Goal: Task Accomplishment & Management: Manage account settings

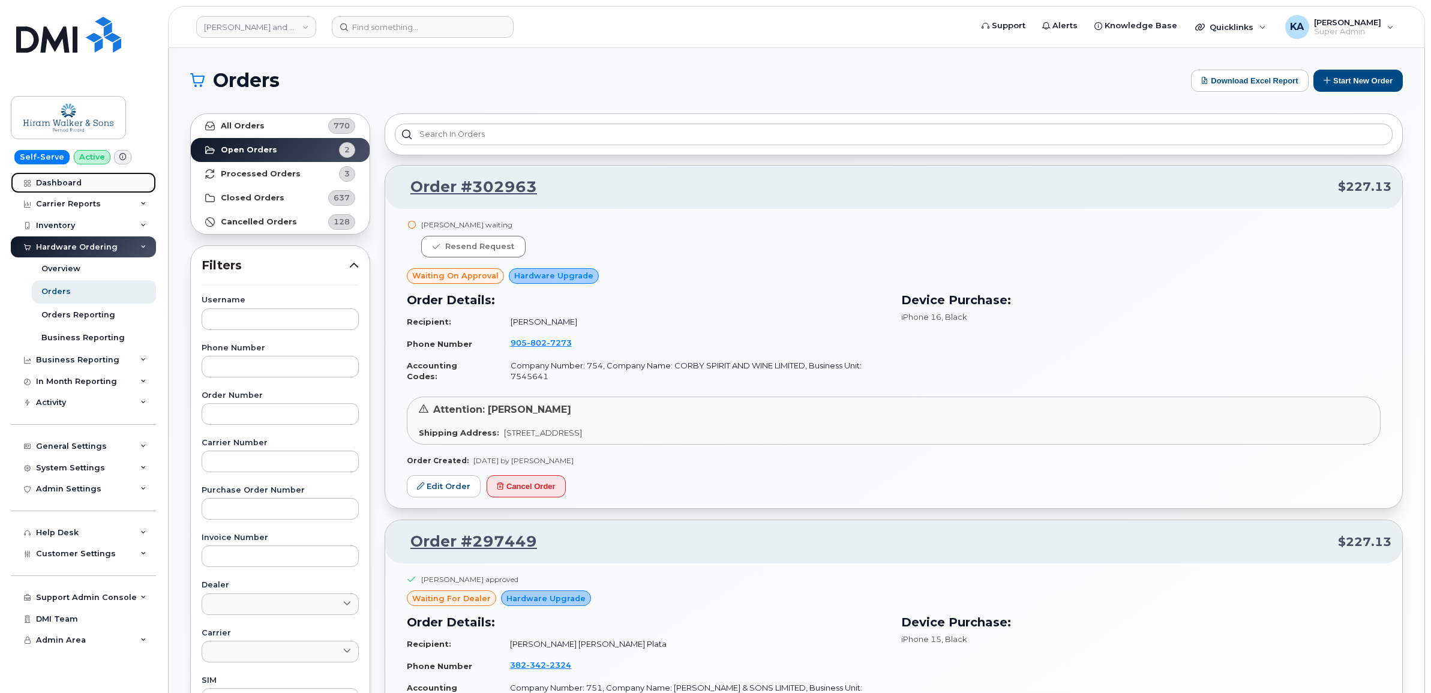
click at [48, 182] on div "Dashboard" at bounding box center [59, 183] width 46 height 10
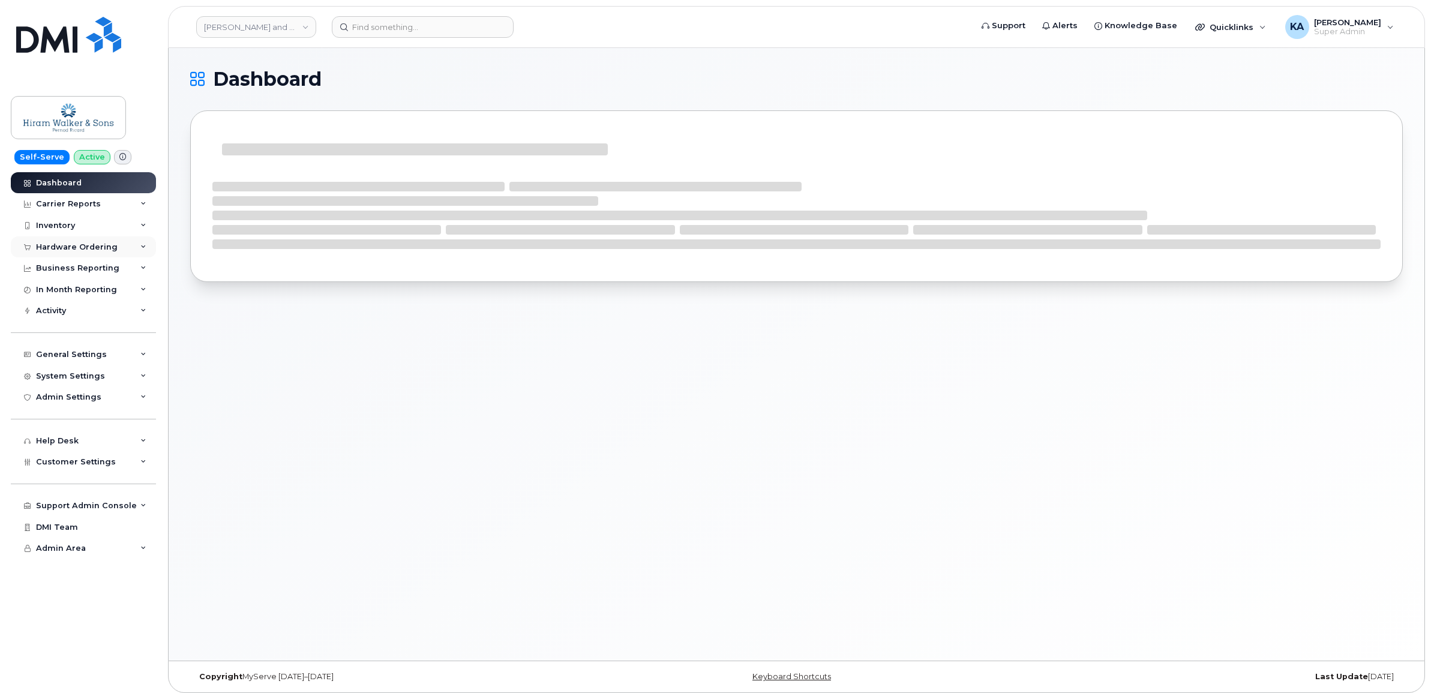
click at [50, 242] on div "Hardware Ordering" at bounding box center [83, 247] width 145 height 22
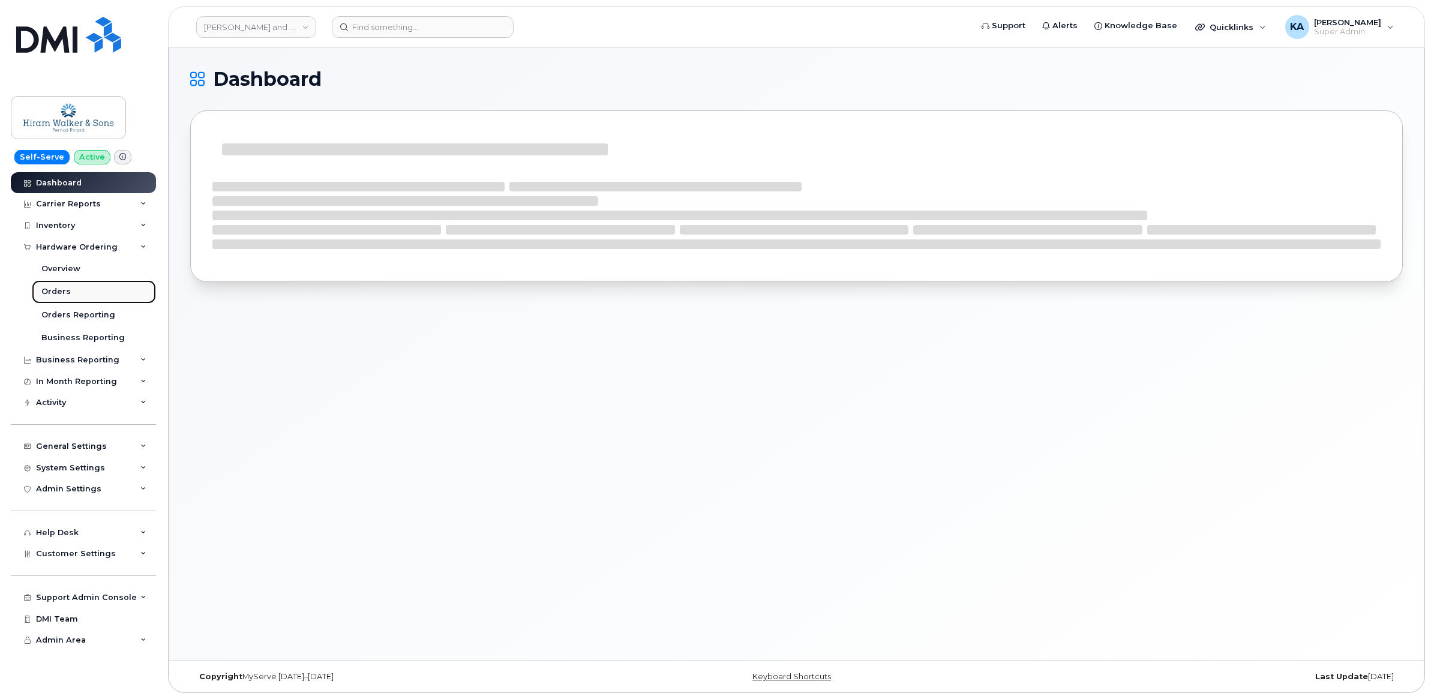
click at [50, 288] on div "Orders" at bounding box center [55, 291] width 29 height 11
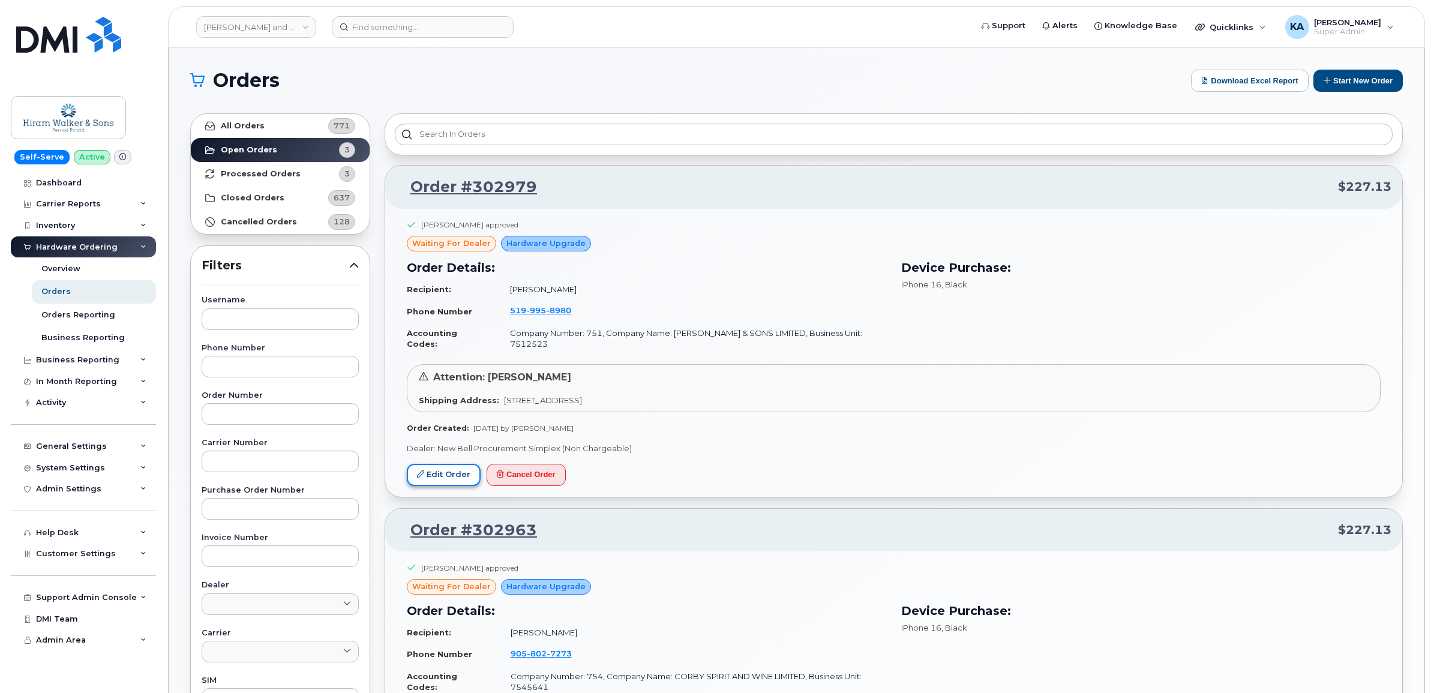
click at [439, 470] on link "Edit Order" at bounding box center [444, 475] width 74 height 22
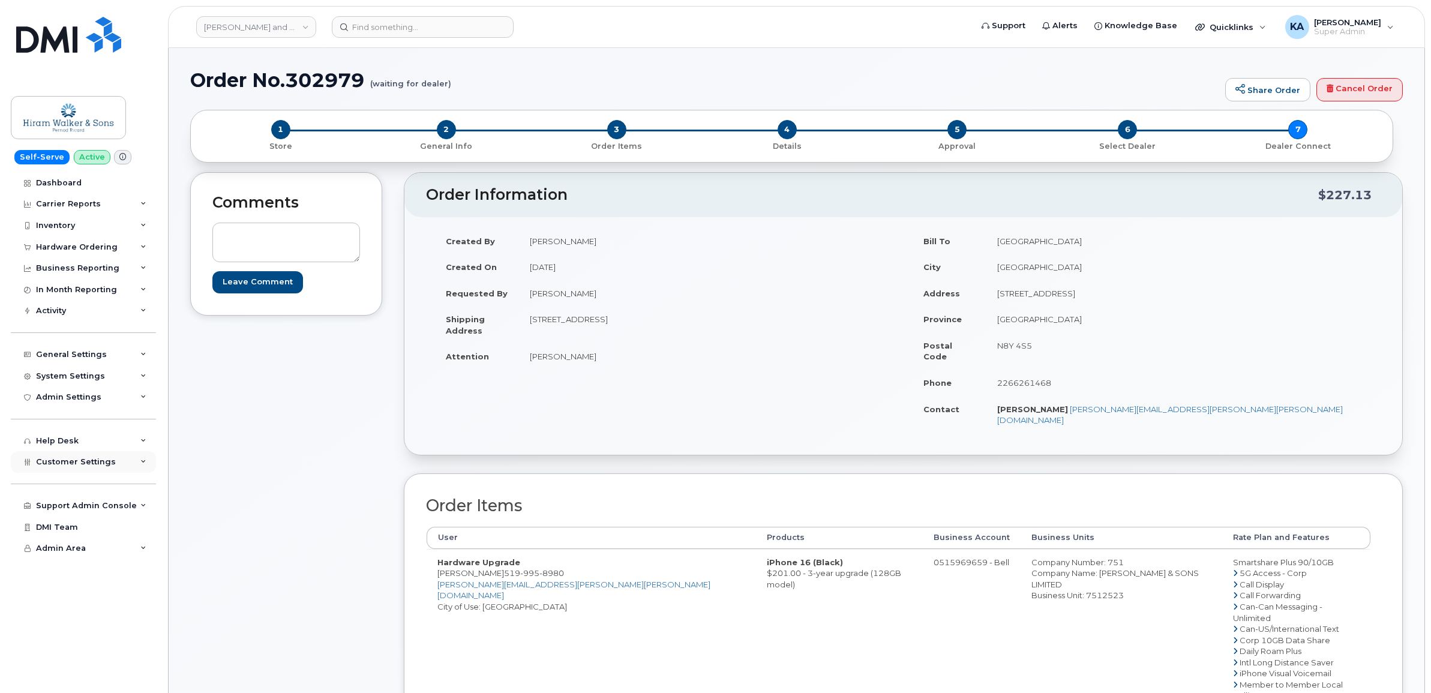
click at [73, 463] on span "Customer Settings" at bounding box center [76, 461] width 80 height 9
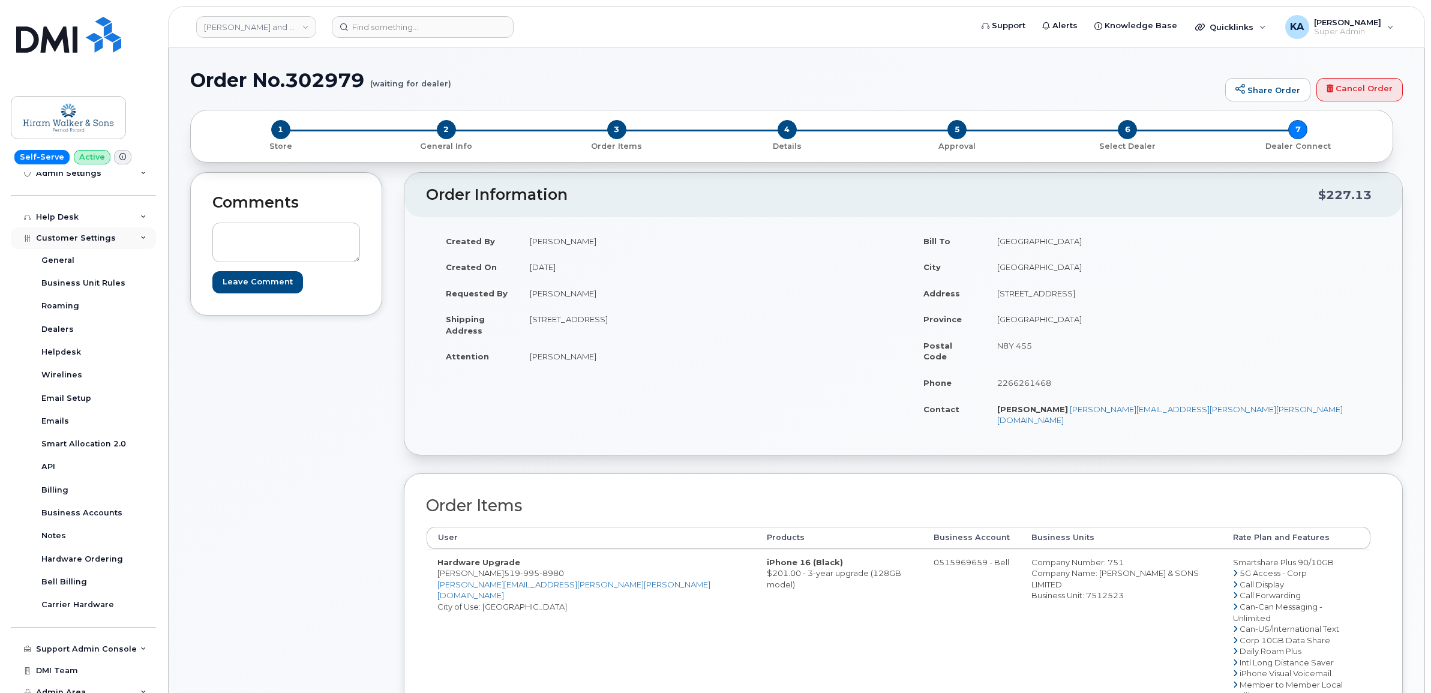
scroll to position [225, 0]
drag, startPoint x: 552, startPoint y: 551, endPoint x: 487, endPoint y: 553, distance: 65.4
click at [487, 553] on td "Hardware Upgrade Jake Blythe 519 995 8980 Jake.Blythe@pernod-ricard.com City of…" at bounding box center [591, 662] width 329 height 227
copy span "519 995 8980"
drag, startPoint x: 525, startPoint y: 359, endPoint x: 606, endPoint y: 365, distance: 81.2
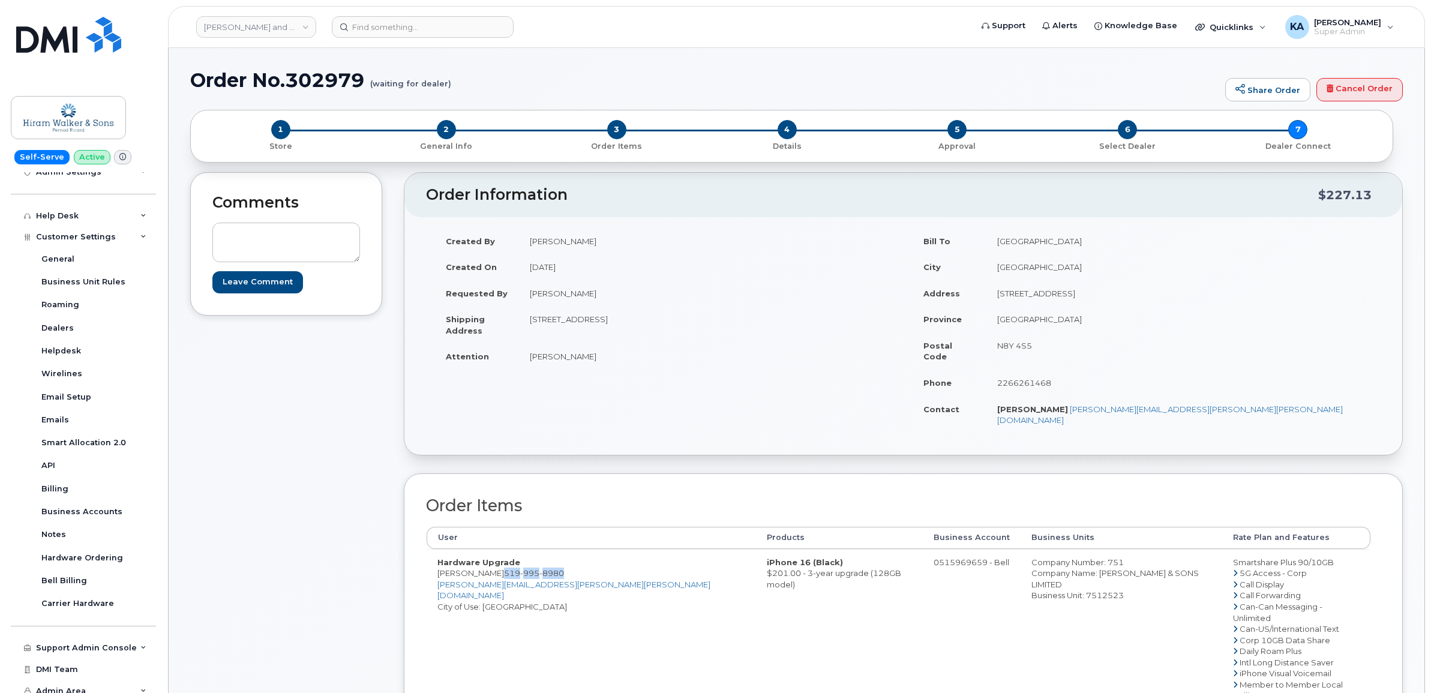
click at [606, 365] on td "[PERSON_NAME]" at bounding box center [707, 356] width 376 height 26
copy td "[PERSON_NAME]"
drag, startPoint x: 434, startPoint y: 551, endPoint x: 481, endPoint y: 557, distance: 47.8
click at [481, 557] on td "Hardware Upgrade Jake Blythe 519 995 8980 Jake.Blythe@pernod-ricard.com City of…" at bounding box center [591, 662] width 329 height 227
copy td "Jake Blythe"
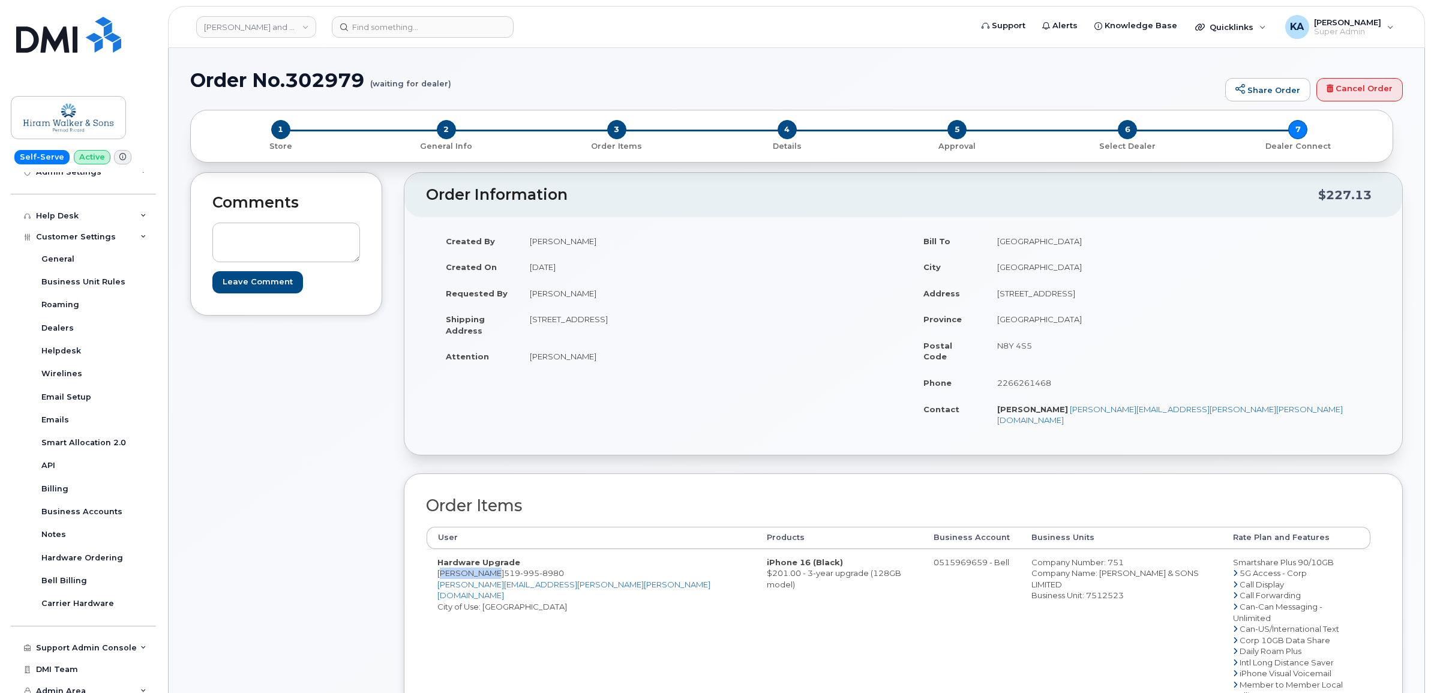
drag, startPoint x: 1013, startPoint y: 542, endPoint x: 1035, endPoint y: 541, distance: 22.2
click at [1035, 557] on div "Company Number: 751" at bounding box center [1121, 562] width 180 height 11
copy div "751"
drag, startPoint x: 1006, startPoint y: 552, endPoint x: 1138, endPoint y: 552, distance: 132.6
click at [1138, 568] on div "Company Name: HIRAM WALKER & SONS LIMITED" at bounding box center [1121, 579] width 180 height 22
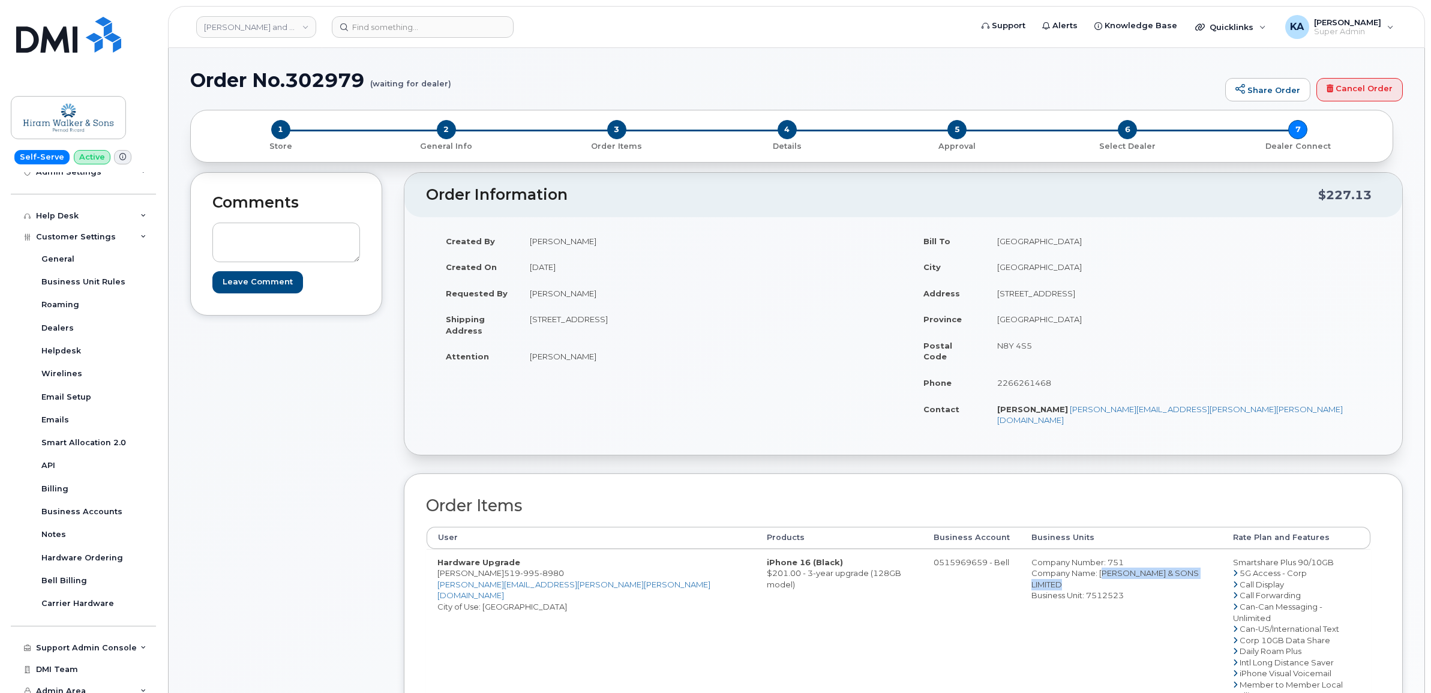
copy div "HIRAM WALKER & SONS LIMITED"
drag, startPoint x: 994, startPoint y: 565, endPoint x: 1040, endPoint y: 569, distance: 46.3
click at [1040, 590] on div "Business Unit: 7512523" at bounding box center [1121, 595] width 180 height 11
copy div "7512523"
drag, startPoint x: 938, startPoint y: 539, endPoint x: 1075, endPoint y: 578, distance: 142.2
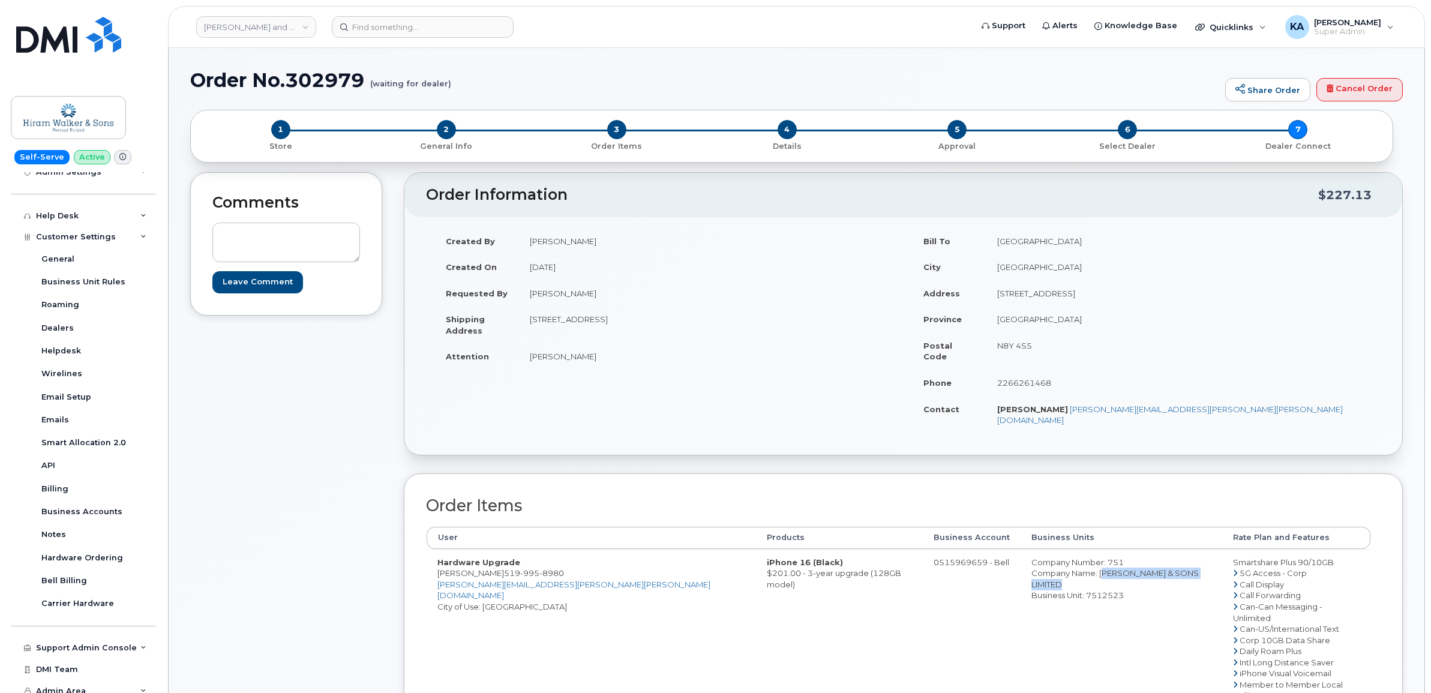
click at [1050, 573] on td "Company Number: 751 Company Name: HIRAM WALKER & SONS LIMITED Business Unit: 75…" at bounding box center [1122, 662] width 202 height 227
copy td "Company Number: 751 Company Name: HIRAM WALKER & SONS LIMITED Business Unit: 75…"
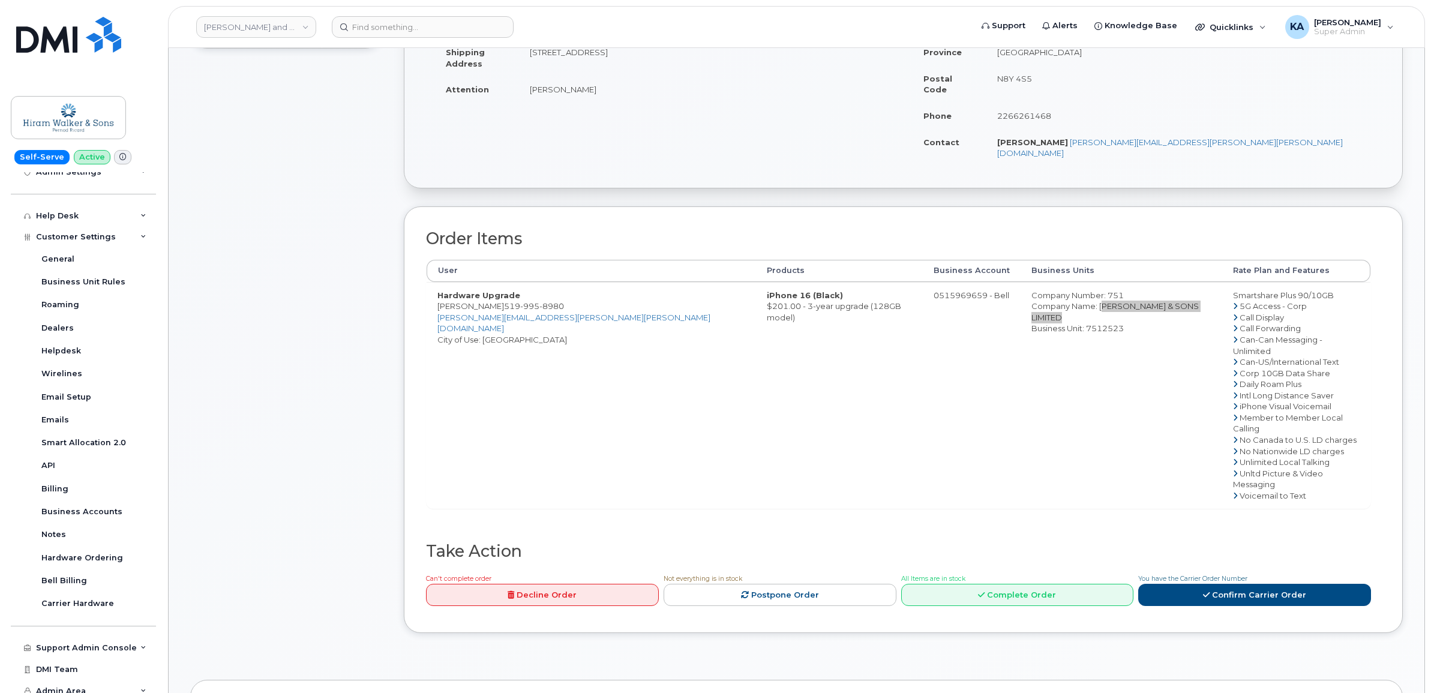
scroll to position [300, 0]
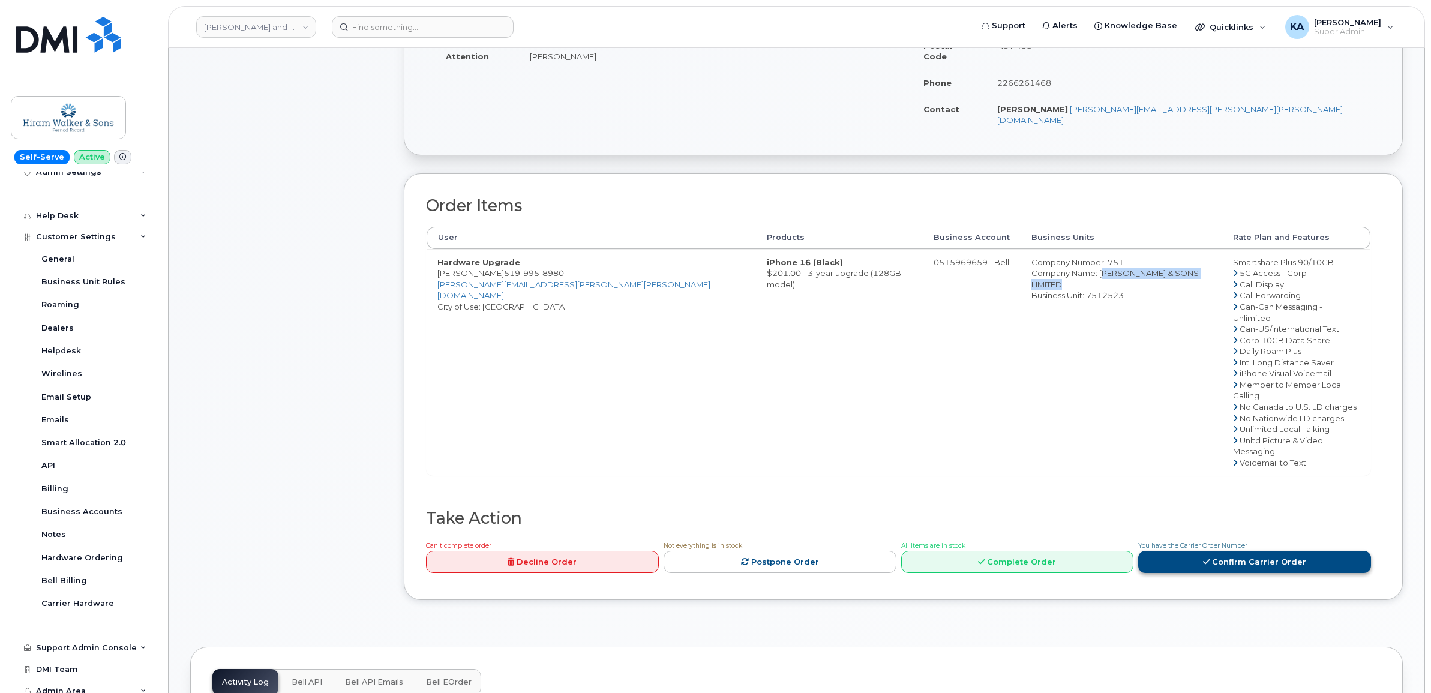
click at [1186, 551] on link "Confirm Carrier Order" at bounding box center [1254, 562] width 233 height 22
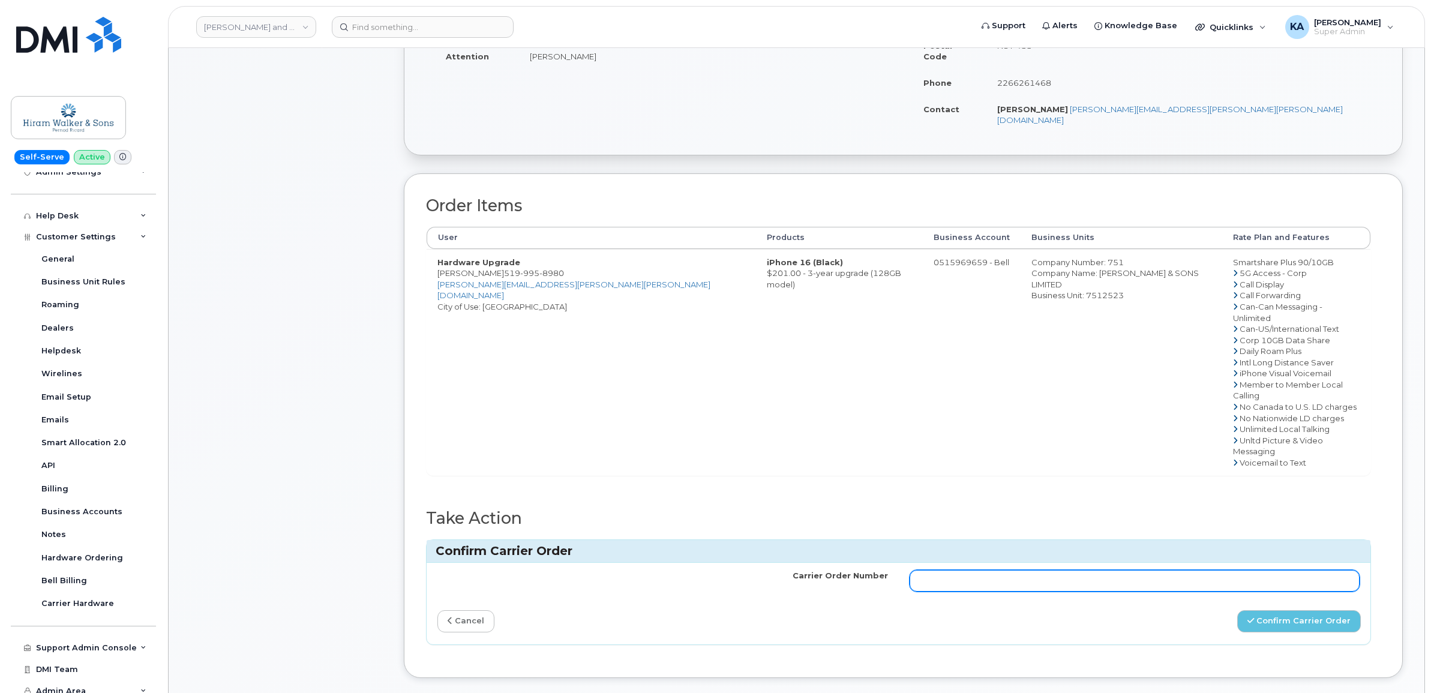
click at [1036, 570] on input "Carrier Order Number" at bounding box center [1135, 581] width 451 height 22
paste input "3027736"
type input "3027736"
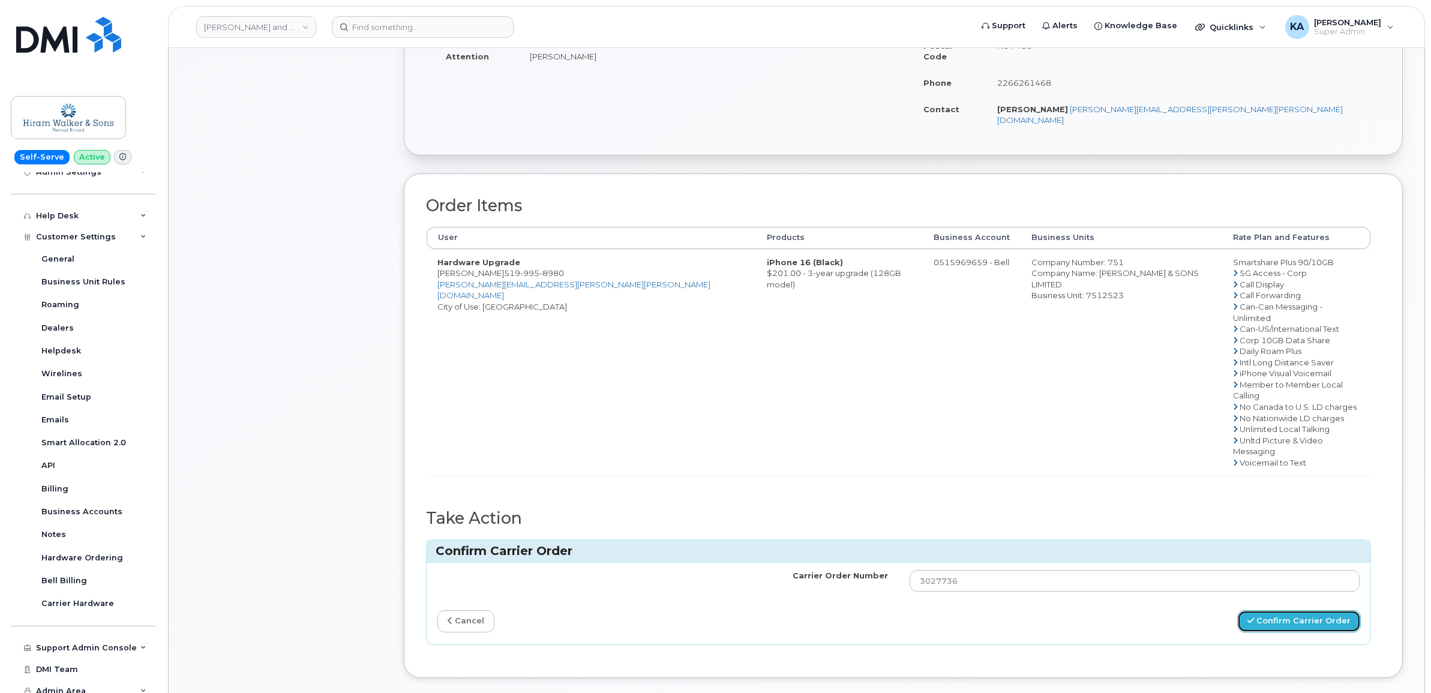
click at [1277, 610] on button "Confirm Carrier Order" at bounding box center [1299, 621] width 124 height 22
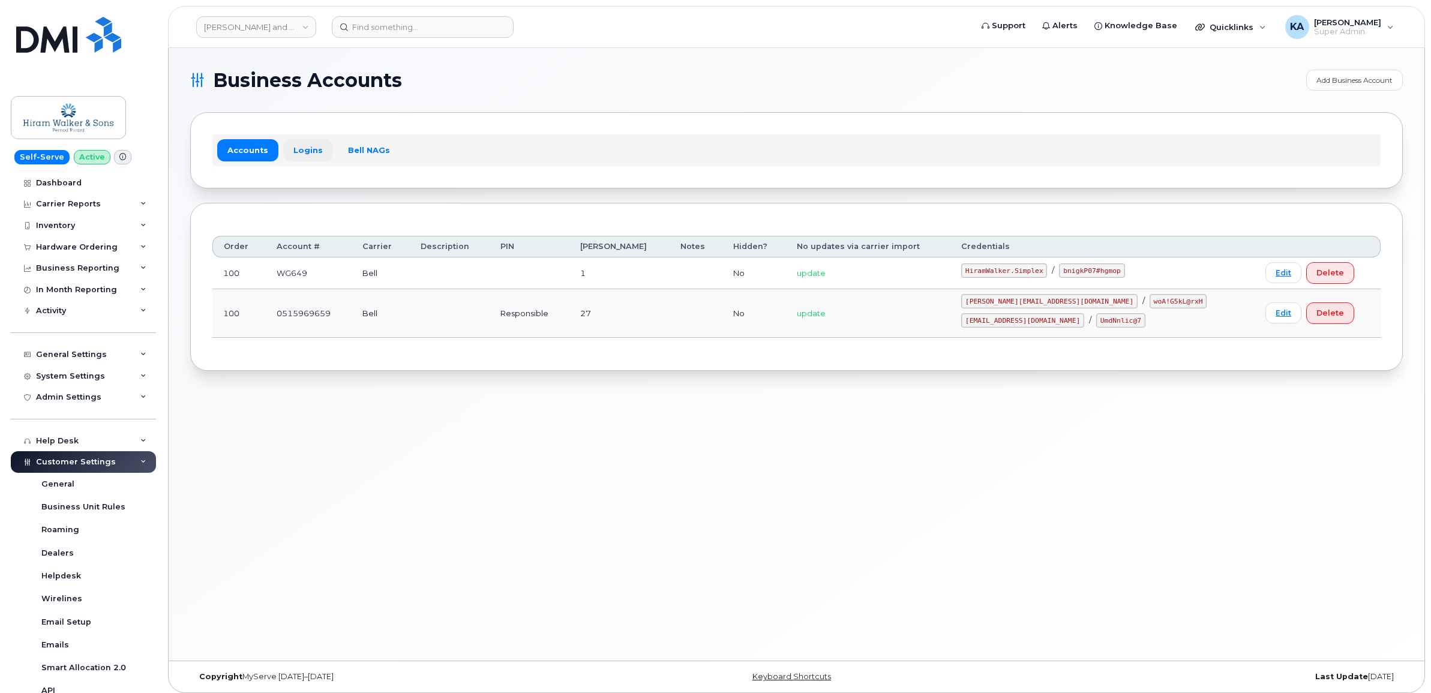
click at [303, 148] on link "Logins" at bounding box center [308, 150] width 50 height 22
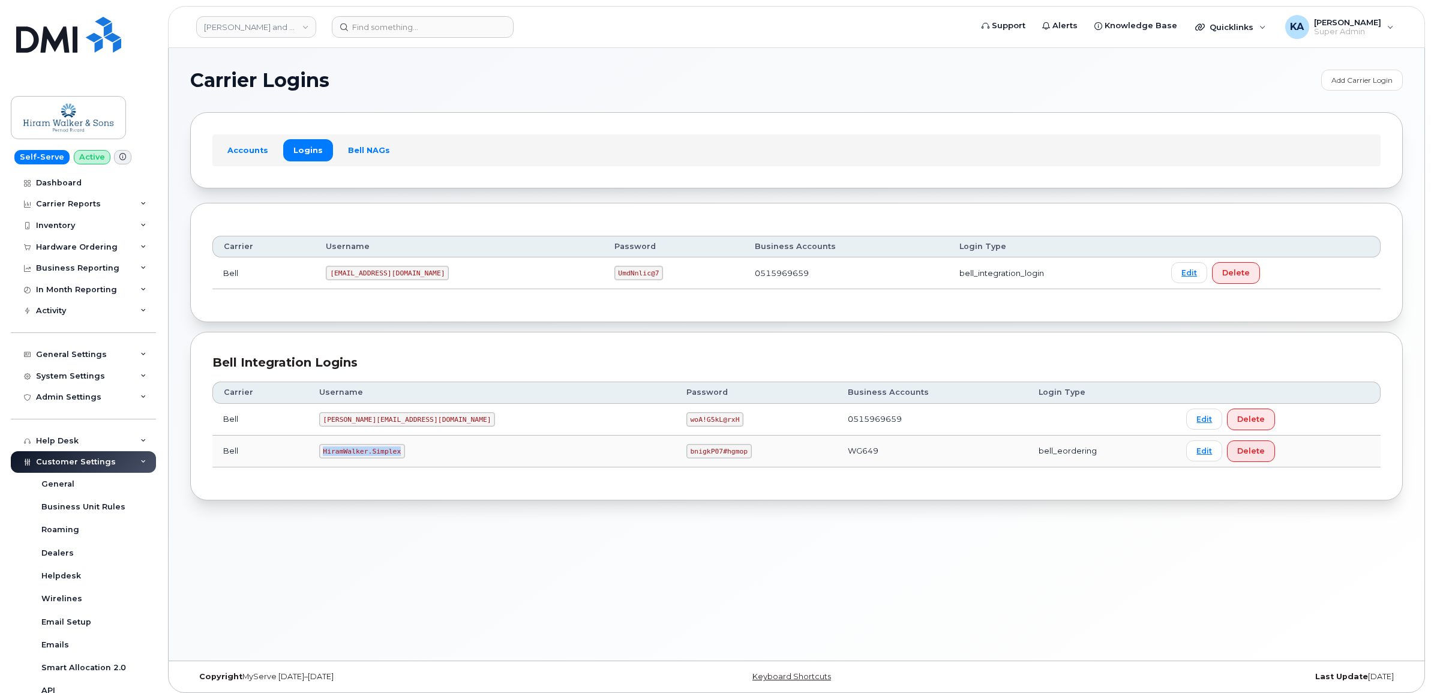
drag, startPoint x: 340, startPoint y: 452, endPoint x: 411, endPoint y: 460, distance: 71.9
click at [411, 460] on td "HiramWalker.Simplex" at bounding box center [491, 452] width 367 height 32
copy code "HiramWalker.Simplex"
drag, startPoint x: 566, startPoint y: 454, endPoint x: 625, endPoint y: 460, distance: 59.1
click at [676, 460] on td "bnigkP07#hgmop" at bounding box center [756, 452] width 161 height 32
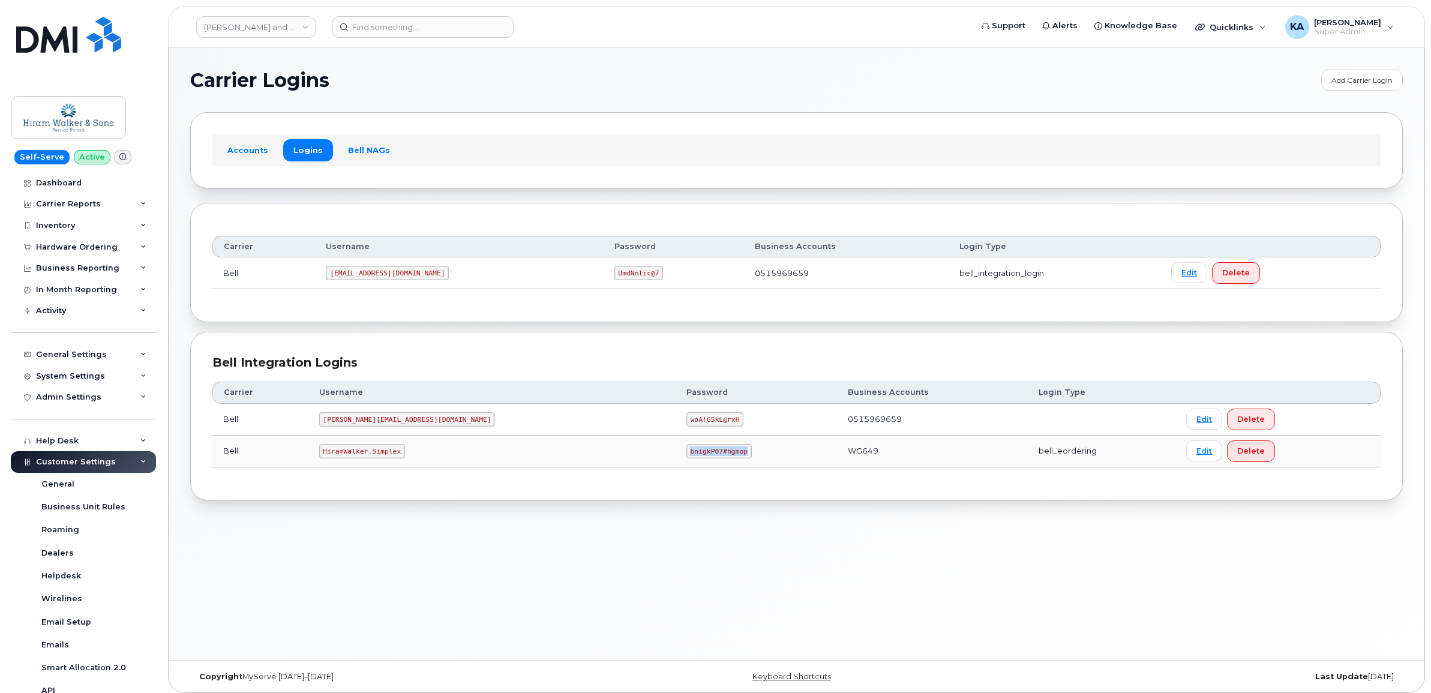
copy code "bnigkP07#hgmop"
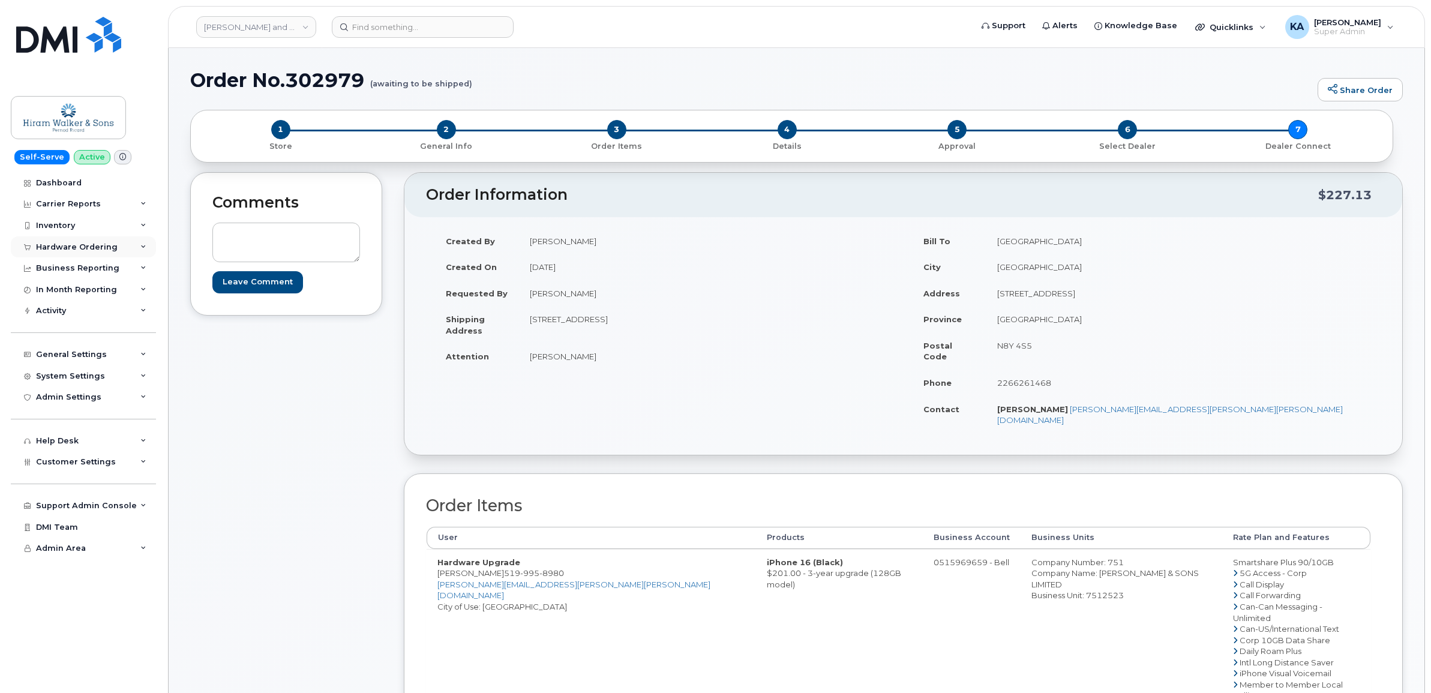
click at [58, 246] on div "Hardware Ordering" at bounding box center [77, 247] width 82 height 10
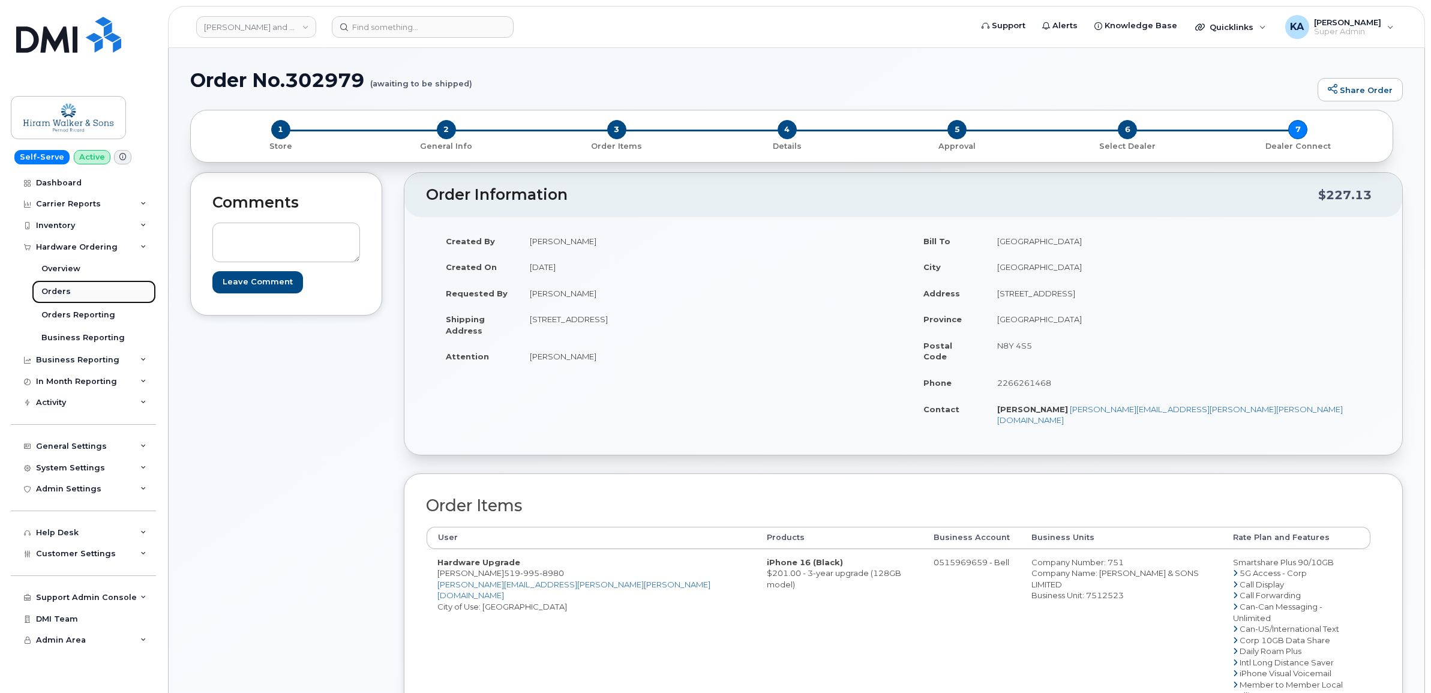
click at [55, 289] on div "Orders" at bounding box center [55, 291] width 29 height 11
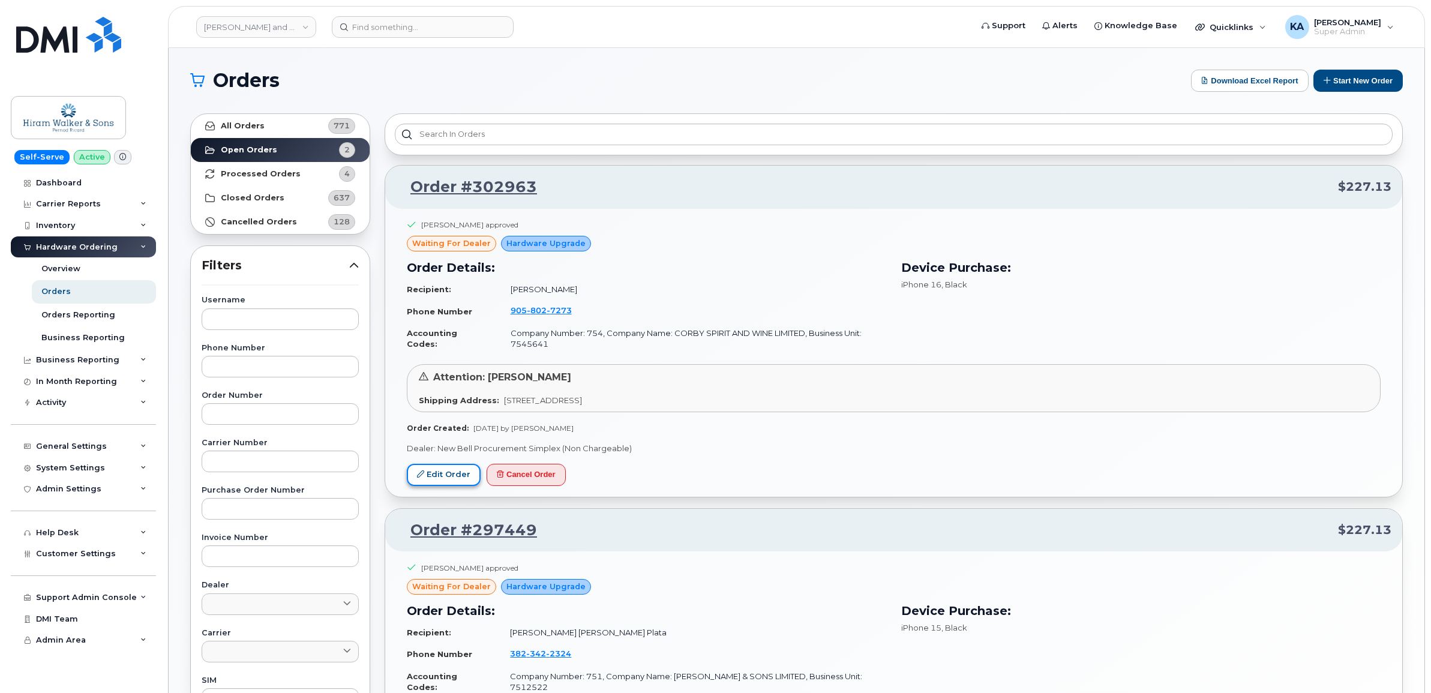
click at [434, 475] on link "Edit Order" at bounding box center [444, 475] width 74 height 22
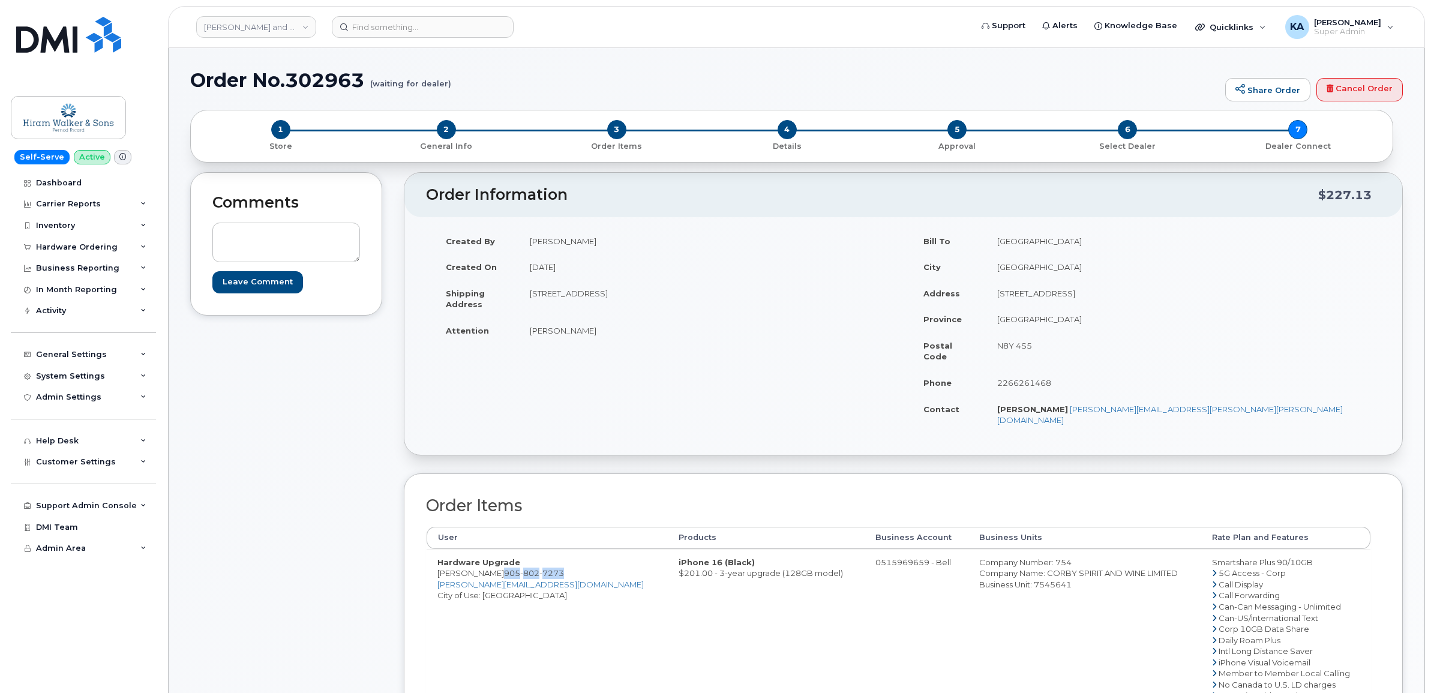
drag, startPoint x: 565, startPoint y: 548, endPoint x: 502, endPoint y: 552, distance: 63.1
click at [502, 552] on td "Hardware Upgrade Meghan Ouellet 905 802 7273 meghan.oulett@pernod-ricard.com Ci…" at bounding box center [547, 645] width 241 height 193
copy span "905 802 7273"
drag, startPoint x: 428, startPoint y: 552, endPoint x: 500, endPoint y: 553, distance: 72.0
click at [500, 553] on td "Hardware Upgrade Meghan Ouellet 905 802 7273 meghan.oulett@pernod-ricard.com Ci…" at bounding box center [547, 645] width 241 height 193
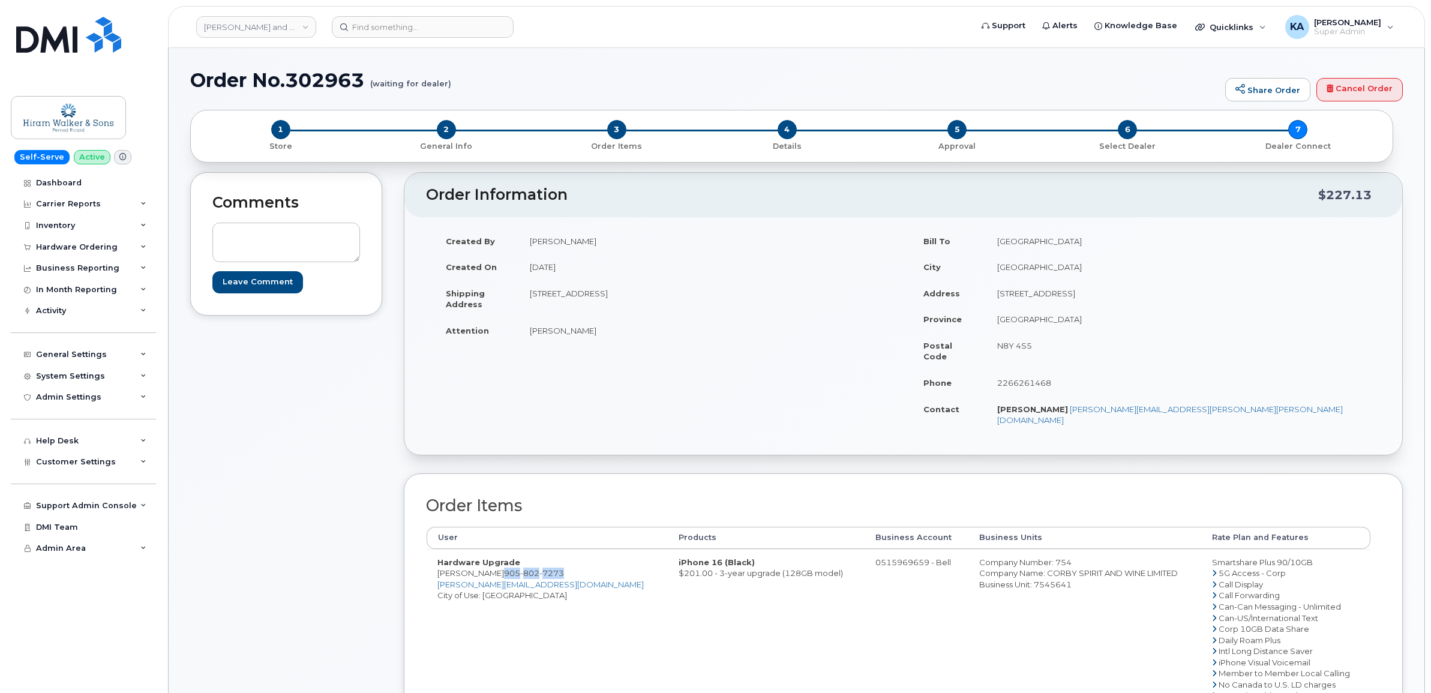
copy td "[PERSON_NAME]"
drag, startPoint x: 1018, startPoint y: 537, endPoint x: 1040, endPoint y: 538, distance: 21.6
click at [1040, 557] on div "Company Number: 754" at bounding box center [1084, 562] width 211 height 11
copy div "754"
drag, startPoint x: 1012, startPoint y: 555, endPoint x: 1147, endPoint y: 554, distance: 135.6
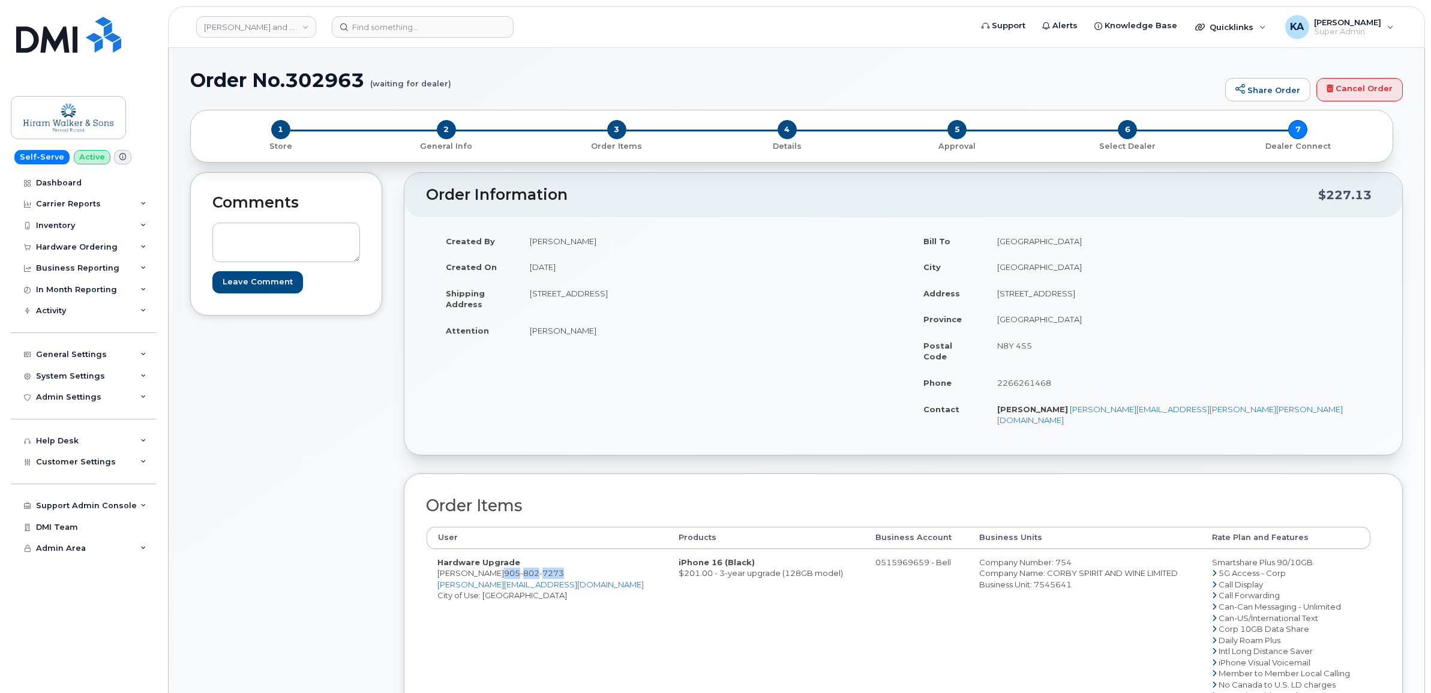
click at [1147, 568] on div "Company Name: CORBY SPIRIT AND WINE LIMITED" at bounding box center [1084, 573] width 211 height 11
copy div "CORBY SPIRIT AND WINE LIMITED"
drag, startPoint x: 1003, startPoint y: 565, endPoint x: 1045, endPoint y: 569, distance: 42.2
click at [1045, 579] on div "Business Unit: 7545641" at bounding box center [1084, 584] width 211 height 11
copy div "7545641"
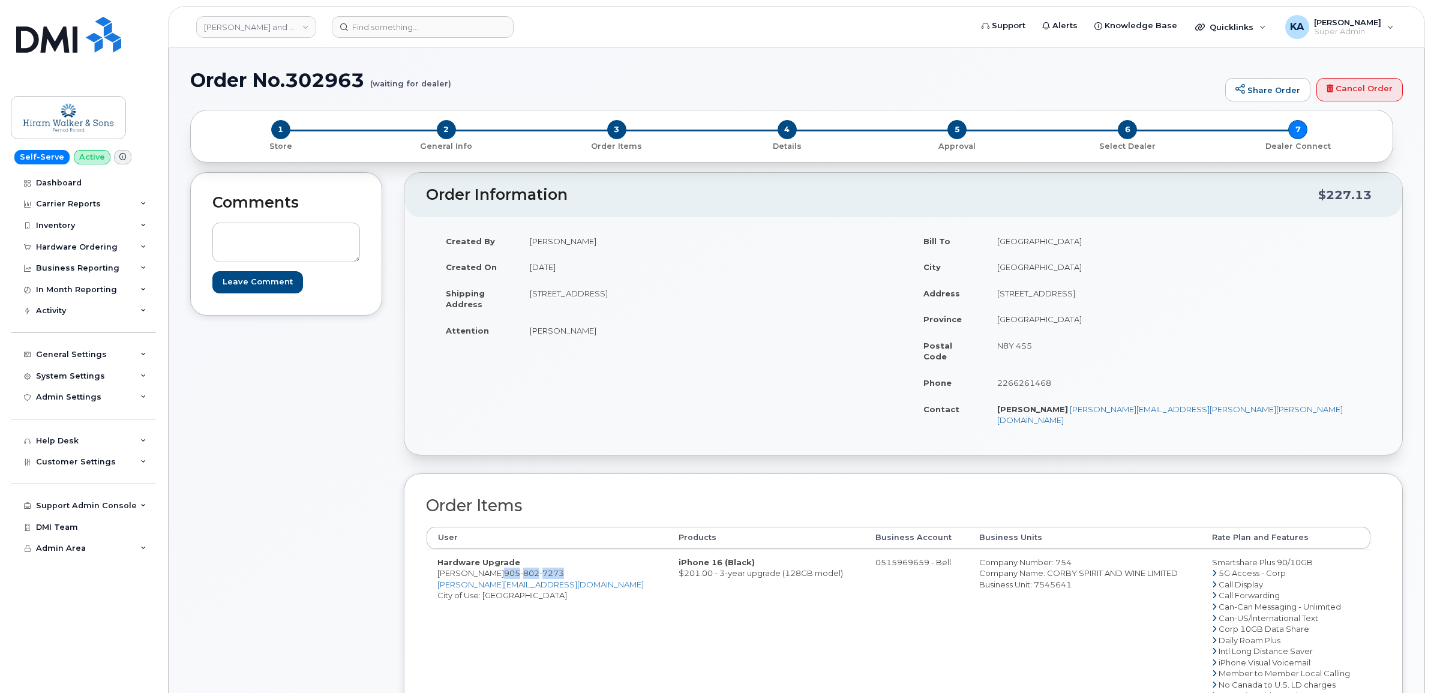
drag, startPoint x: 939, startPoint y: 539, endPoint x: 1060, endPoint y: 567, distance: 123.9
click at [1060, 567] on td "Company Number: 754 Company Name: CORBY SPIRIT AND WINE LIMITED Business Unit: …" at bounding box center [1084, 645] width 233 height 193
copy td "Company Number: 754 Company Name: CORBY SPIRIT AND WINE LIMITED Business Unit: …"
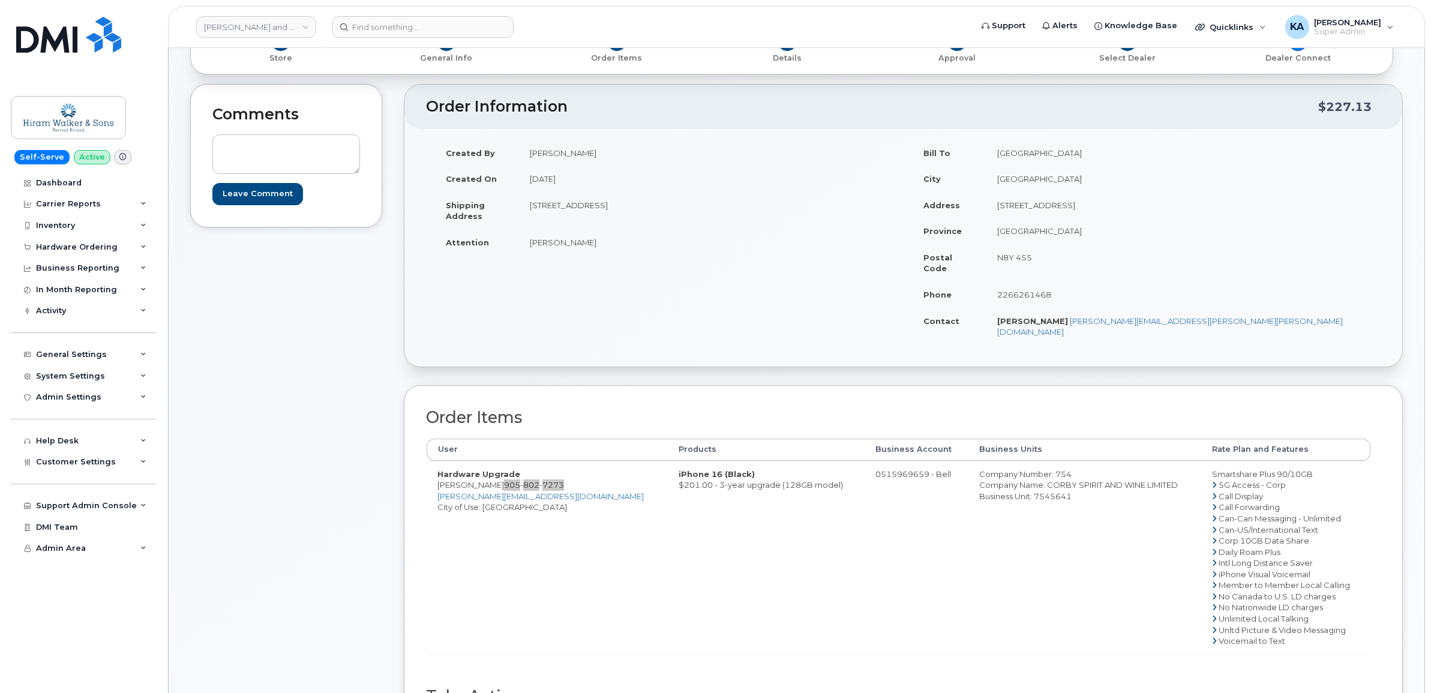
scroll to position [225, 0]
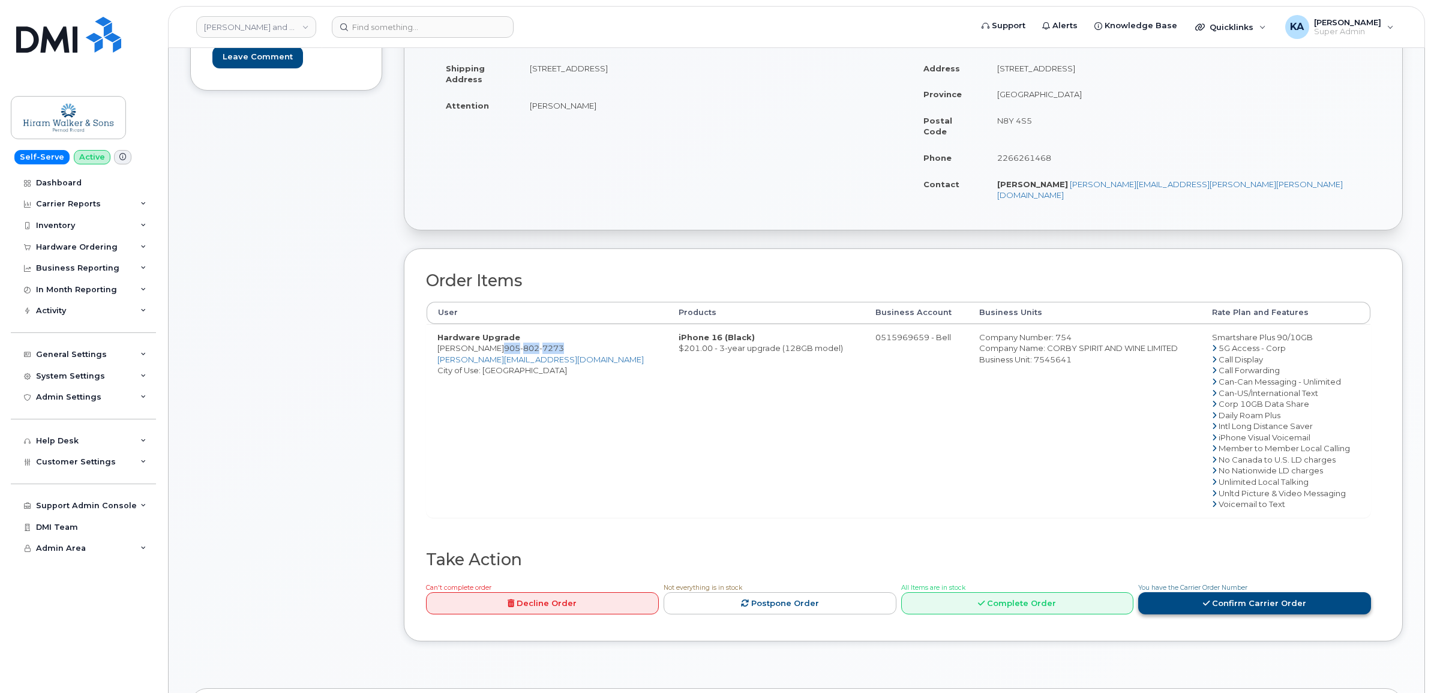
click at [1188, 592] on link "Confirm Carrier Order" at bounding box center [1254, 603] width 233 height 22
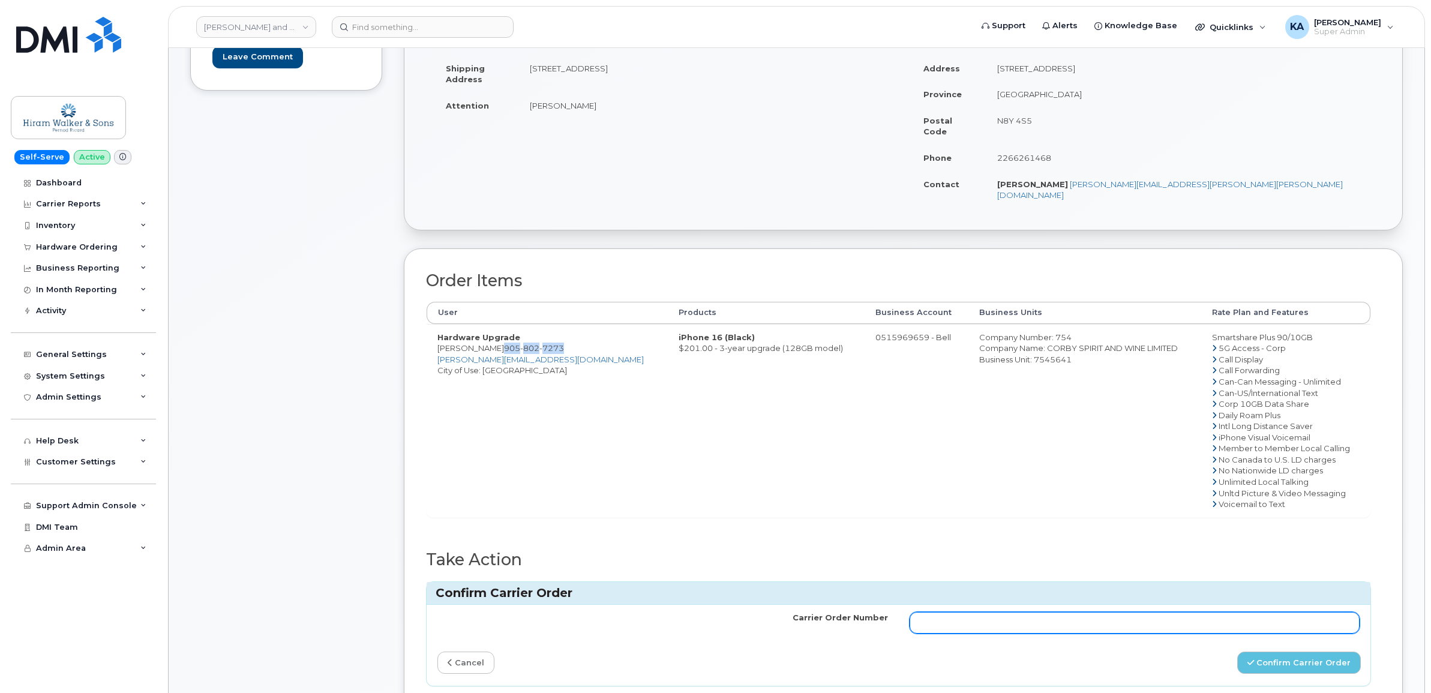
click at [1053, 612] on input "Carrier Order Number" at bounding box center [1135, 623] width 451 height 22
paste input "3027746"
type input "3027746"
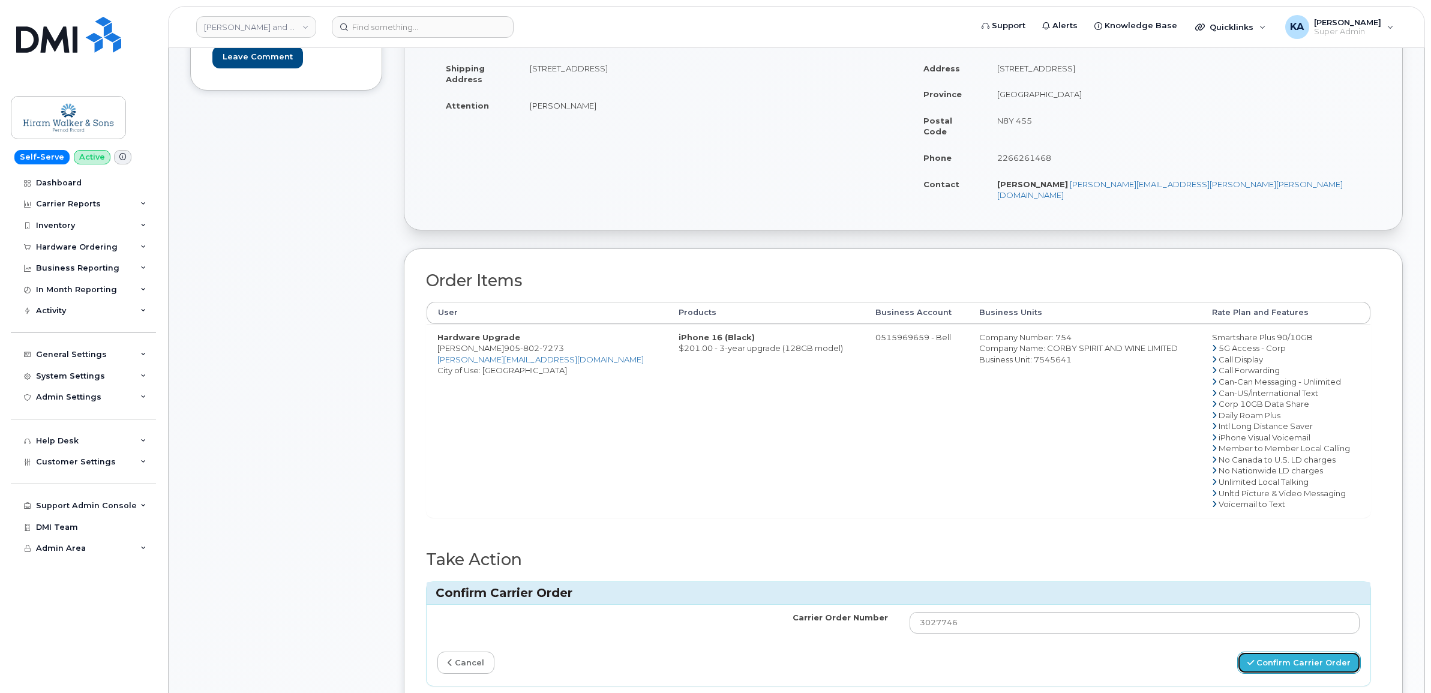
click at [1279, 652] on button "Confirm Carrier Order" at bounding box center [1299, 663] width 124 height 22
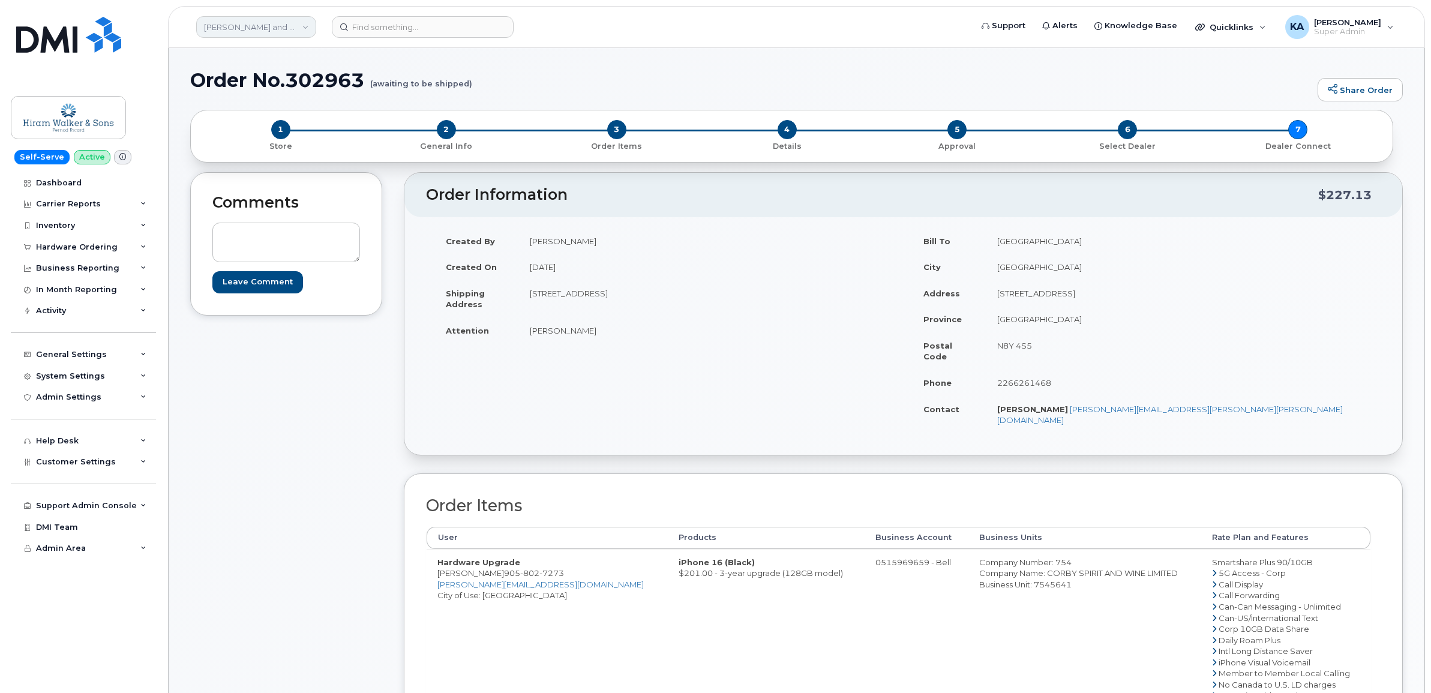
click at [229, 24] on link "[PERSON_NAME] and Sons Limited (Pernod [PERSON_NAME])" at bounding box center [256, 27] width 120 height 22
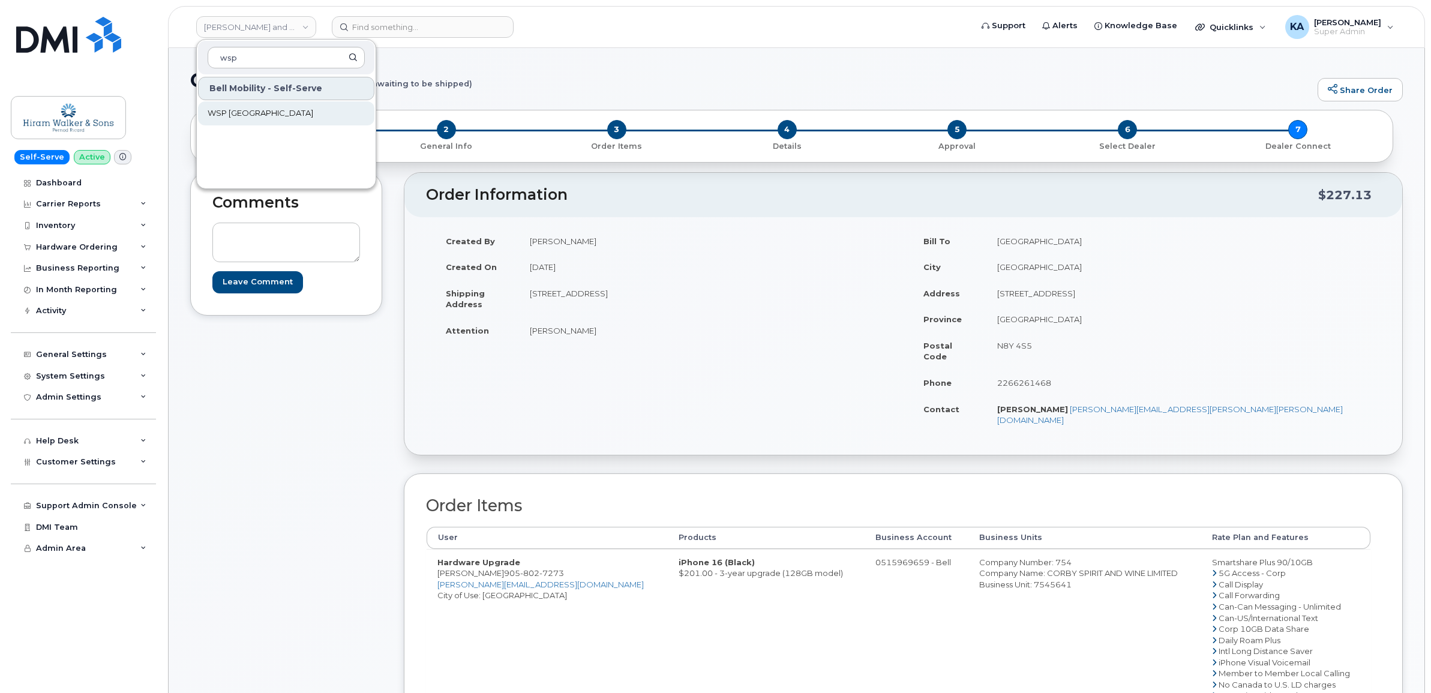
type input "wsp"
click at [237, 111] on span "WSP [GEOGRAPHIC_DATA]" at bounding box center [261, 113] width 106 height 12
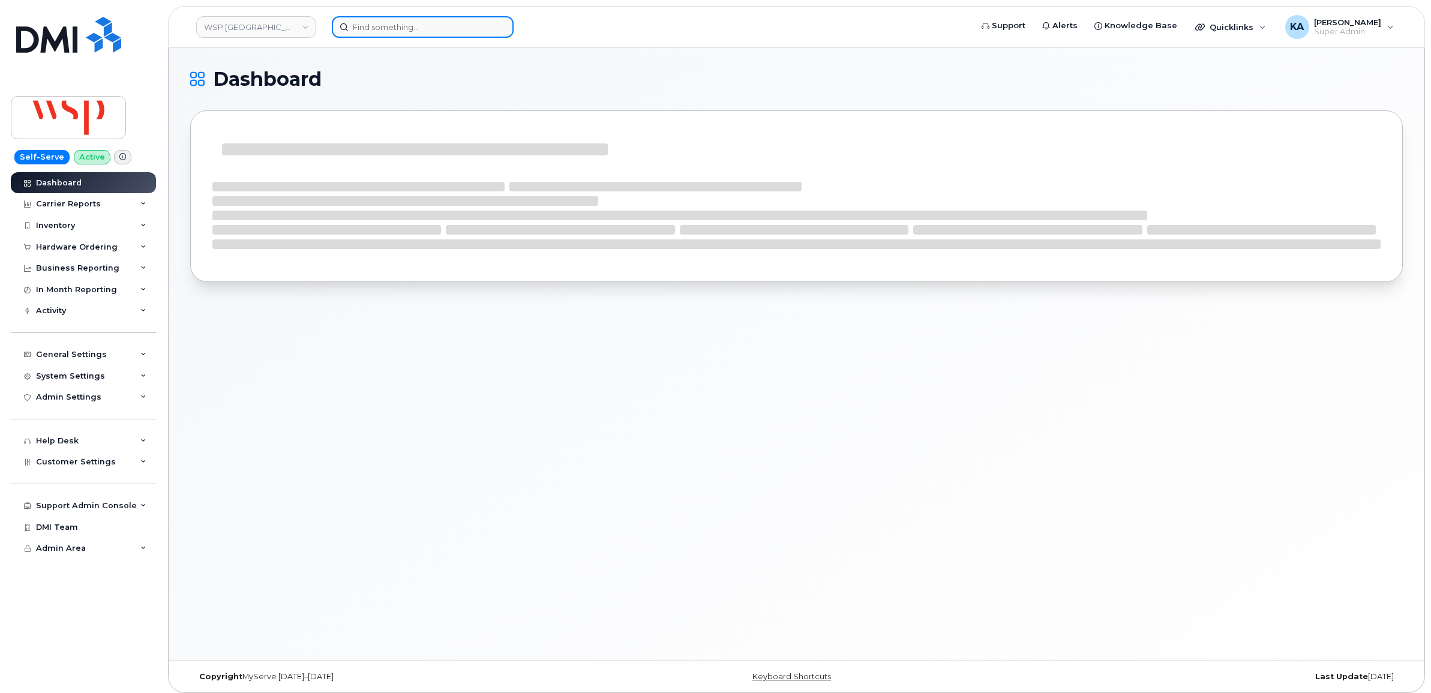
click at [385, 24] on input at bounding box center [423, 27] width 182 height 22
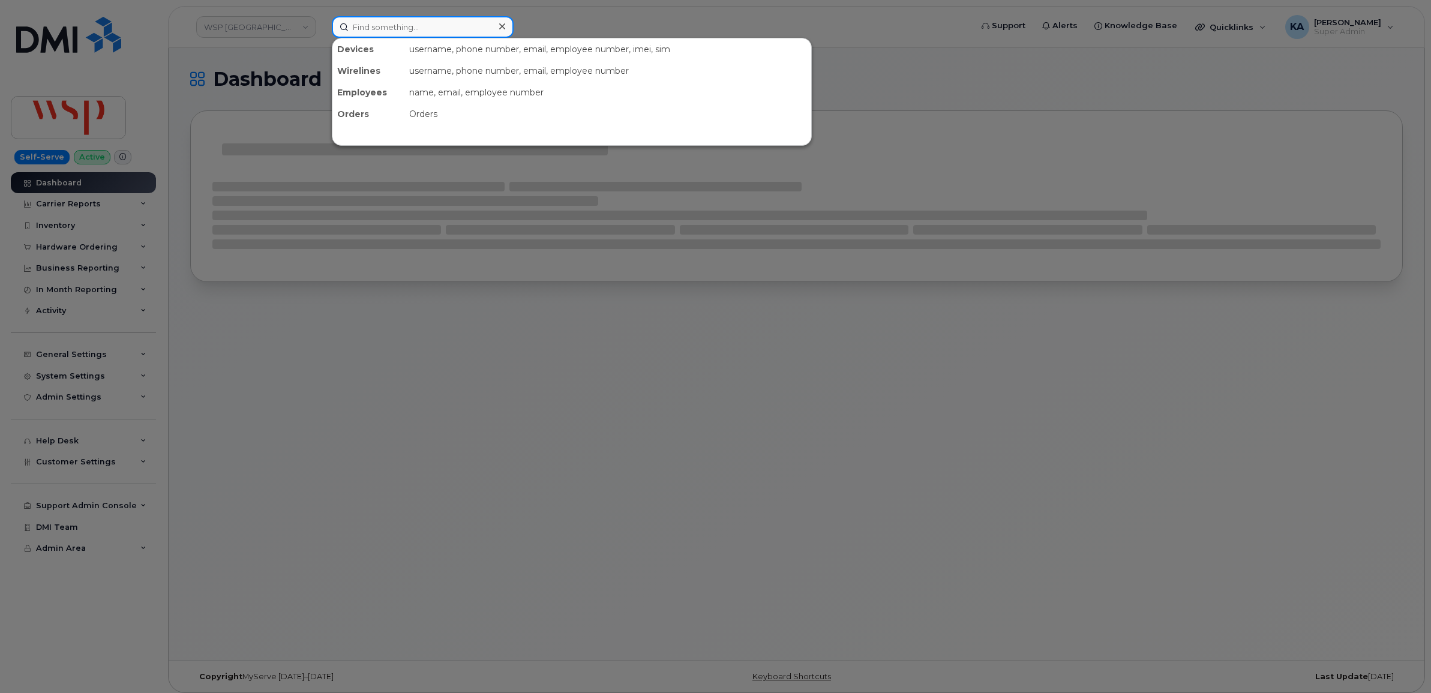
paste input "7803709657"
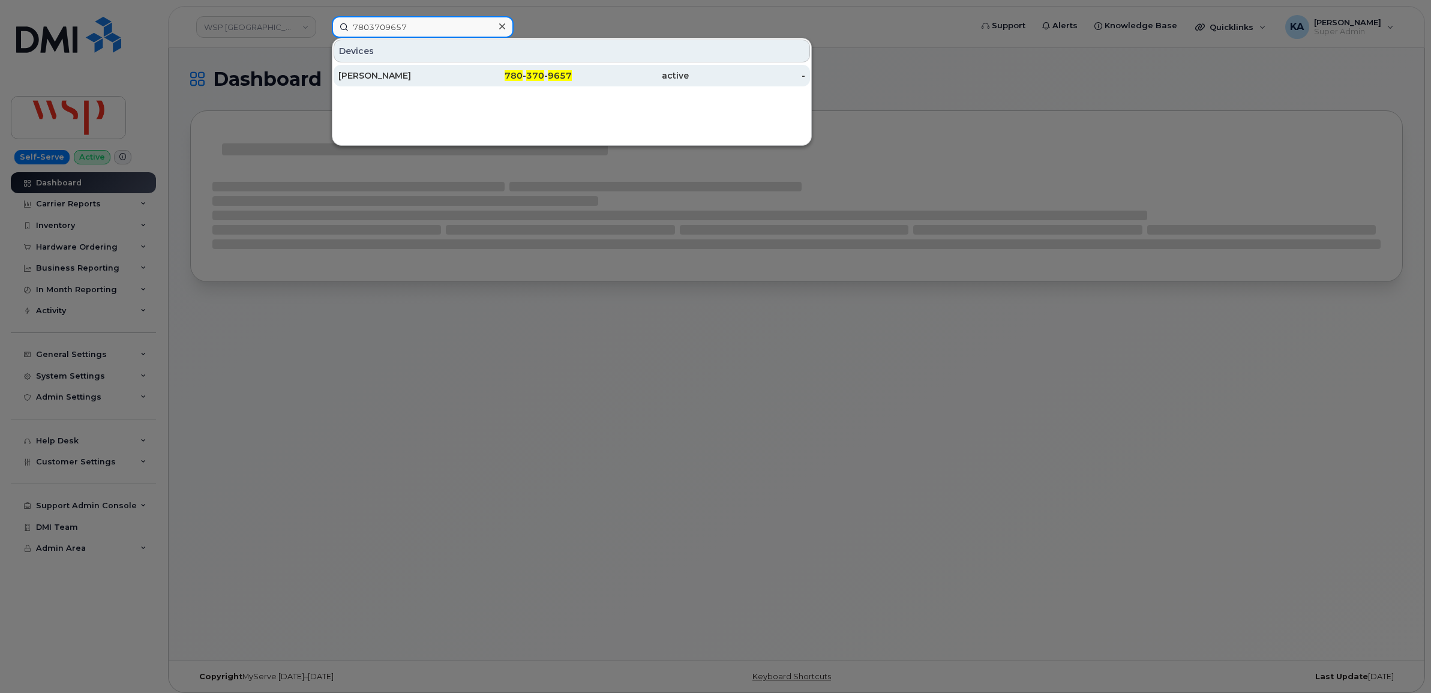
type input "7803709657"
click at [367, 77] on div "[PERSON_NAME]" at bounding box center [396, 76] width 117 height 12
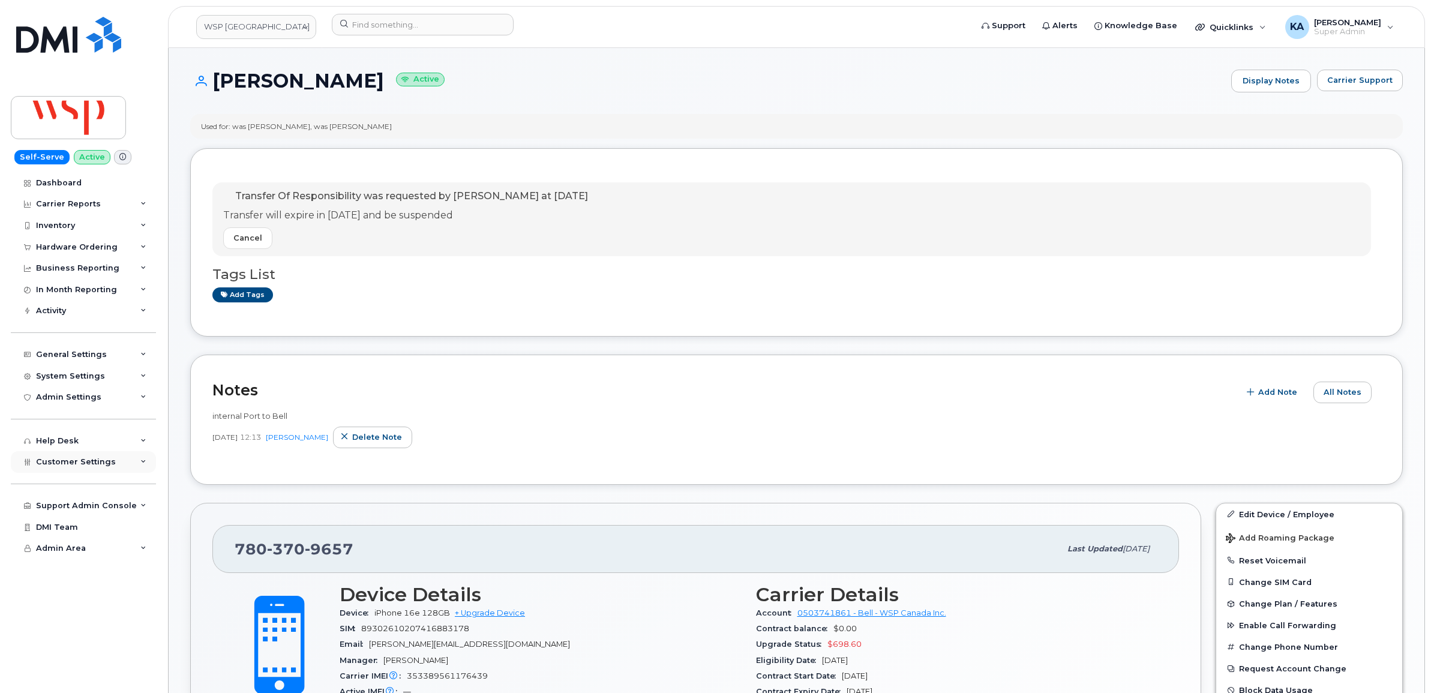
click at [60, 465] on span "Customer Settings" at bounding box center [76, 461] width 80 height 9
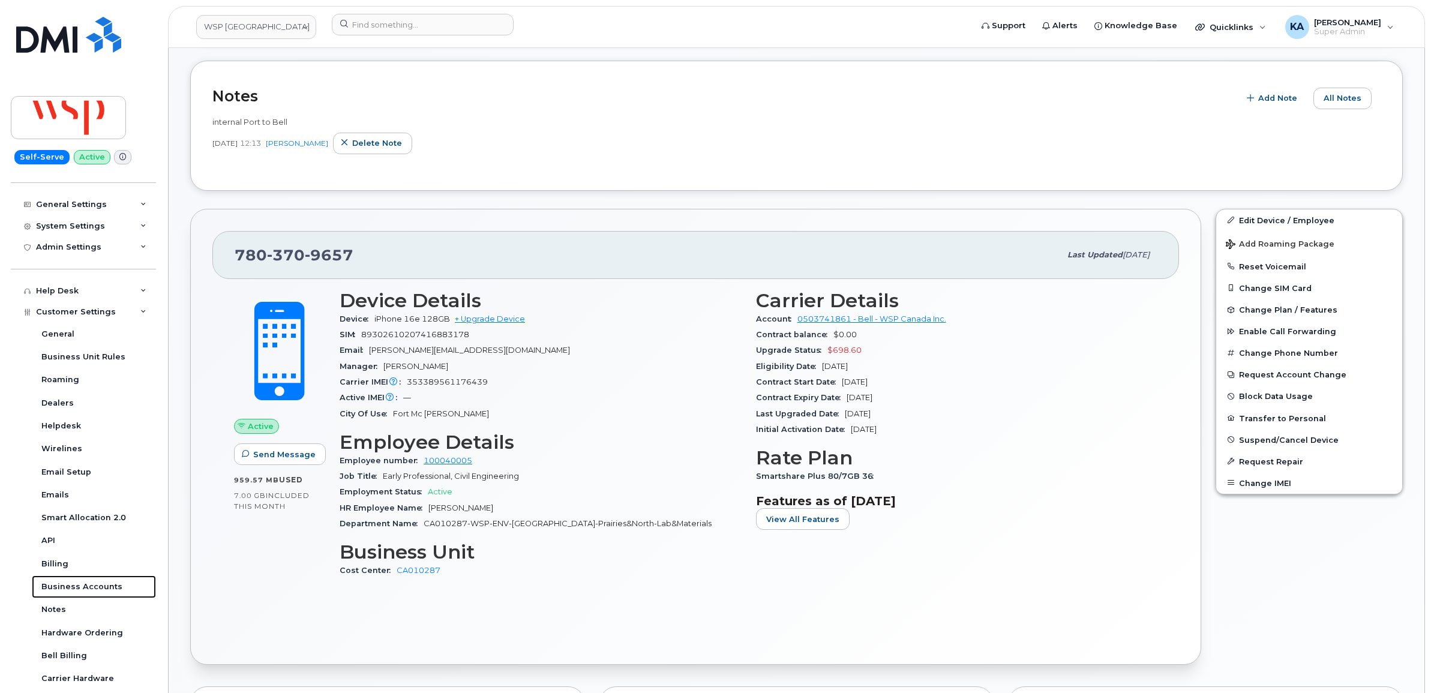
scroll to position [300, 0]
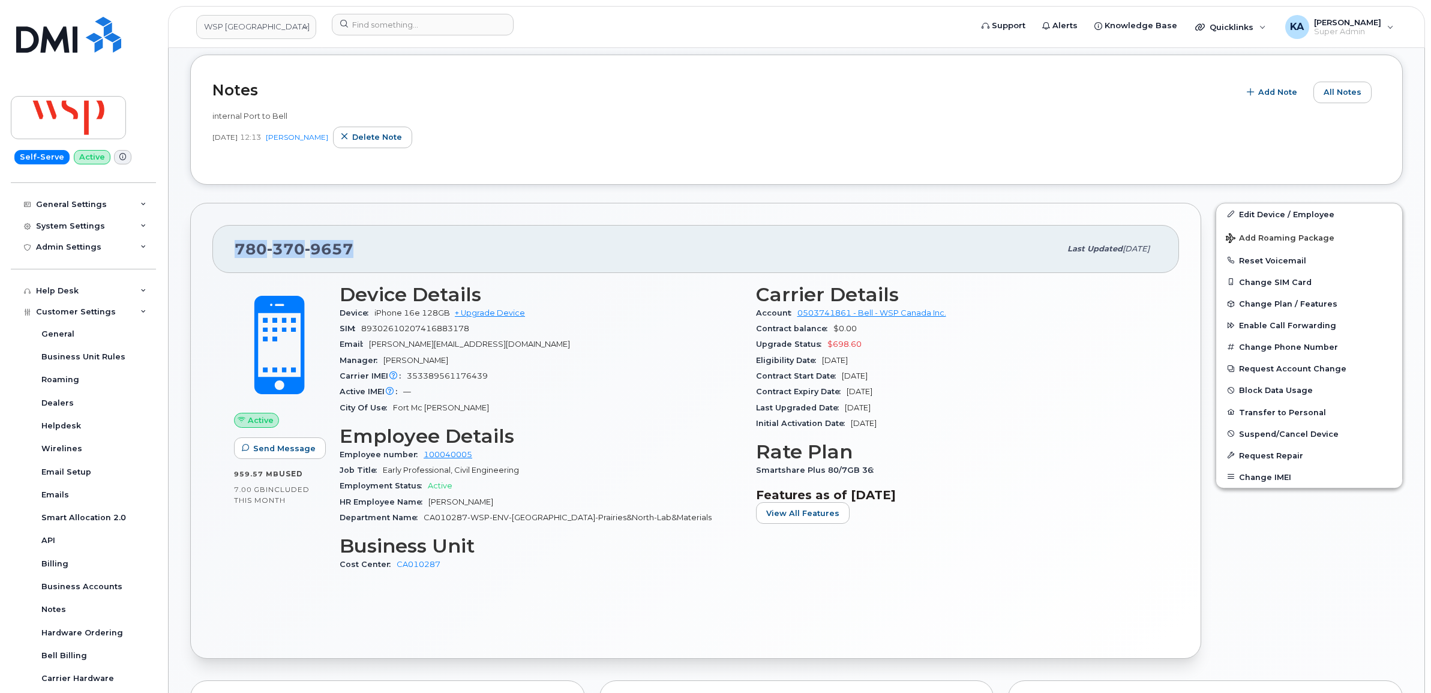
drag, startPoint x: 358, startPoint y: 252, endPoint x: 217, endPoint y: 254, distance: 140.4
click at [217, 254] on div "780 370 9657 Last updated Oct 09, 2025" at bounding box center [695, 249] width 967 height 48
copy span "780 370 9657"
click at [226, 253] on div "780 370 9657 Last updated Oct 09, 2025" at bounding box center [695, 249] width 967 height 48
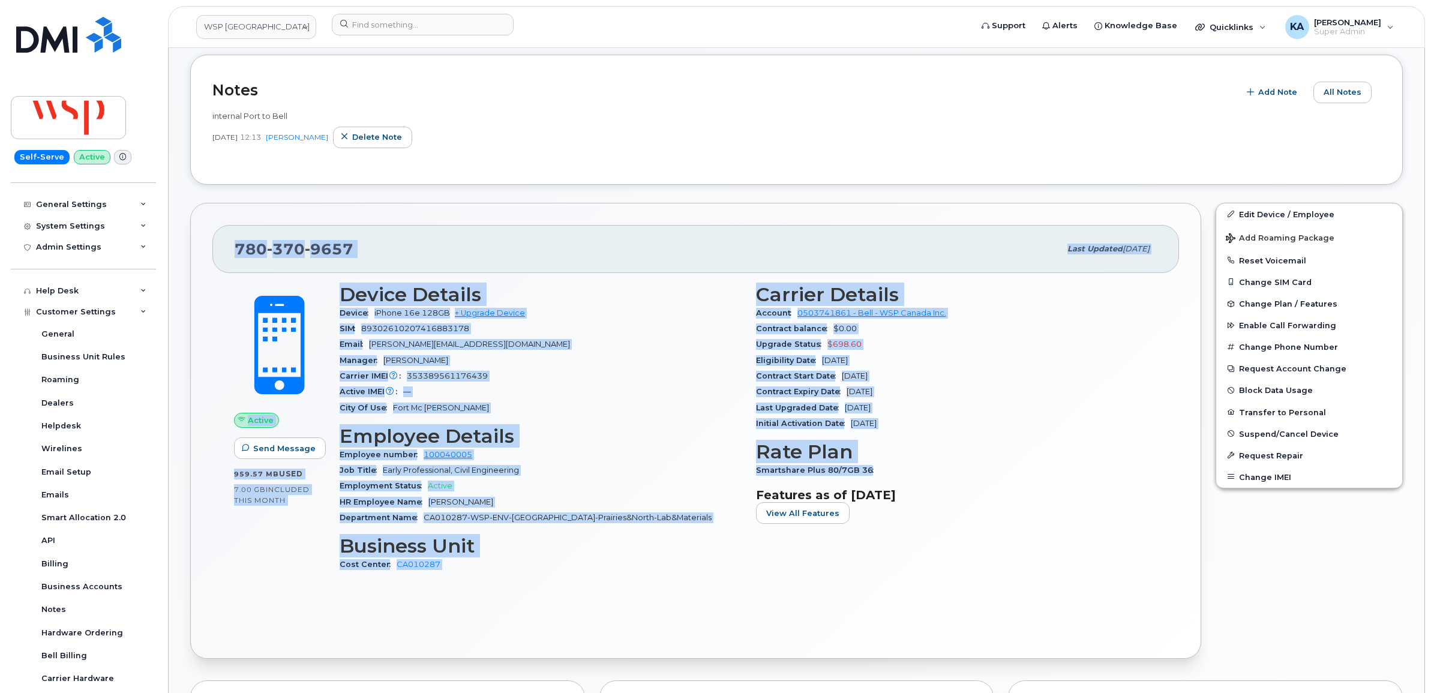
drag, startPoint x: 229, startPoint y: 249, endPoint x: 896, endPoint y: 467, distance: 701.8
click at [896, 467] on div "780 370 9657 Last updated Oct 09, 2025 Active Send Message 959.57 MB  used 7.00…" at bounding box center [695, 431] width 1011 height 456
copy div "780 370 9657 Last updated Oct 09, 2025 Active Send Message 959.57 MB  used 7.00…"
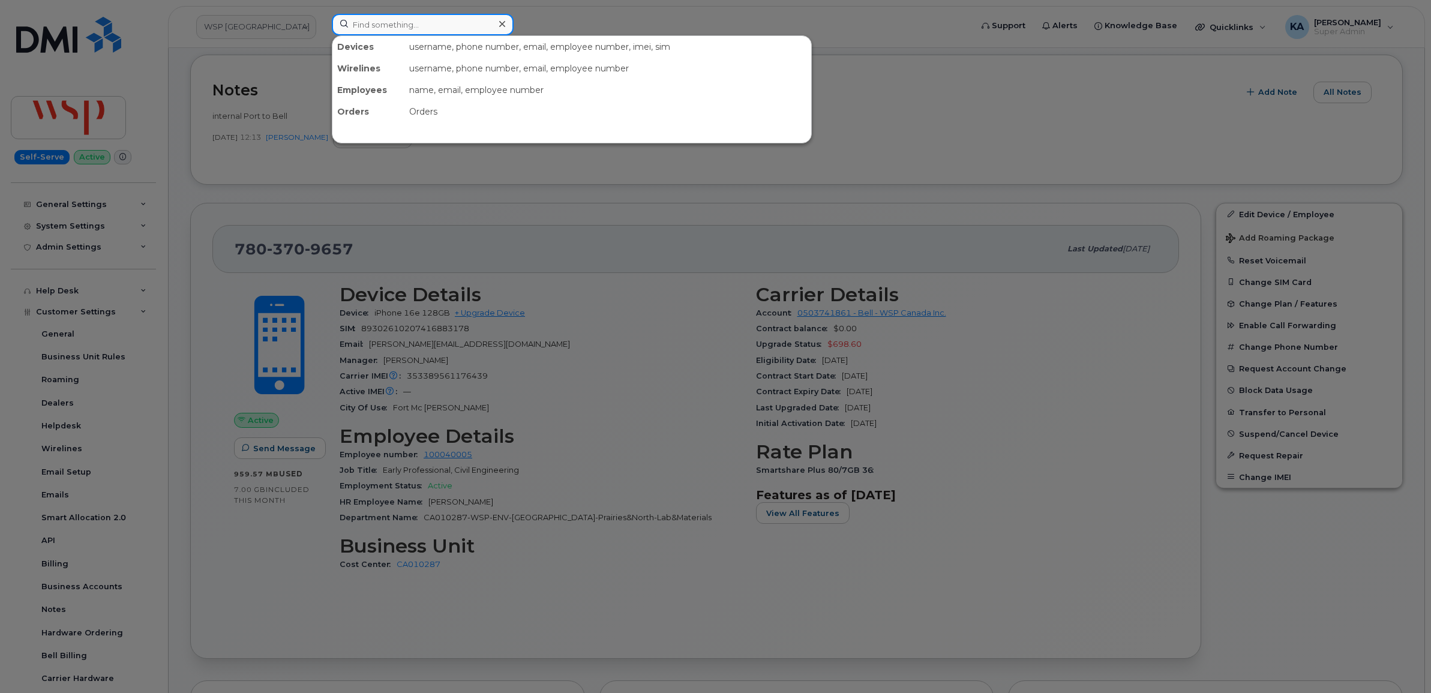
click at [436, 28] on input at bounding box center [423, 25] width 182 height 22
paste input "7802070266"
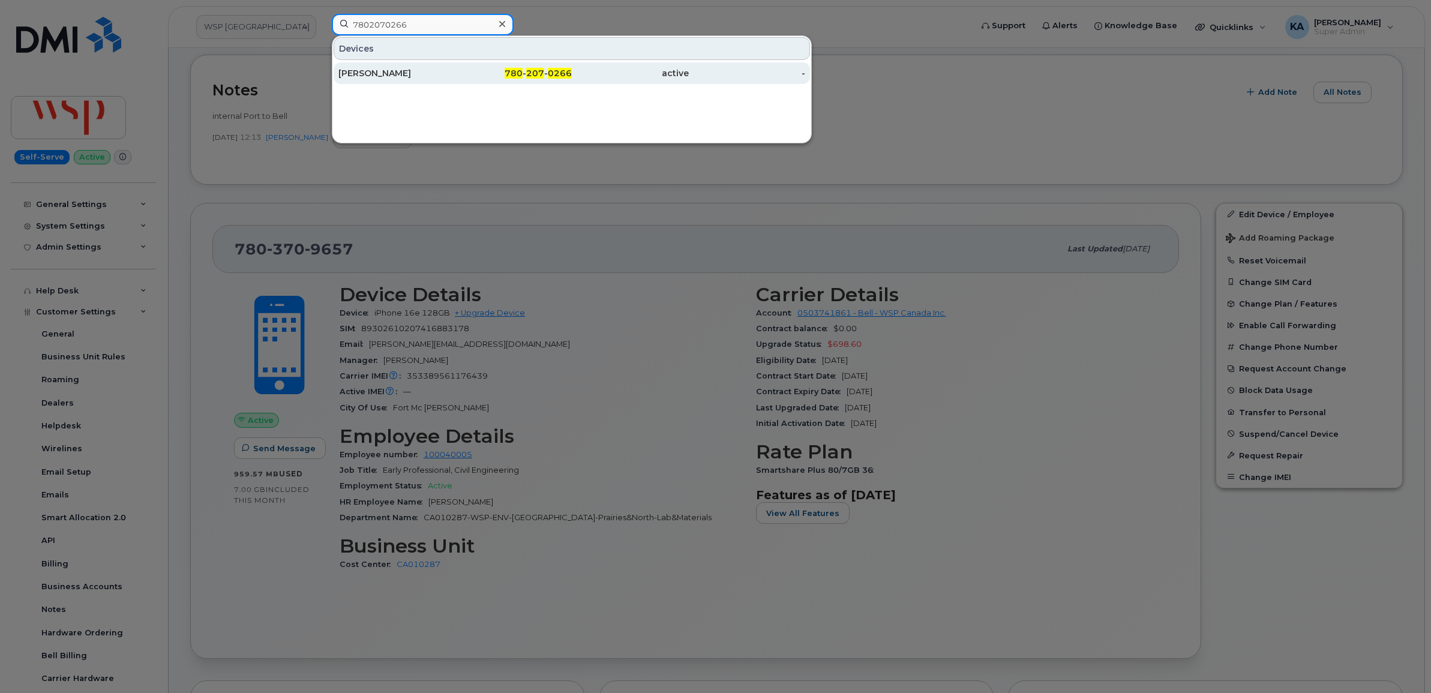
type input "7802070266"
click at [397, 75] on div "[PERSON_NAME]" at bounding box center [396, 73] width 117 height 12
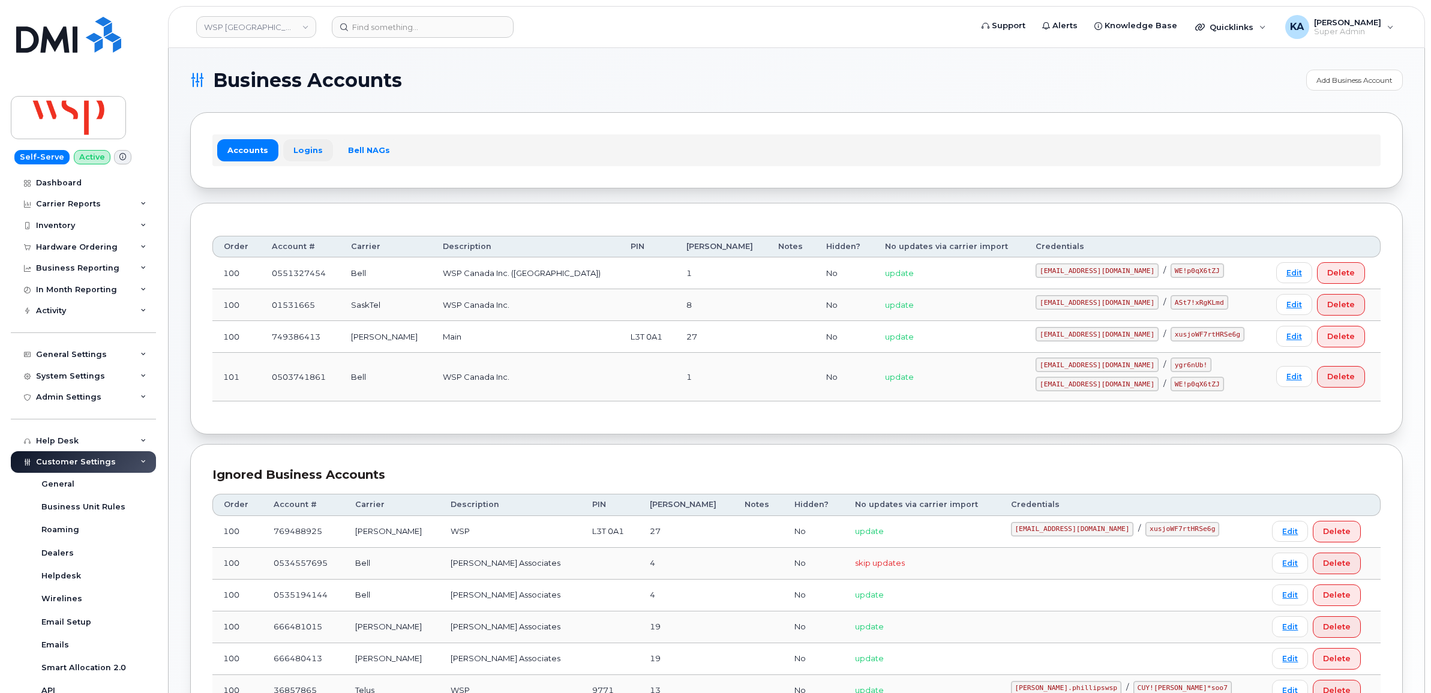
click at [306, 145] on link "Logins" at bounding box center [308, 150] width 50 height 22
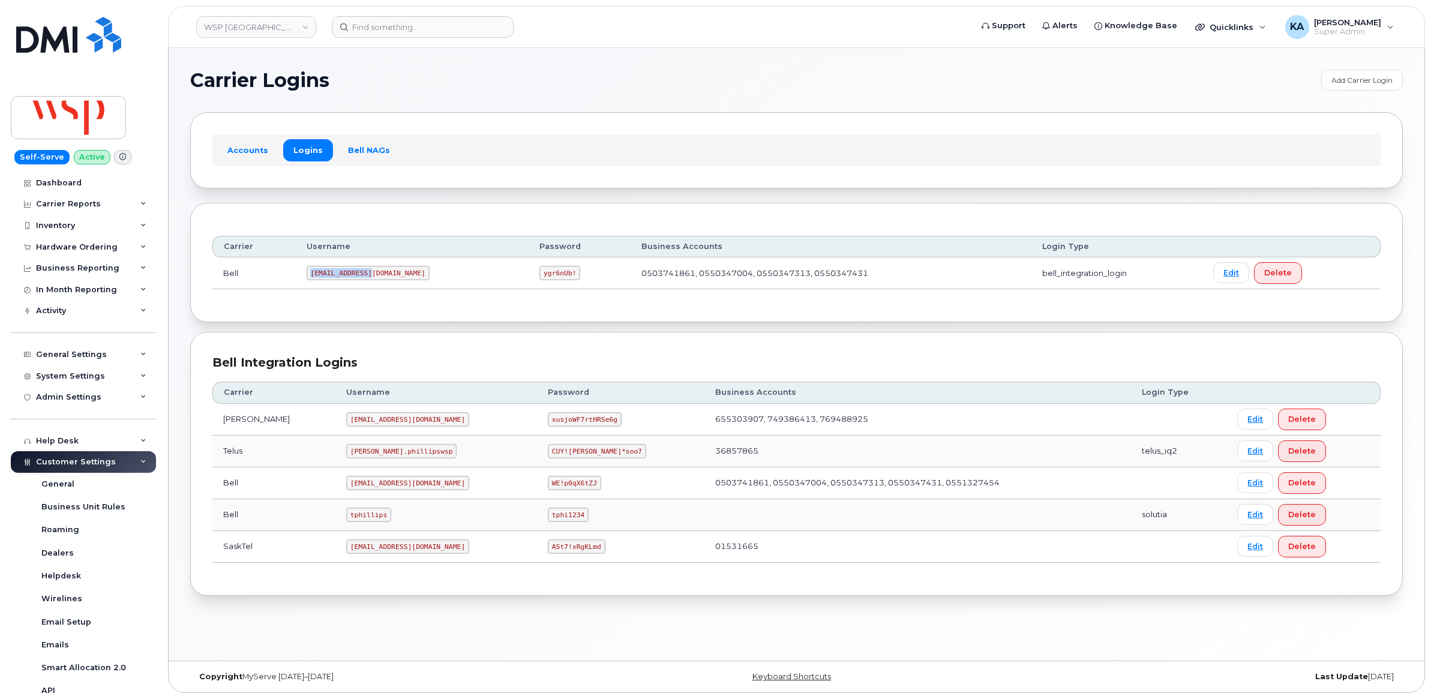
drag, startPoint x: 312, startPoint y: 273, endPoint x: 376, endPoint y: 283, distance: 64.3
click at [376, 283] on td "wsp2@myserve.ca" at bounding box center [412, 273] width 233 height 32
copy code "wsp2@myserve.ca"
drag, startPoint x: 463, startPoint y: 274, endPoint x: 504, endPoint y: 283, distance: 41.9
click at [529, 283] on td "ygr6nUb!" at bounding box center [579, 273] width 101 height 32
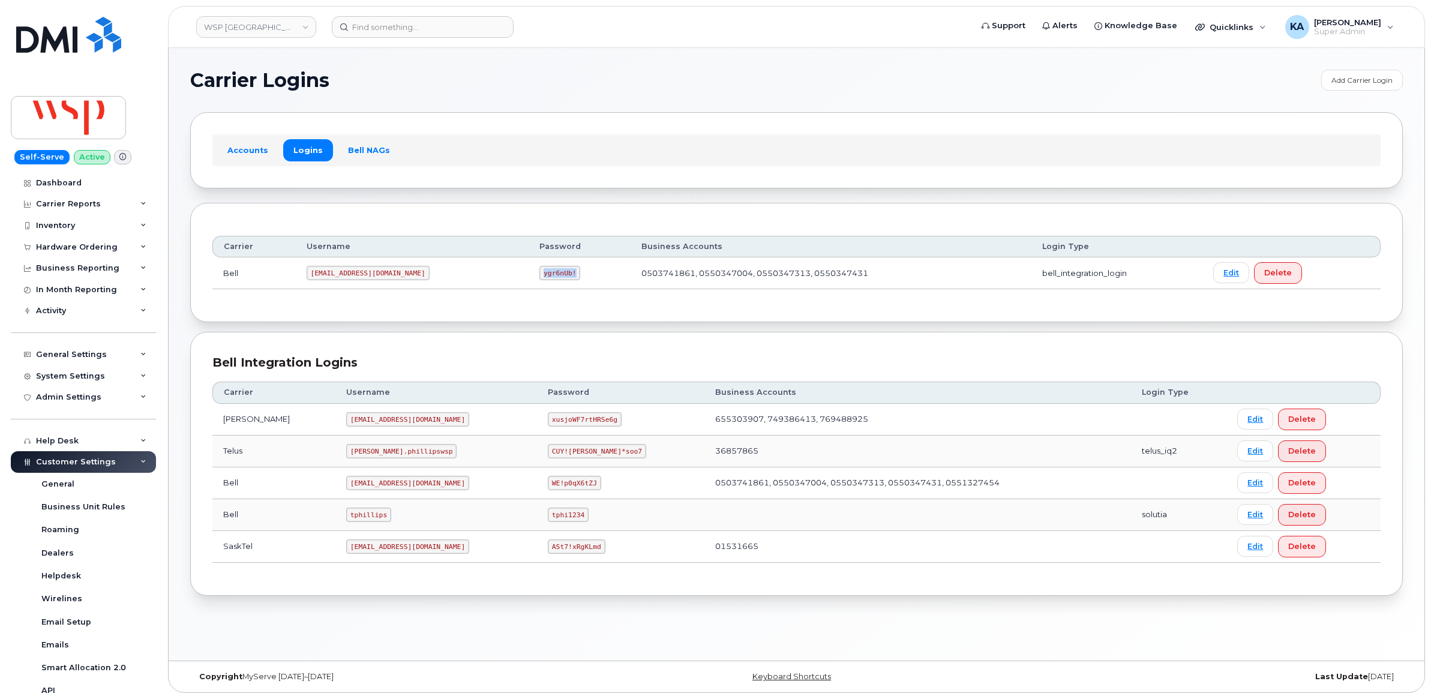
copy code "ygr6nUb!"
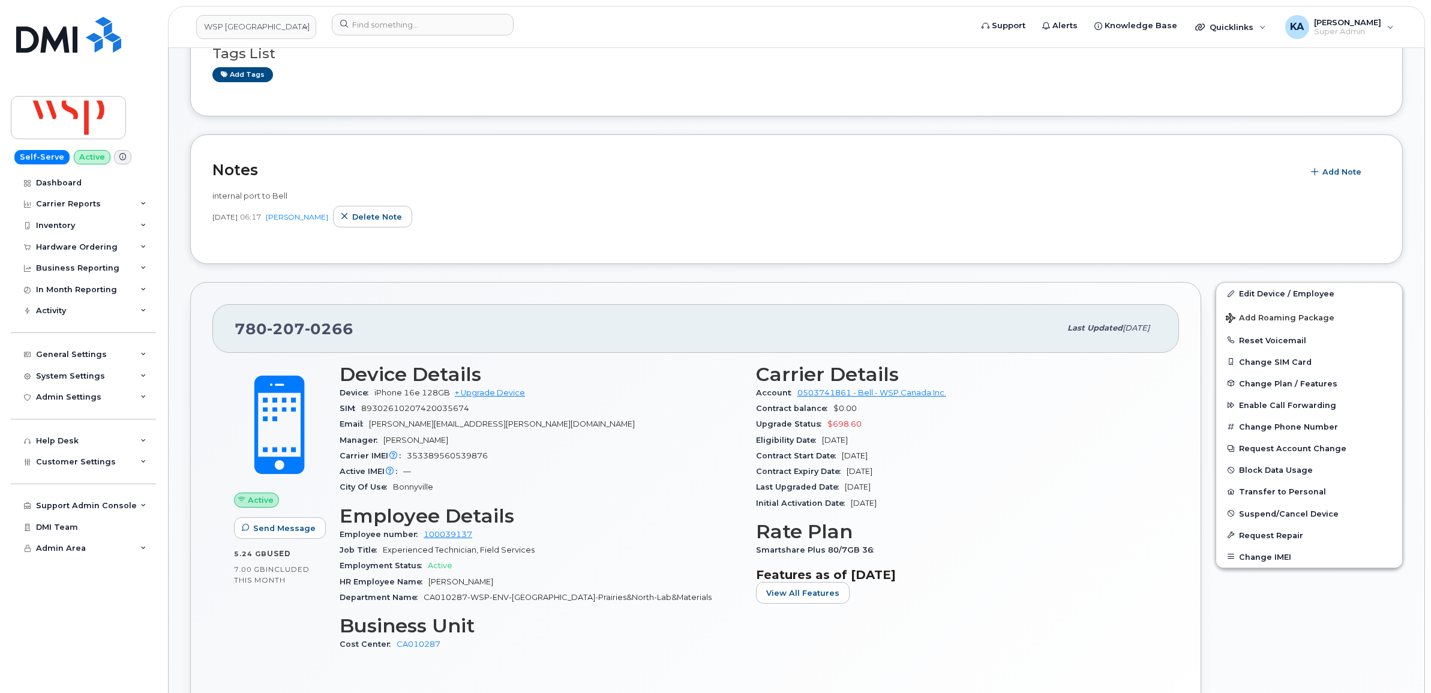
scroll to position [225, 0]
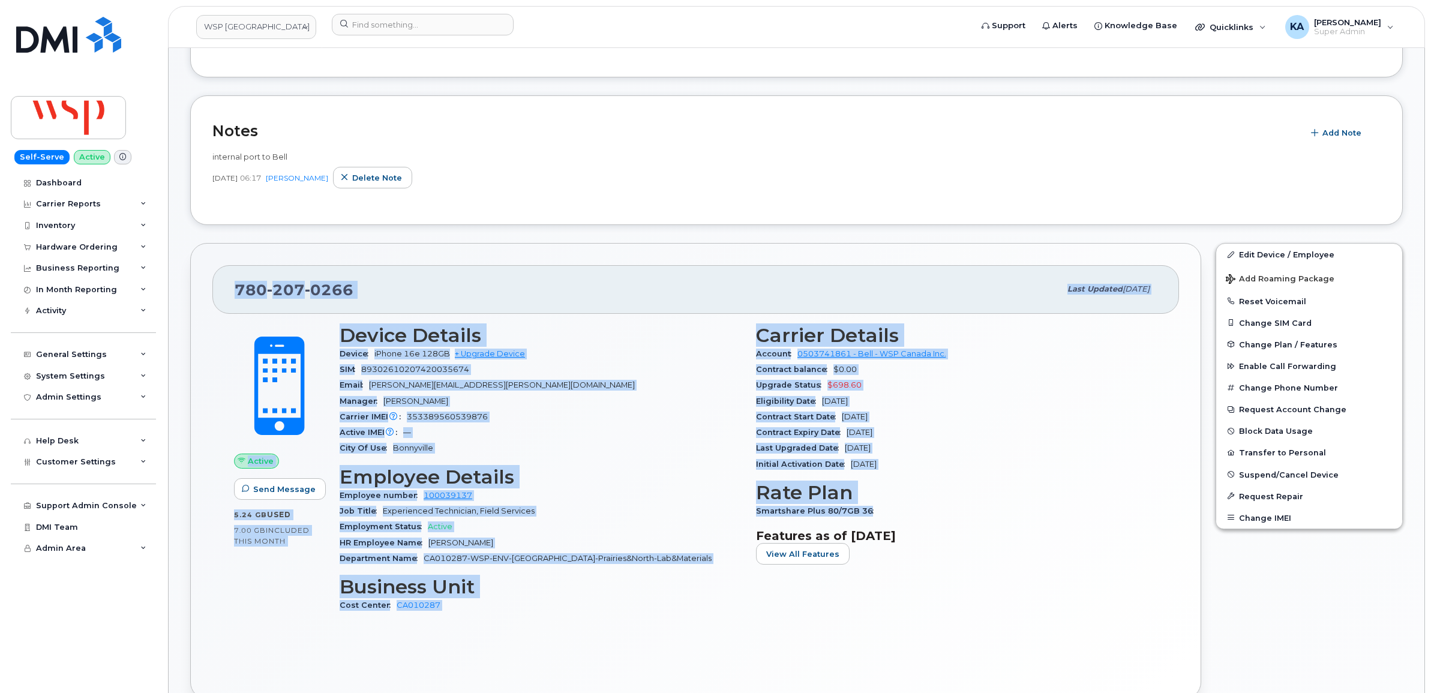
drag, startPoint x: 226, startPoint y: 288, endPoint x: 874, endPoint y: 511, distance: 685.2
click at [874, 511] on div "[PHONE_NUMBER] Last updated [DATE] Active Send Message 5.24 GB  used 7.00 GB  i…" at bounding box center [695, 471] width 1011 height 456
copy div "523 084 7594 Lore ipsumdo Sit 18, 8002 Ametco Adip Elitsed 5.65 DO  eius 0.17 T…"
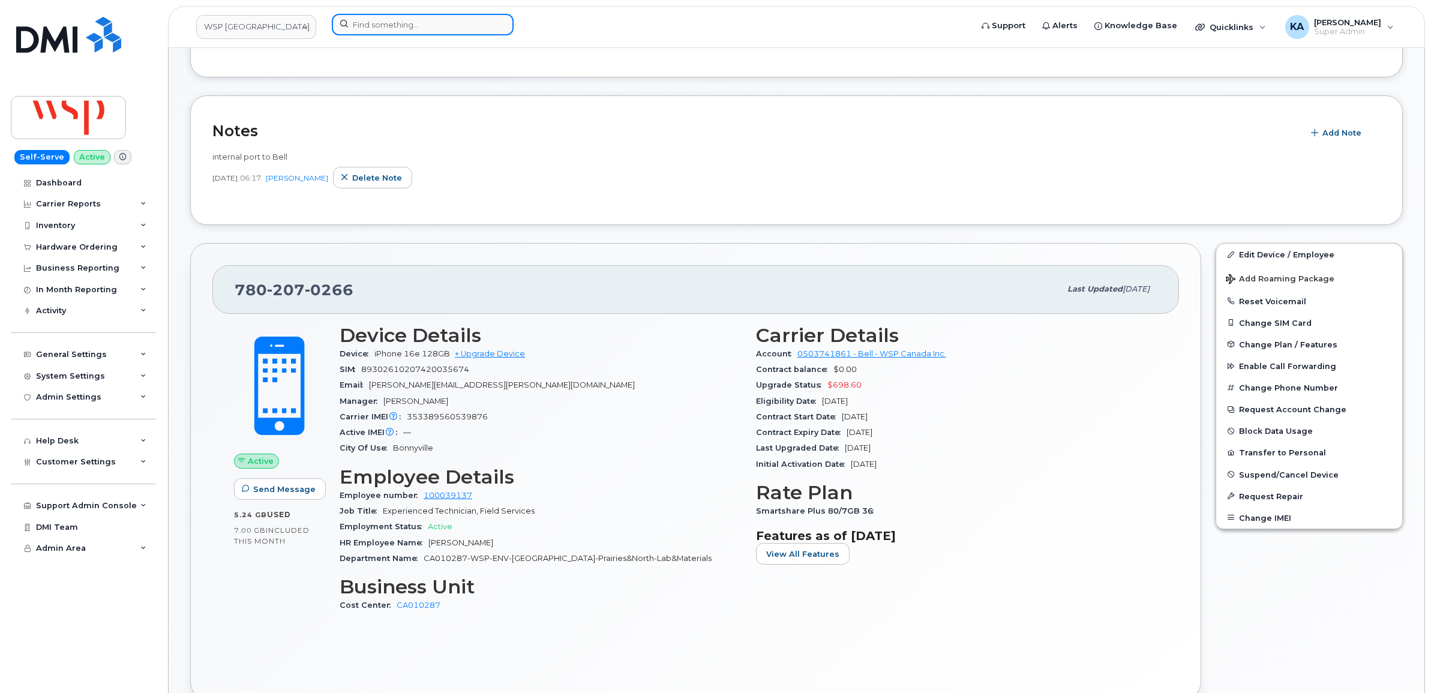
click at [411, 25] on input at bounding box center [423, 25] width 182 height 22
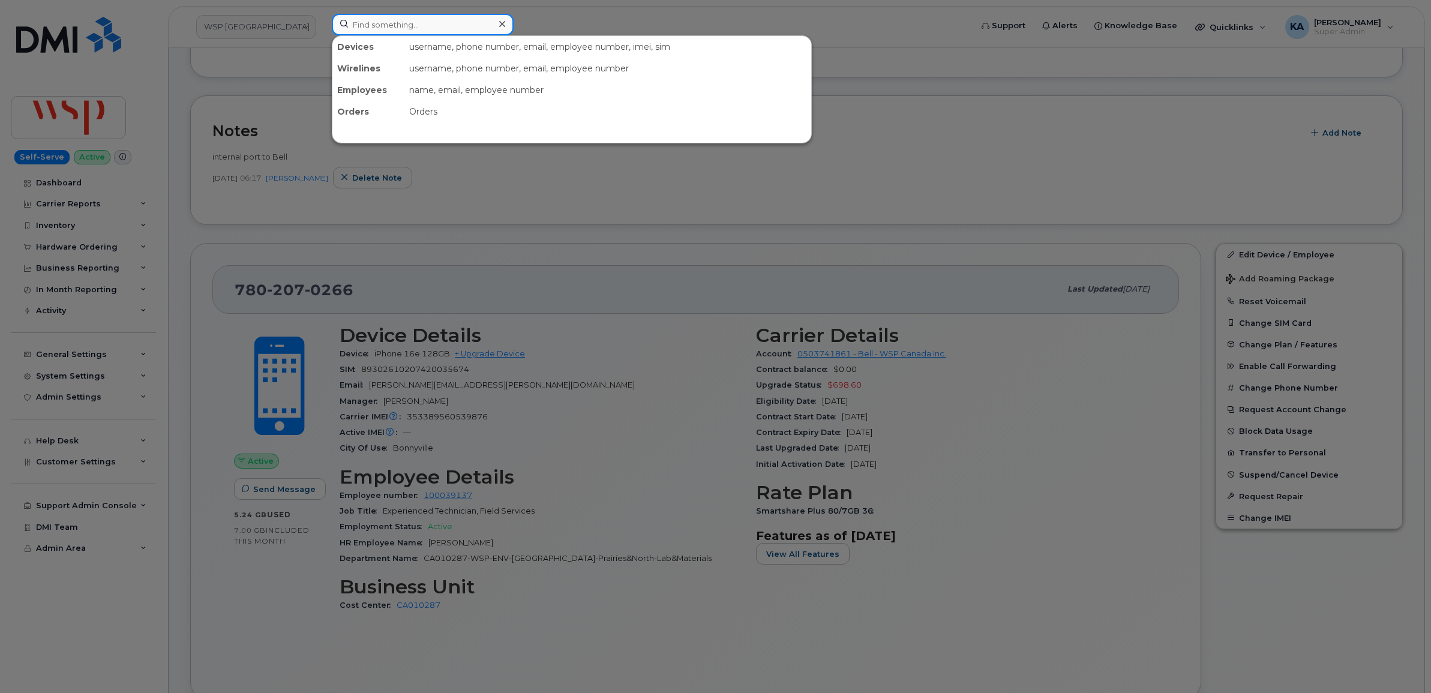
paste input "5142174161"
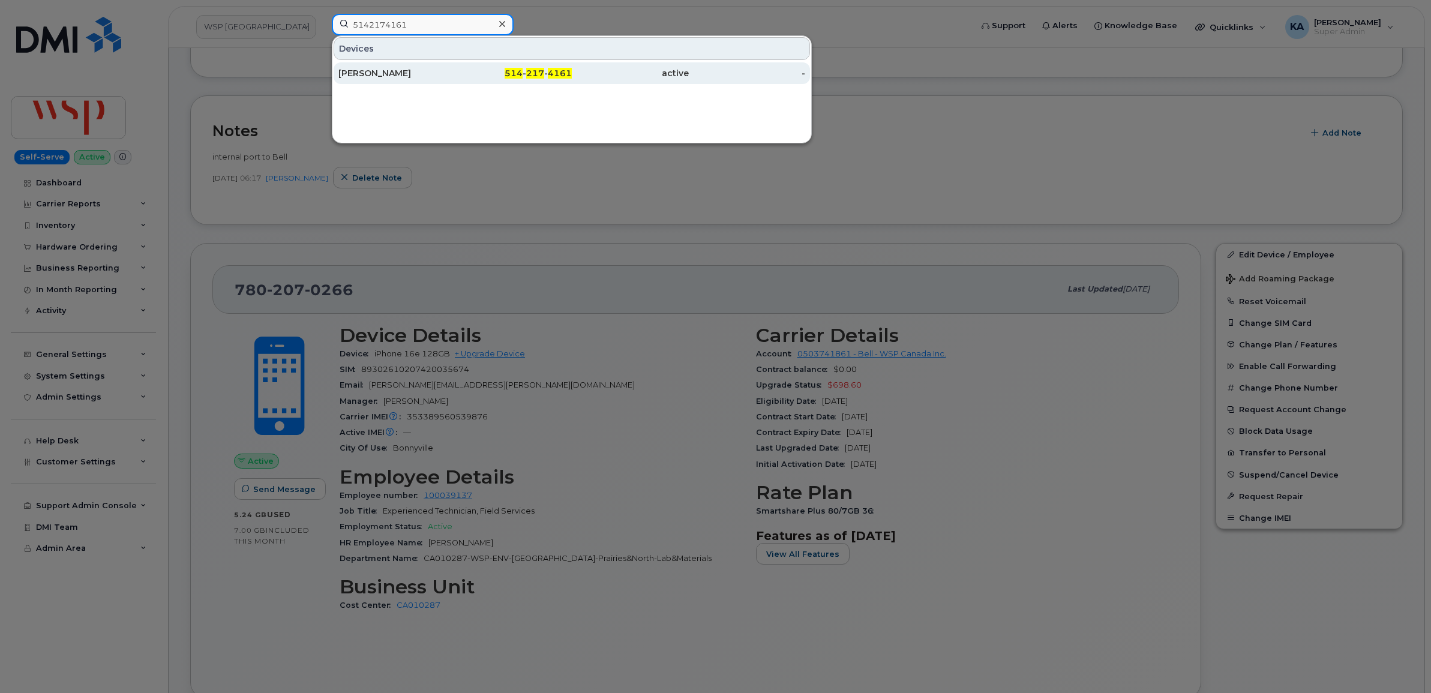
type input "5142174161"
click at [406, 74] on div "[PERSON_NAME]" at bounding box center [396, 73] width 117 height 12
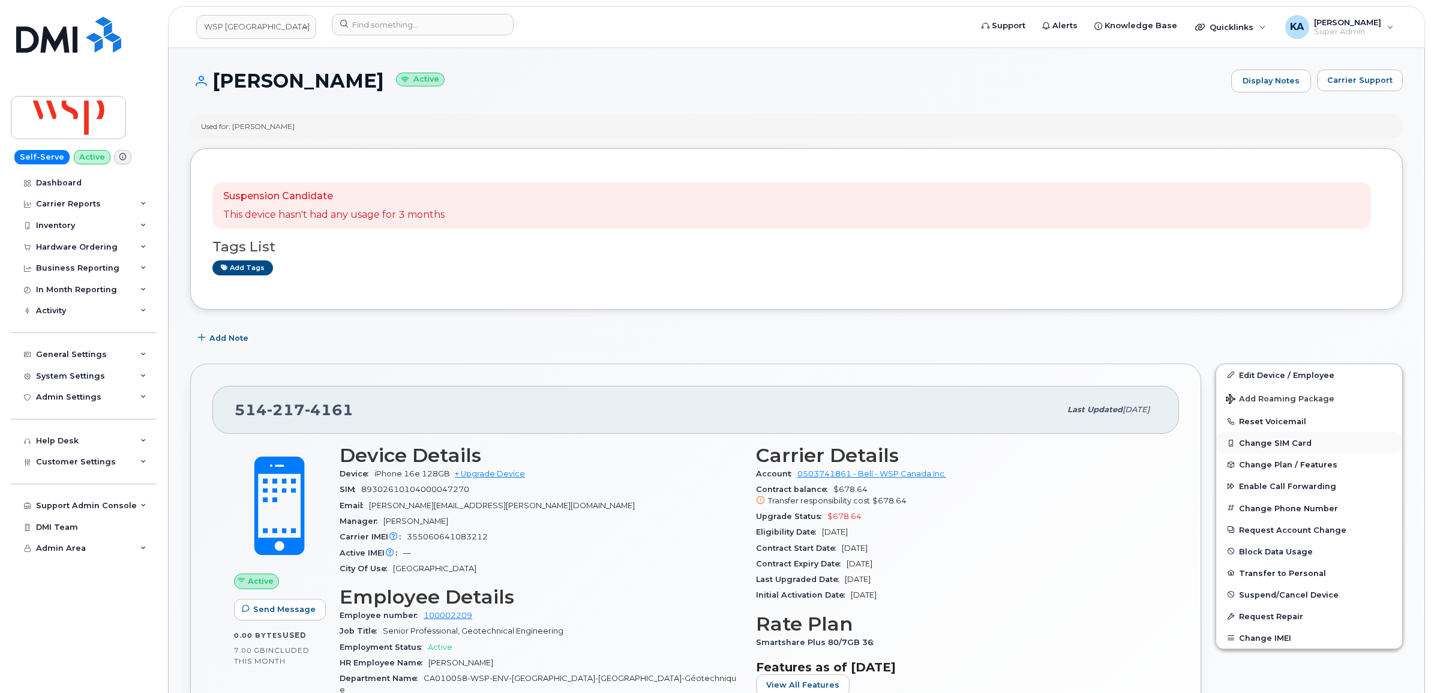
click at [1261, 440] on button "Change SIM Card" at bounding box center [1309, 443] width 186 height 22
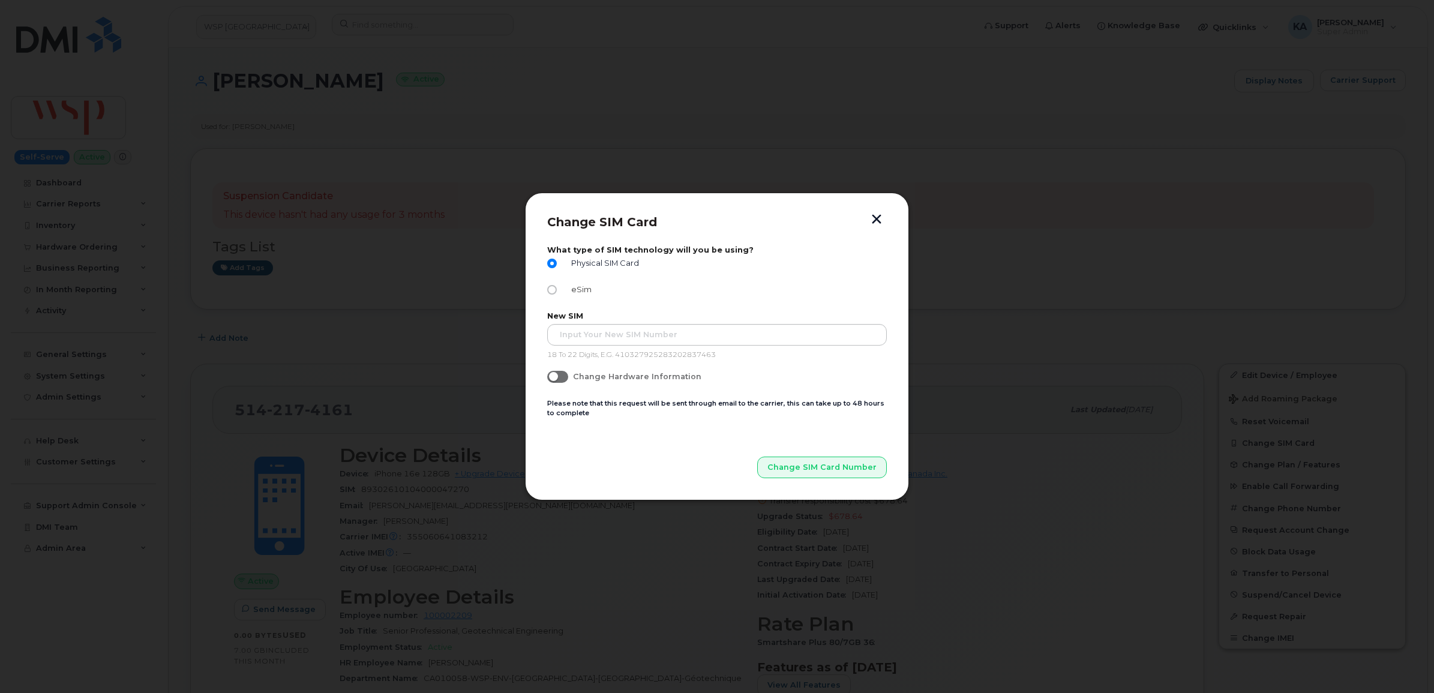
click at [554, 292] on input "eSim" at bounding box center [552, 290] width 10 height 10
radio input "true"
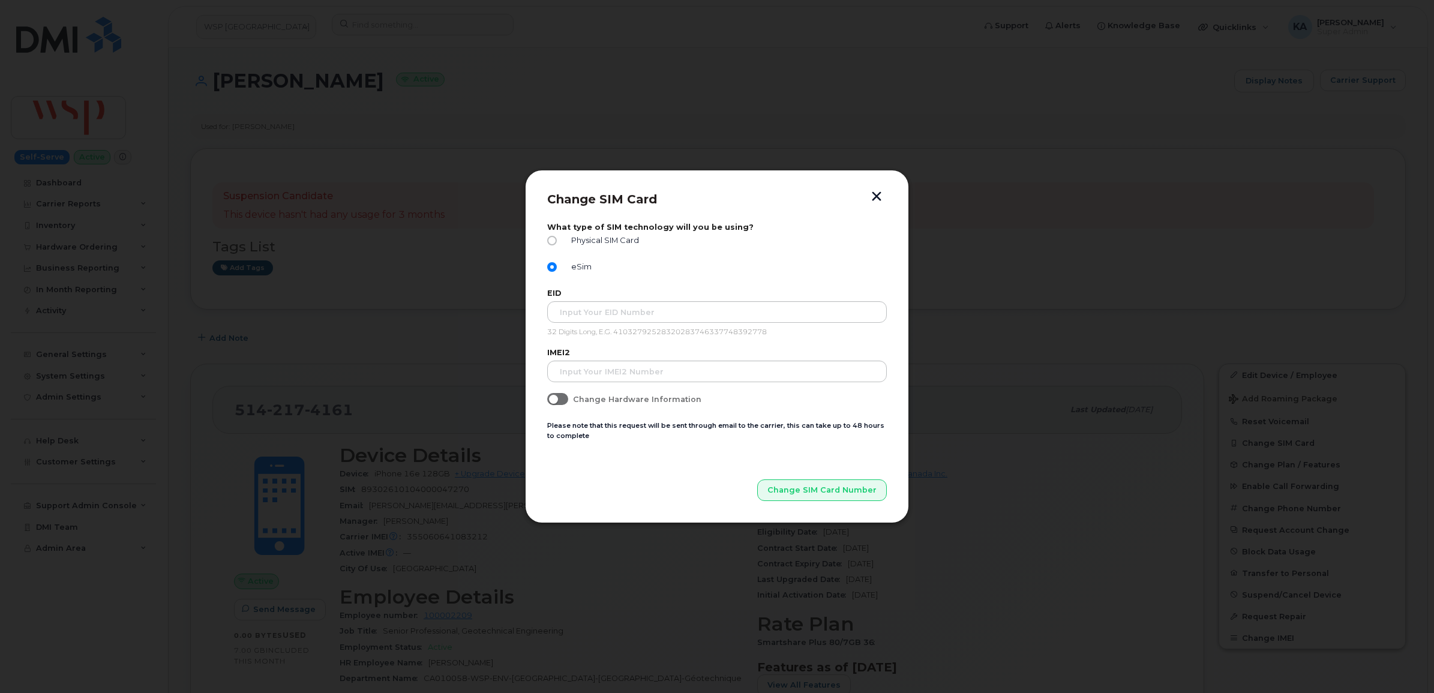
click at [878, 199] on button "button" at bounding box center [877, 197] width 18 height 13
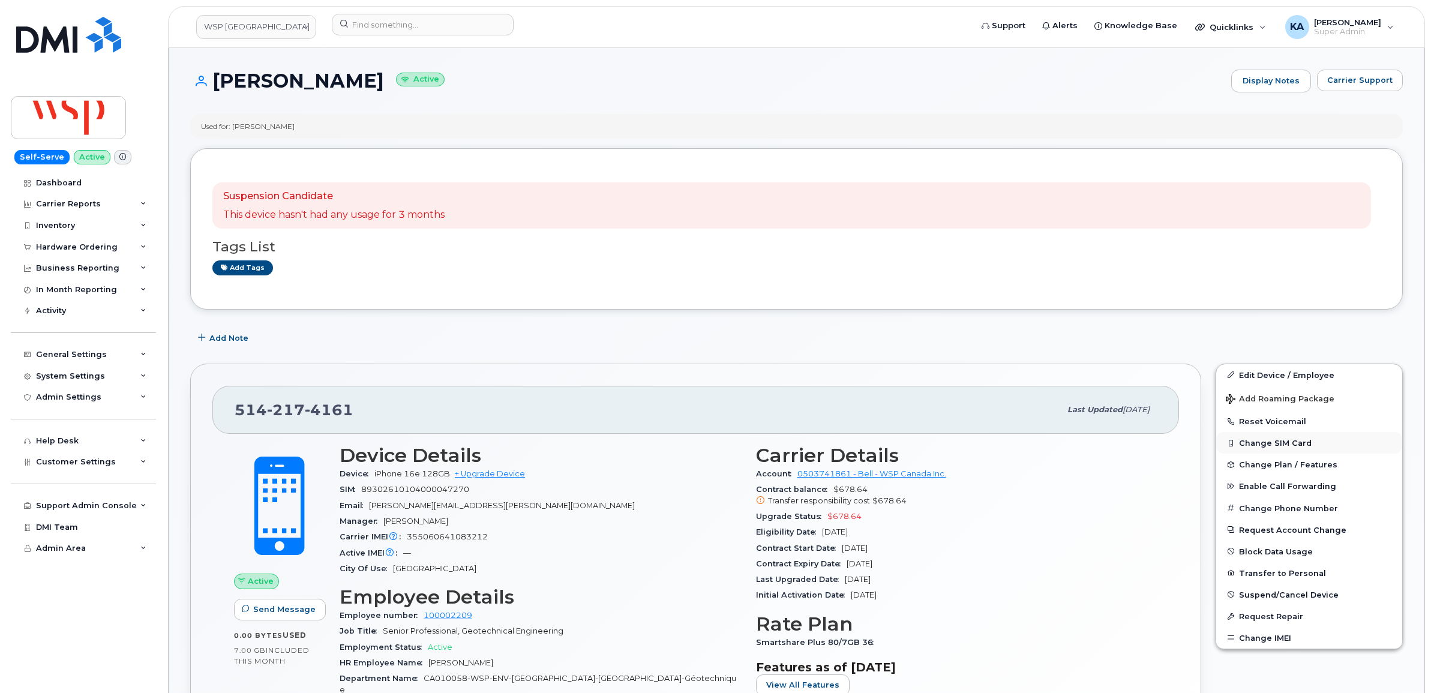
click at [1255, 439] on button "Change SIM Card" at bounding box center [1309, 443] width 186 height 22
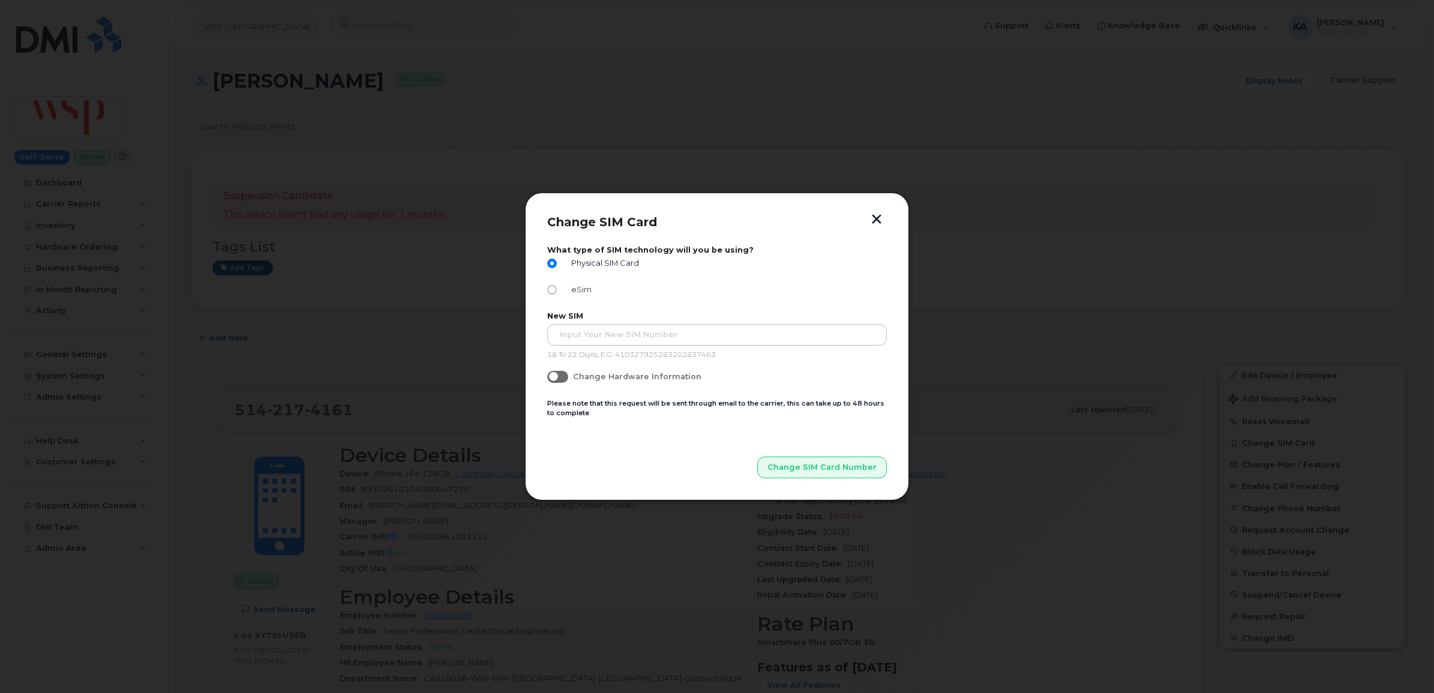
click at [551, 290] on input "eSim" at bounding box center [552, 290] width 10 height 10
radio input "true"
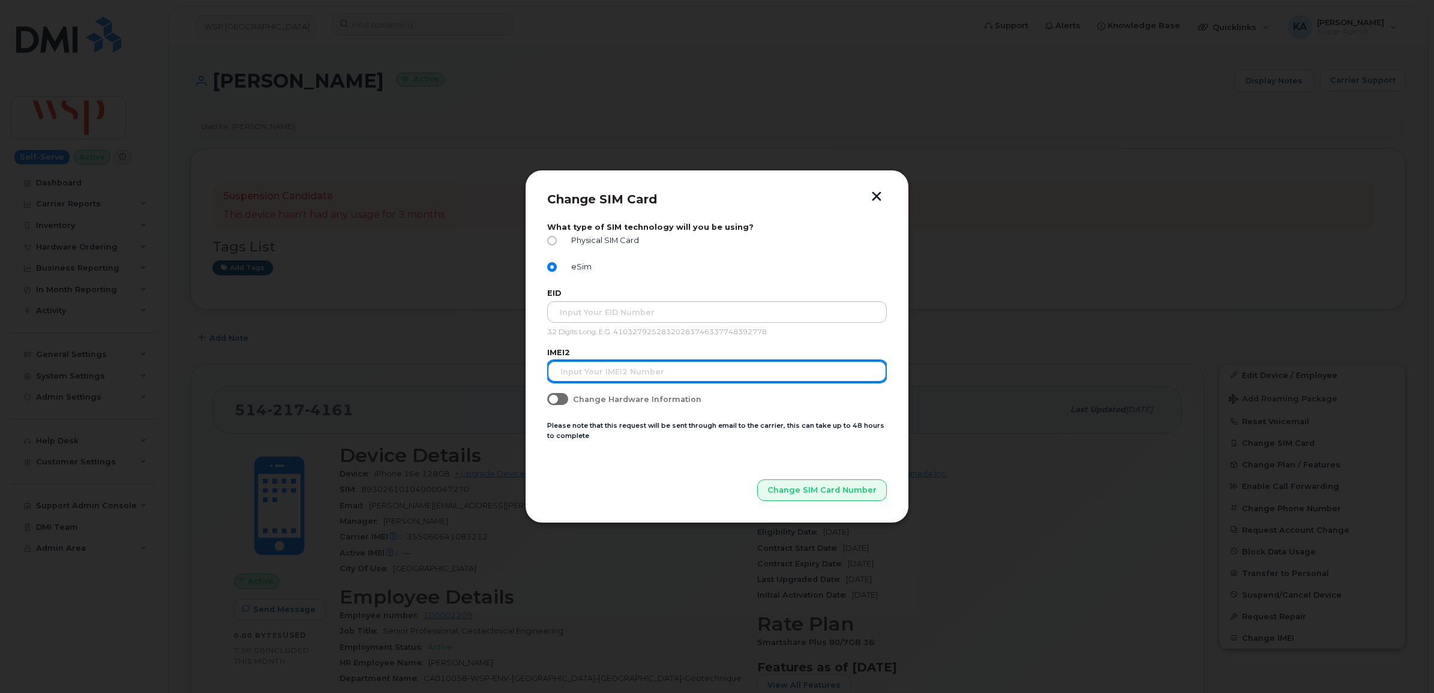
paste input "89302610207416883566620893530066"
type input "89302610207416883566620893530066"
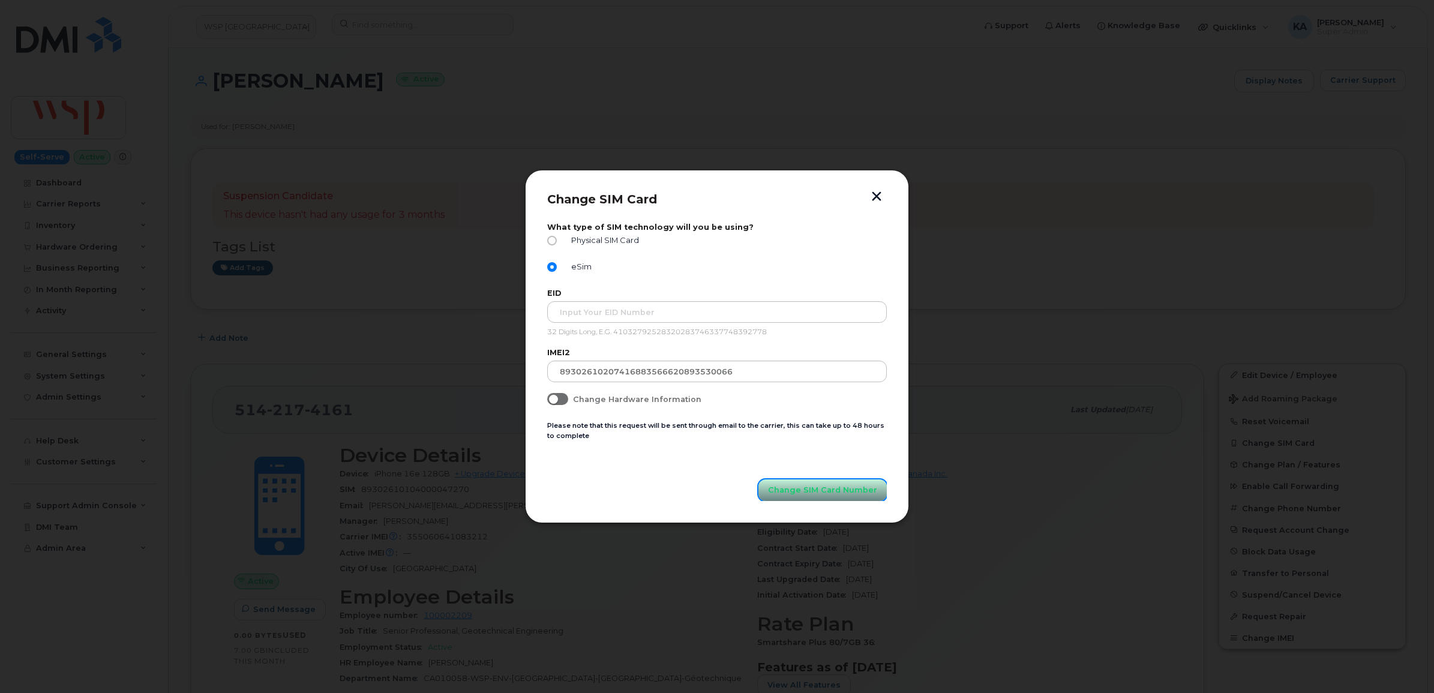
click at [795, 491] on span "Change SIM Card Number" at bounding box center [822, 489] width 109 height 11
drag, startPoint x: 610, startPoint y: 311, endPoint x: 642, endPoint y: 273, distance: 49.8
click at [642, 273] on div "eSim" at bounding box center [717, 270] width 340 height 16
click at [877, 195] on button "button" at bounding box center [877, 197] width 18 height 13
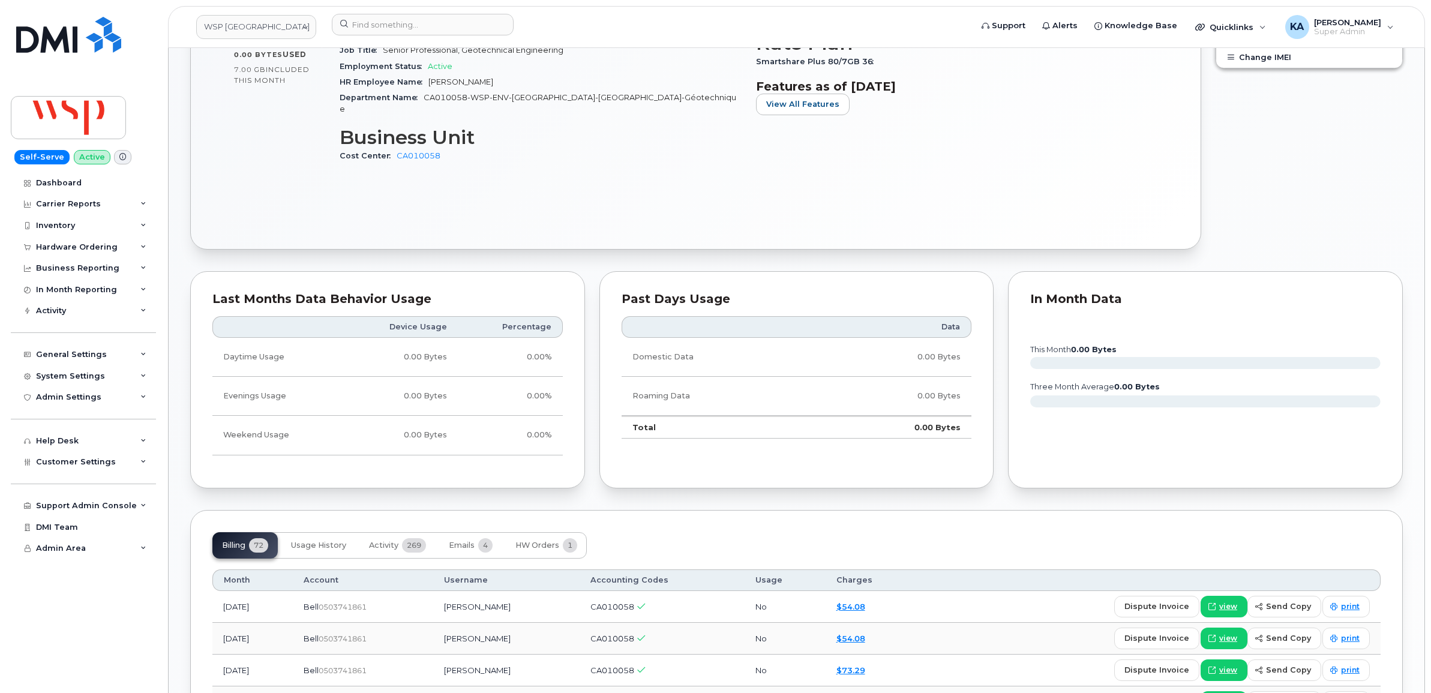
scroll to position [750, 0]
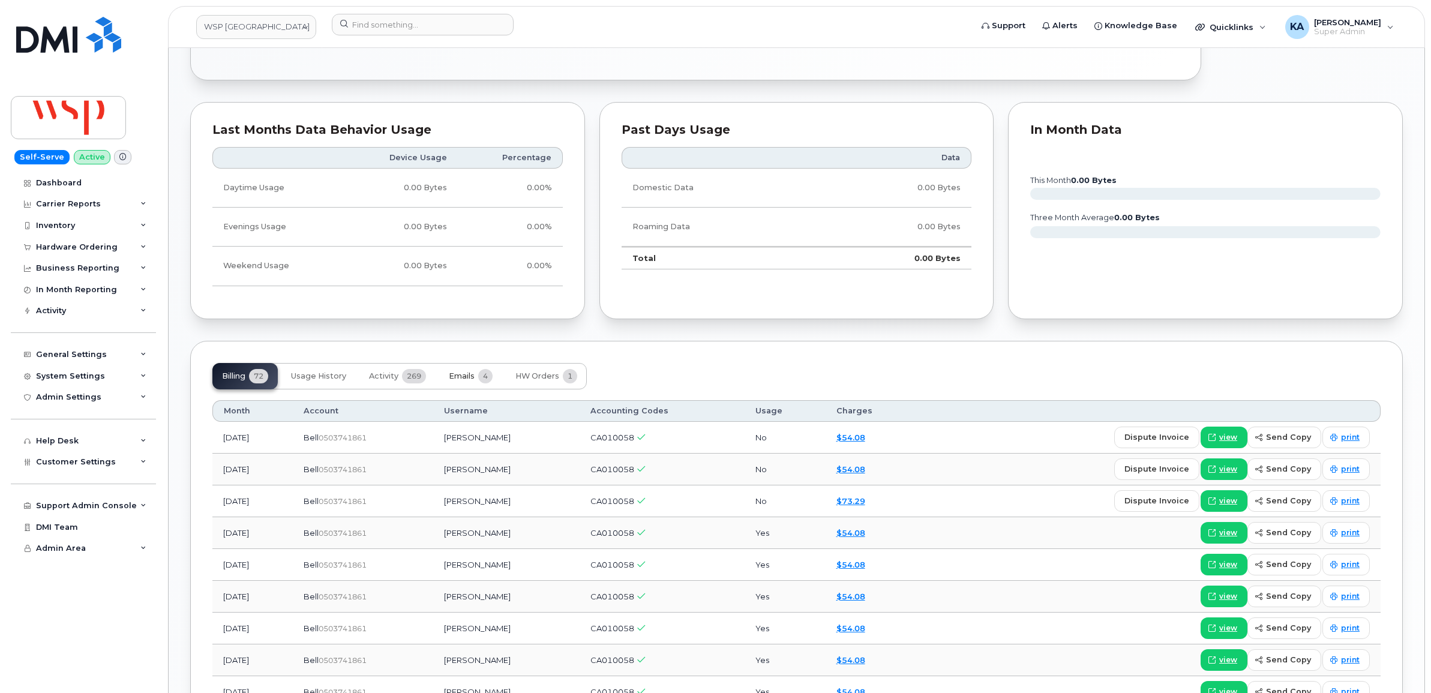
click at [466, 371] on span "Emails" at bounding box center [462, 376] width 26 height 10
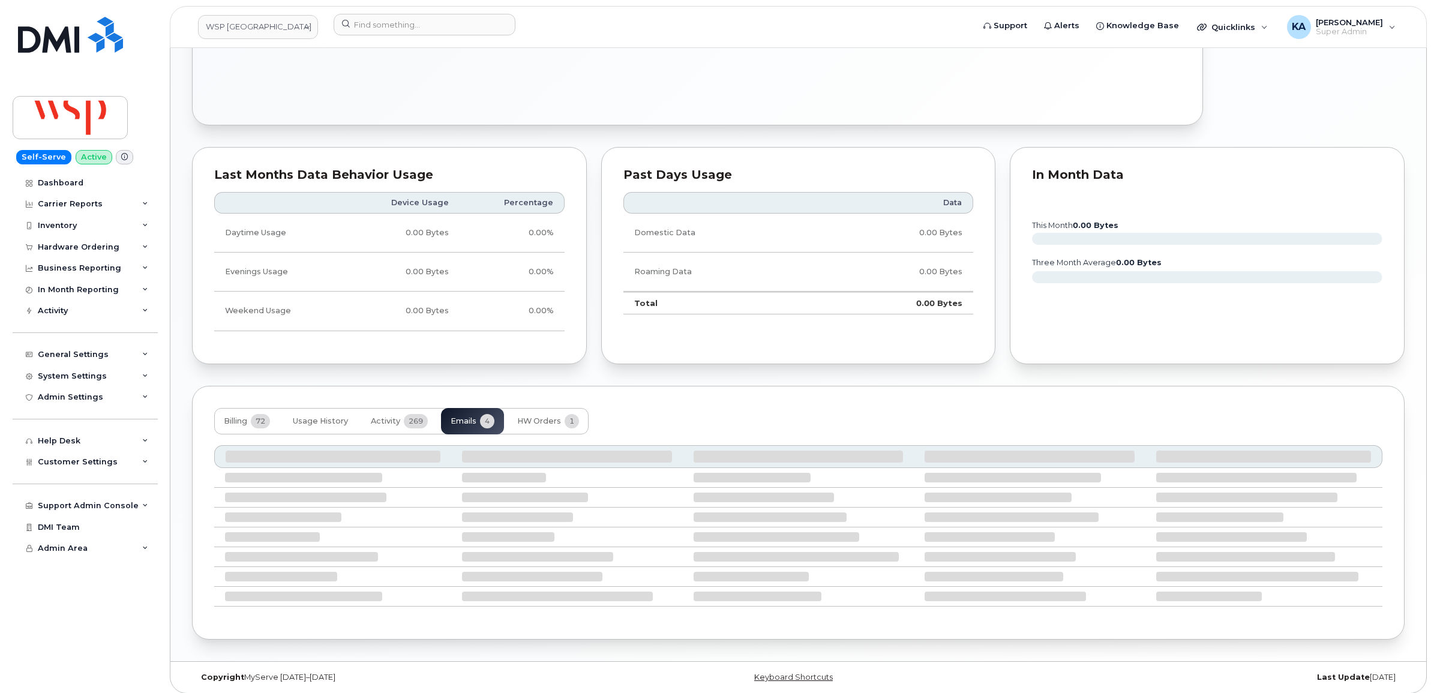
scroll to position [650, 0]
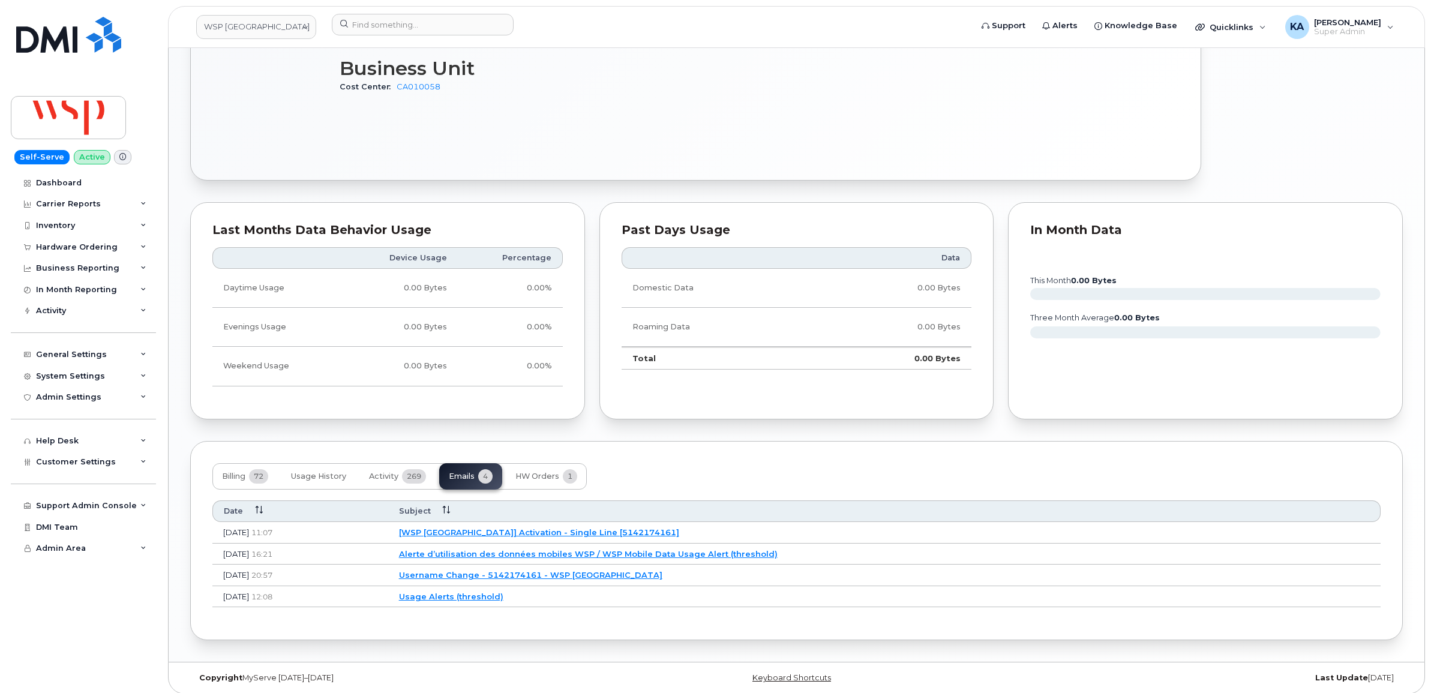
click at [506, 527] on link "[WSP Canada] Activation - Single Line [5142174161]" at bounding box center [539, 532] width 280 height 10
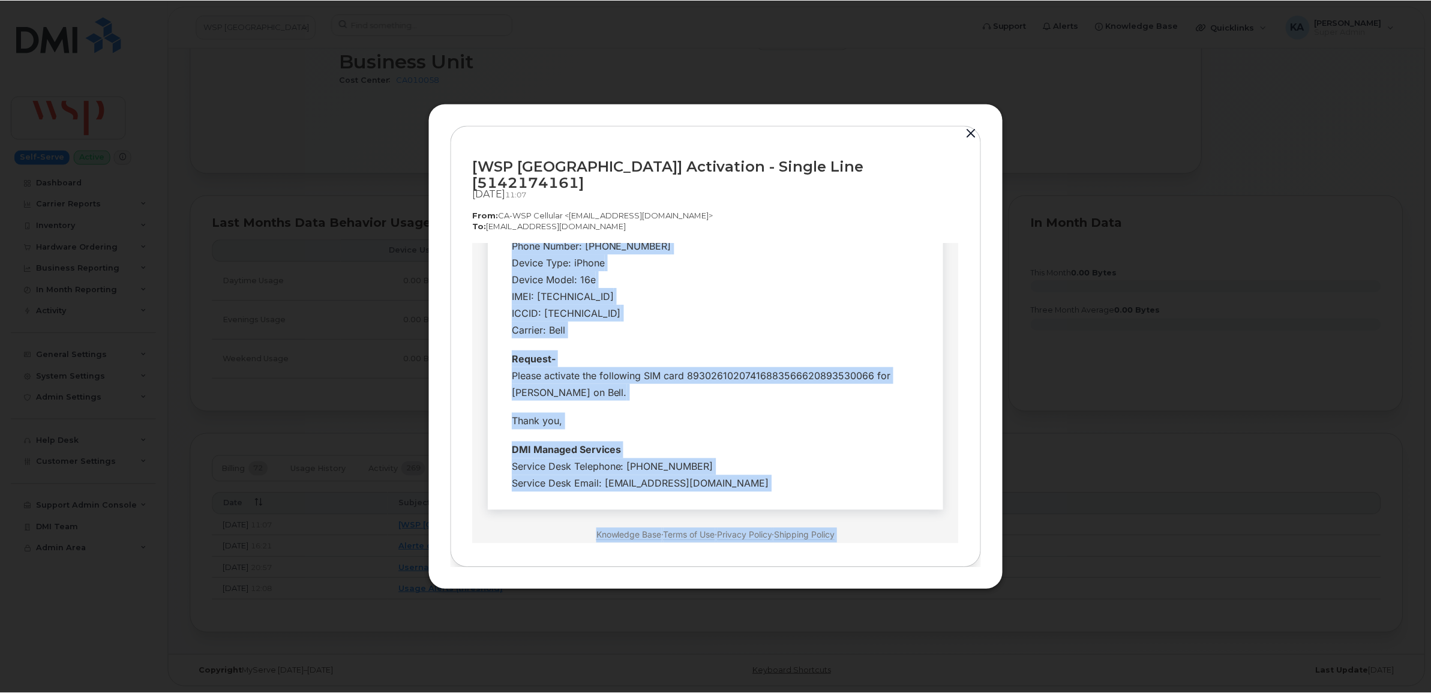
scroll to position [261, 0]
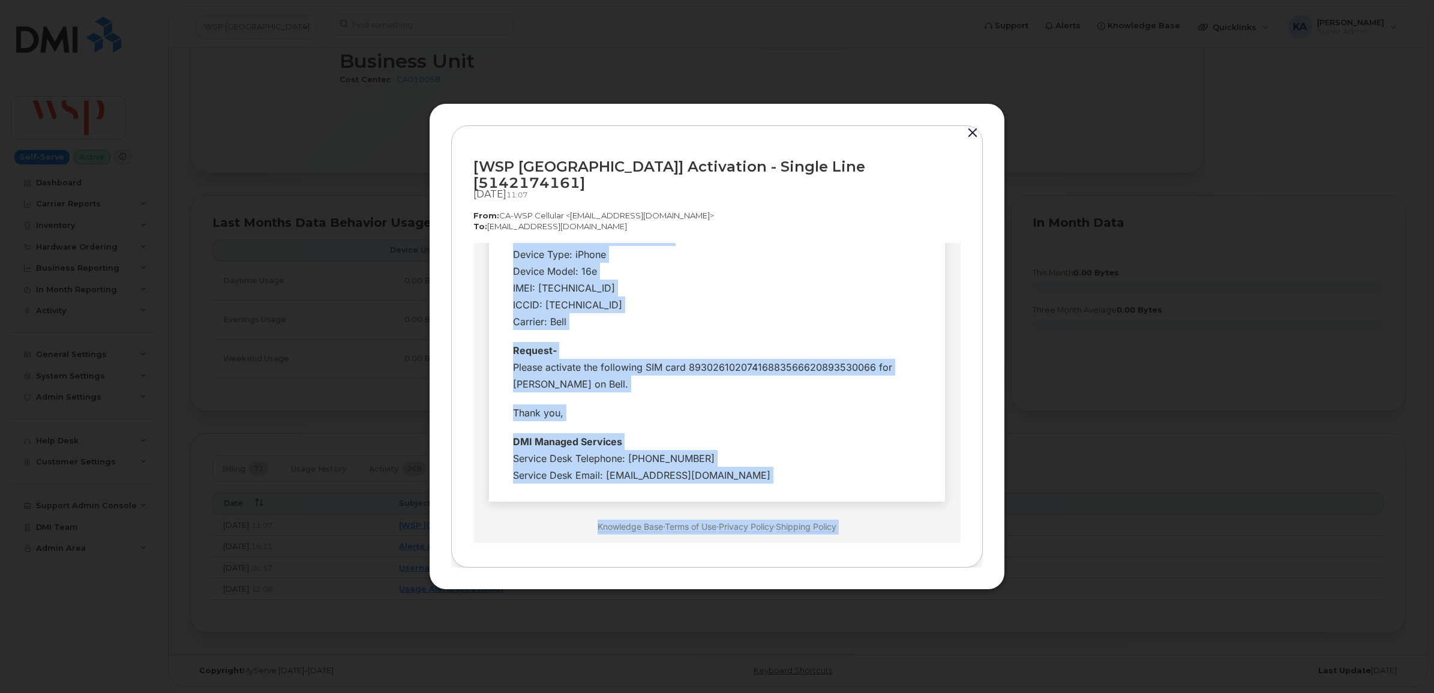
drag, startPoint x: 503, startPoint y: 338, endPoint x: 767, endPoint y: 447, distance: 285.1
click at [767, 447] on tbody "Hi Team, Employee Details- Company Name: WSP Canada Requested By: Jay Smith / j…" at bounding box center [717, 276] width 438 height 425
copy tbody "Hi Team, Employee Details- Company Name: WSP Canada Requested By: Jay Smith / j…"
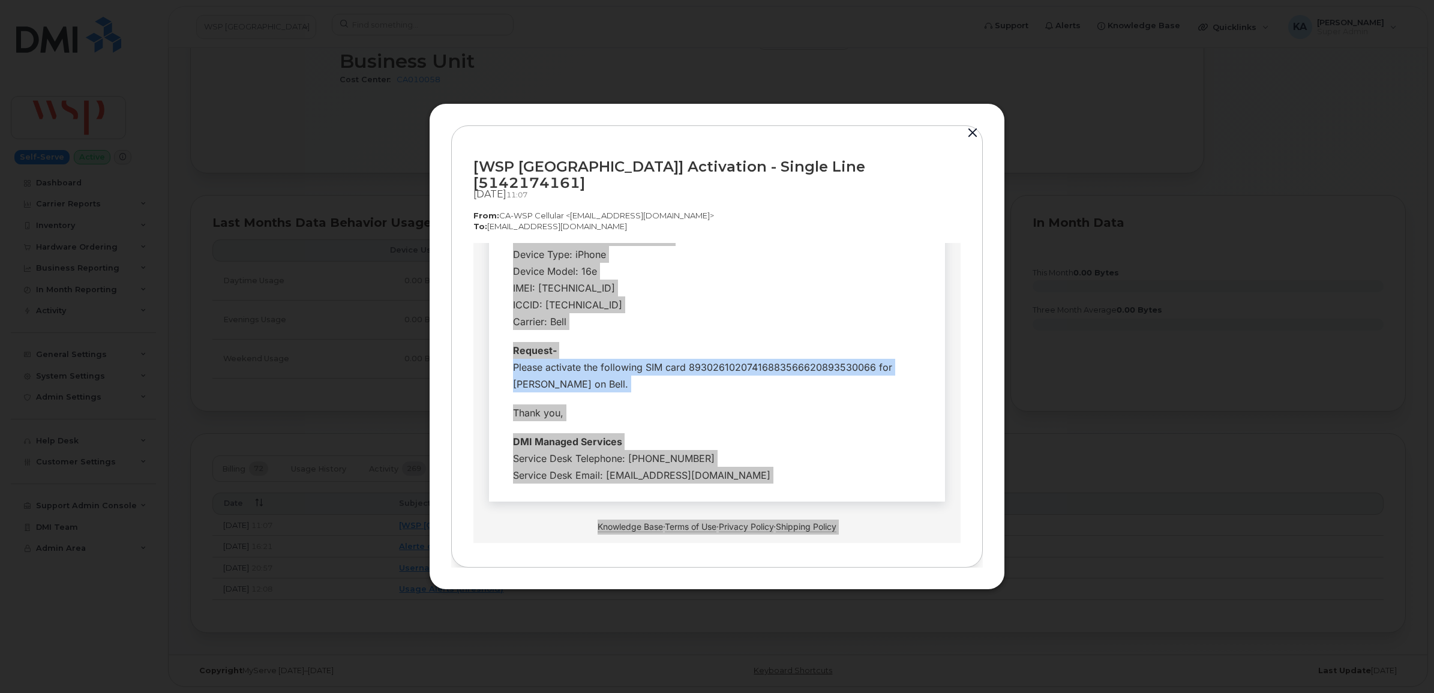
click at [970, 142] on button "button" at bounding box center [973, 133] width 18 height 17
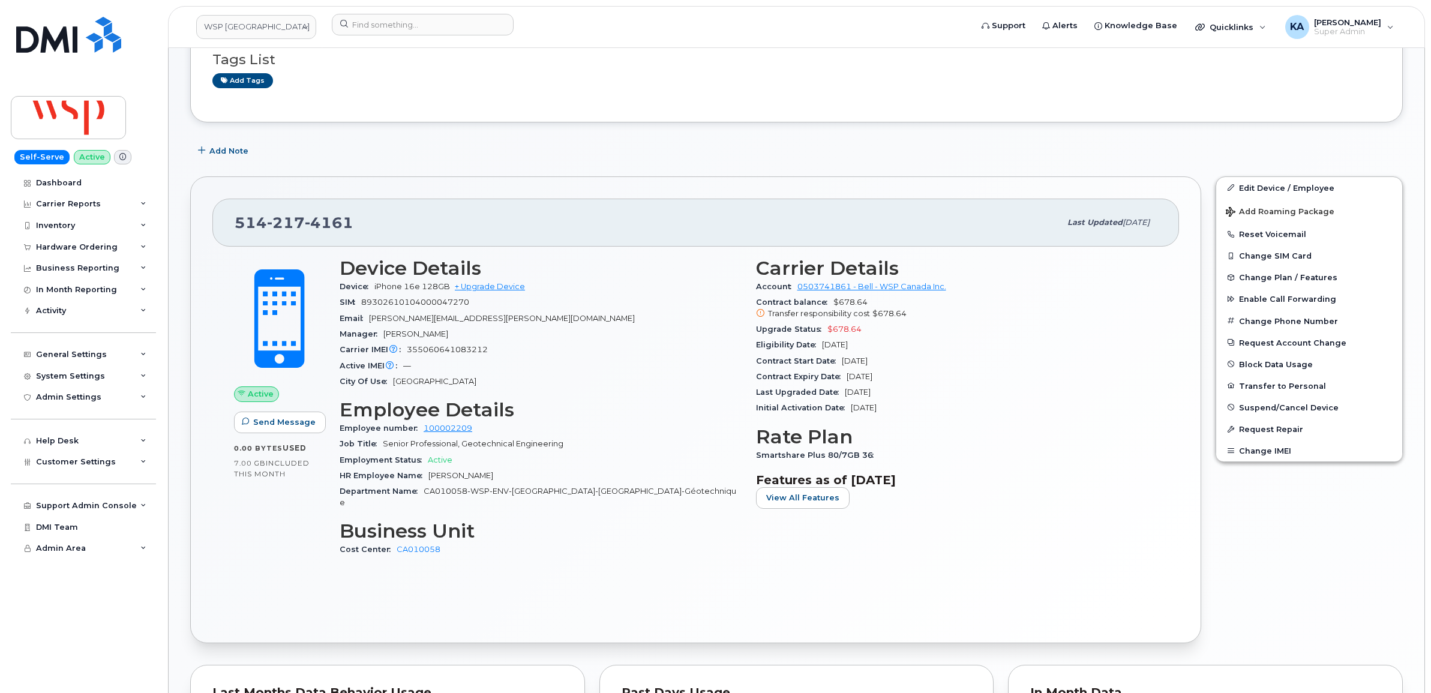
scroll to position [50, 0]
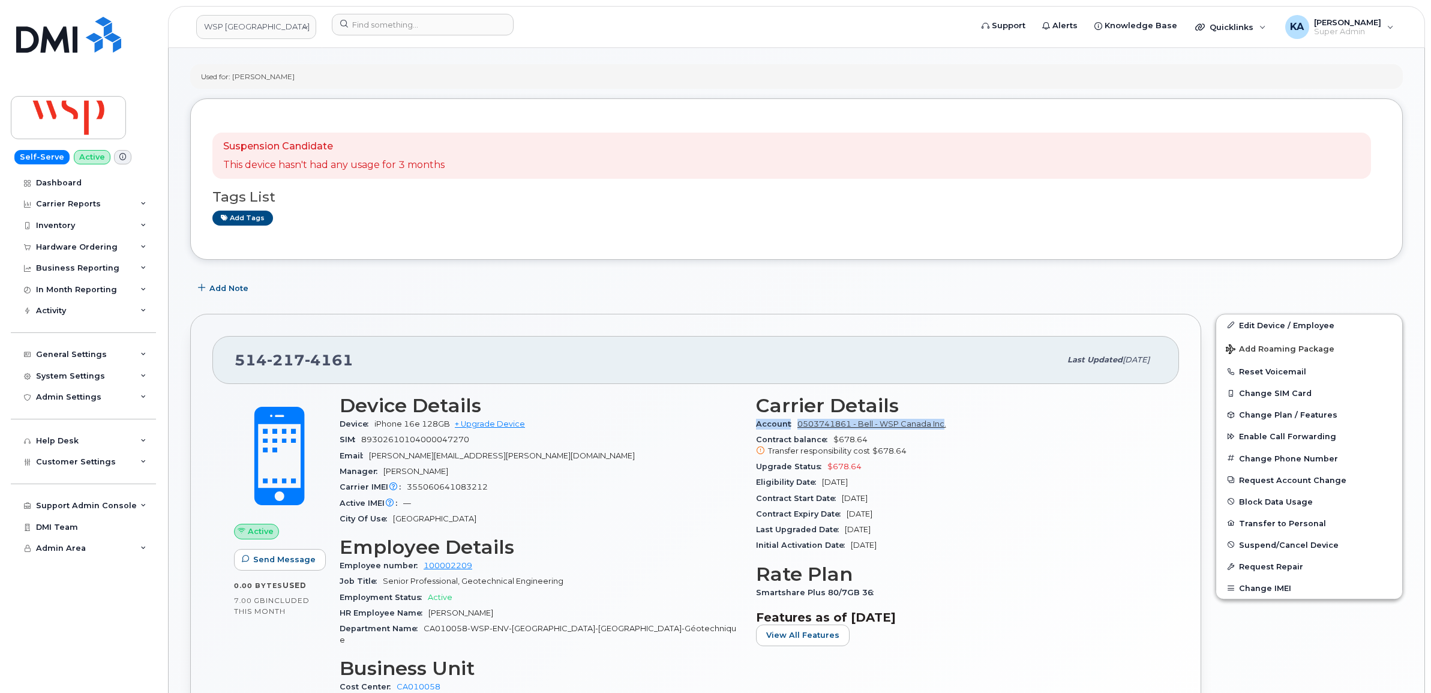
drag, startPoint x: 752, startPoint y: 426, endPoint x: 944, endPoint y: 429, distance: 192.0
click at [944, 429] on div "Carrier Details Account 0503741861 - Bell - WSP Canada Inc. Contract balance $6…" at bounding box center [957, 550] width 416 height 324
copy div "Account 0503741861 - Bell - WSP Canada Inc"
click at [242, 26] on link "WSP Canada" at bounding box center [256, 27] width 120 height 24
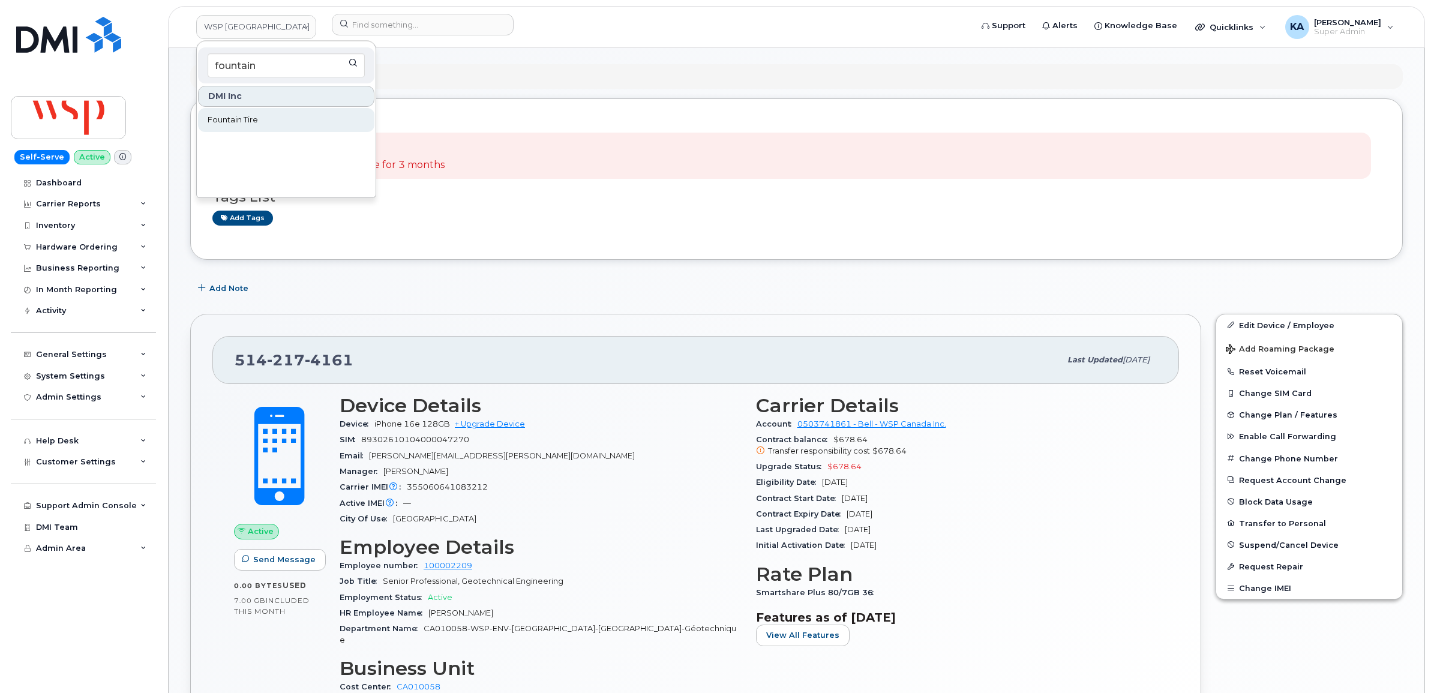
type input "fountain"
click at [234, 122] on span "Fountain Tire" at bounding box center [233, 120] width 50 height 12
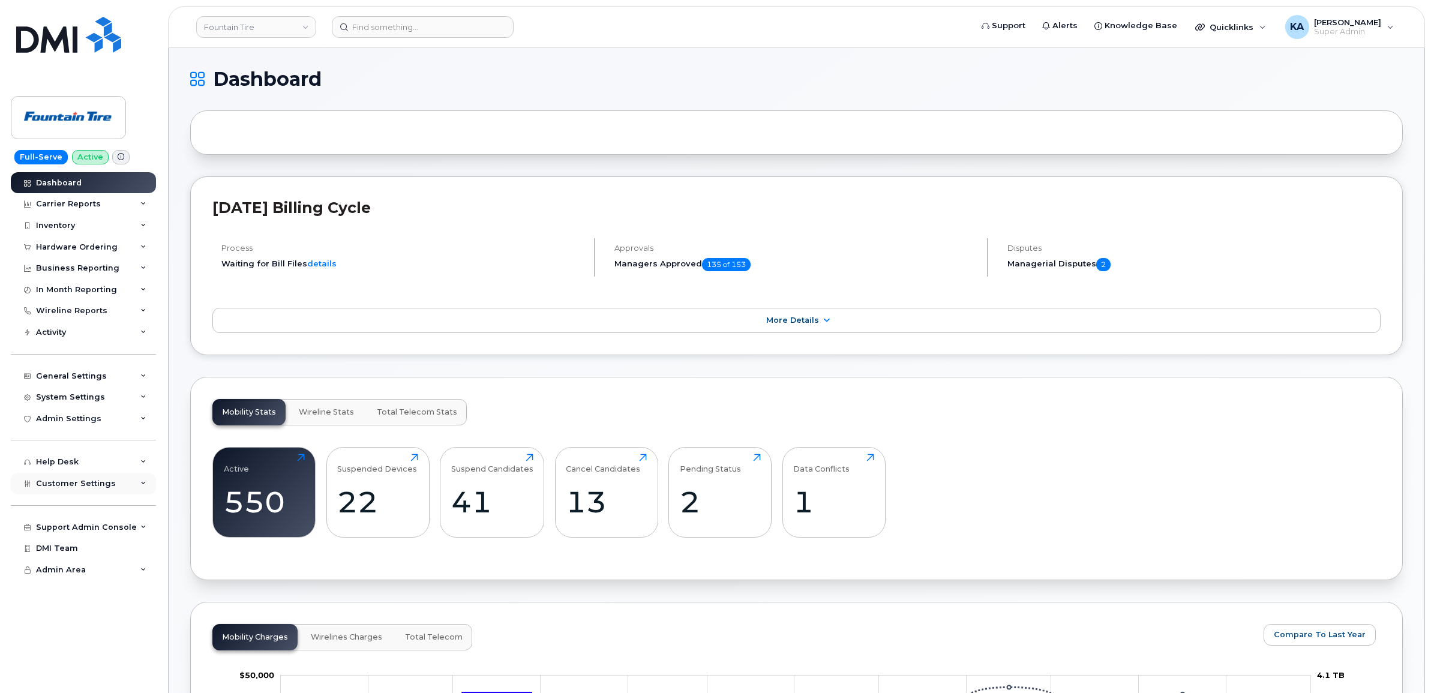
click at [72, 484] on span "Customer Settings" at bounding box center [76, 483] width 80 height 9
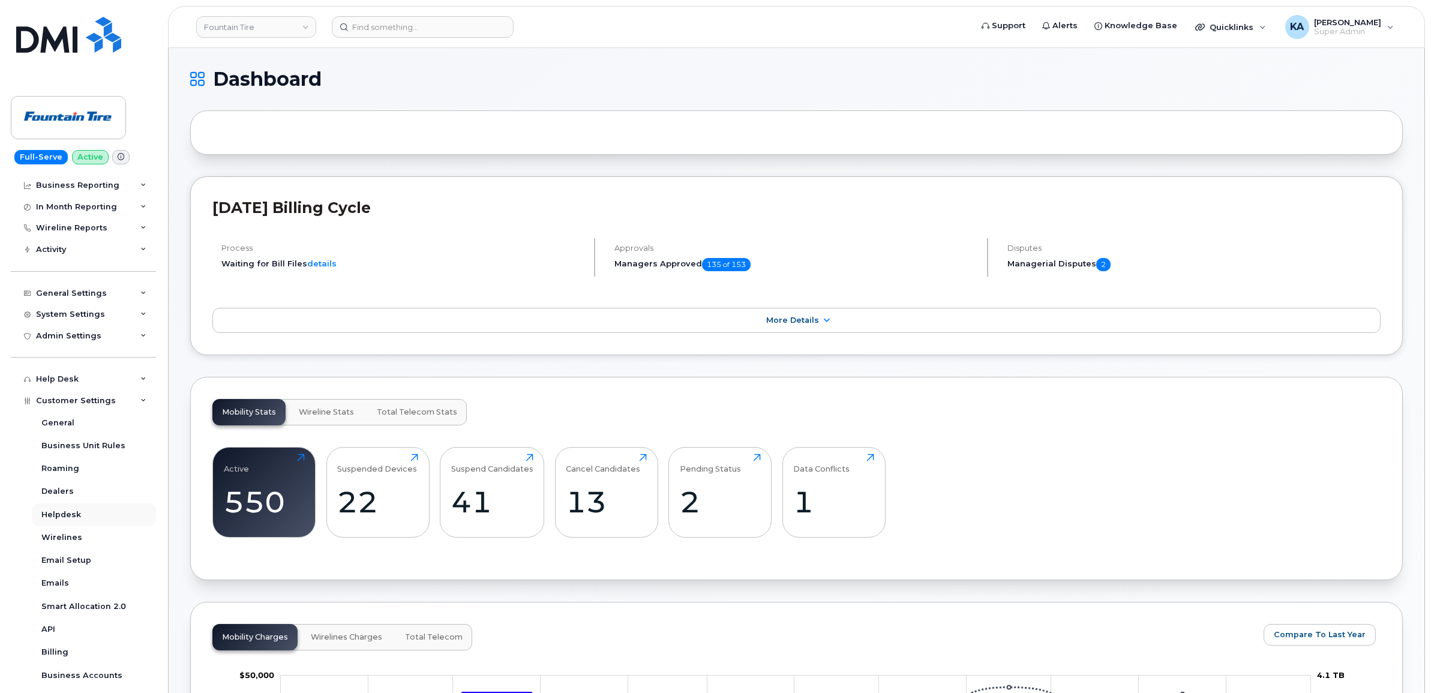
scroll to position [150, 0]
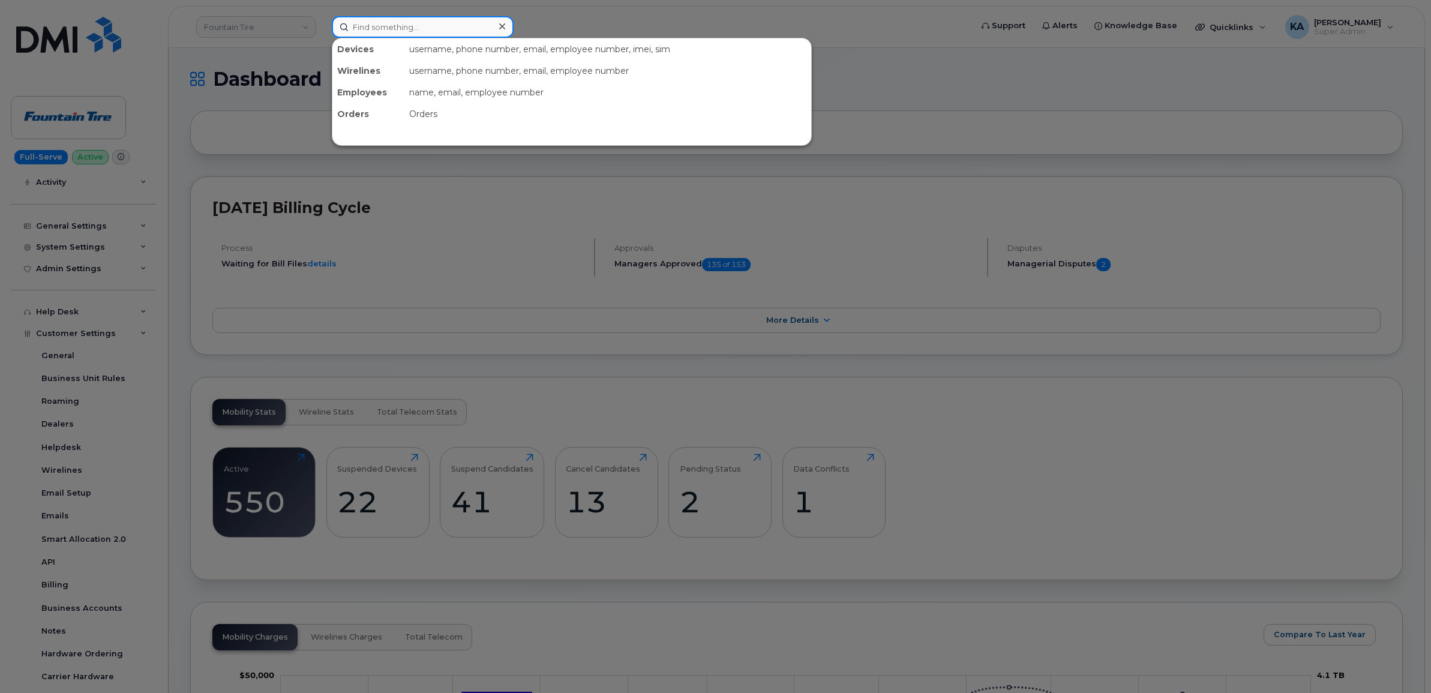
paste input "4035484046"
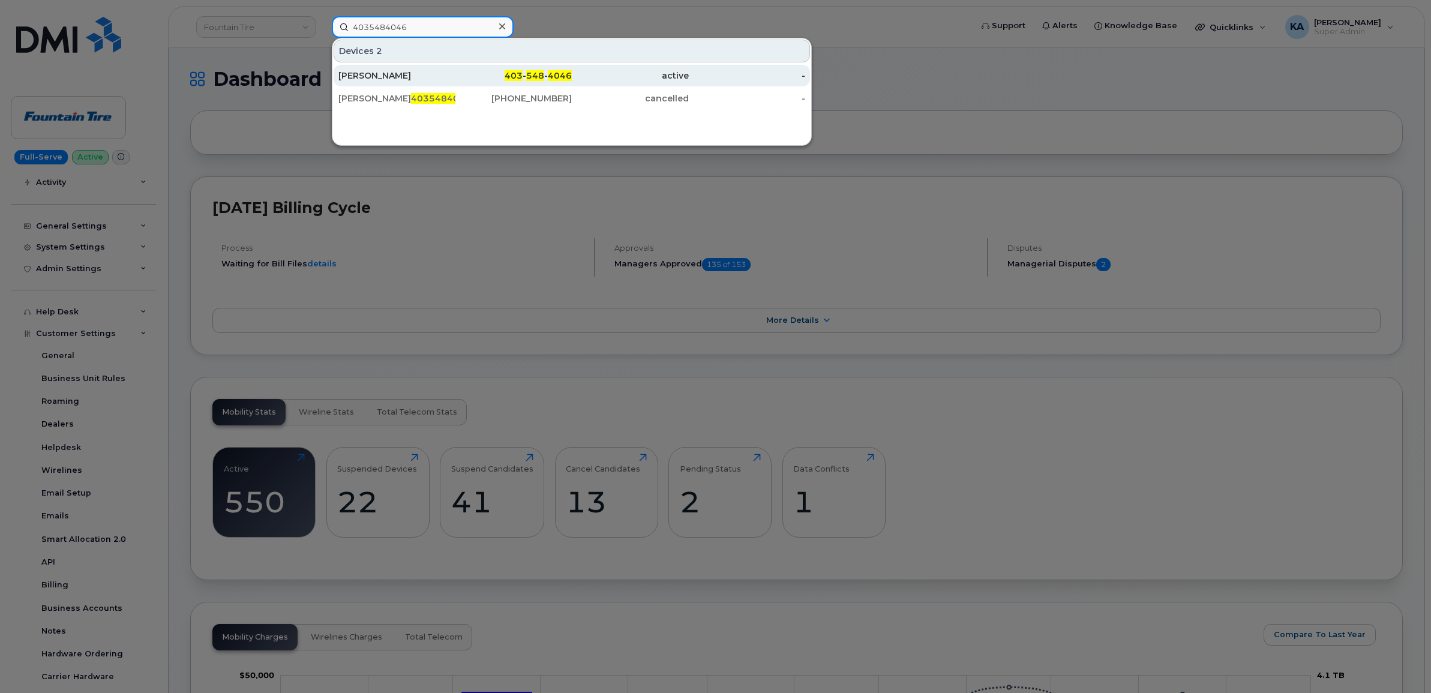
type input "4035484046"
click at [382, 72] on div "Hannah Thorne" at bounding box center [396, 76] width 117 height 12
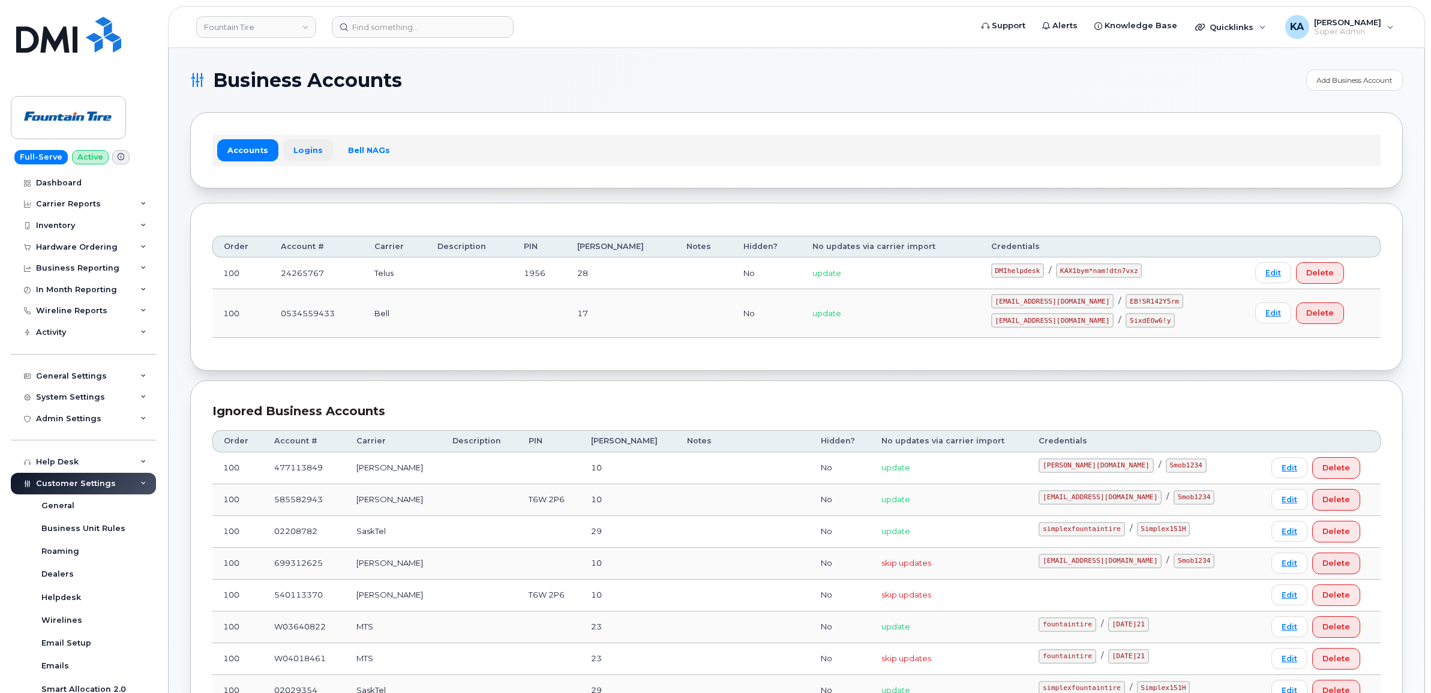
click at [308, 149] on link "Logins" at bounding box center [308, 150] width 50 height 22
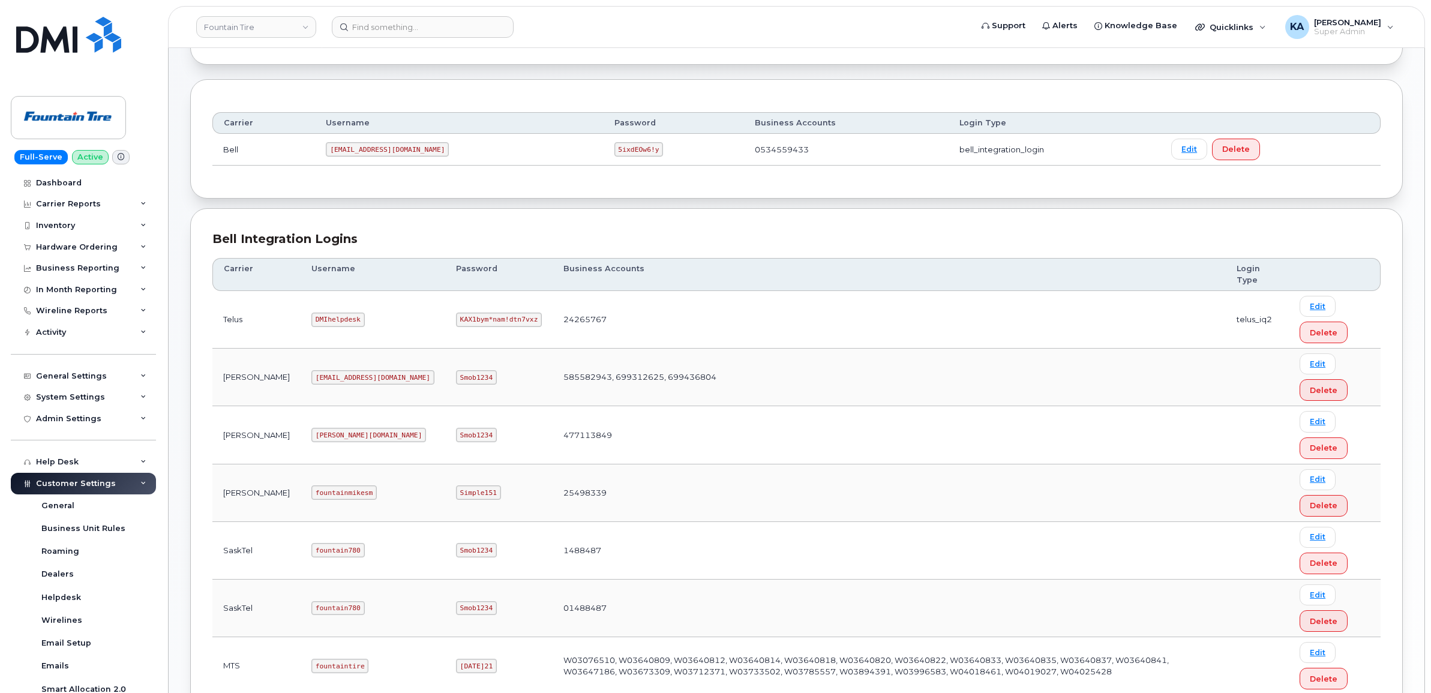
scroll to position [150, 0]
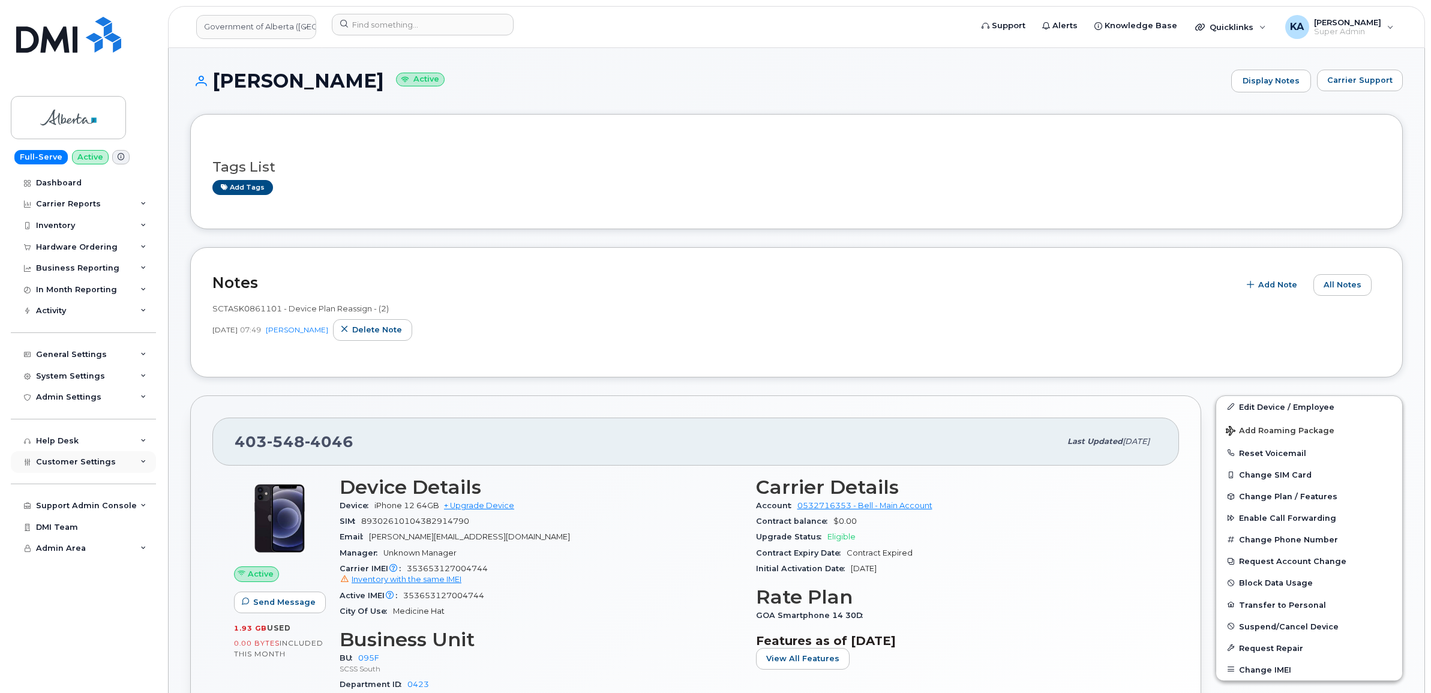
click at [72, 466] on span "Customer Settings" at bounding box center [76, 461] width 80 height 9
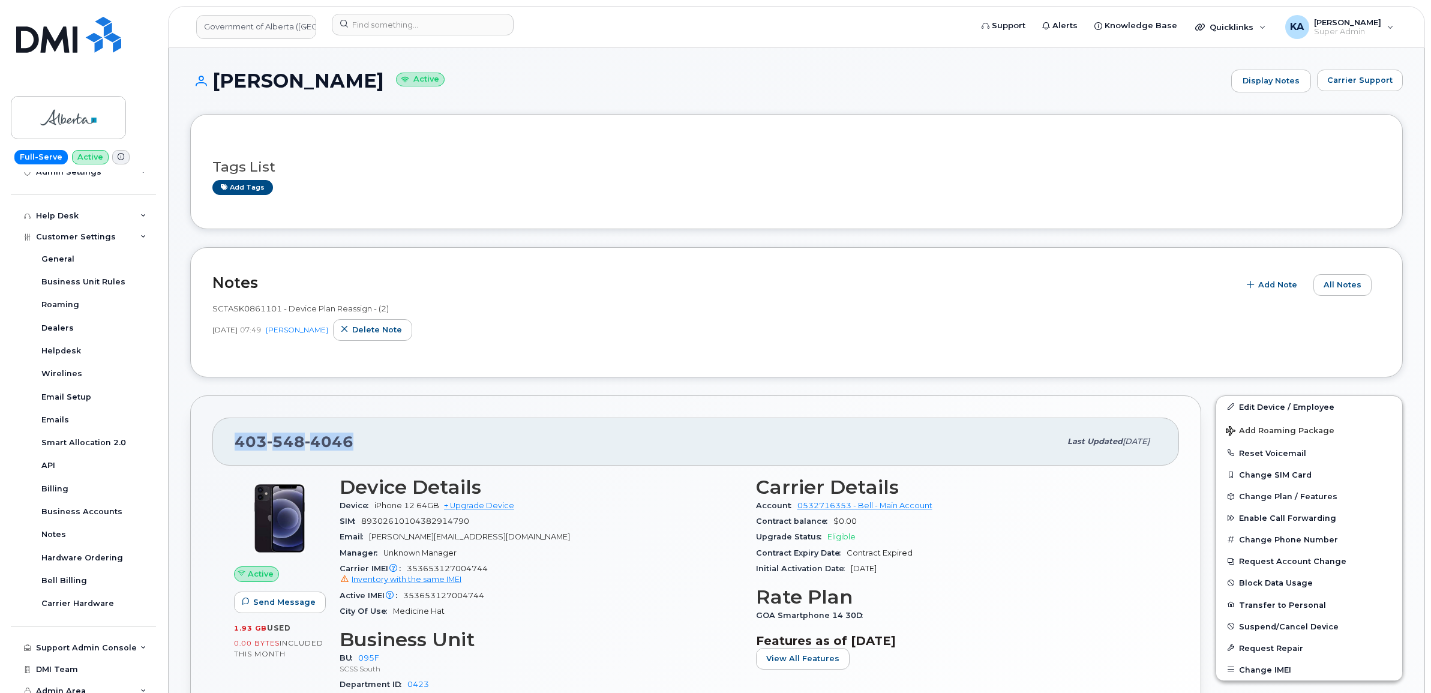
drag, startPoint x: 352, startPoint y: 439, endPoint x: 238, endPoint y: 438, distance: 114.0
click at [238, 438] on div "403 548 4046" at bounding box center [648, 441] width 826 height 25
copy span "403 548 4046"
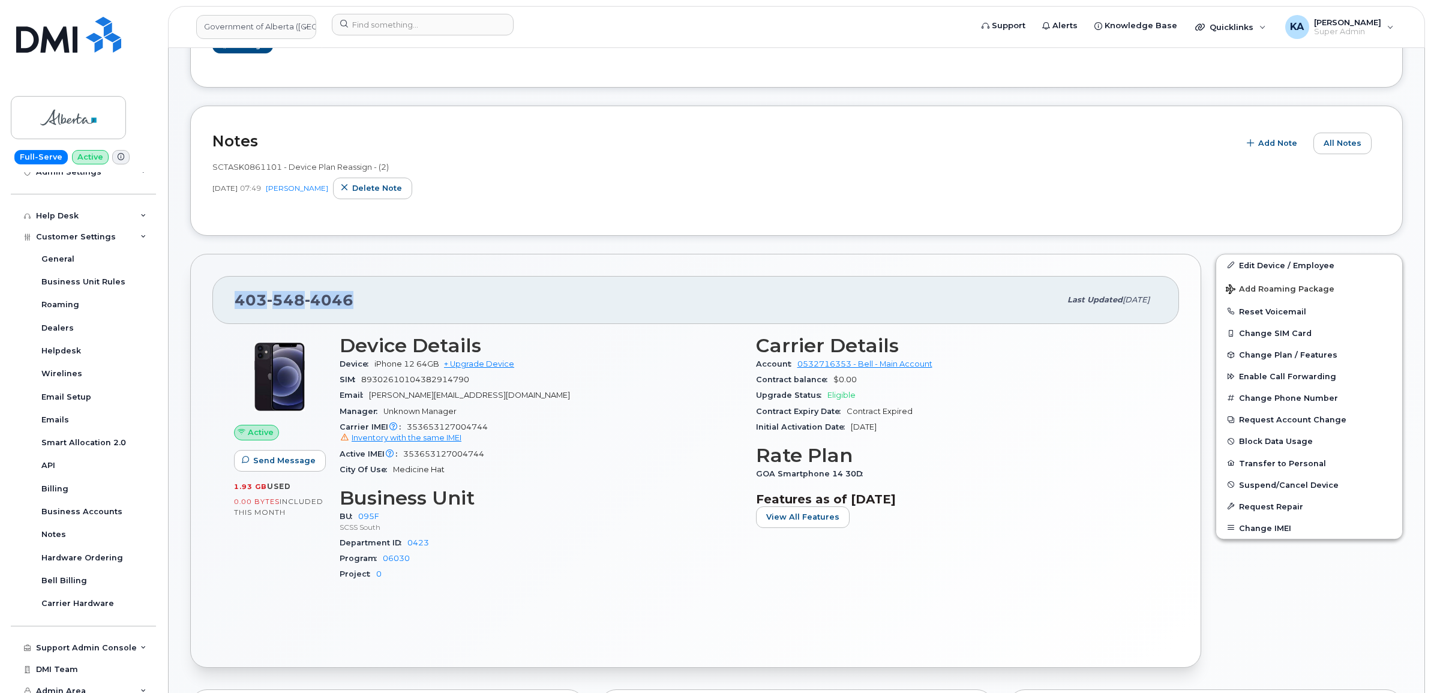
scroll to position [150, 0]
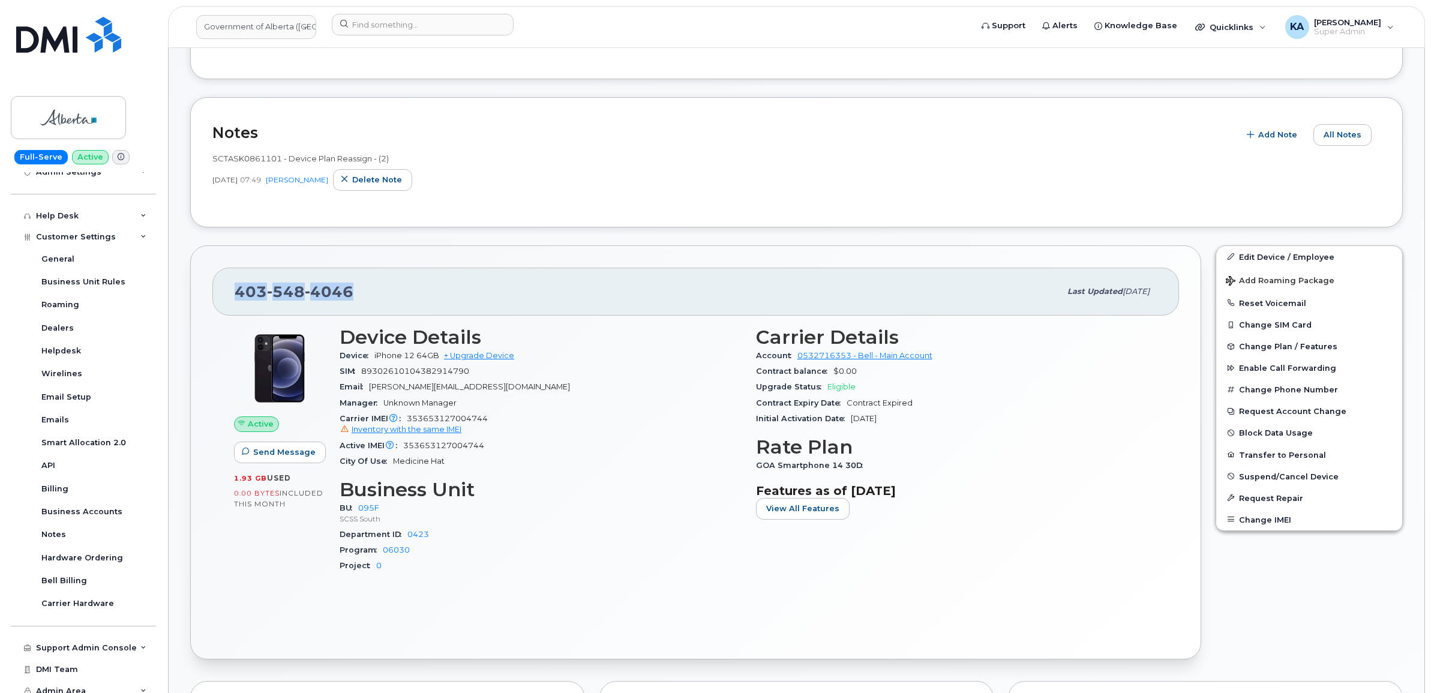
click at [226, 289] on div "403 548 4046 Last updated Oct 09, 2025" at bounding box center [695, 292] width 967 height 48
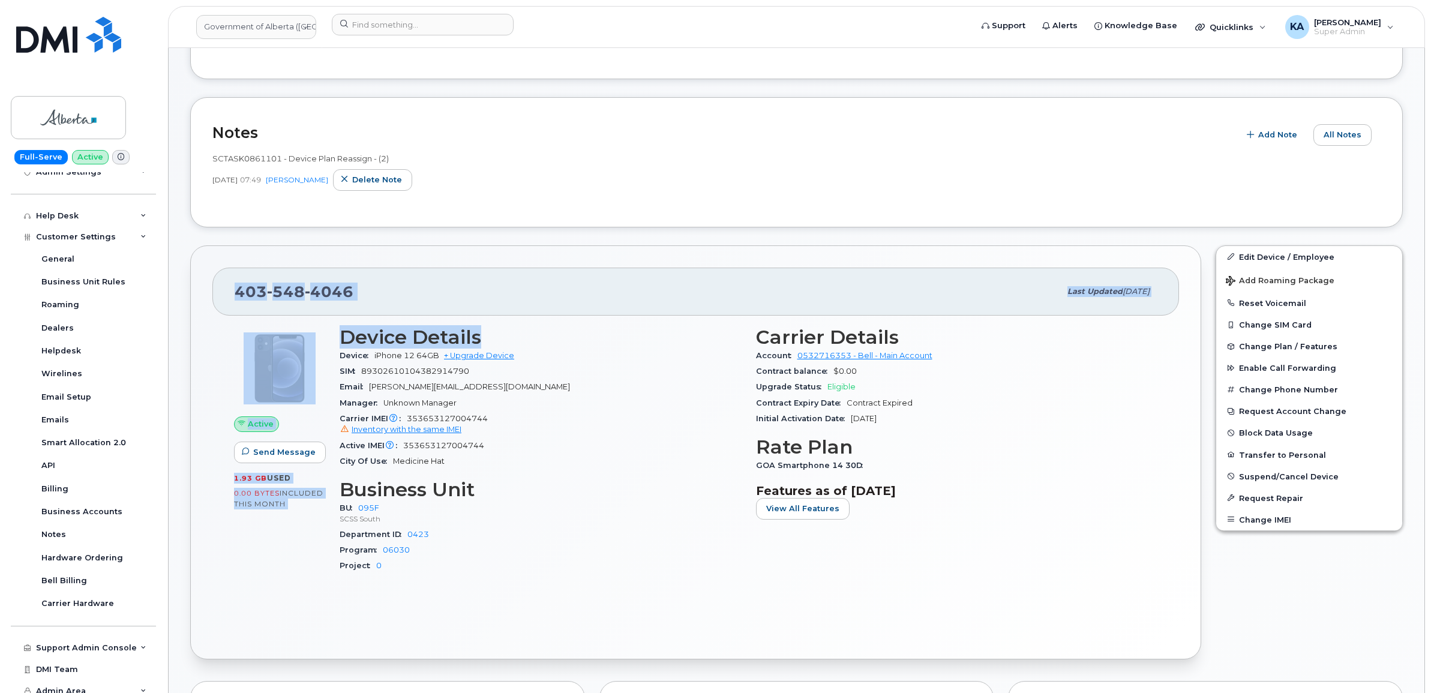
drag, startPoint x: 226, startPoint y: 289, endPoint x: 613, endPoint y: 343, distance: 391.3
click at [627, 343] on div "403 548 4046 Last updated Oct 09, 2025 Active Send Message 1.93 GB  used 0.00 B…" at bounding box center [695, 452] width 1011 height 415
click at [232, 284] on div "403 548 4046 Last updated Oct 09, 2025" at bounding box center [695, 292] width 967 height 48
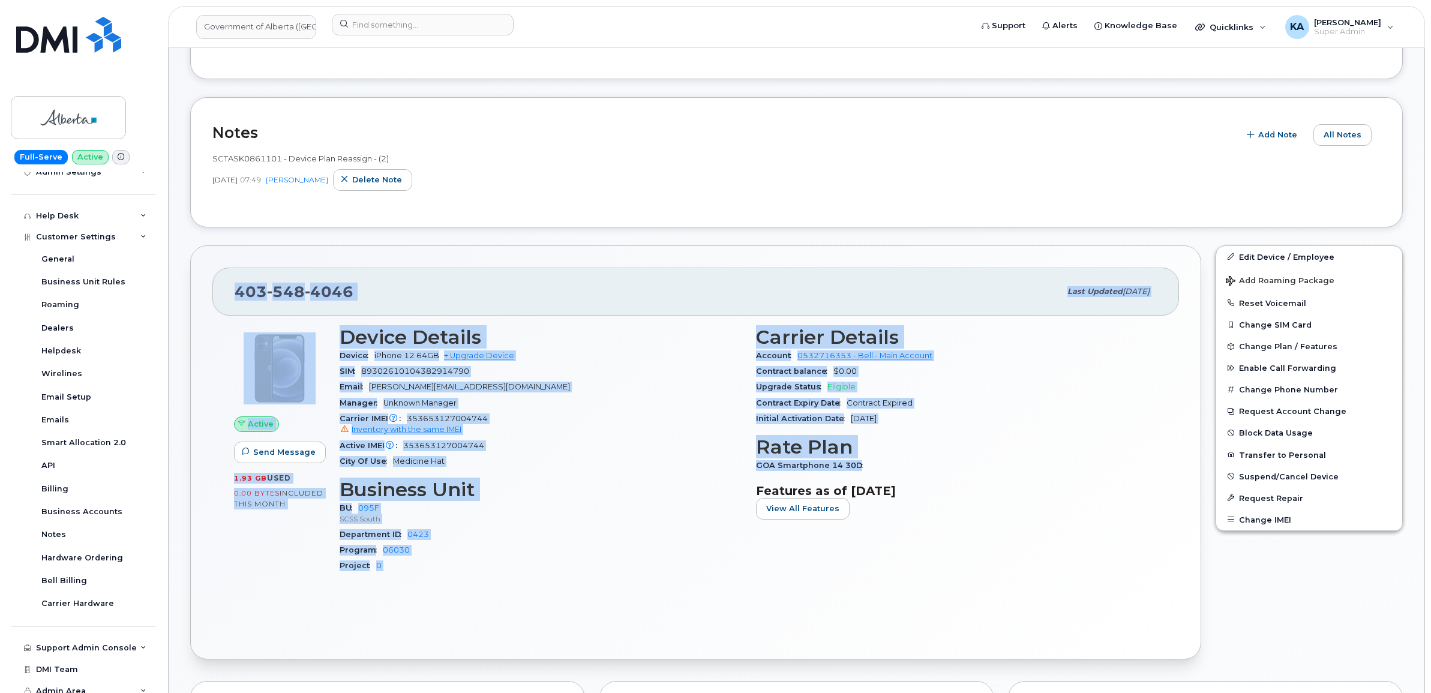
drag, startPoint x: 236, startPoint y: 289, endPoint x: 874, endPoint y: 469, distance: 662.7
click at [874, 469] on div "403 548 4046 Last updated Oct 09, 2025 Active Send Message 1.93 GB  used 0.00 B…" at bounding box center [695, 452] width 1011 height 415
copy div "403 548 4046 Last updated Oct 09, 2025 Active Send Message 1.93 GB  used 0.00 B…"
click at [409, 23] on input at bounding box center [423, 25] width 182 height 22
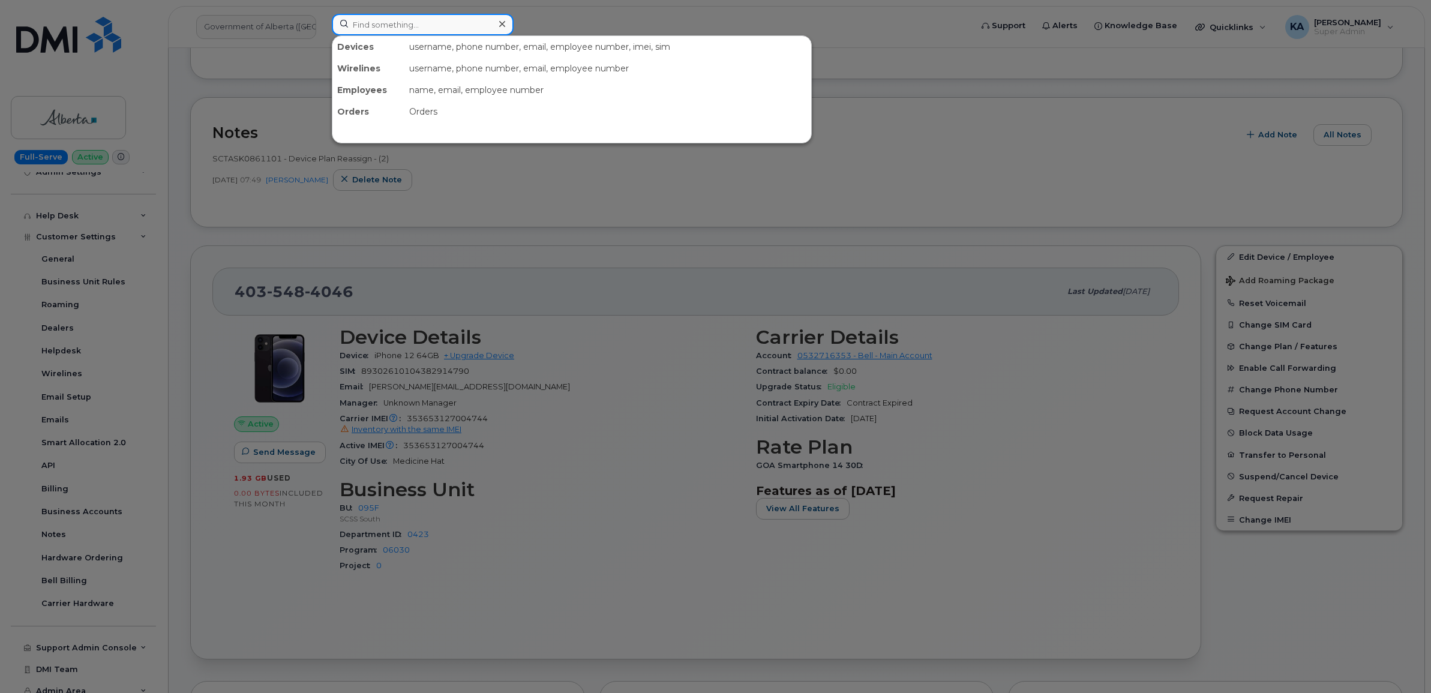
paste input "8196491580"
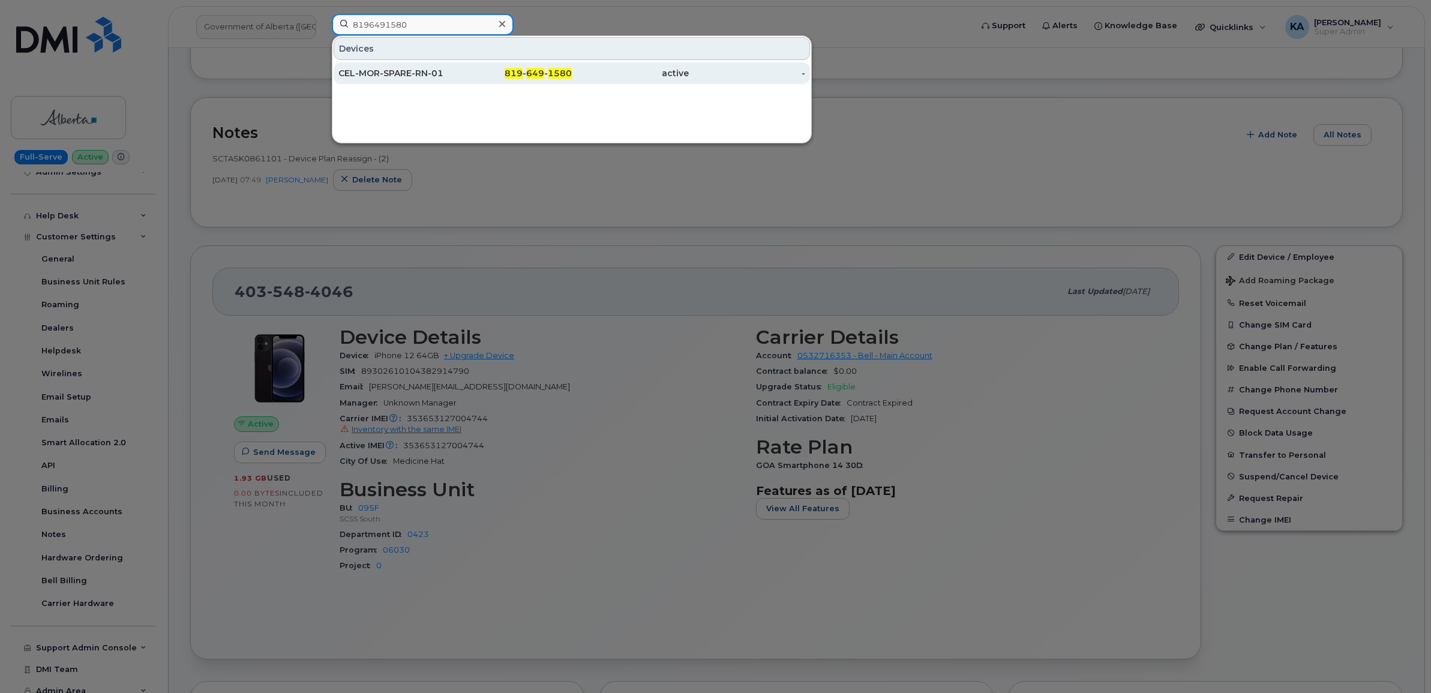
type input "8196491580"
click at [361, 68] on div "CEL-MOR-SPARE-RN-01" at bounding box center [396, 73] width 117 height 12
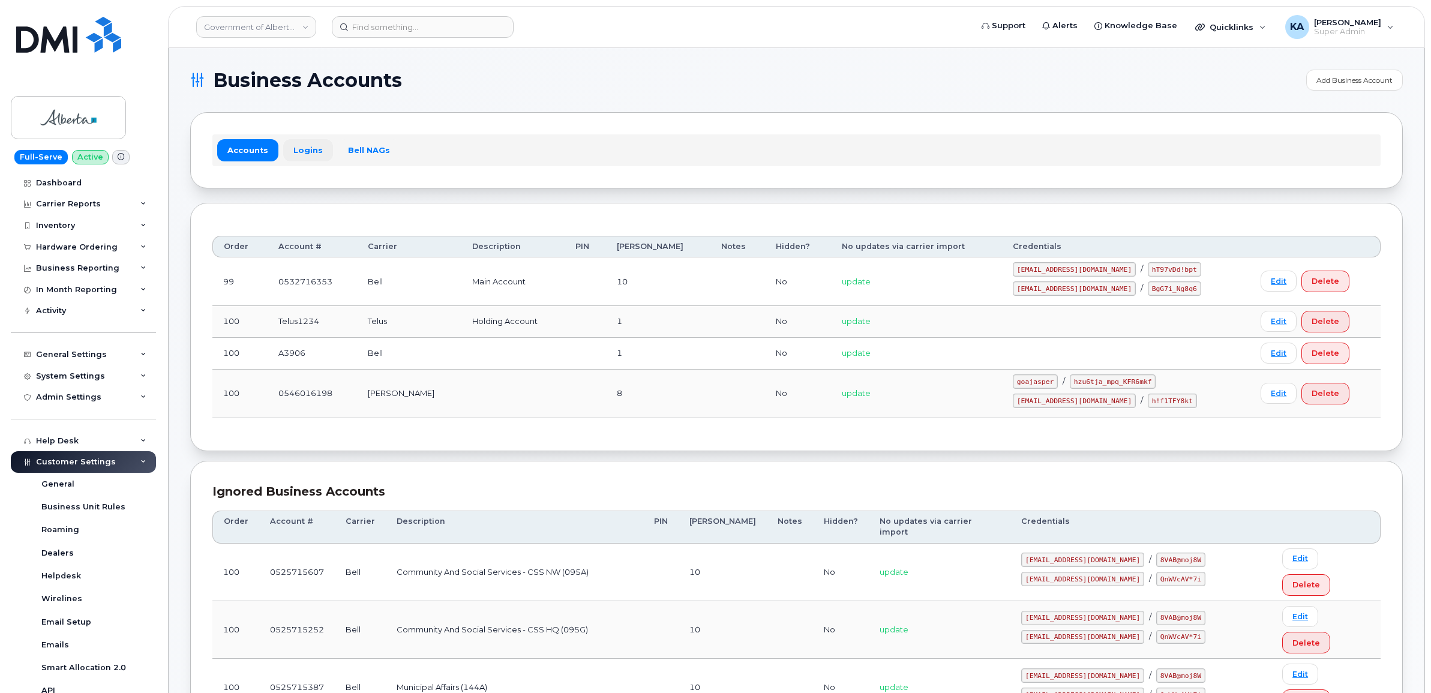
click at [306, 148] on link "Logins" at bounding box center [308, 150] width 50 height 22
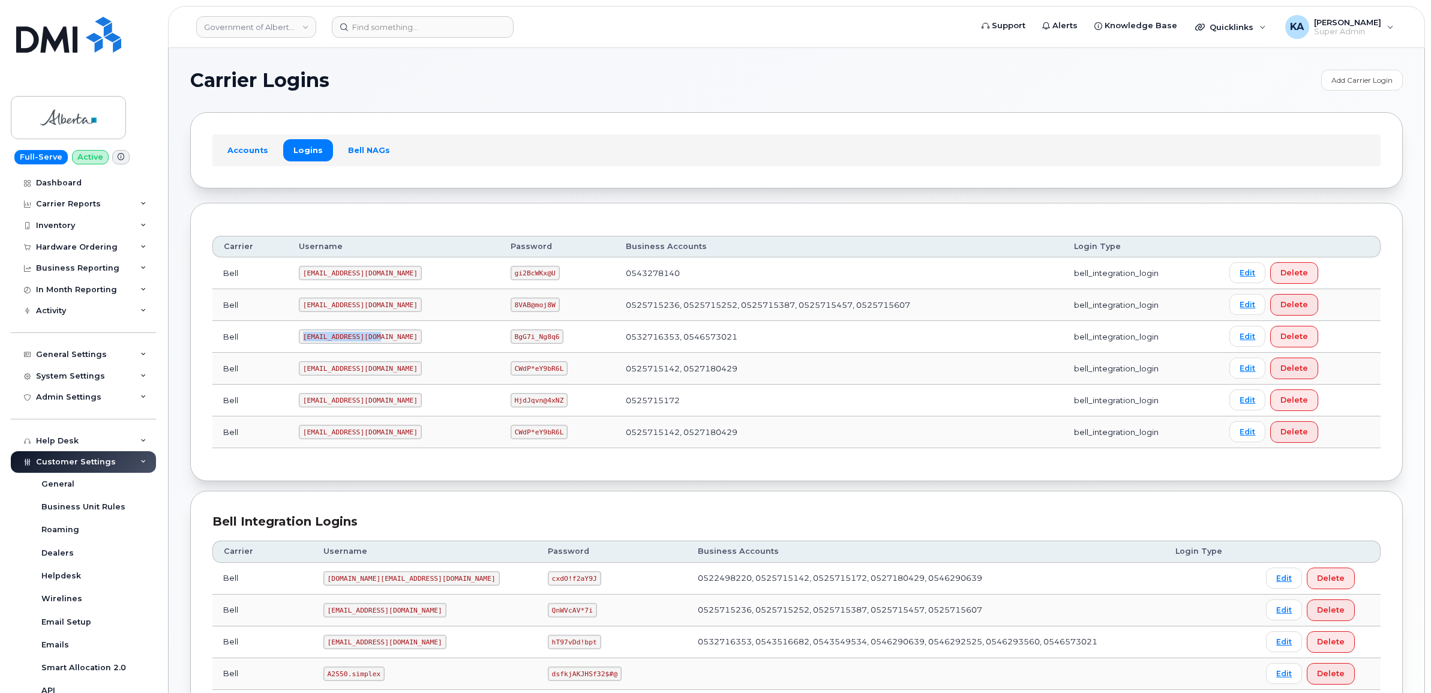
drag, startPoint x: 302, startPoint y: 339, endPoint x: 378, endPoint y: 344, distance: 76.3
click at [378, 344] on code "[EMAIL_ADDRESS][DOMAIN_NAME]" at bounding box center [360, 336] width 123 height 14
copy code "[EMAIL_ADDRESS][DOMAIN_NAME]"
drag, startPoint x: 472, startPoint y: 337, endPoint x: 533, endPoint y: 344, distance: 61.6
click at [533, 344] on td "BgG7i_Ng8q6" at bounding box center [558, 337] width 116 height 32
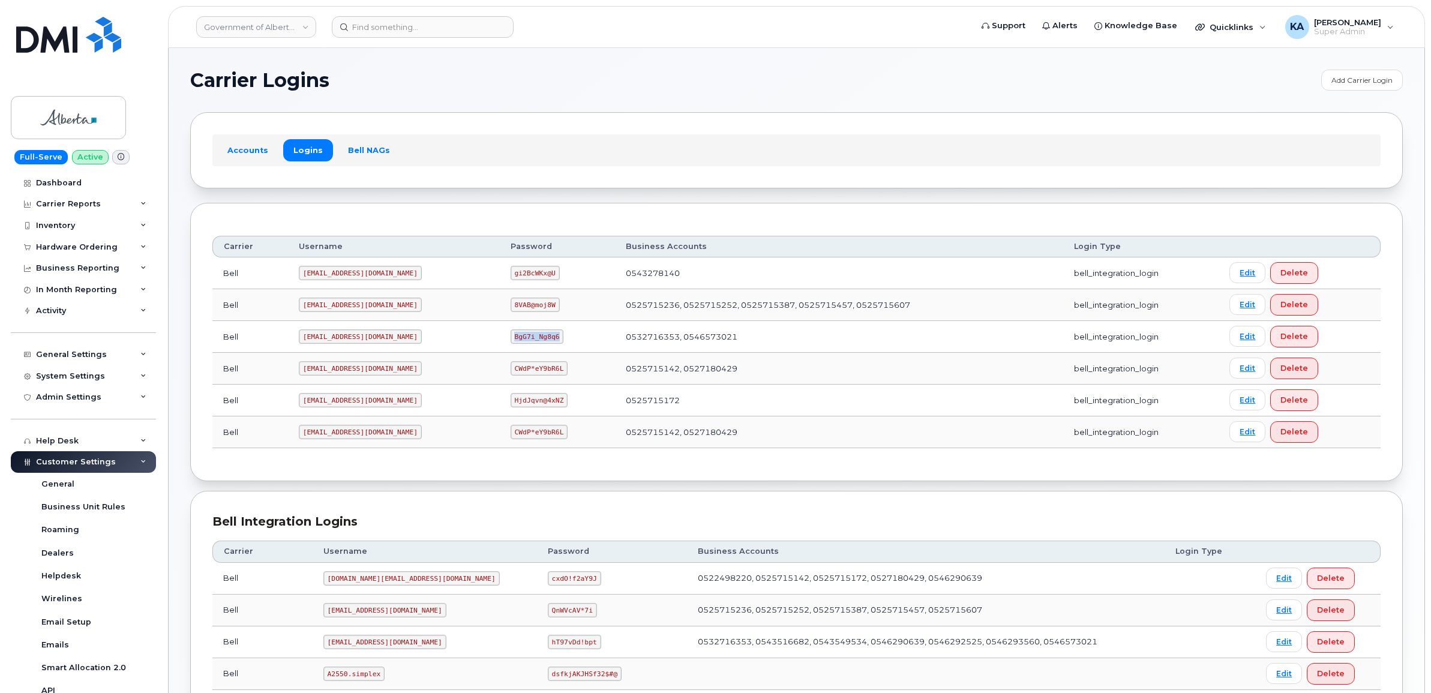
copy code "BgG7i_Ng8q6"
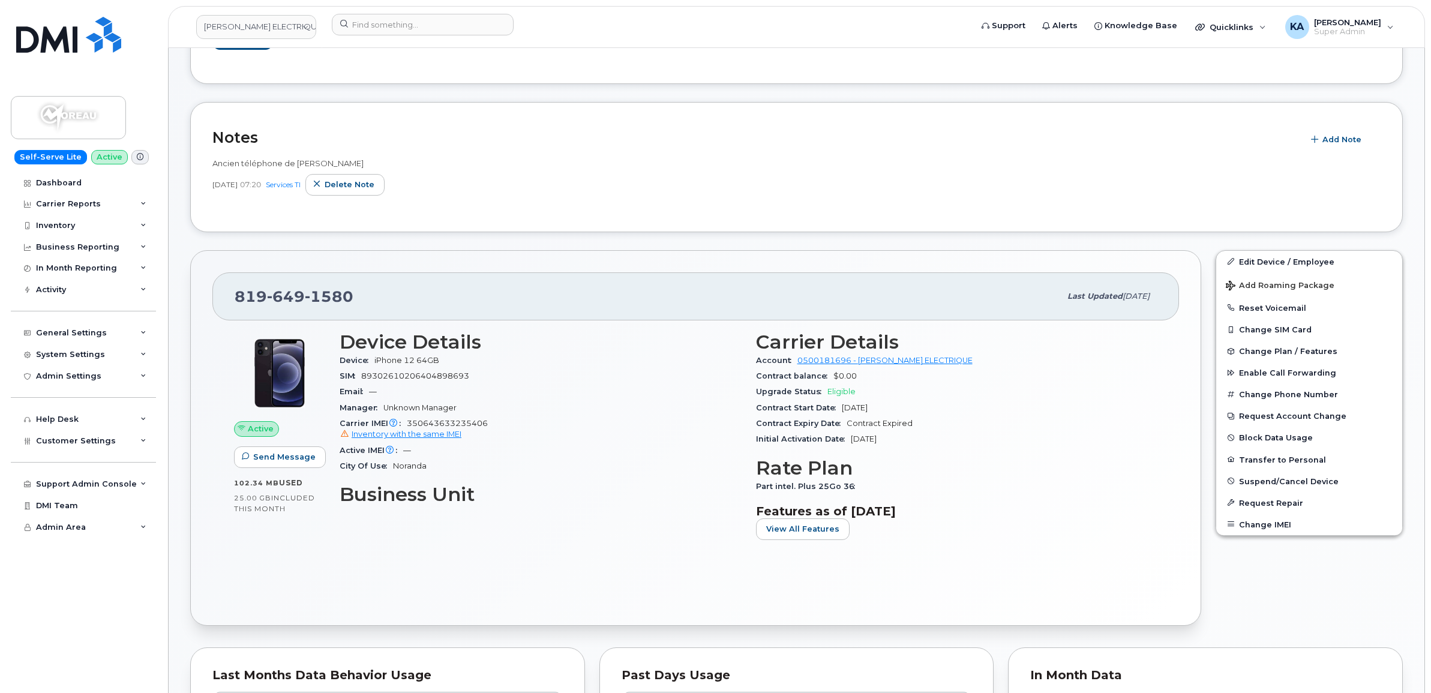
scroll to position [150, 0]
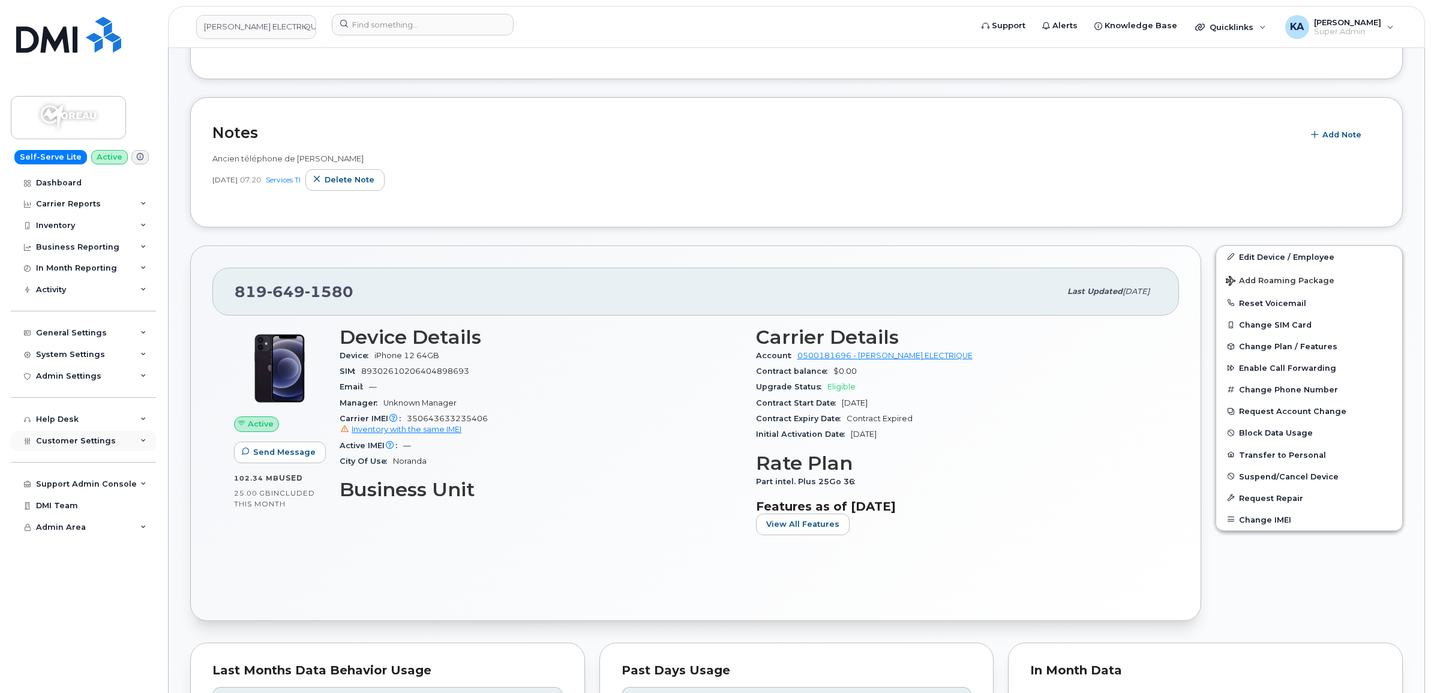
click at [65, 445] on span "Customer Settings" at bounding box center [76, 440] width 80 height 9
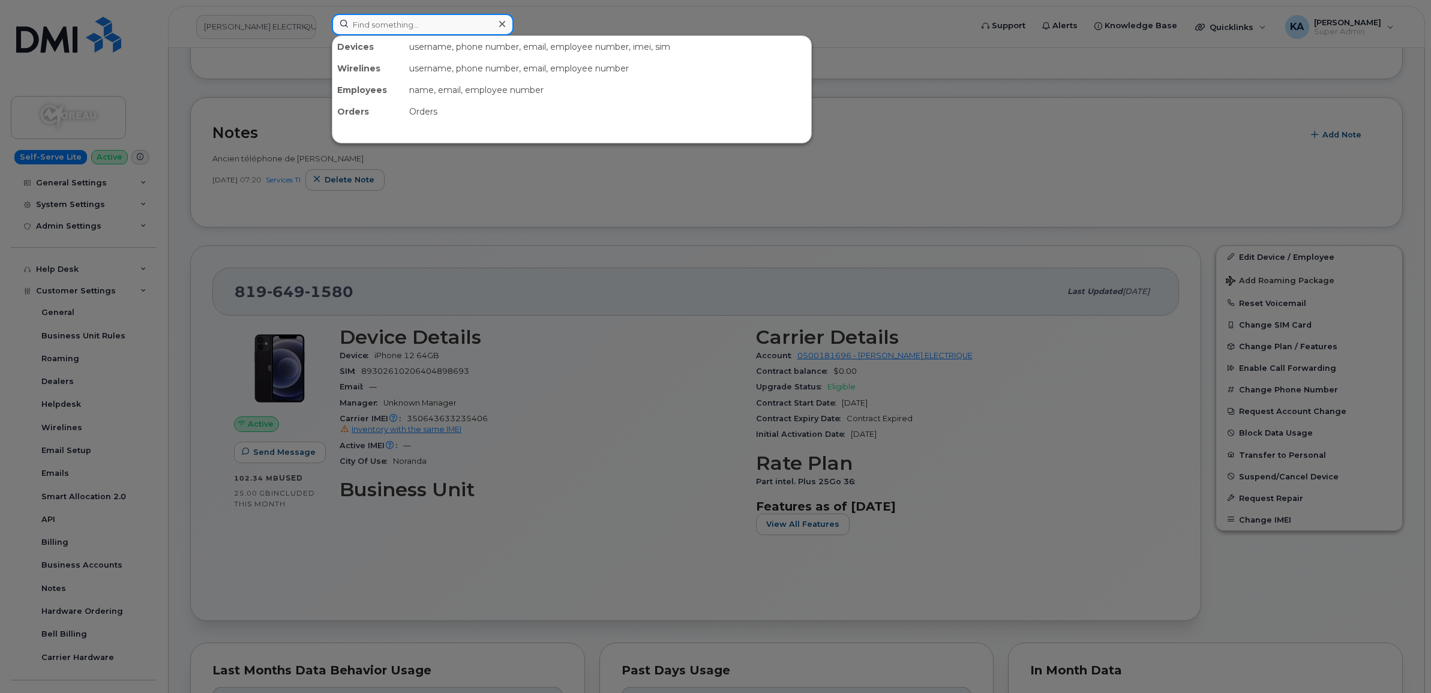
click at [369, 24] on input at bounding box center [423, 25] width 182 height 22
paste input "5064701890"
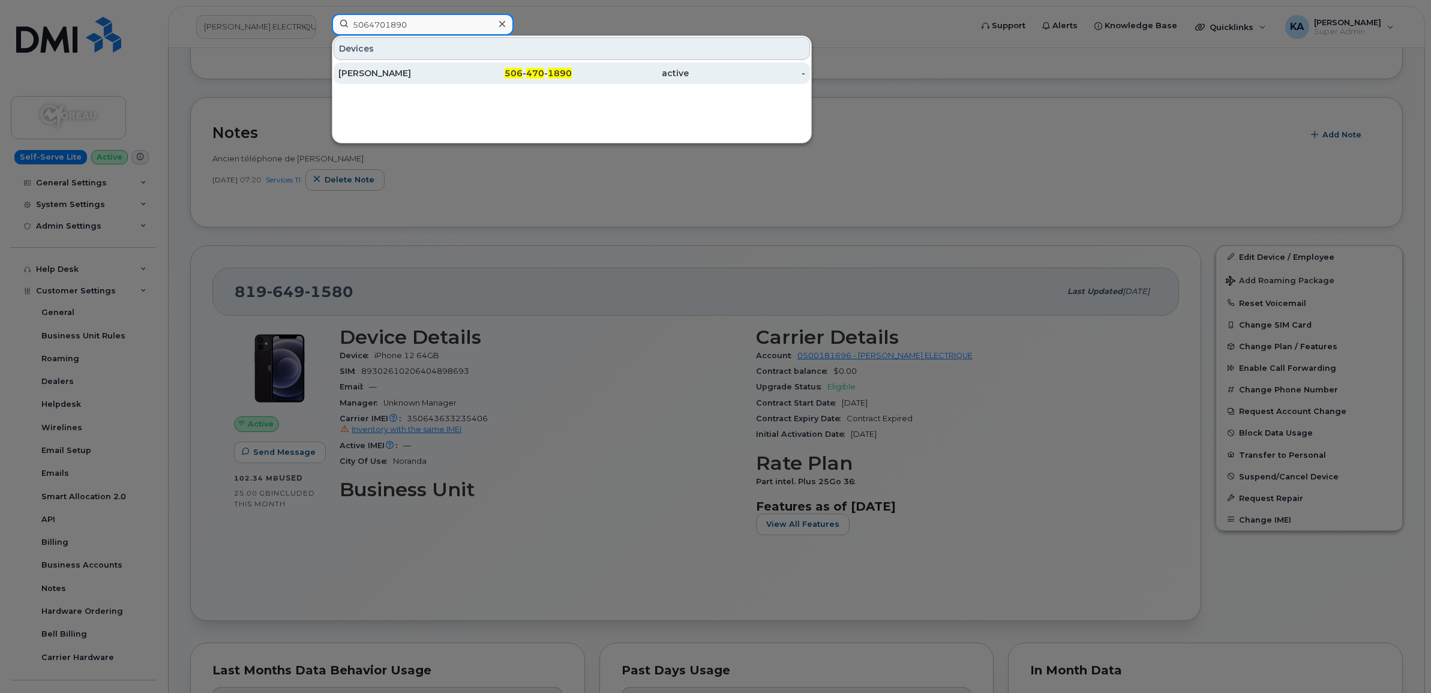
type input "5064701890"
click at [378, 73] on div "[PERSON_NAME]" at bounding box center [396, 73] width 117 height 12
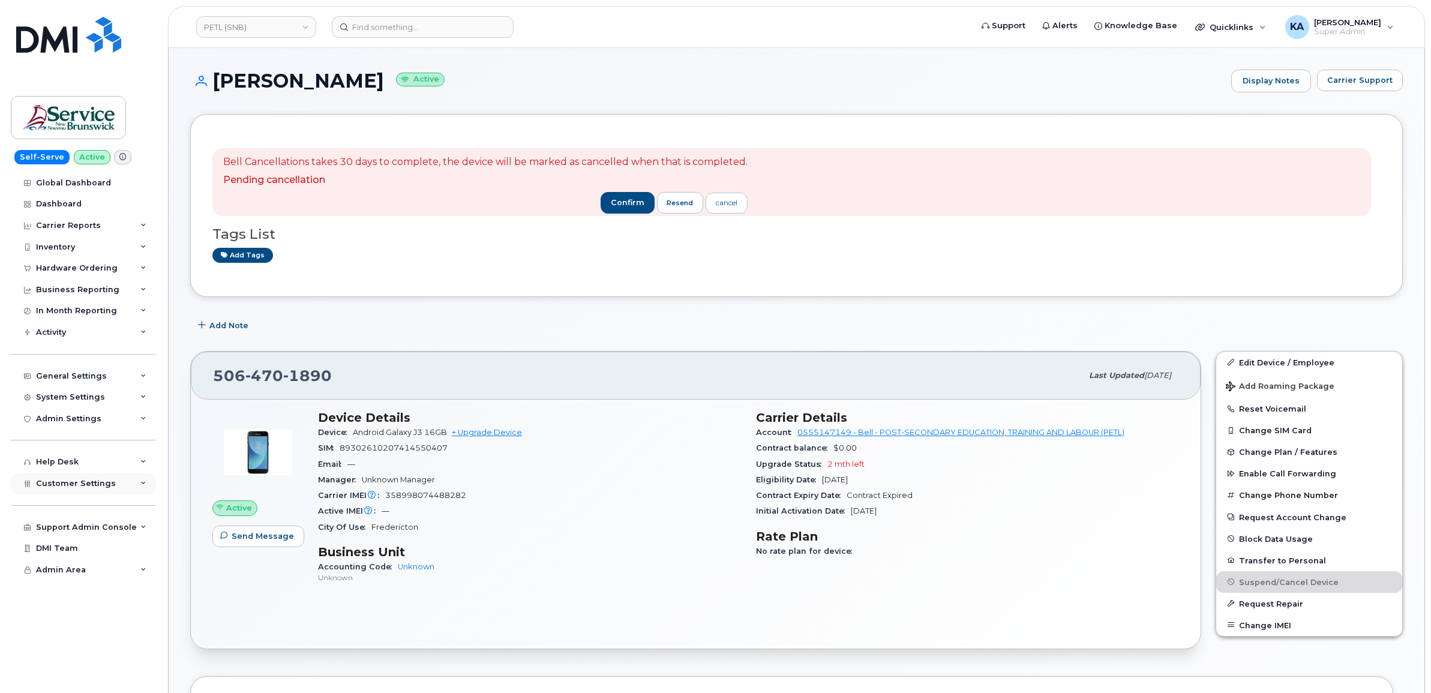
click at [42, 485] on span "Customer Settings" at bounding box center [76, 483] width 80 height 9
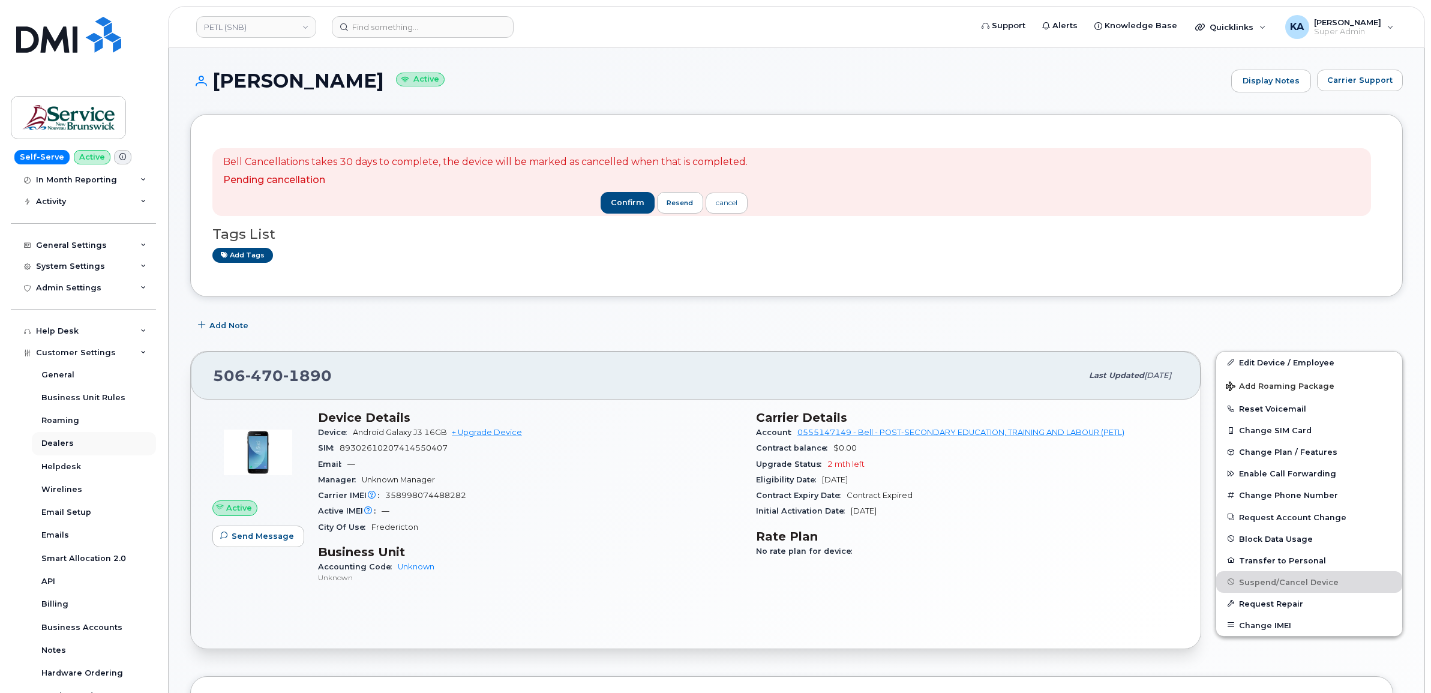
scroll to position [225, 0]
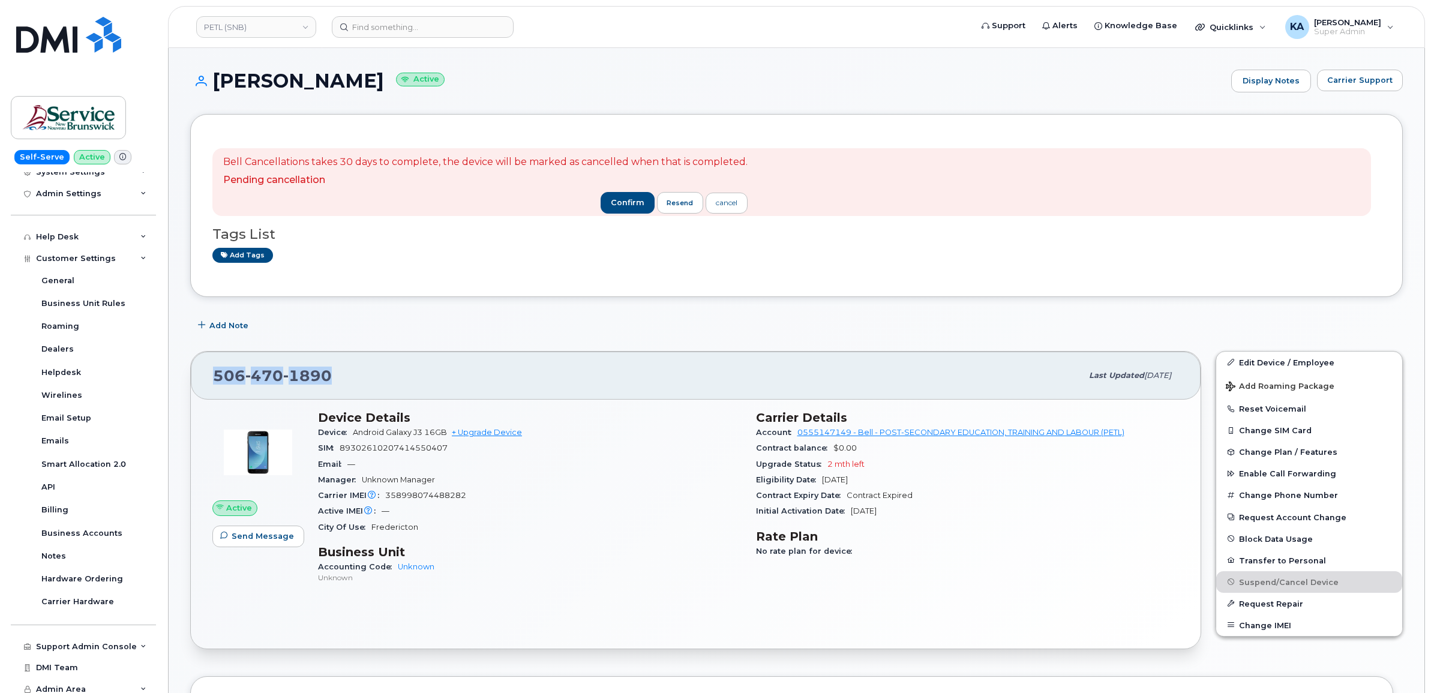
drag, startPoint x: 332, startPoint y: 375, endPoint x: 213, endPoint y: 377, distance: 118.8
click at [213, 377] on div "[PHONE_NUMBER]" at bounding box center [647, 375] width 869 height 25
copy span "[PHONE_NUMBER]"
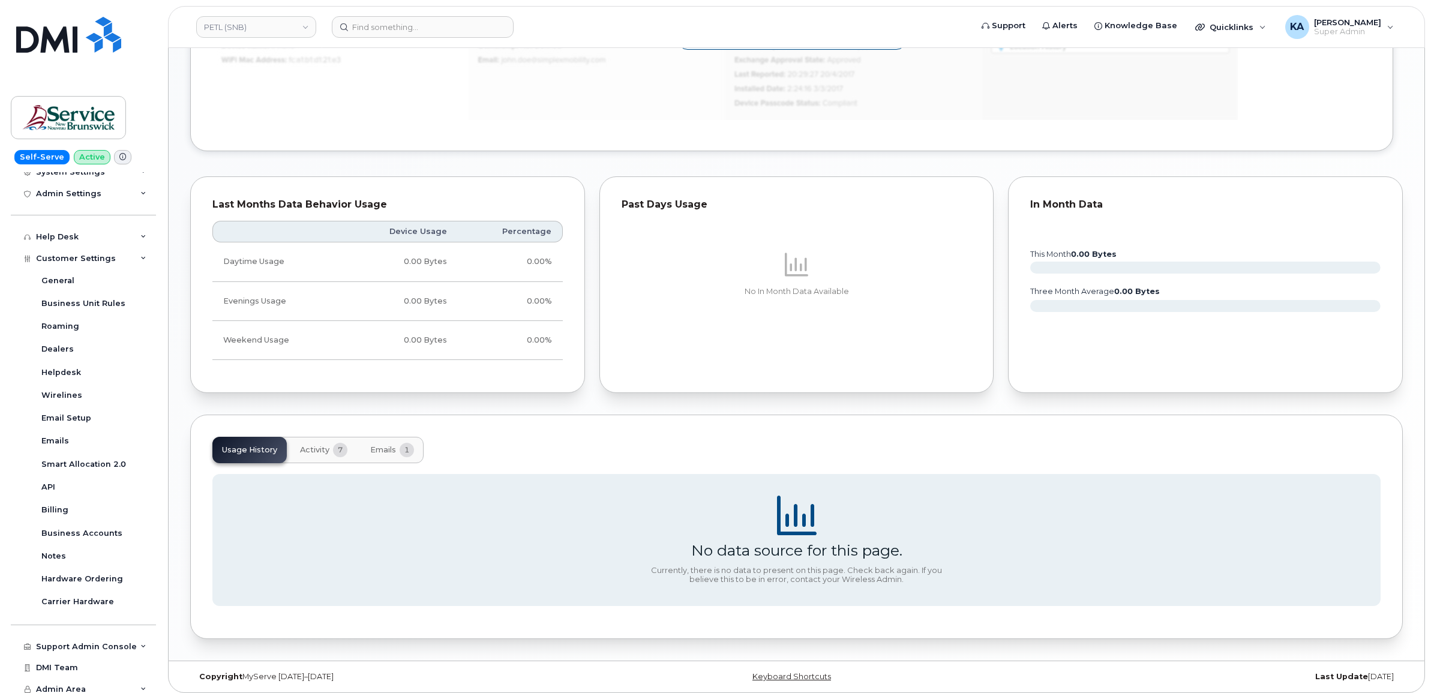
scroll to position [814, 0]
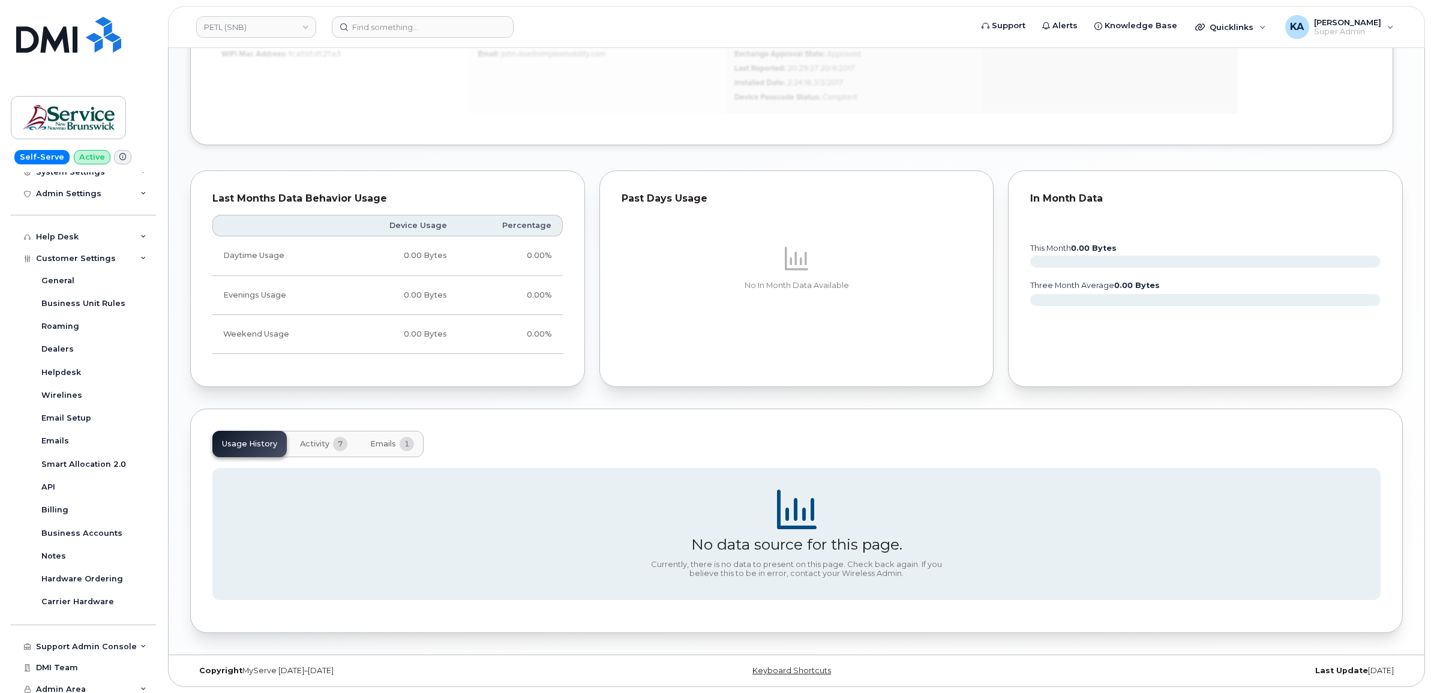
click at [382, 441] on span "Emails" at bounding box center [383, 444] width 26 height 10
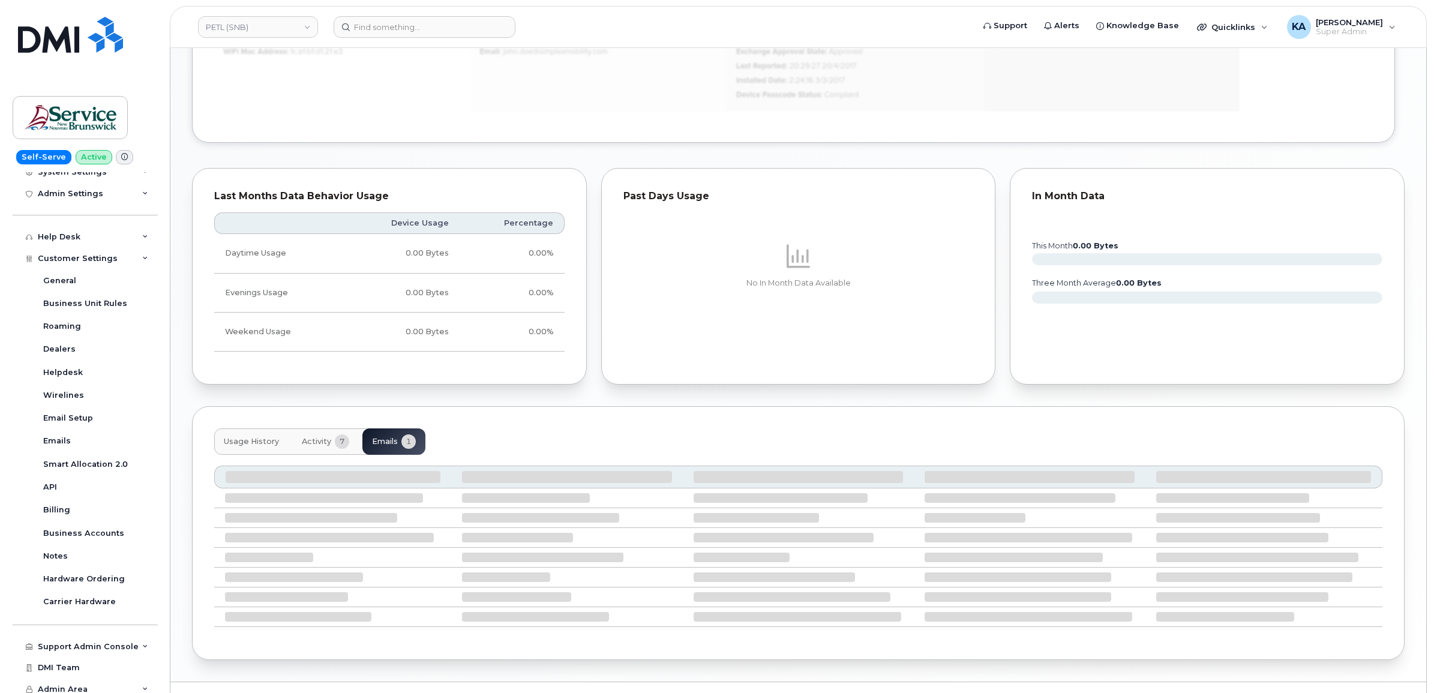
scroll to position [726, 0]
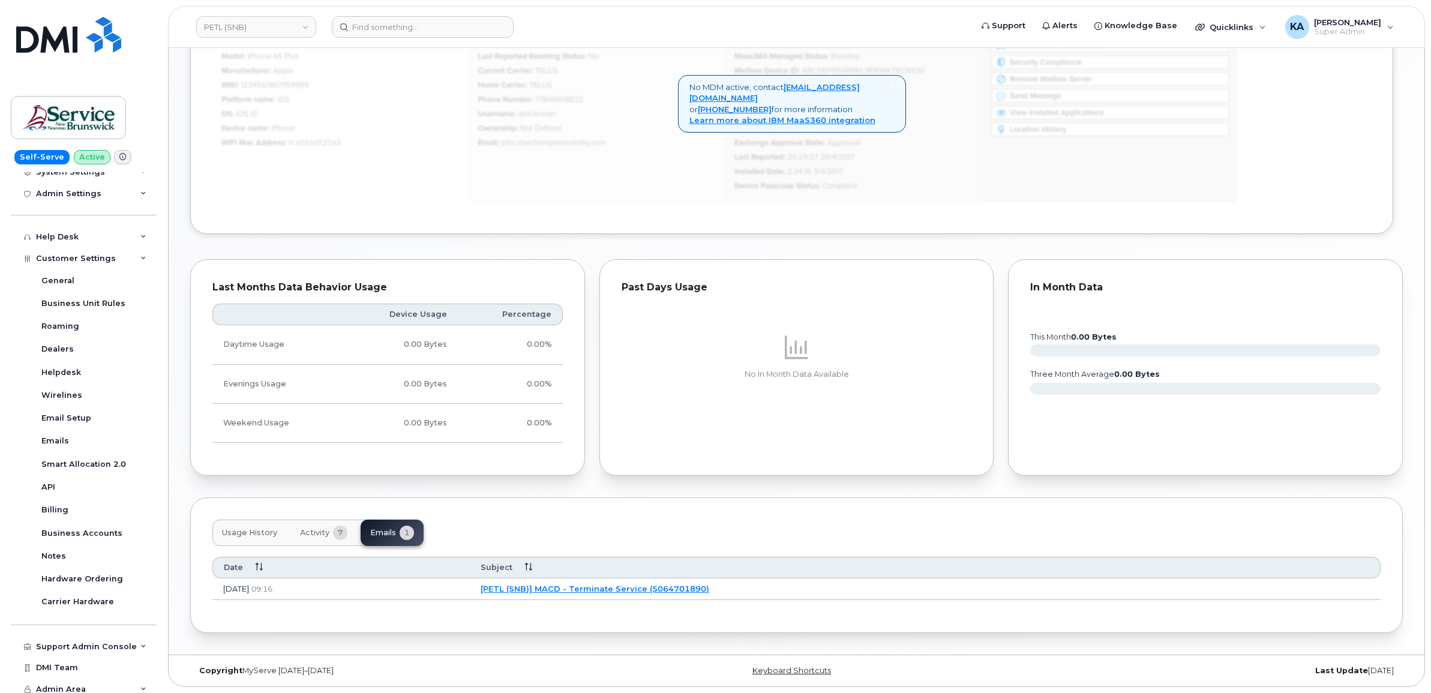
click at [631, 585] on link "[PETL (SNB)] MACD - Terminate Service (5064701890)" at bounding box center [595, 589] width 229 height 10
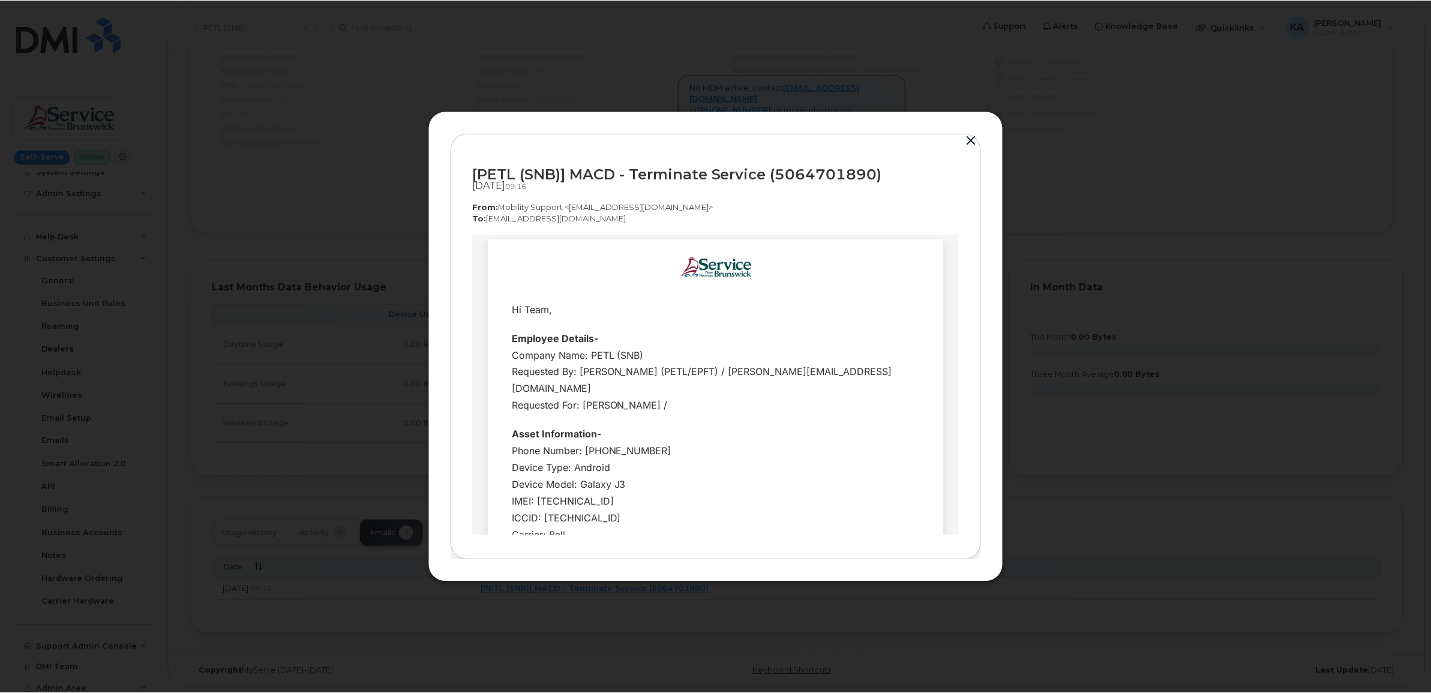
scroll to position [0, 0]
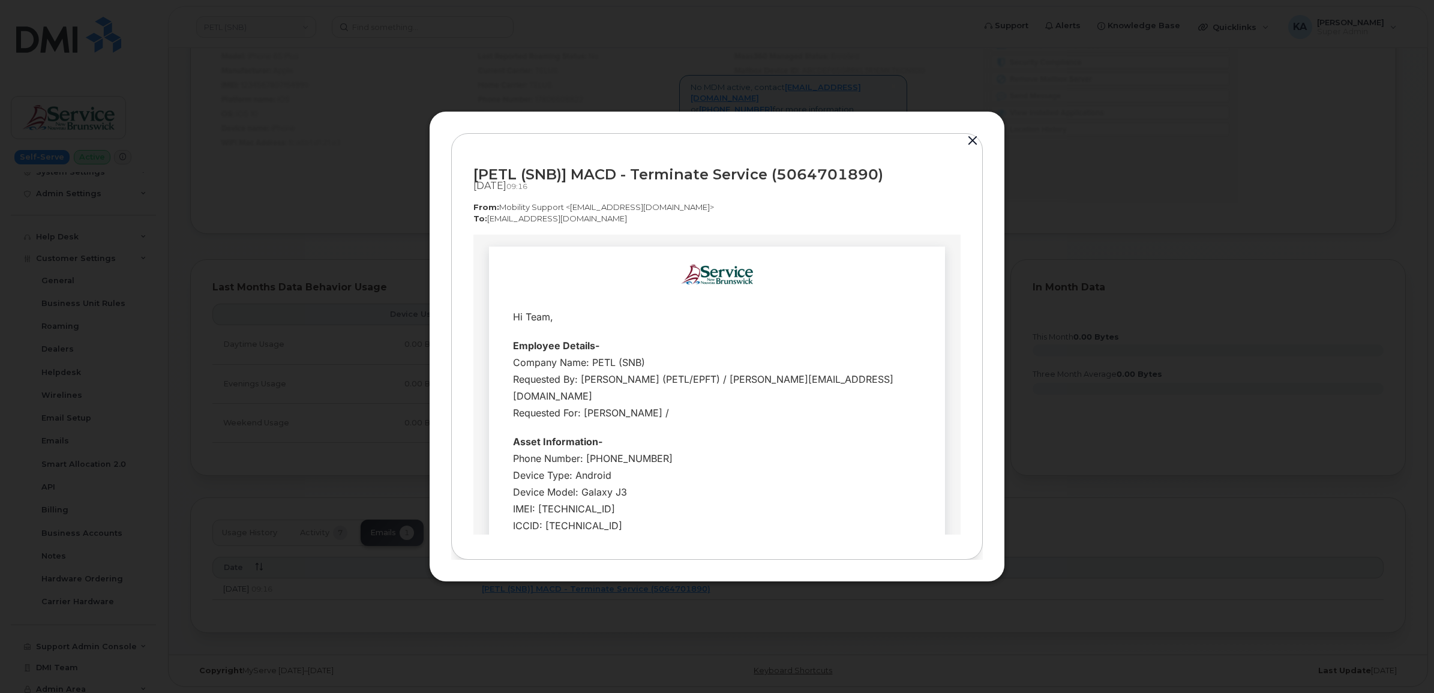
click at [973, 138] on button "button" at bounding box center [973, 141] width 18 height 17
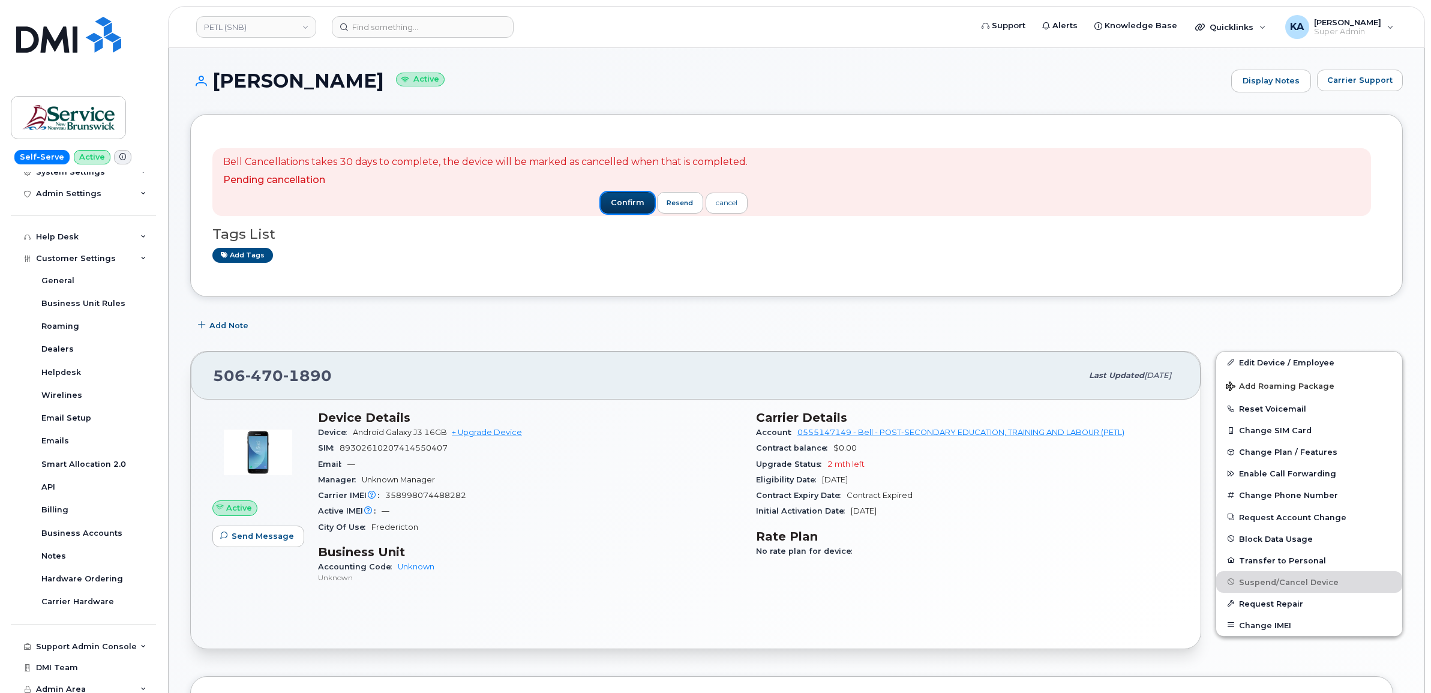
click at [626, 206] on span "confirm" at bounding box center [628, 202] width 34 height 11
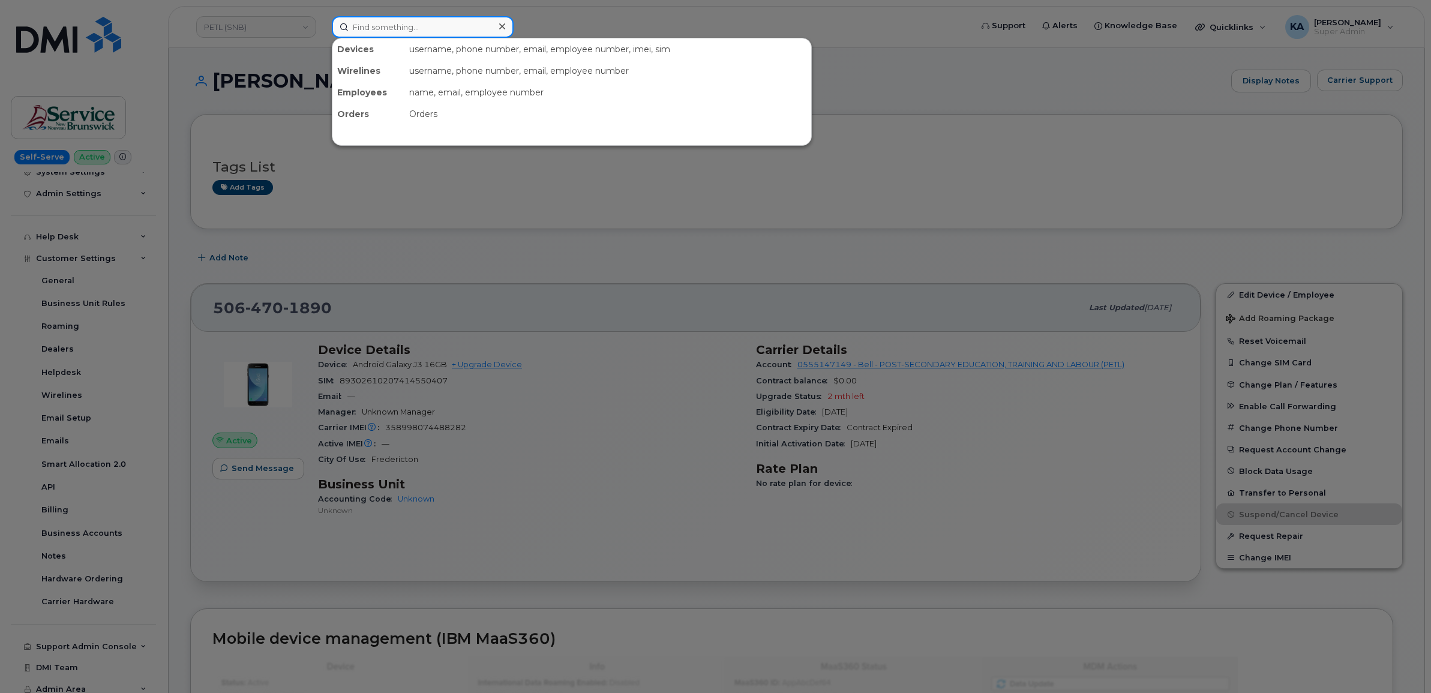
click at [395, 24] on input at bounding box center [423, 27] width 182 height 22
paste input "5064702021"
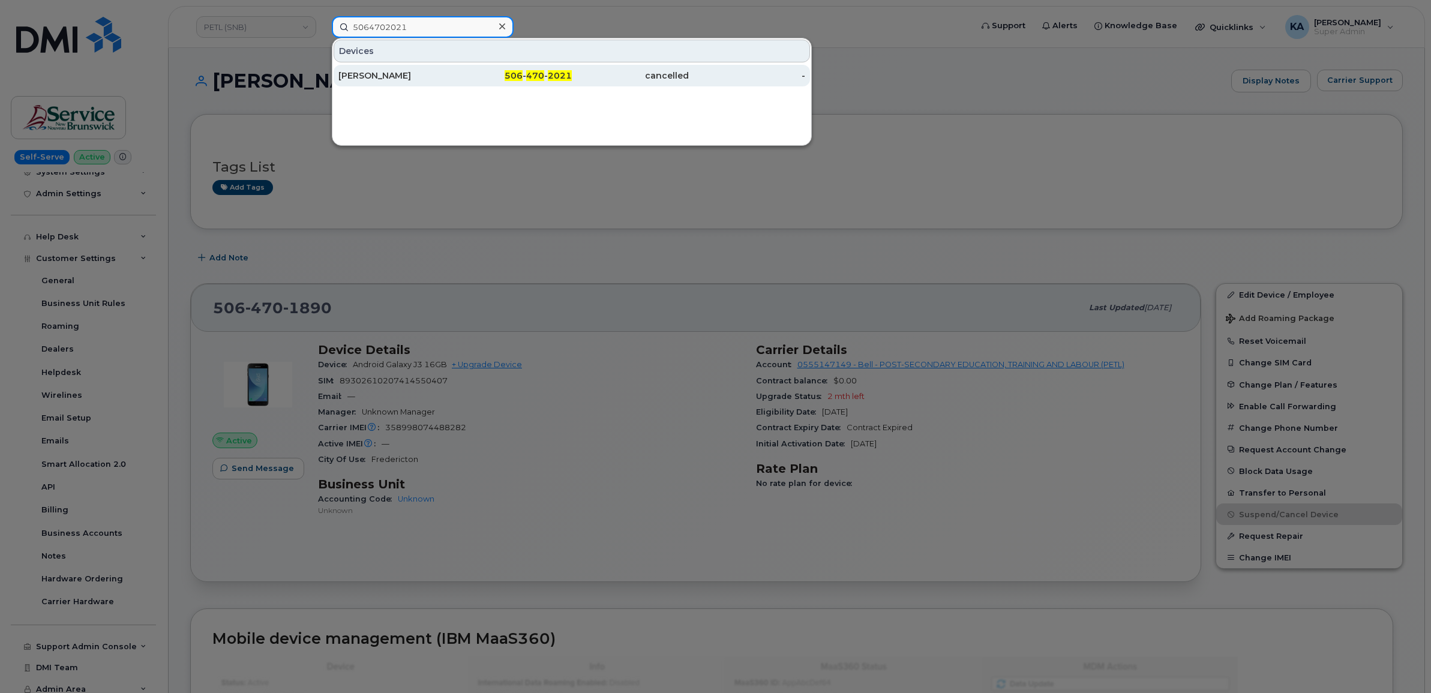
type input "5064702021"
click at [385, 73] on div "[PERSON_NAME]" at bounding box center [396, 76] width 117 height 12
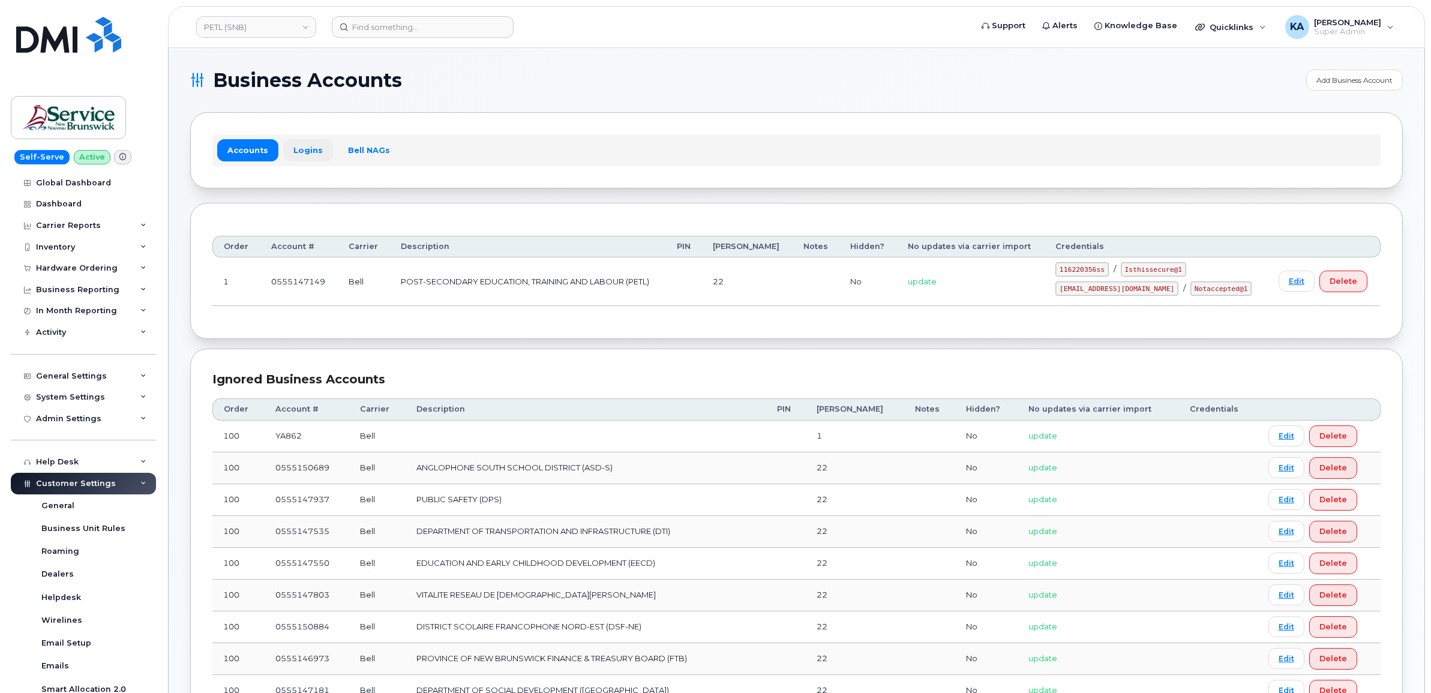
click at [305, 149] on link "Logins" at bounding box center [308, 150] width 50 height 22
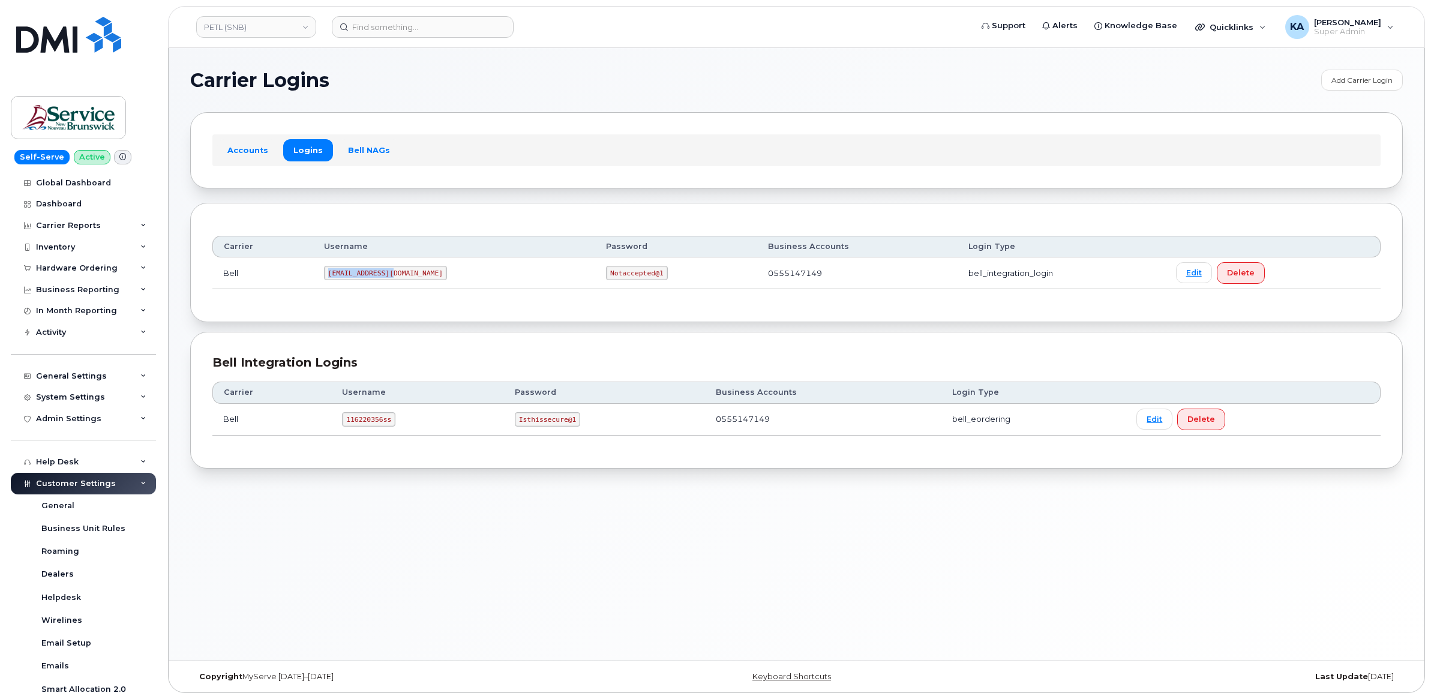
drag, startPoint x: 336, startPoint y: 277, endPoint x: 396, endPoint y: 280, distance: 60.1
click at [396, 280] on code "ms-snb@dminc.com" at bounding box center [385, 273] width 123 height 14
copy code "ms-snb@dminc.com"
drag, startPoint x: 533, startPoint y: 275, endPoint x: 592, endPoint y: 284, distance: 59.5
click at [595, 284] on td "Notaccepted@1" at bounding box center [676, 273] width 162 height 32
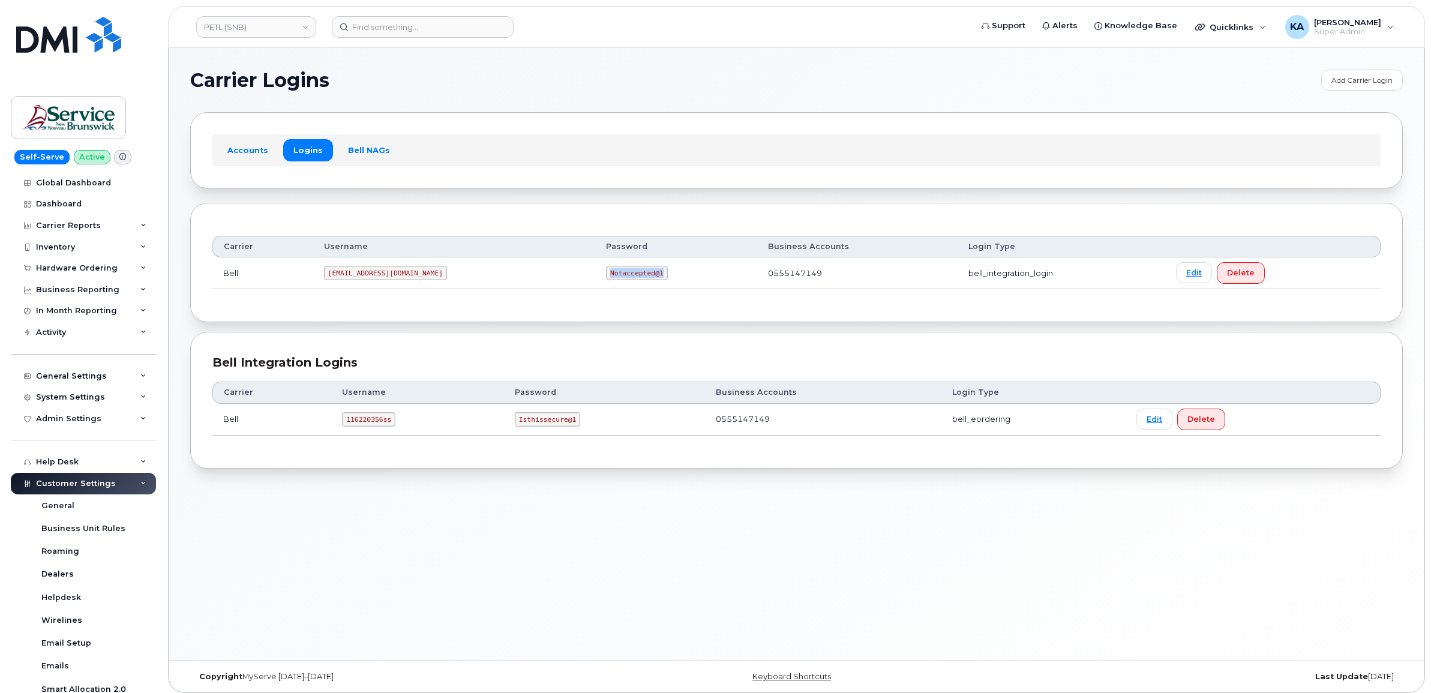
copy code "Notaccepted@1"
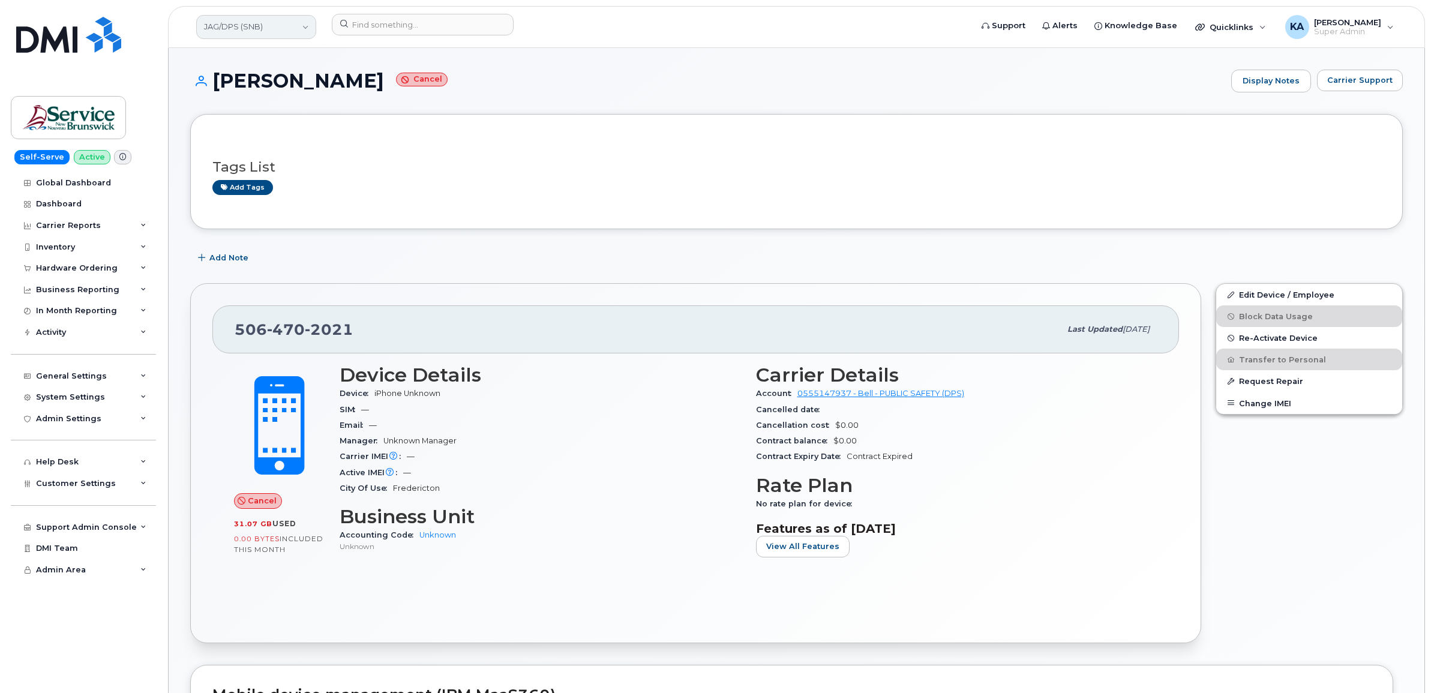
click at [241, 28] on link "JAG/DPS (SNB)" at bounding box center [256, 27] width 120 height 24
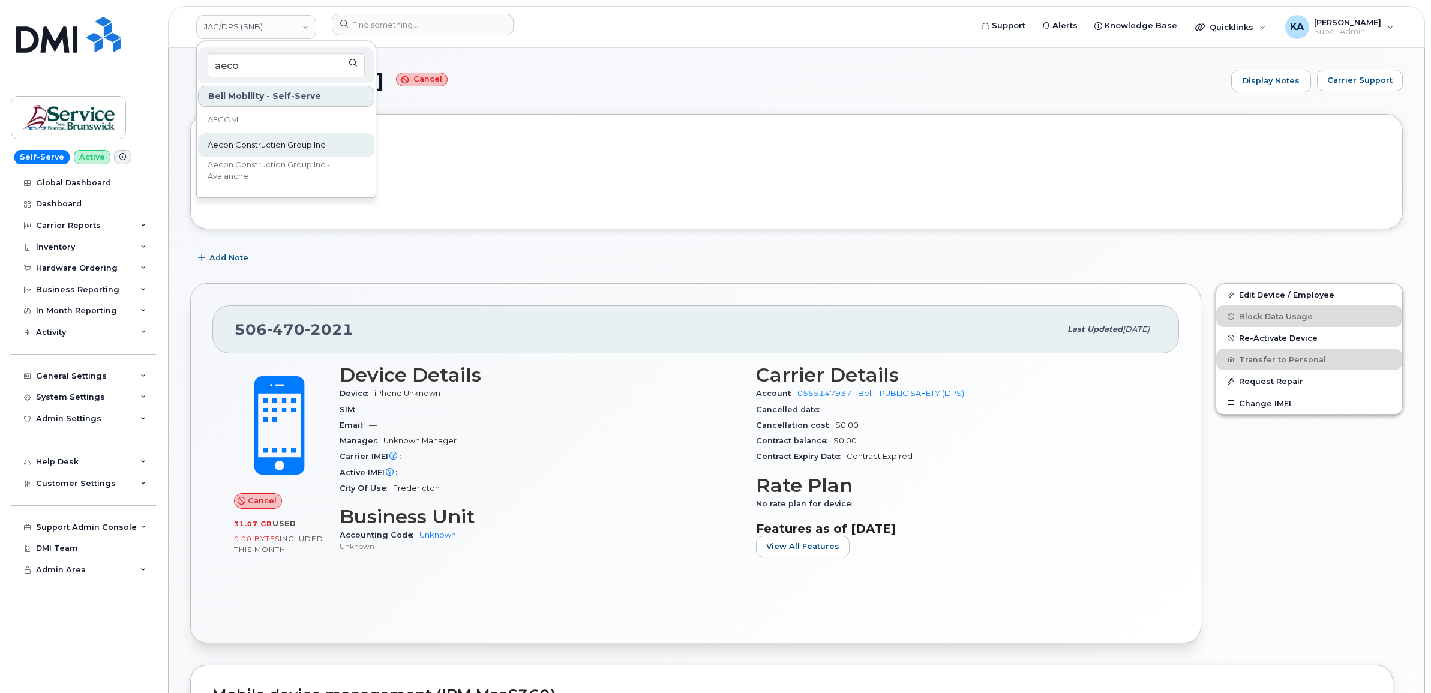
type input "aeco"
click at [239, 140] on span "Aecon Construction Group Inc" at bounding box center [267, 145] width 118 height 12
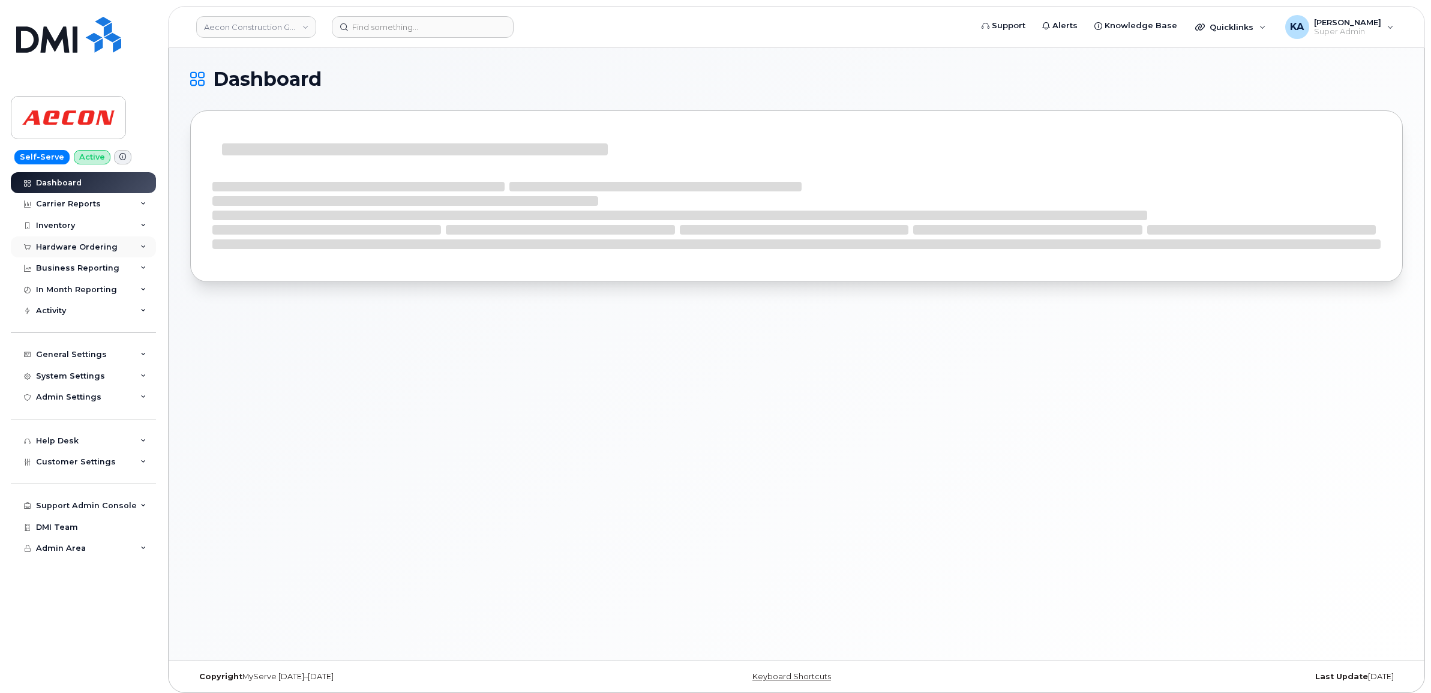
click at [75, 244] on div "Hardware Ordering" at bounding box center [77, 247] width 82 height 10
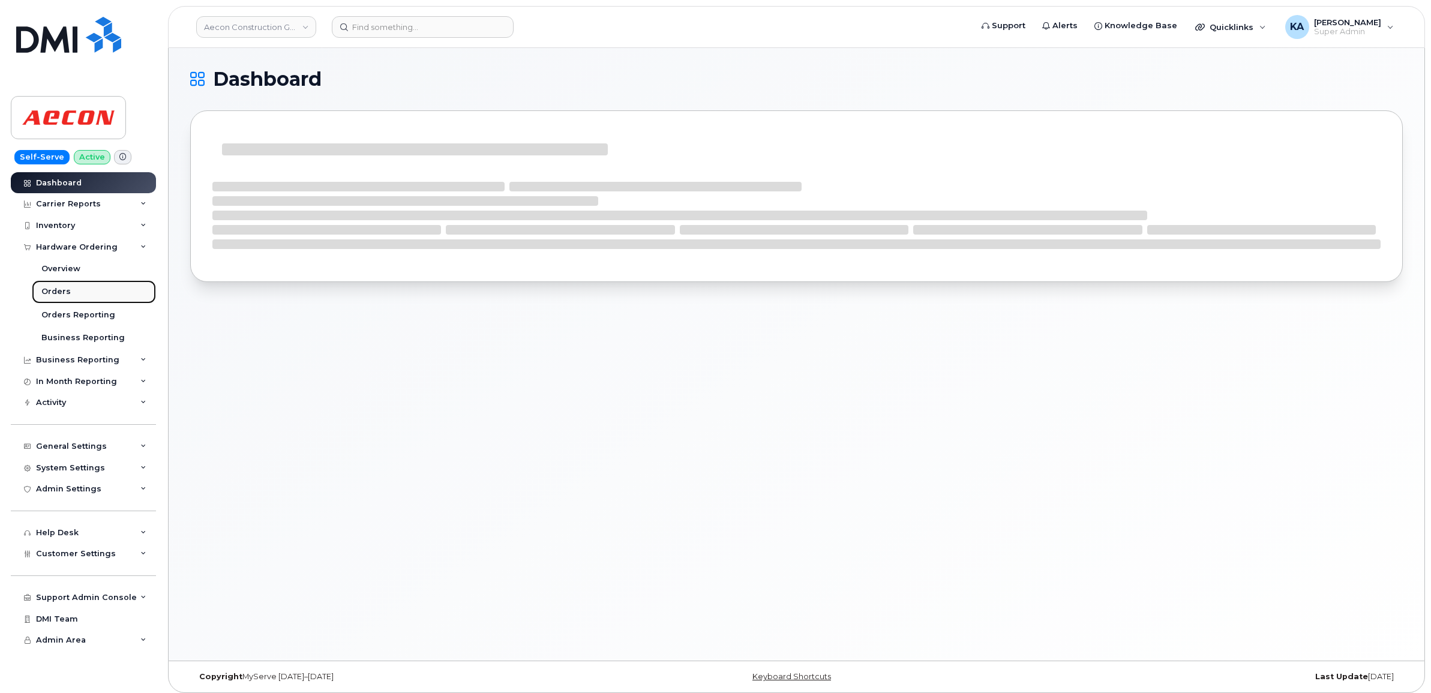
click at [50, 288] on div "Orders" at bounding box center [55, 291] width 29 height 11
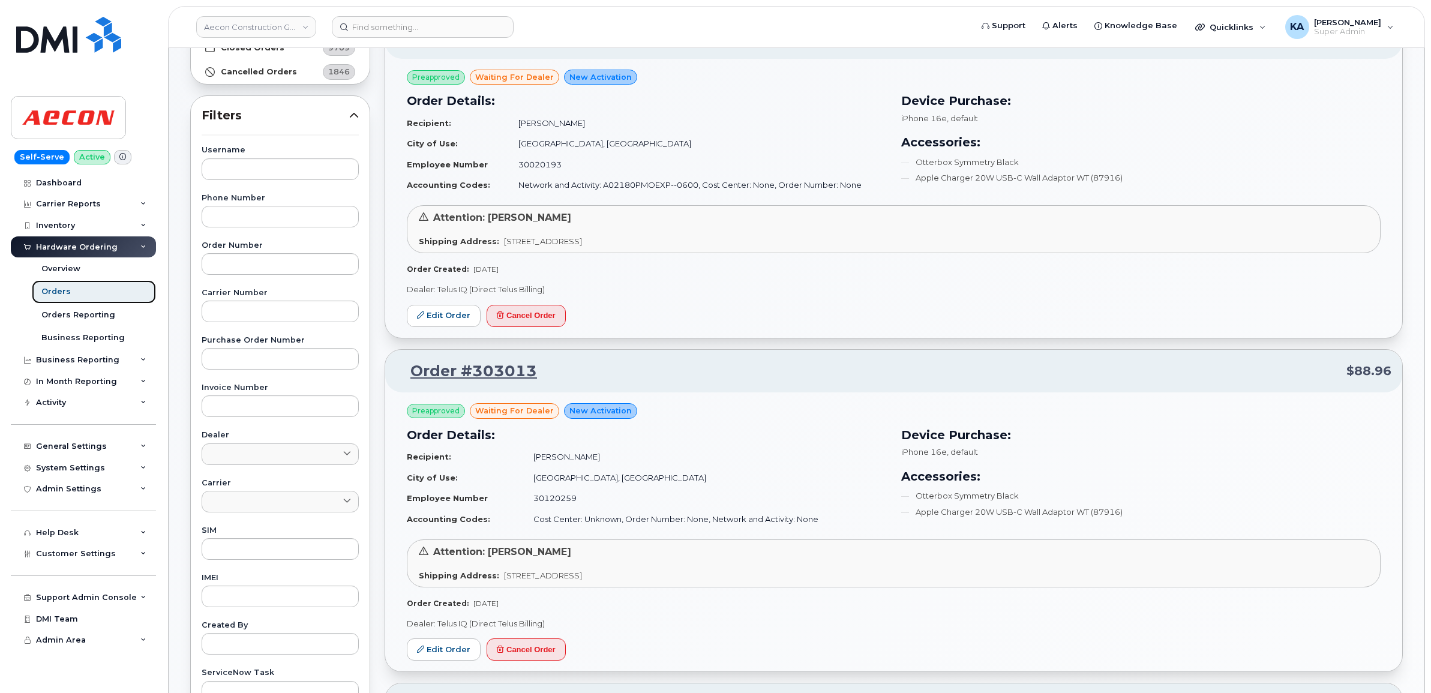
scroll to position [225, 0]
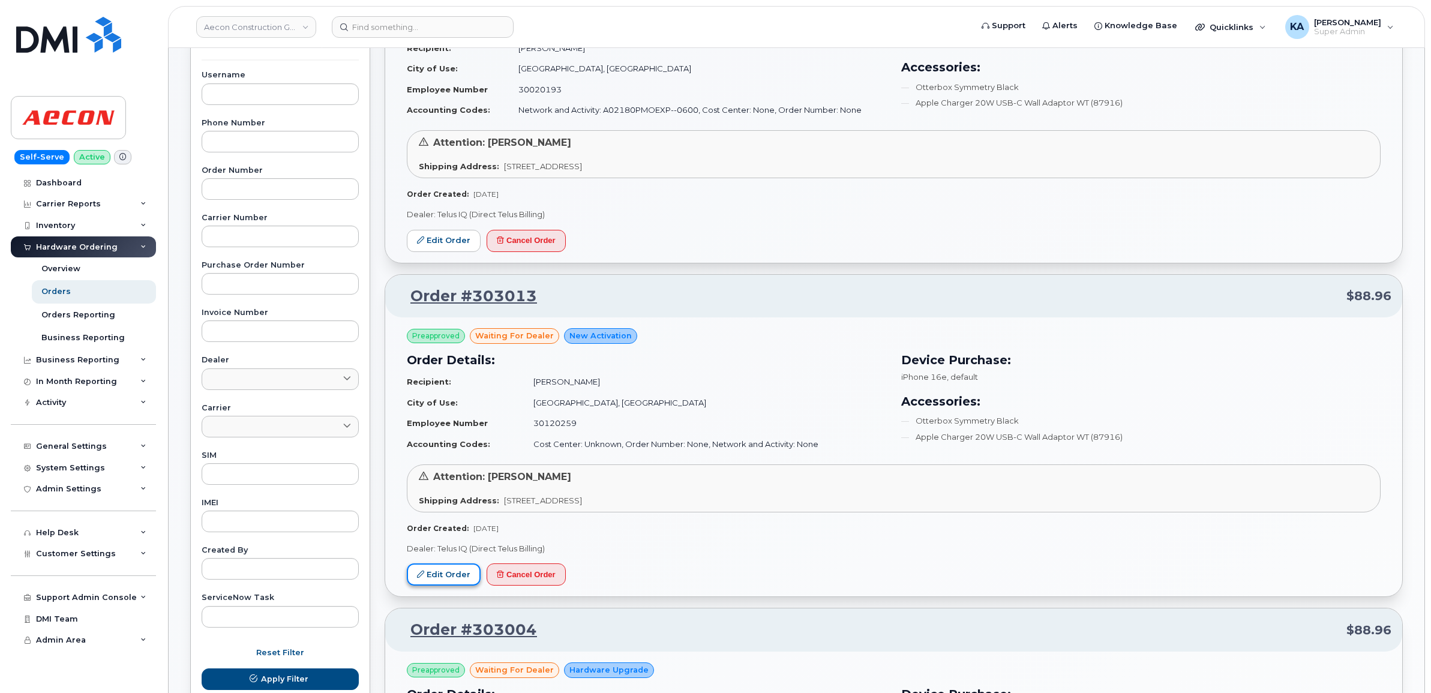
click at [438, 570] on link "Edit Order" at bounding box center [444, 574] width 74 height 22
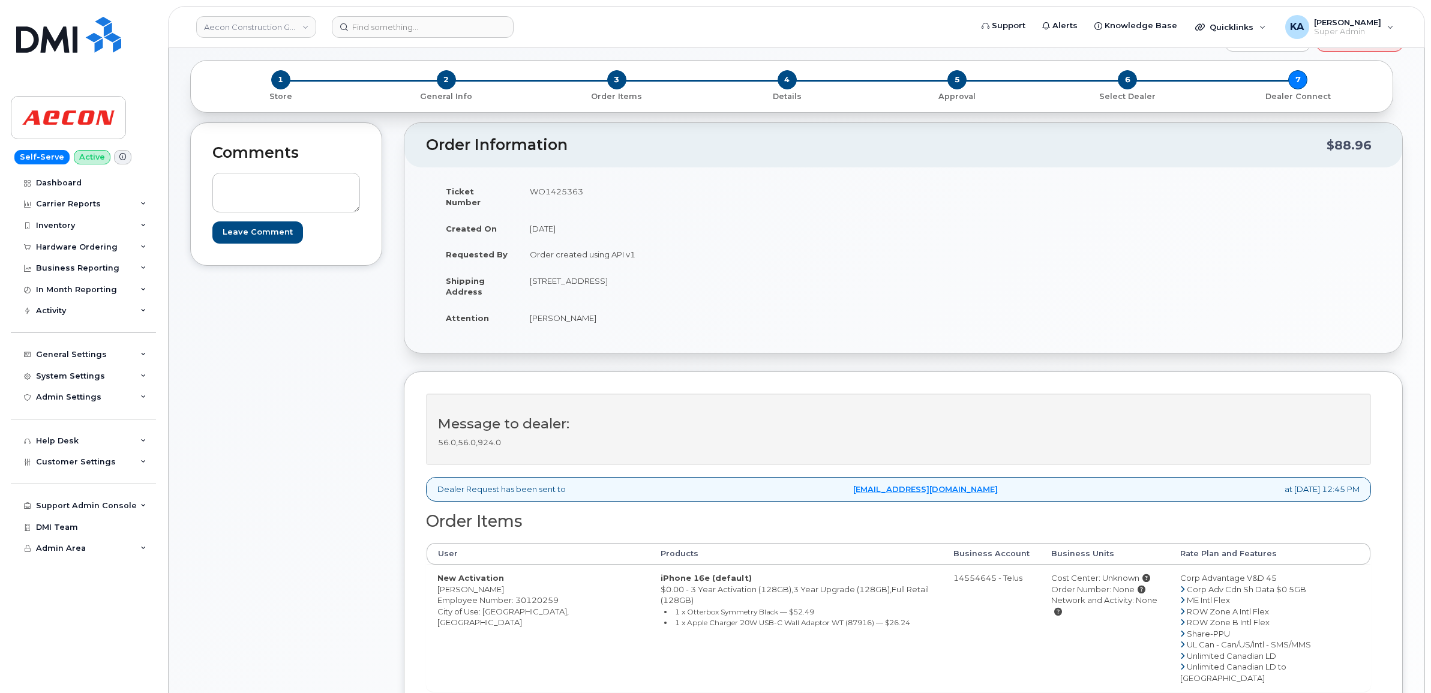
scroll to position [75, 0]
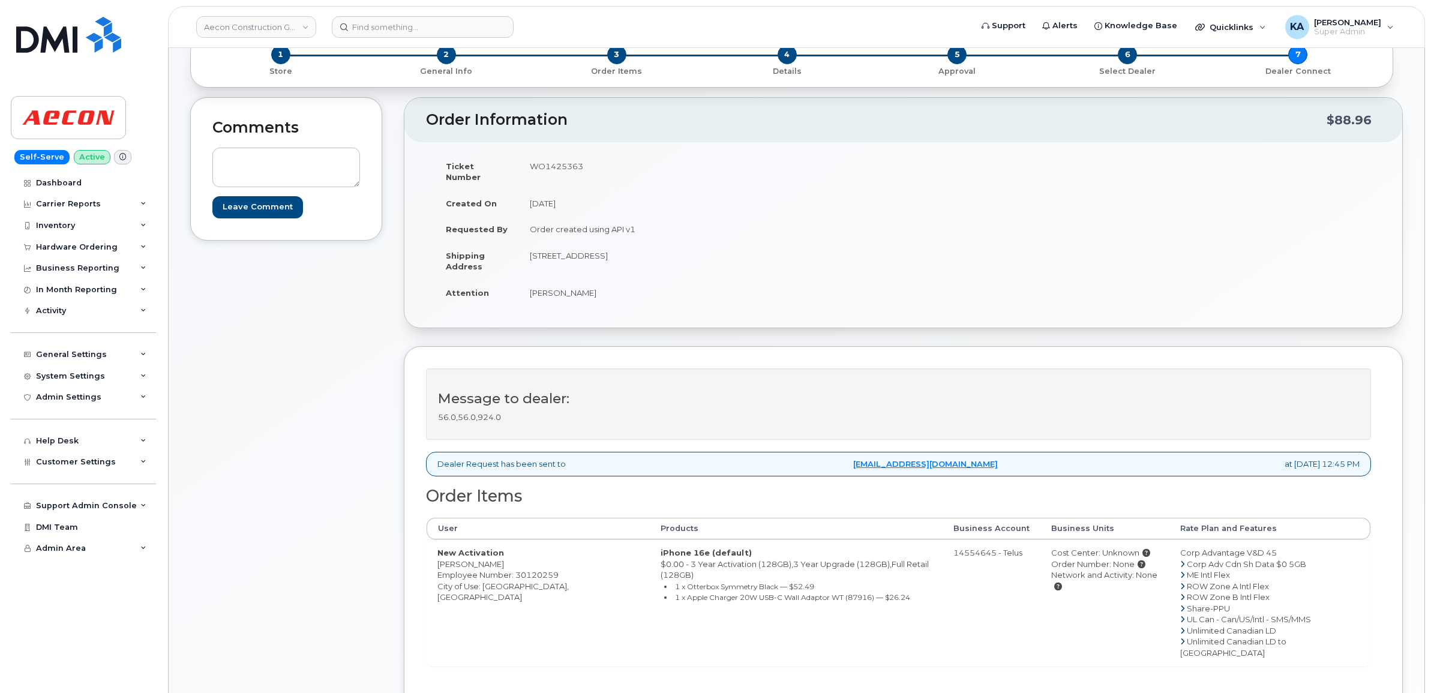
drag, startPoint x: 434, startPoint y: 553, endPoint x: 505, endPoint y: 556, distance: 71.5
click at [505, 556] on td "New Activation Jordan Crawford Employee Number: 30120259 City of Use: Caledonia…" at bounding box center [538, 602] width 223 height 127
copy td "Jordan Crawford"
drag, startPoint x: 557, startPoint y: 576, endPoint x: 483, endPoint y: 580, distance: 73.9
click at [483, 580] on td "New Activation Jordan Crawford Employee Number: 30120259 City of Use: Caledonia…" at bounding box center [538, 602] width 223 height 127
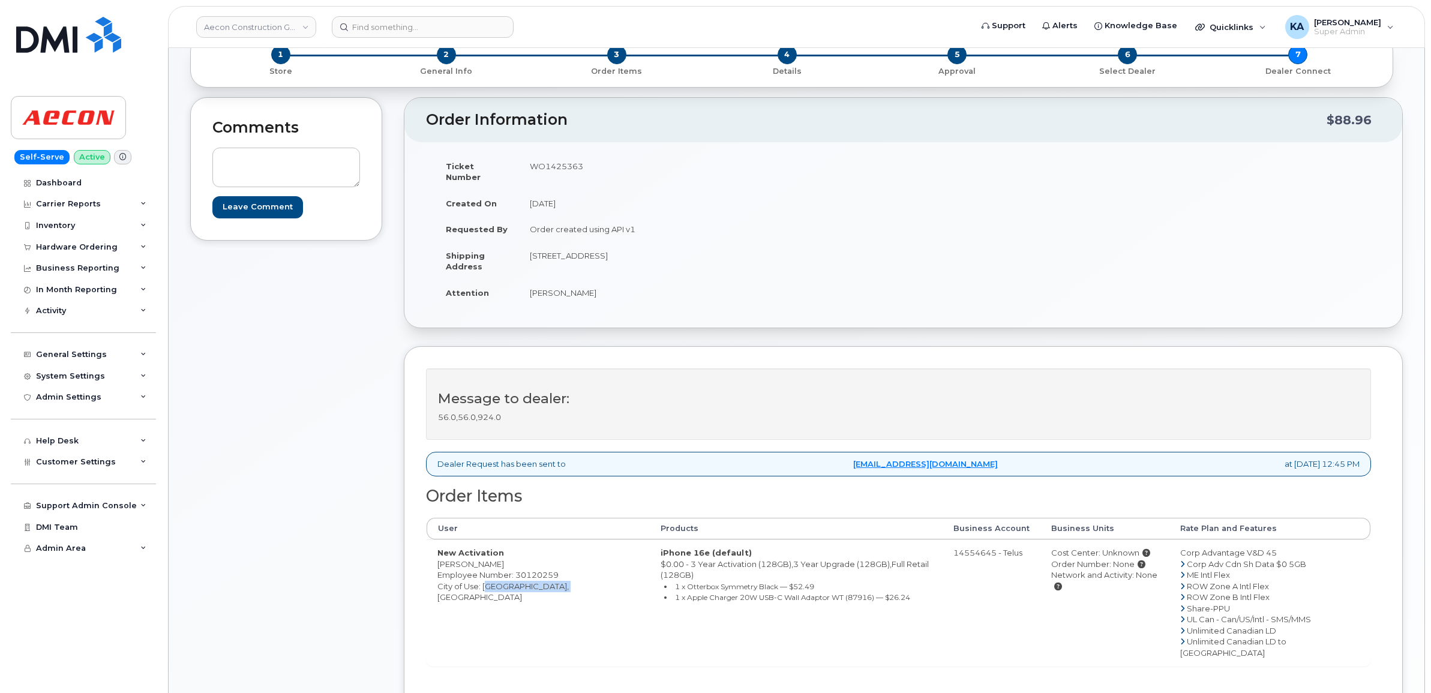
copy td "Caledonia, Ontario"
click at [556, 165] on td "WO1425363" at bounding box center [707, 171] width 376 height 37
copy td "WO1425363"
drag, startPoint x: 433, startPoint y: 553, endPoint x: 517, endPoint y: 554, distance: 84.0
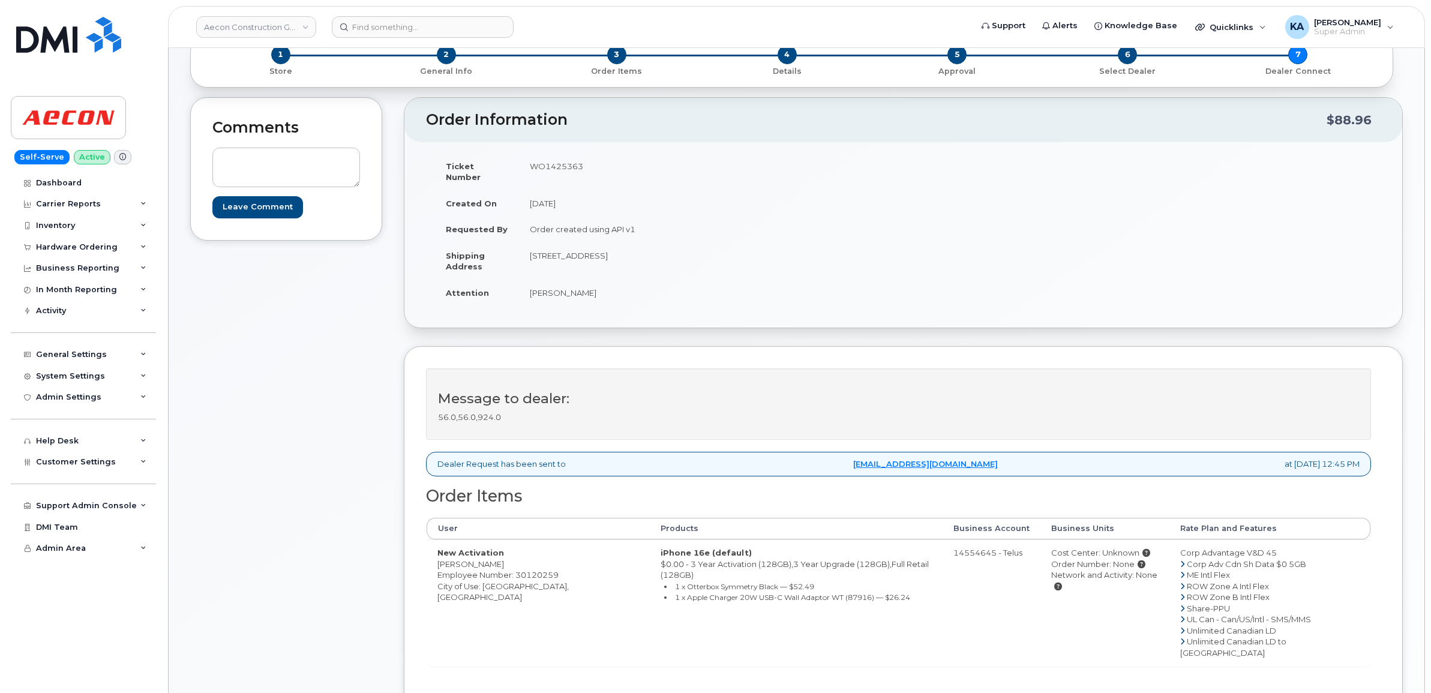
click at [517, 554] on td "New Activation Jordan Crawford Employee Number: 30120259 City of Use: Caledonia…" at bounding box center [538, 602] width 223 height 127
copy td "Jordan Crawford"
drag, startPoint x: 529, startPoint y: 244, endPoint x: 652, endPoint y: 263, distance: 125.1
click at [652, 263] on td "50 Generations Drive, Unit 300 Ohsweken ON N0A 1M0" at bounding box center [707, 260] width 376 height 37
copy td "50 Generations Drive, Unit 300"
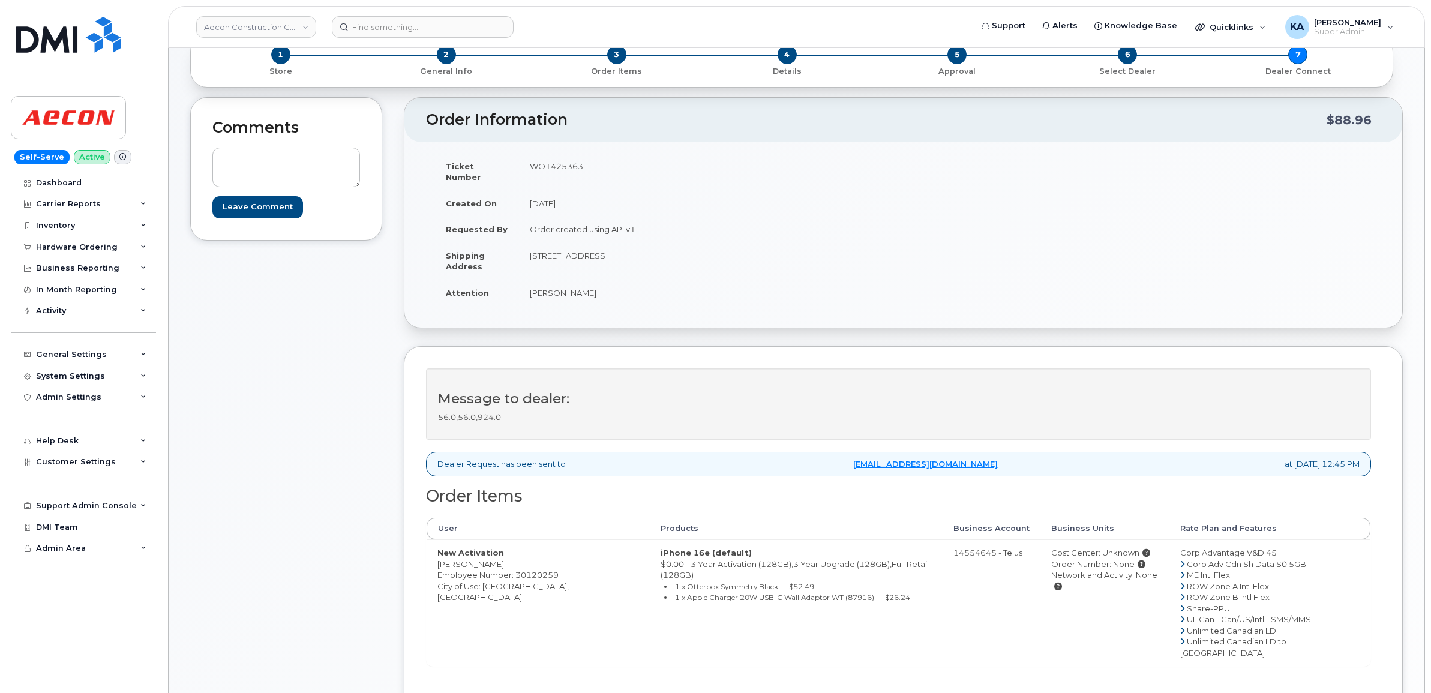
click at [958, 375] on div "Message to dealer: 56.0,56.0,924.0" at bounding box center [898, 404] width 945 height 72
click at [666, 244] on td "50 Generations Drive, Unit 300 Ohsweken ON N0A 1M0" at bounding box center [707, 260] width 376 height 37
copy td "Ohsweken"
drag, startPoint x: 715, startPoint y: 244, endPoint x: 755, endPoint y: 249, distance: 40.5
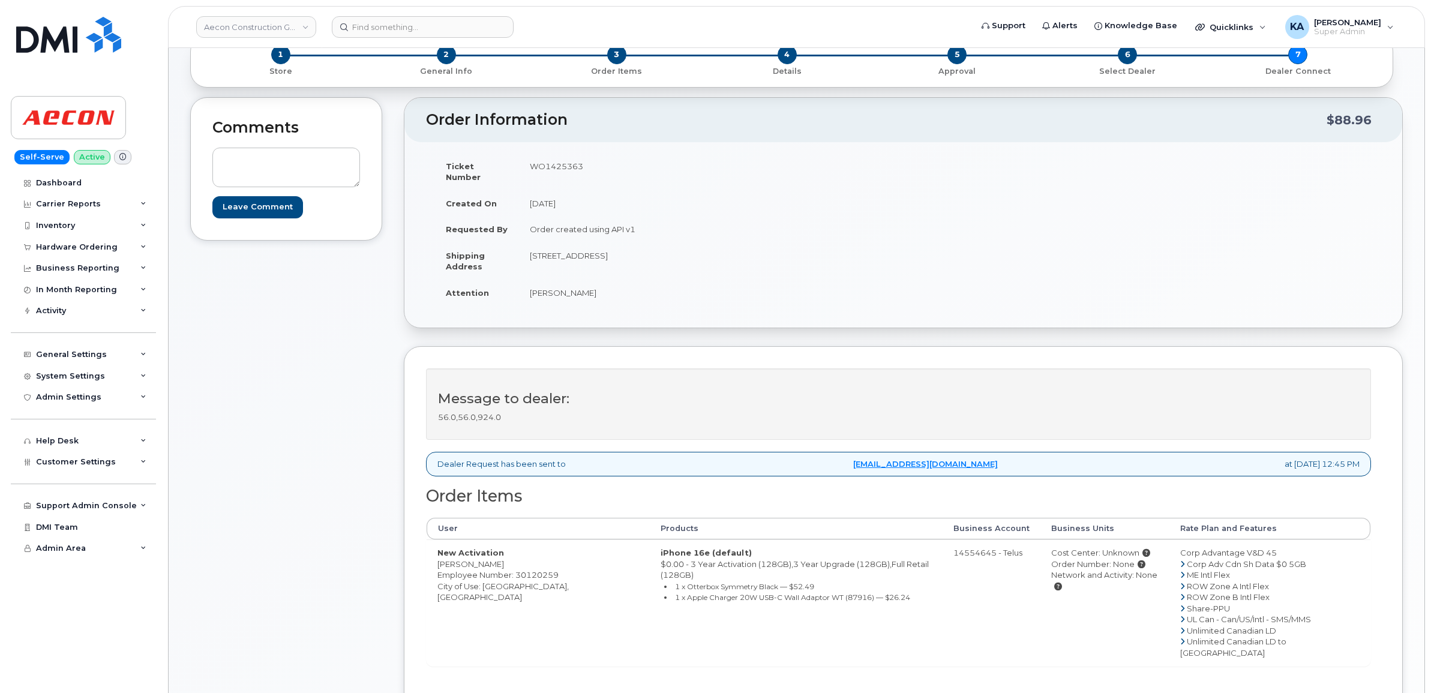
click at [755, 249] on td "50 Generations Drive, Unit 300 Ohsweken ON N0A 1M0" at bounding box center [707, 260] width 376 height 37
copy td "N0A 1M0"
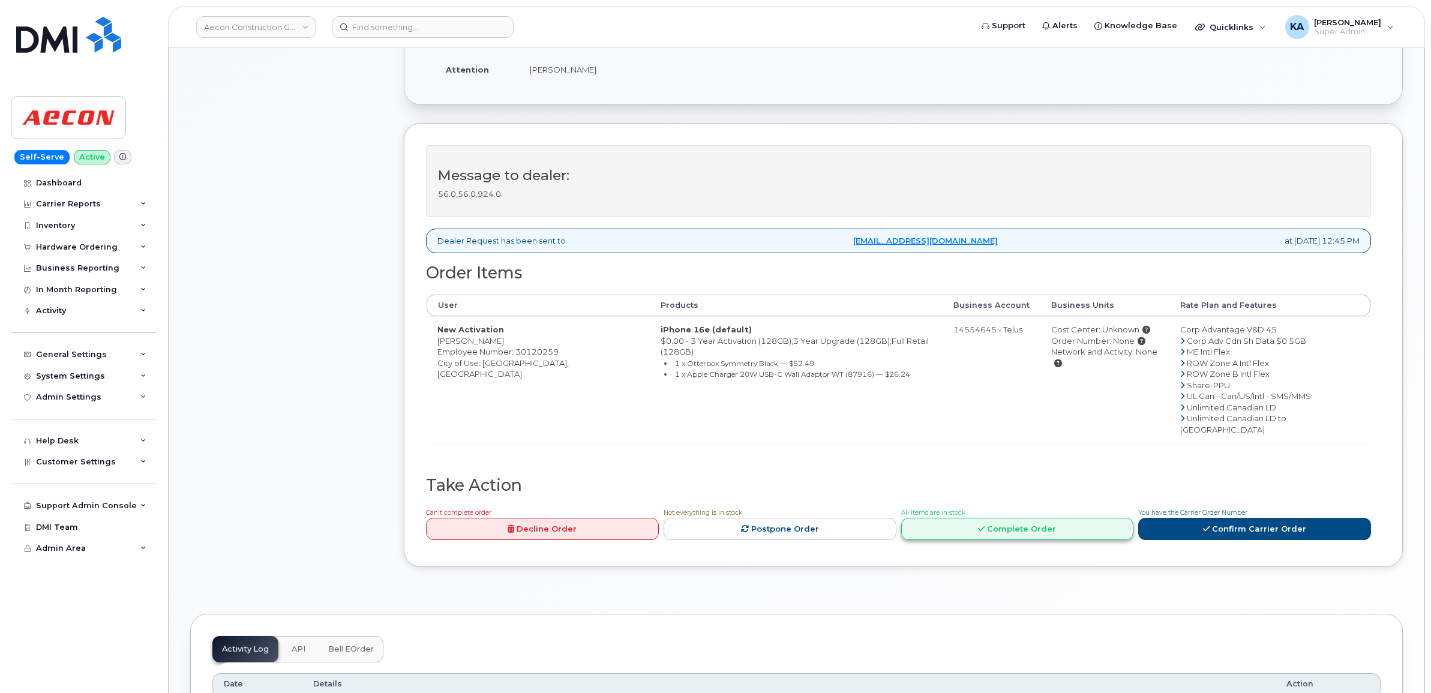
scroll to position [300, 0]
click at [1195, 516] on link "Confirm Carrier Order" at bounding box center [1254, 527] width 233 height 22
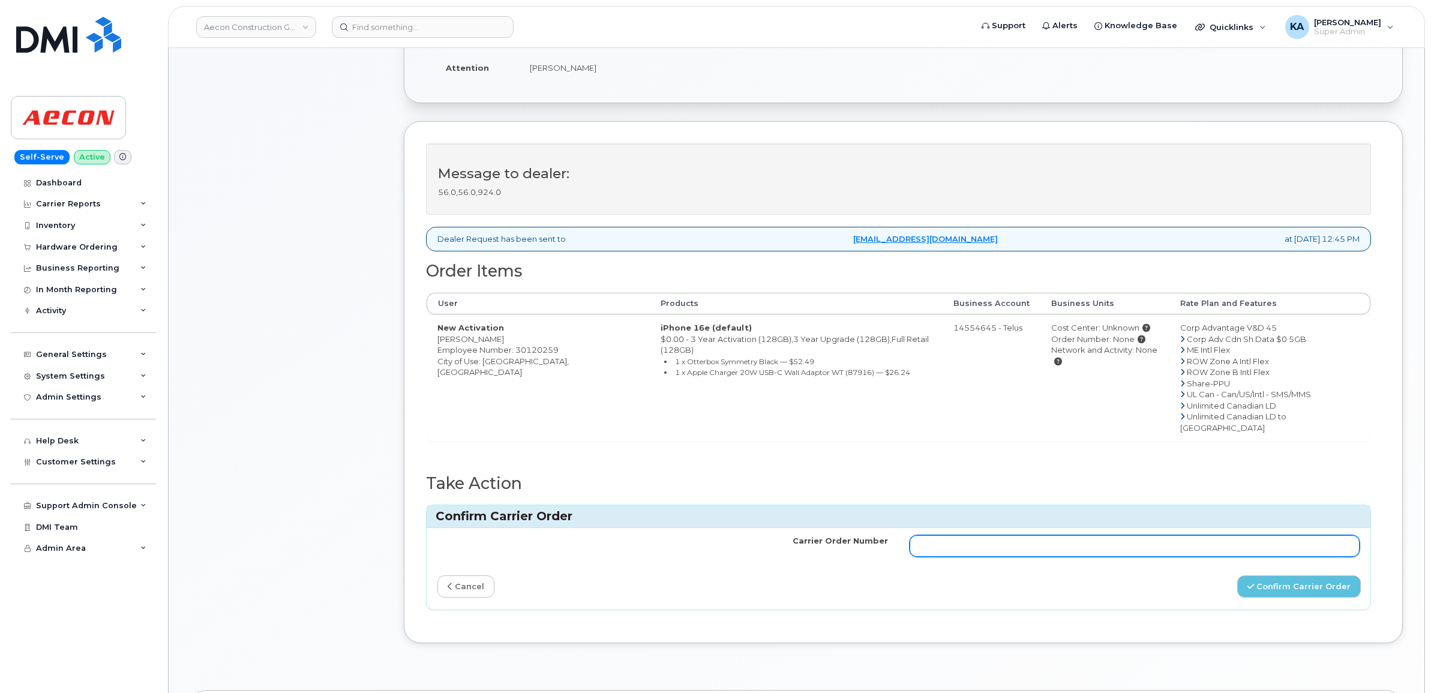
click at [1018, 535] on input "Carrier Order Number" at bounding box center [1135, 546] width 451 height 22
paste input "TL60038194"
type input "TL60038194"
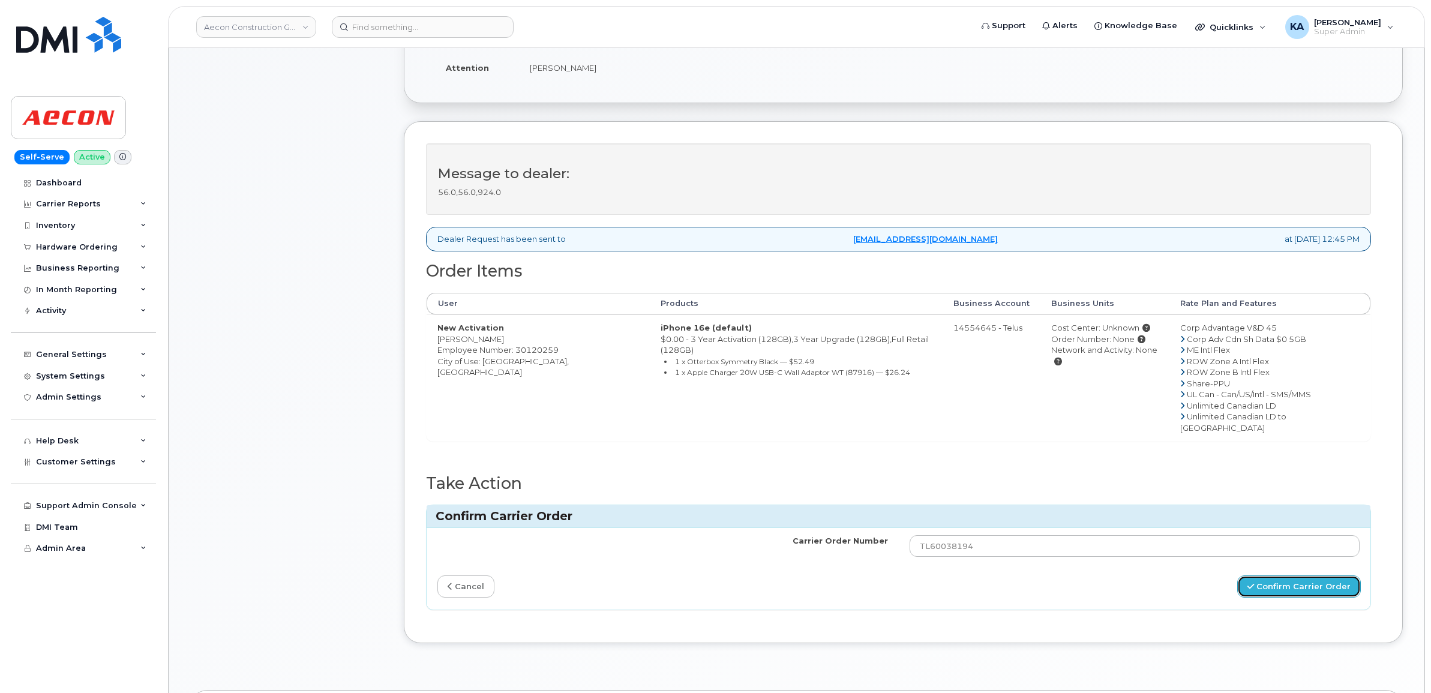
click at [1282, 575] on button "Confirm Carrier Order" at bounding box center [1299, 586] width 124 height 22
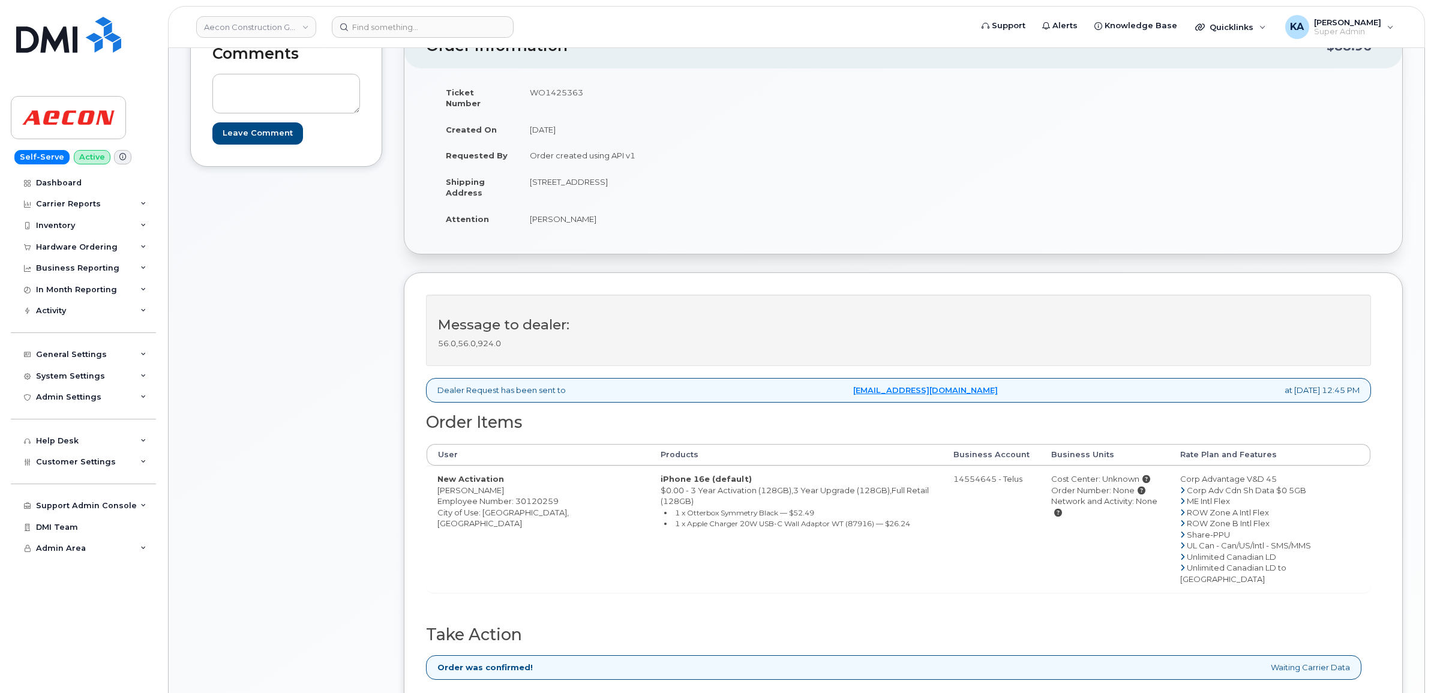
scroll to position [150, 0]
click at [55, 245] on div "Hardware Ordering" at bounding box center [77, 247] width 82 height 10
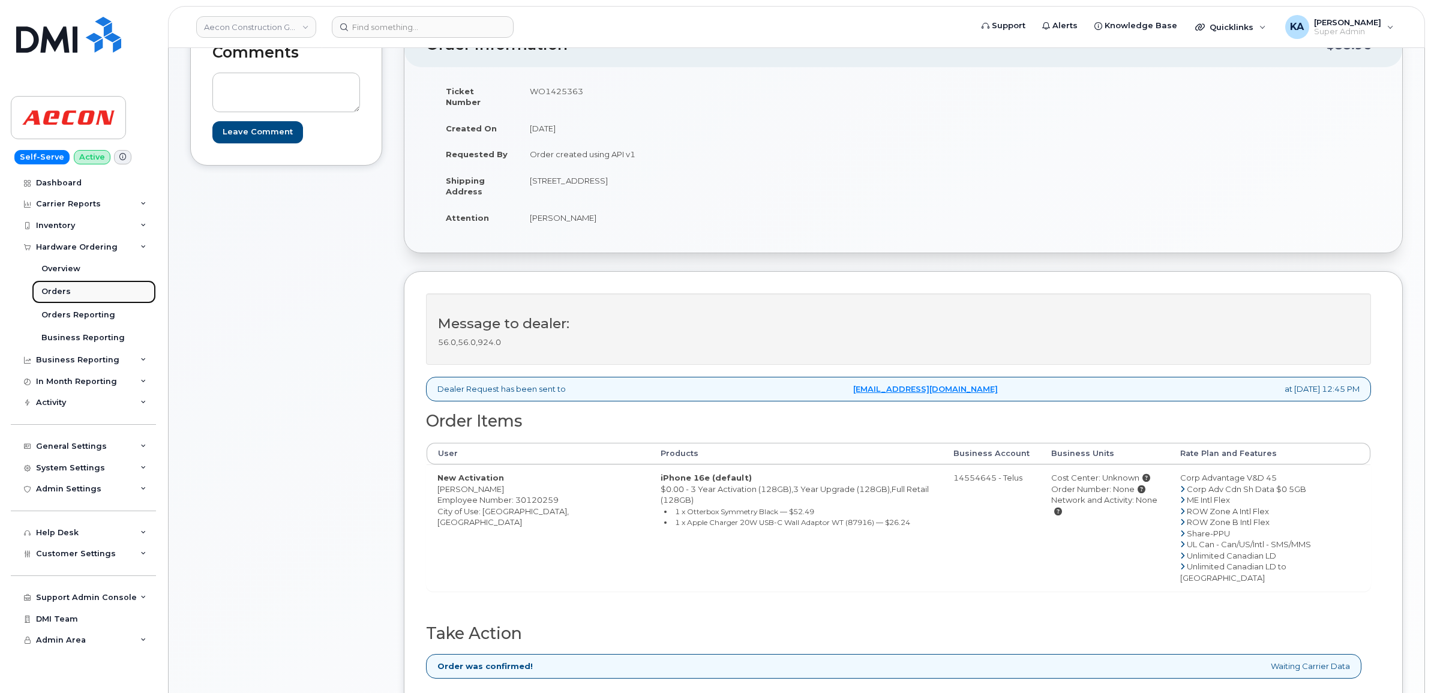
click at [51, 292] on div "Orders" at bounding box center [55, 291] width 29 height 11
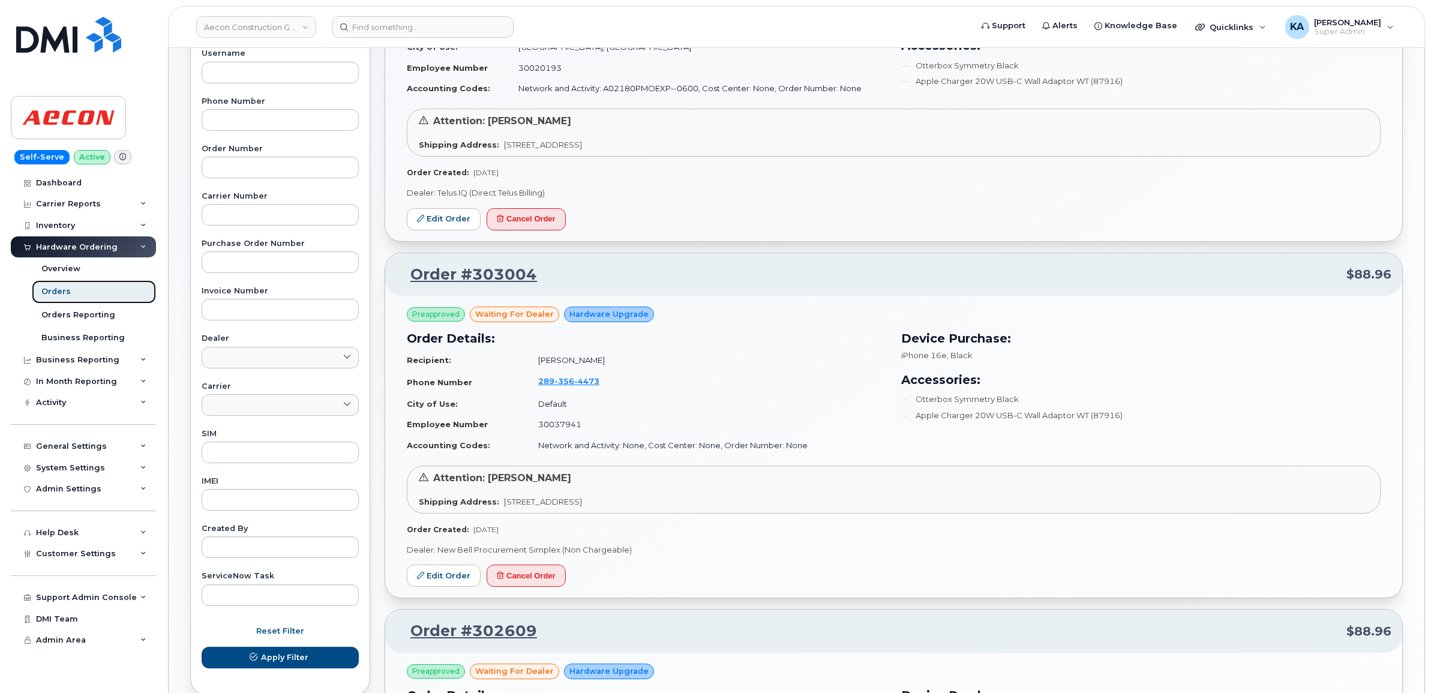
scroll to position [300, 0]
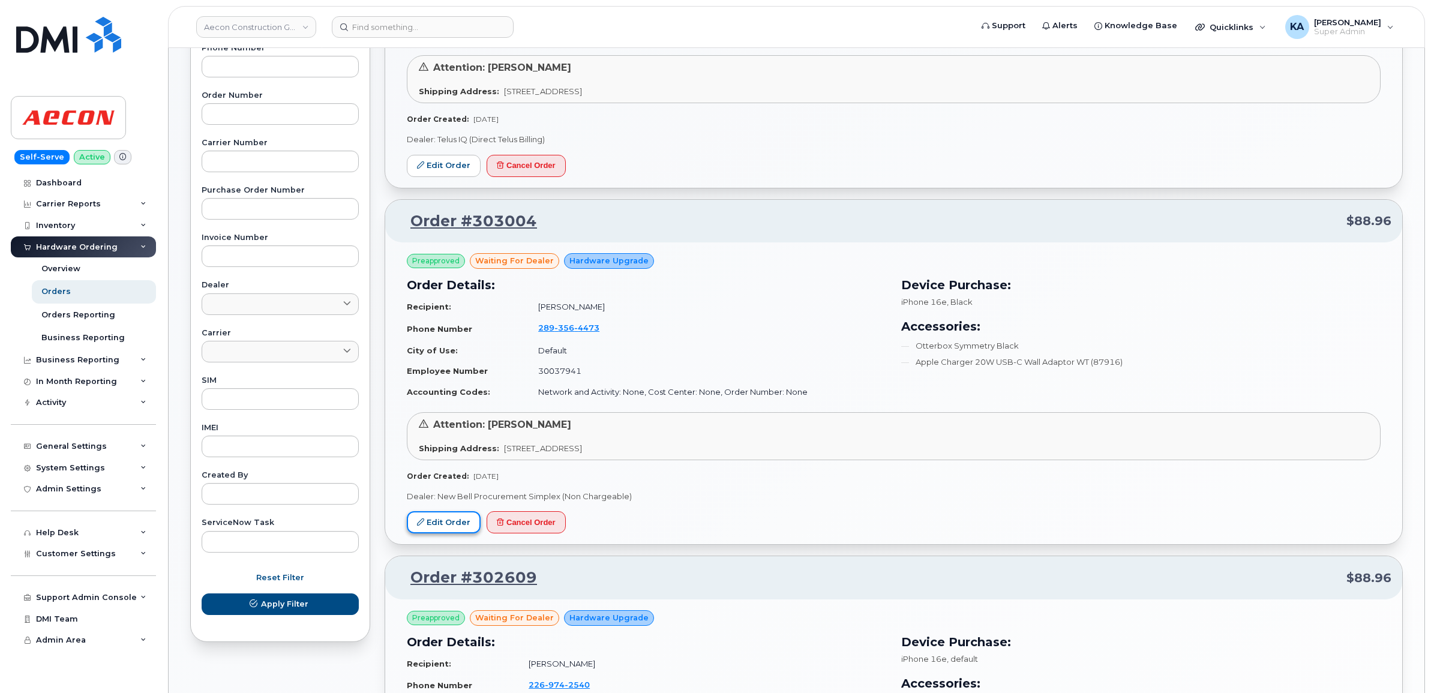
click at [430, 520] on link "Edit Order" at bounding box center [444, 522] width 74 height 22
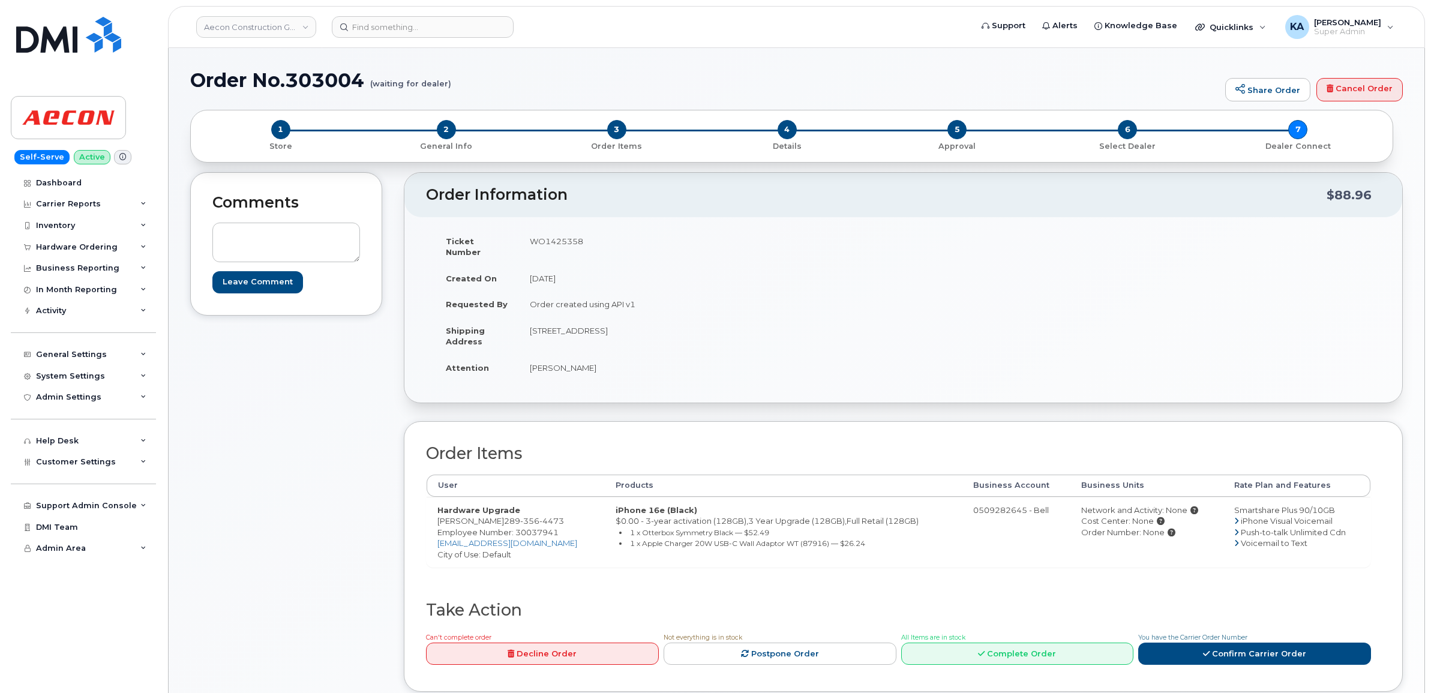
drag, startPoint x: 61, startPoint y: 466, endPoint x: 54, endPoint y: 489, distance: 23.9
click at [61, 466] on span "Customer Settings" at bounding box center [76, 461] width 80 height 9
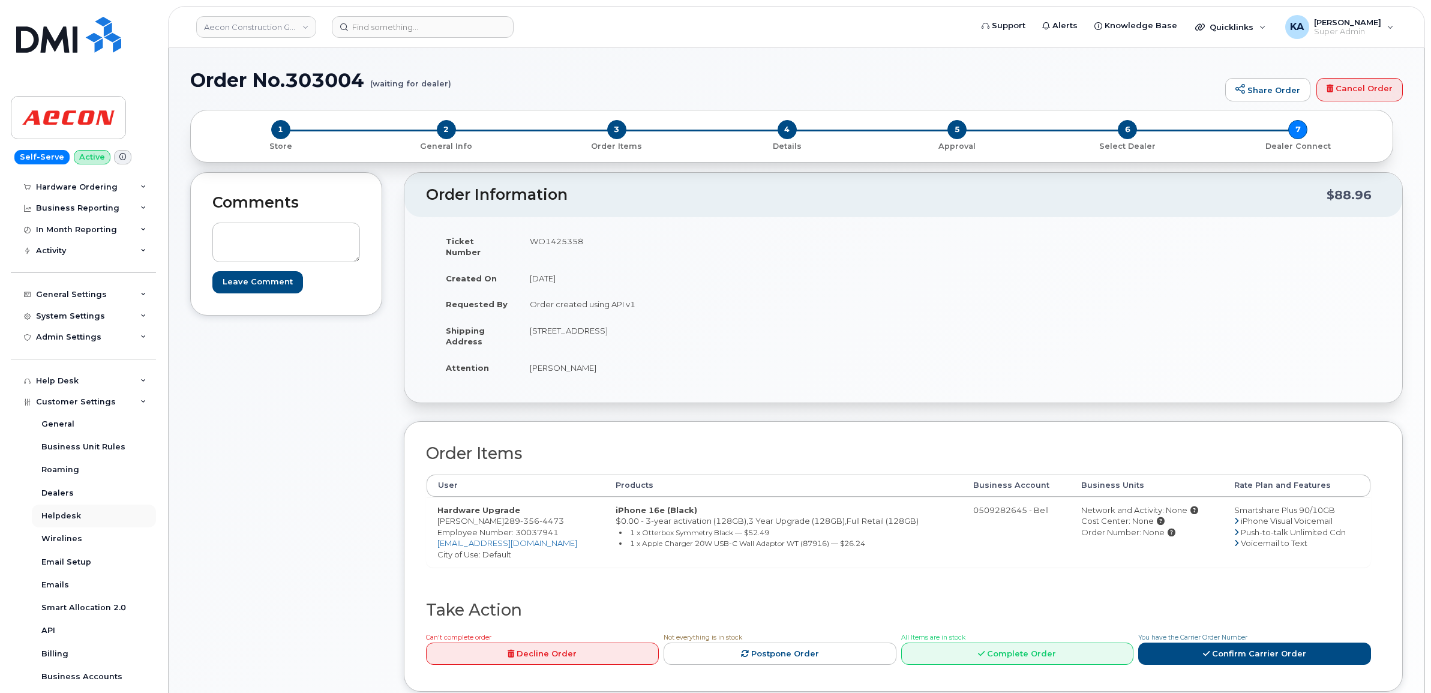
scroll to position [150, 0]
drag, startPoint x: 570, startPoint y: 509, endPoint x: 508, endPoint y: 507, distance: 61.8
click at [508, 507] on td "Hardware Upgrade Hassan Al Gailani 289 356 4473 Employee Number: 30037941 halga…" at bounding box center [516, 532] width 178 height 71
copy span "289 356 4473"
click at [529, 527] on span "Employee Number: 30037941" at bounding box center [497, 532] width 121 height 10
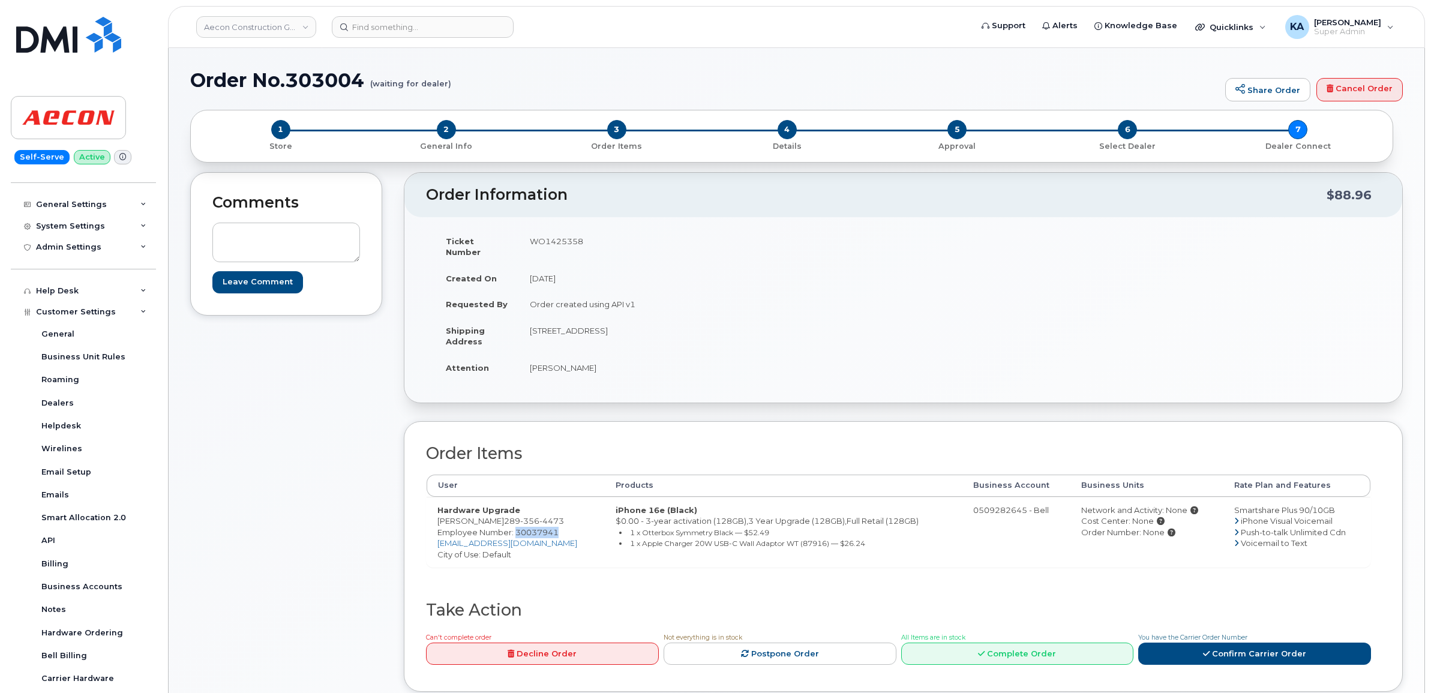
click at [529, 527] on span "Employee Number: 30037941" at bounding box center [497, 532] width 121 height 10
copy span "30037941"
drag, startPoint x: 526, startPoint y: 322, endPoint x: 598, endPoint y: 334, distance: 73.7
click at [598, 334] on td "1635 Tricont ave Whitby ON L1N 7C3" at bounding box center [707, 335] width 376 height 37
copy td "1635 Tricont ave"
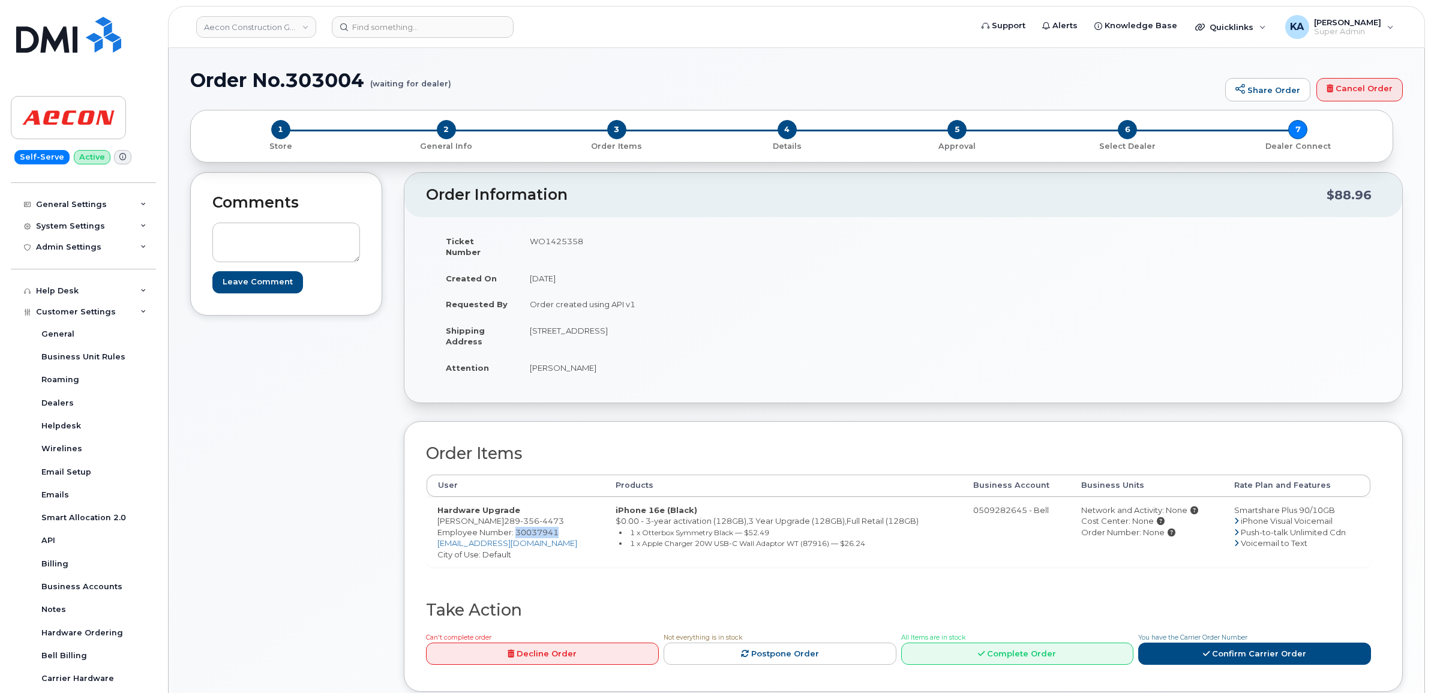
drag, startPoint x: 645, startPoint y: 316, endPoint x: 683, endPoint y: 322, distance: 38.4
click at [682, 323] on td "1635 Tricont ave Whitby ON L1N 7C3" at bounding box center [707, 335] width 376 height 37
copy td "L1N 7C3"
drag, startPoint x: 530, startPoint y: 358, endPoint x: 610, endPoint y: 357, distance: 79.8
click at [610, 357] on td "[PERSON_NAME]" at bounding box center [707, 368] width 376 height 26
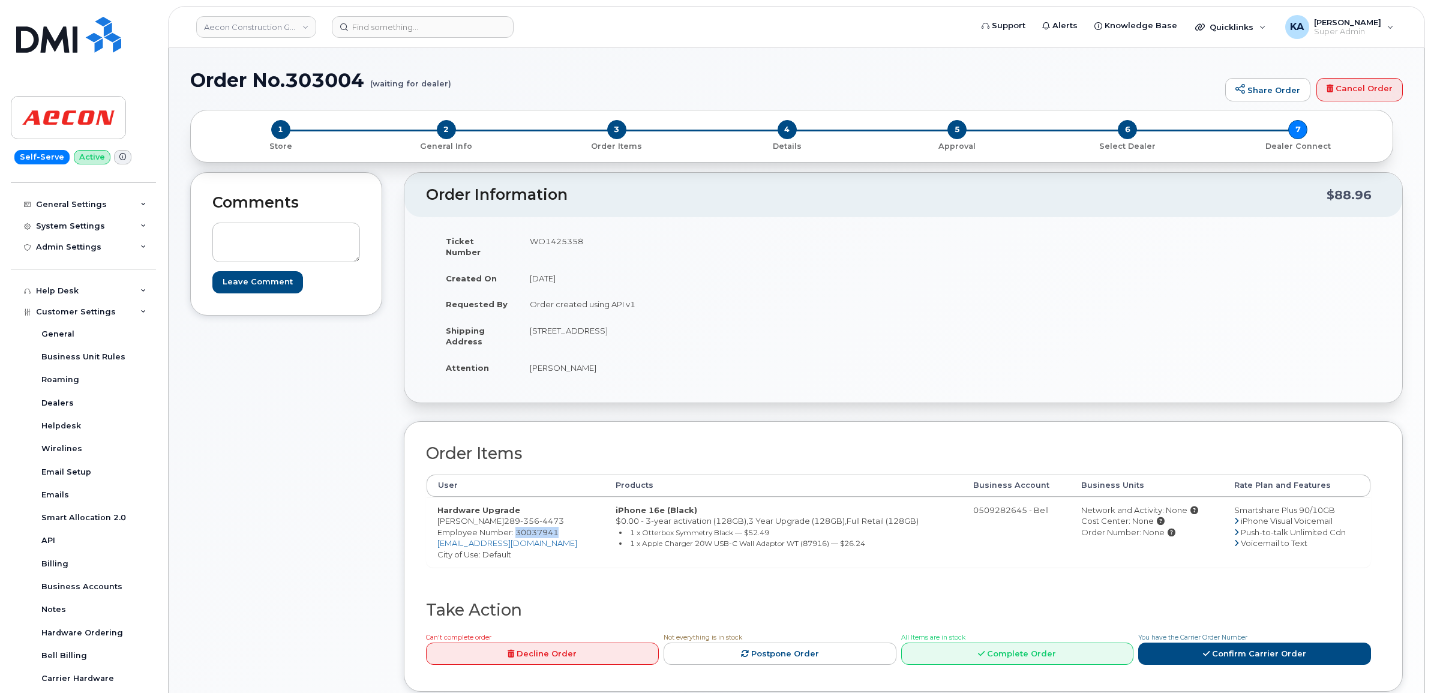
copy td "[PERSON_NAME]"
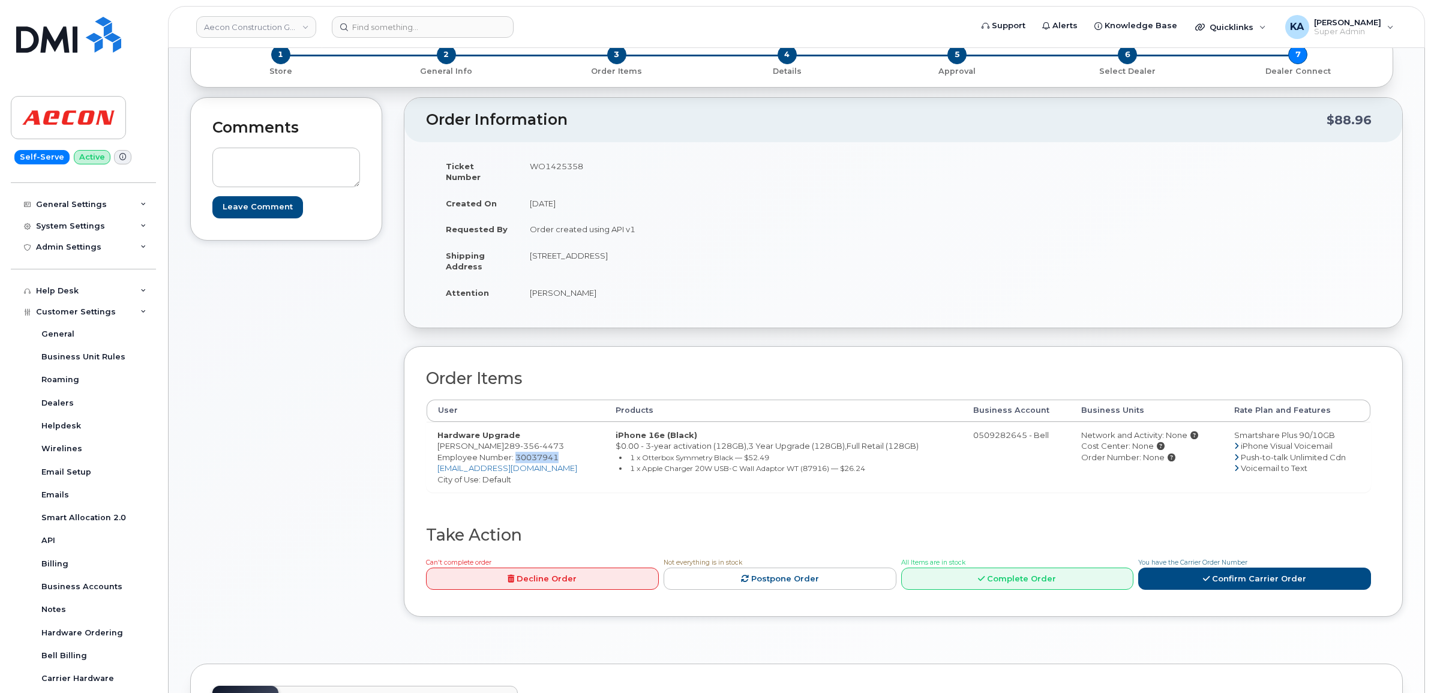
click at [1128, 440] on div "Cost Center: None" at bounding box center [1146, 445] width 131 height 11
copy div "None"
click at [547, 165] on td "WO1425358" at bounding box center [707, 171] width 376 height 37
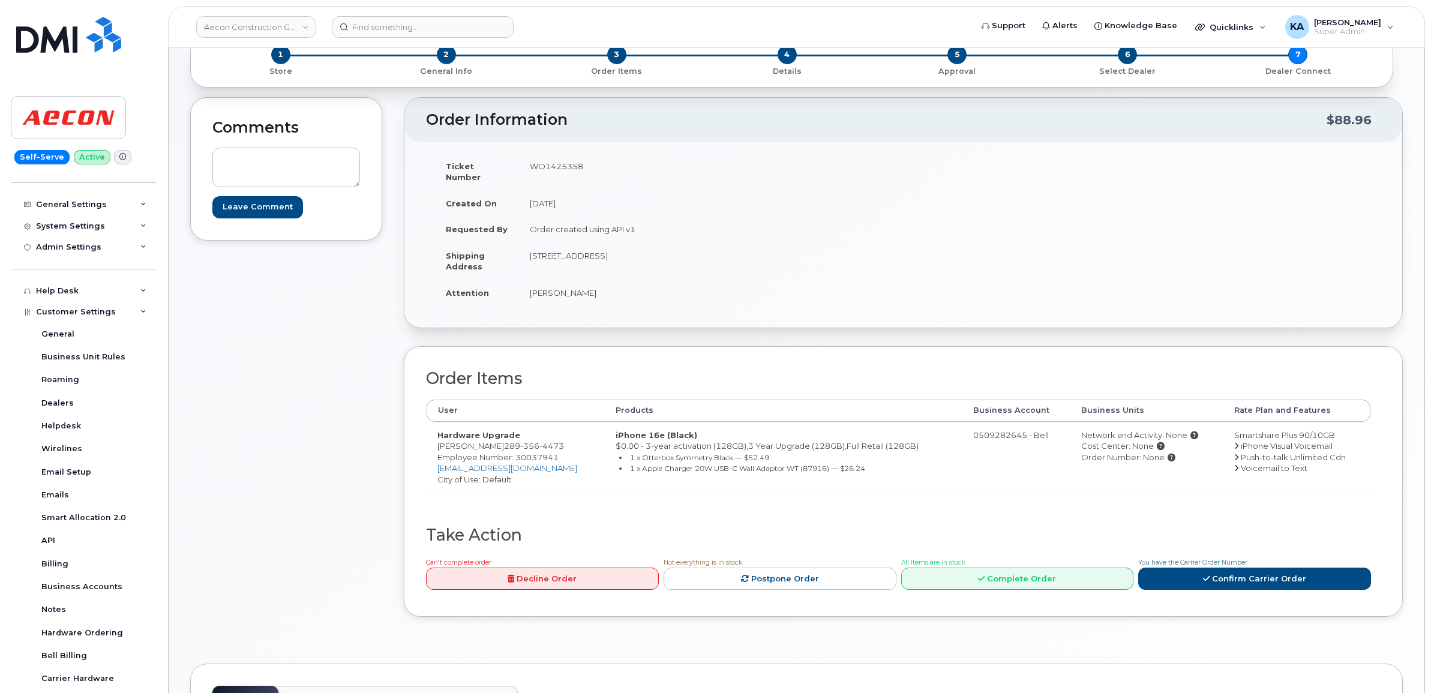
copy td "WO1425358"
click at [534, 452] on span "Employee Number: 30037941" at bounding box center [497, 457] width 121 height 10
copy span "30037941"
drag, startPoint x: 1071, startPoint y: 423, endPoint x: 1162, endPoint y: 456, distance: 97.0
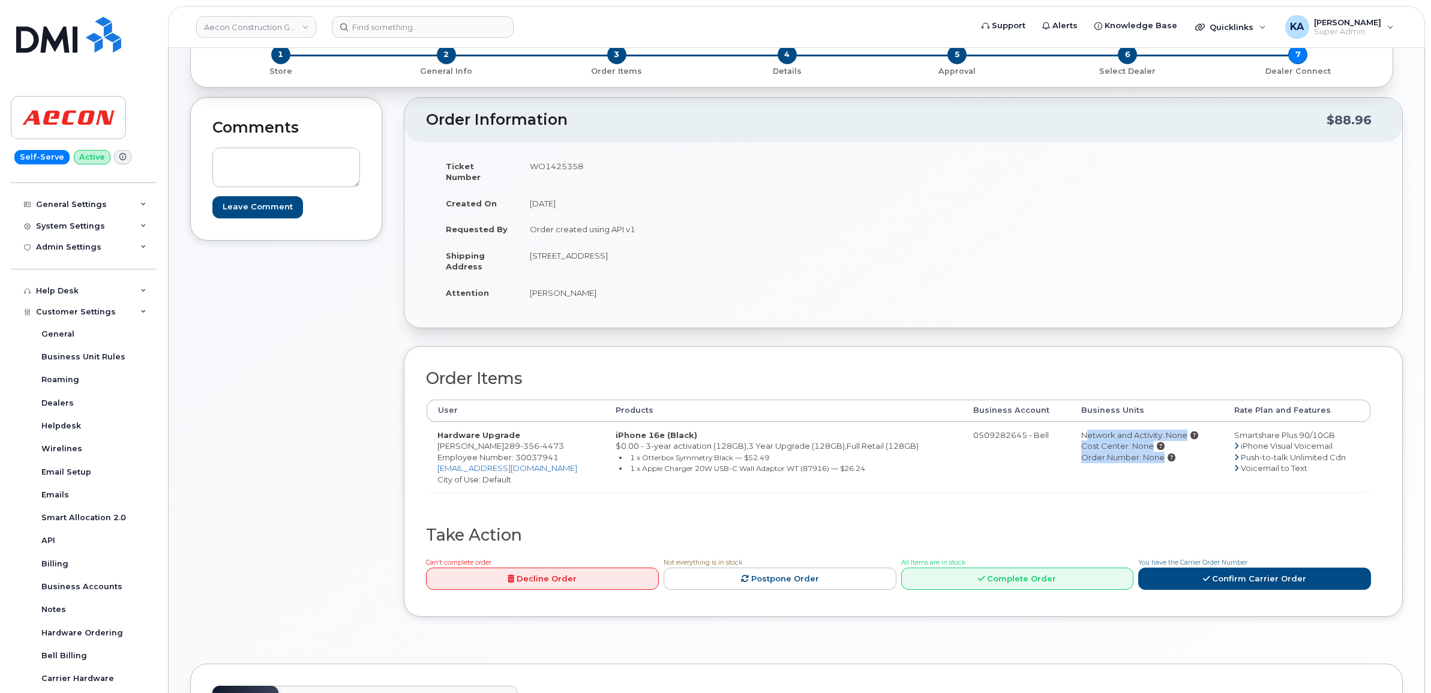
click at [1162, 456] on td "Network and Activity: None Cost Center: None Order Number: None" at bounding box center [1146, 457] width 153 height 71
copy td "Network and Activity: None Cost Center: None Order Number: None"
click at [1225, 568] on link "Confirm Carrier Order" at bounding box center [1254, 579] width 233 height 22
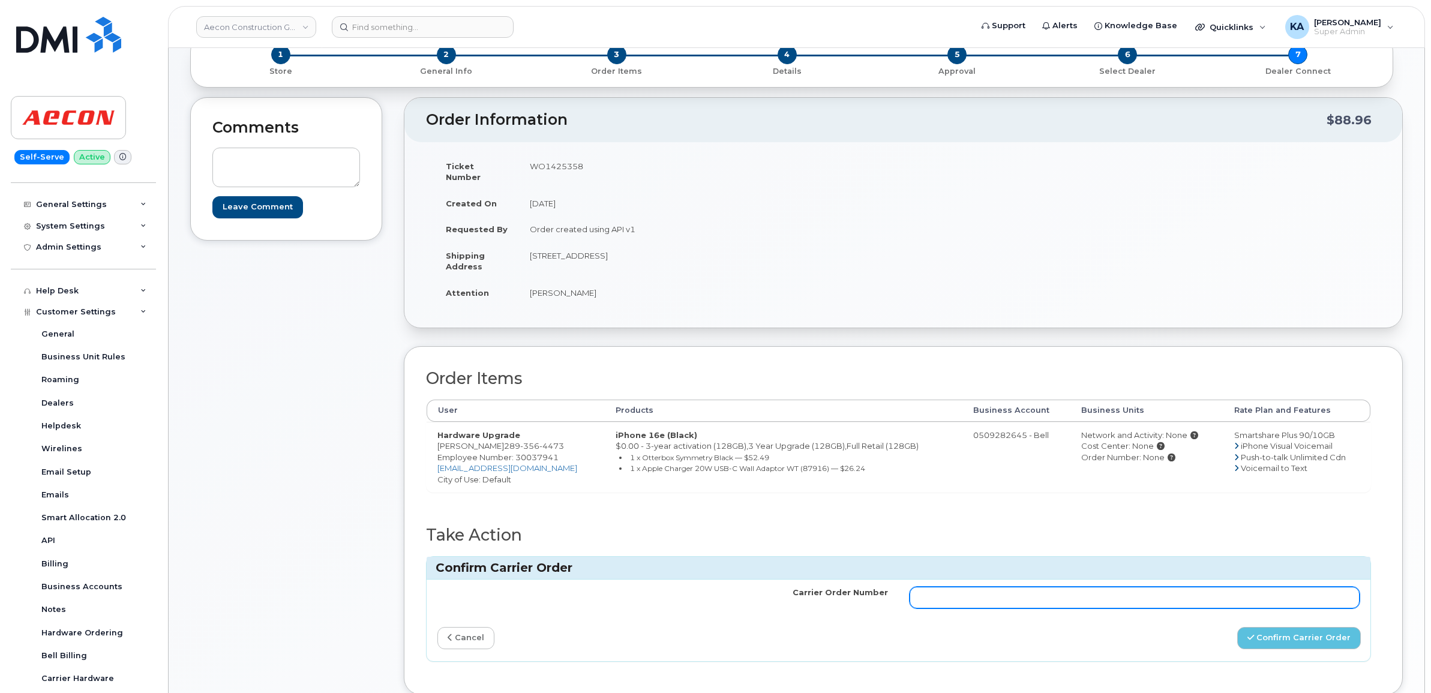
click at [1171, 587] on input "Carrier Order Number" at bounding box center [1135, 598] width 451 height 22
paste input "3027839"
type input "3027839"
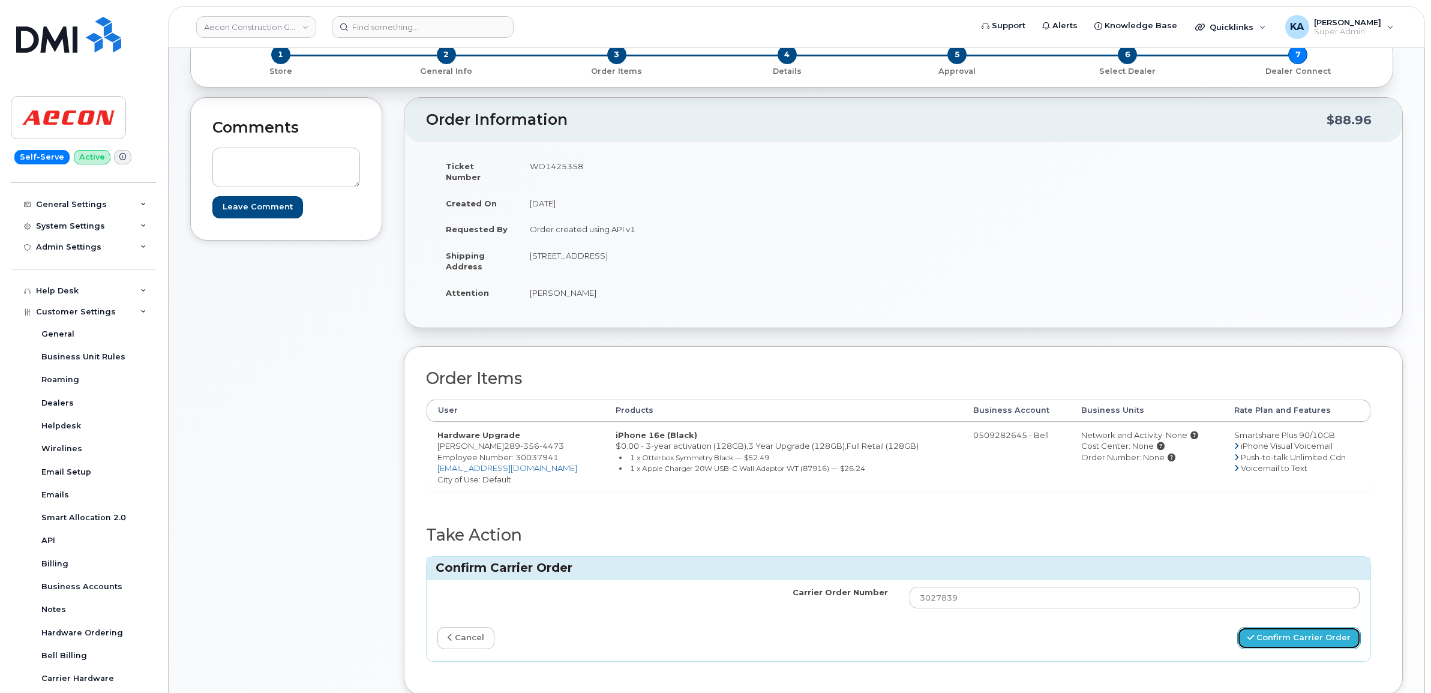
click at [1274, 627] on button "Confirm Carrier Order" at bounding box center [1299, 638] width 124 height 22
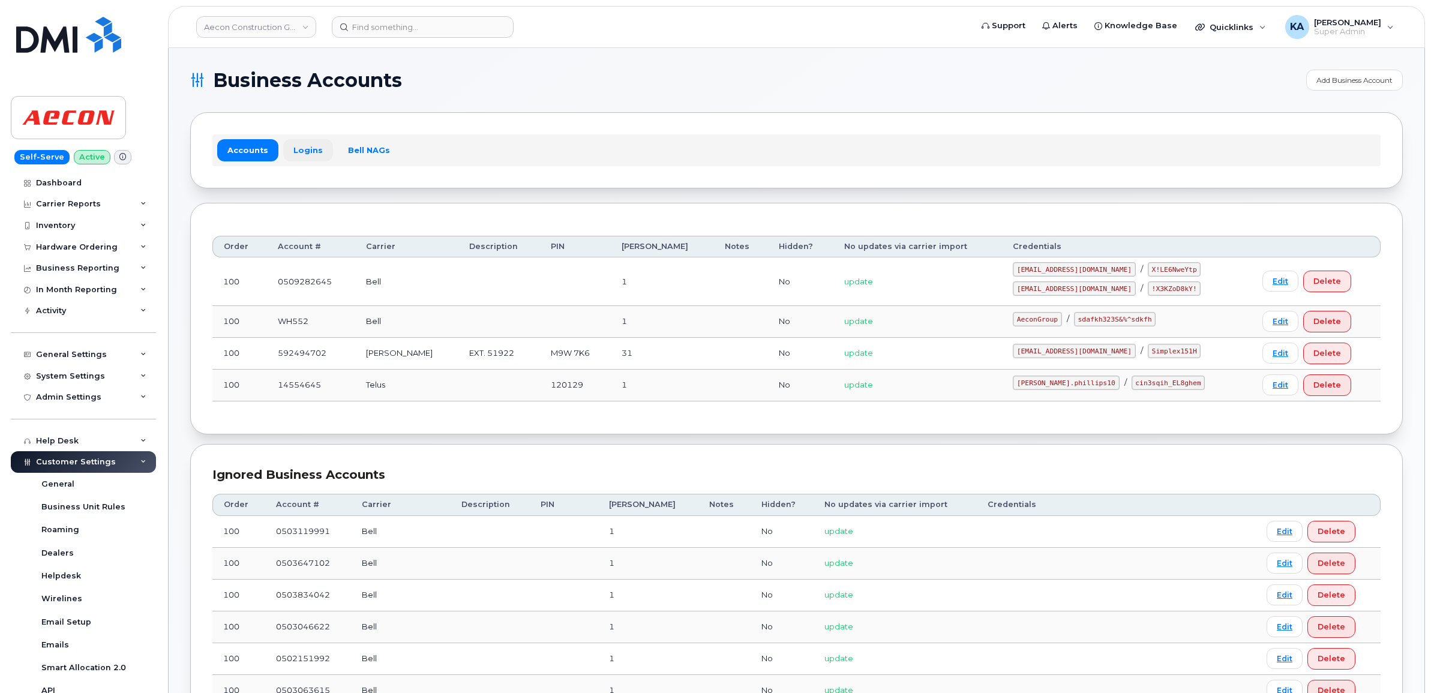
click at [304, 147] on link "Logins" at bounding box center [308, 150] width 50 height 22
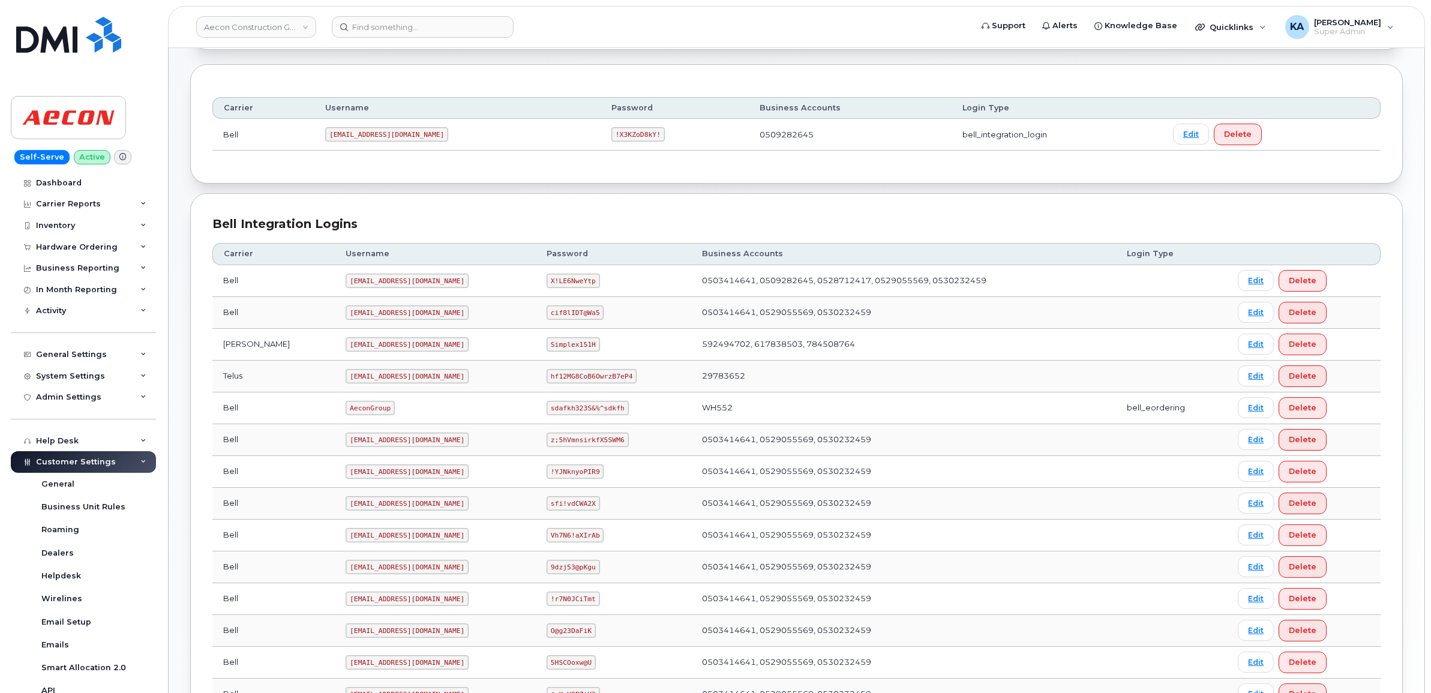
scroll to position [300, 0]
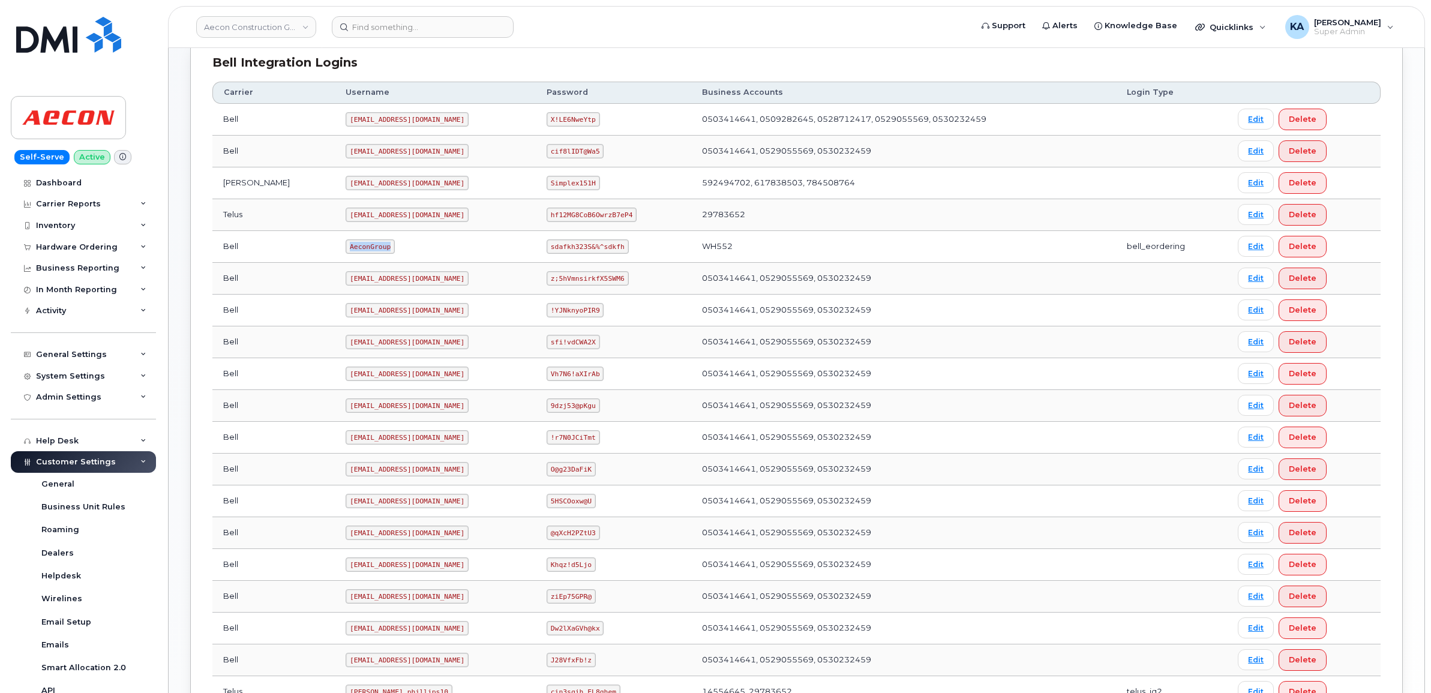
drag, startPoint x: 296, startPoint y: 249, endPoint x: 340, endPoint y: 253, distance: 43.9
click at [346, 253] on code "AeconGroup" at bounding box center [370, 246] width 49 height 14
copy code "AeconGroup"
drag, startPoint x: 527, startPoint y: 248, endPoint x: 599, endPoint y: 259, distance: 72.8
click at [599, 259] on td "sdafkh323S&%^sdkfh" at bounding box center [613, 247] width 155 height 32
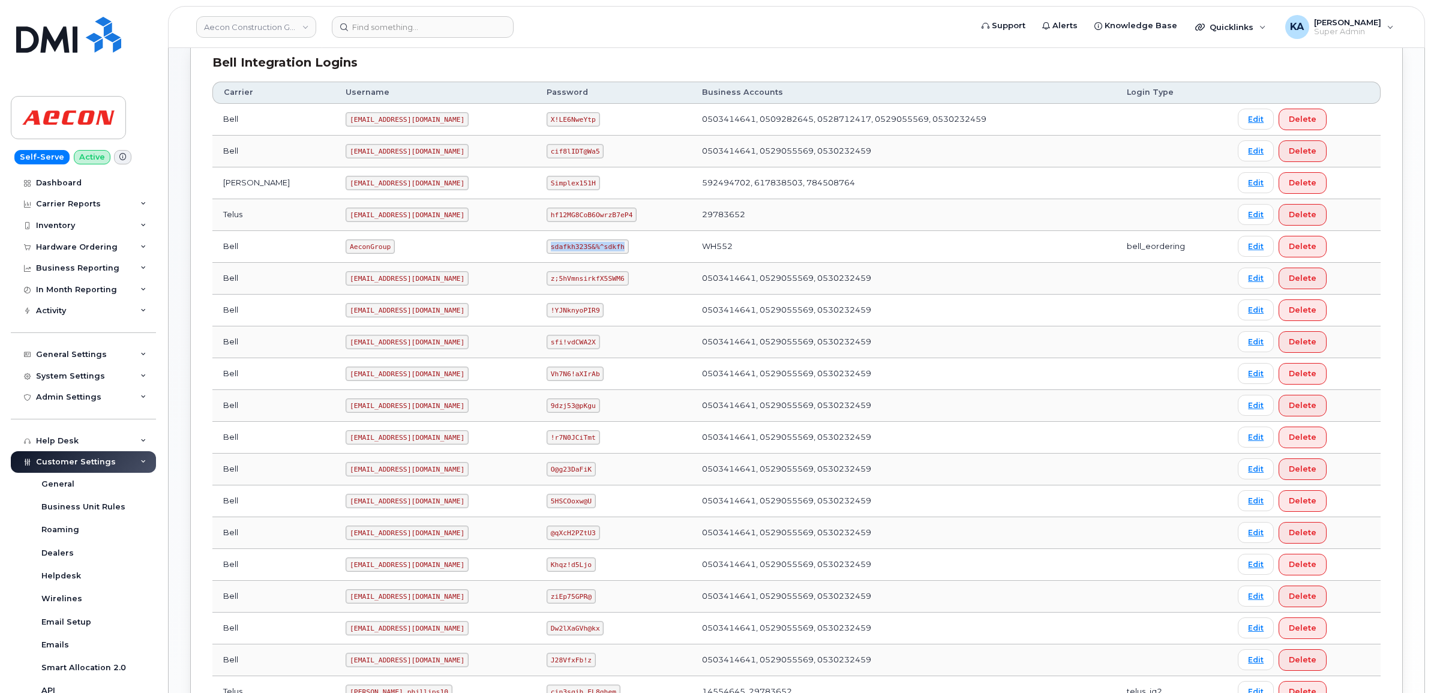
copy code "sdafkh323S&%^sdkfh"
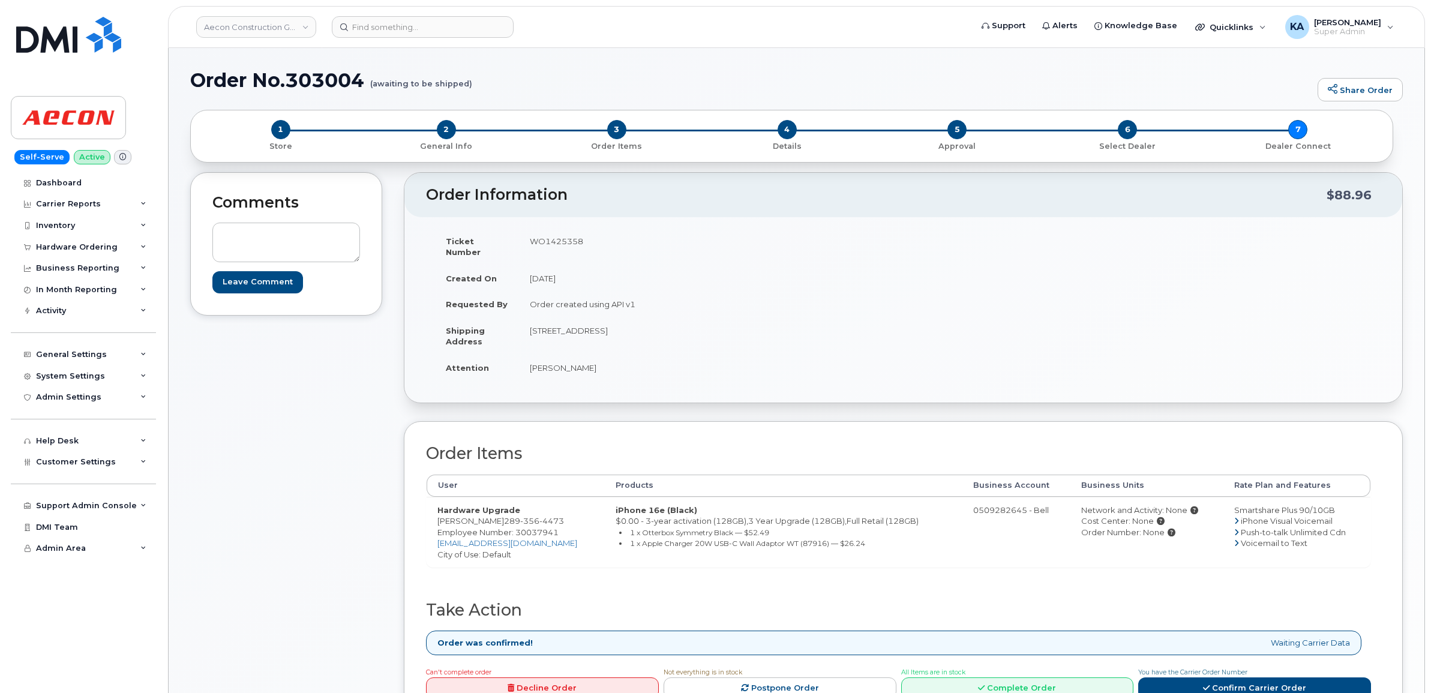
drag, startPoint x: 436, startPoint y: 508, endPoint x: 506, endPoint y: 511, distance: 70.3
click at [506, 511] on td "Hardware Upgrade [PERSON_NAME] [PHONE_NUMBER] Employee Number: 30037941 [EMAIL_…" at bounding box center [516, 532] width 178 height 71
copy td "[PERSON_NAME]"
click at [64, 241] on div "Hardware Ordering" at bounding box center [83, 247] width 145 height 22
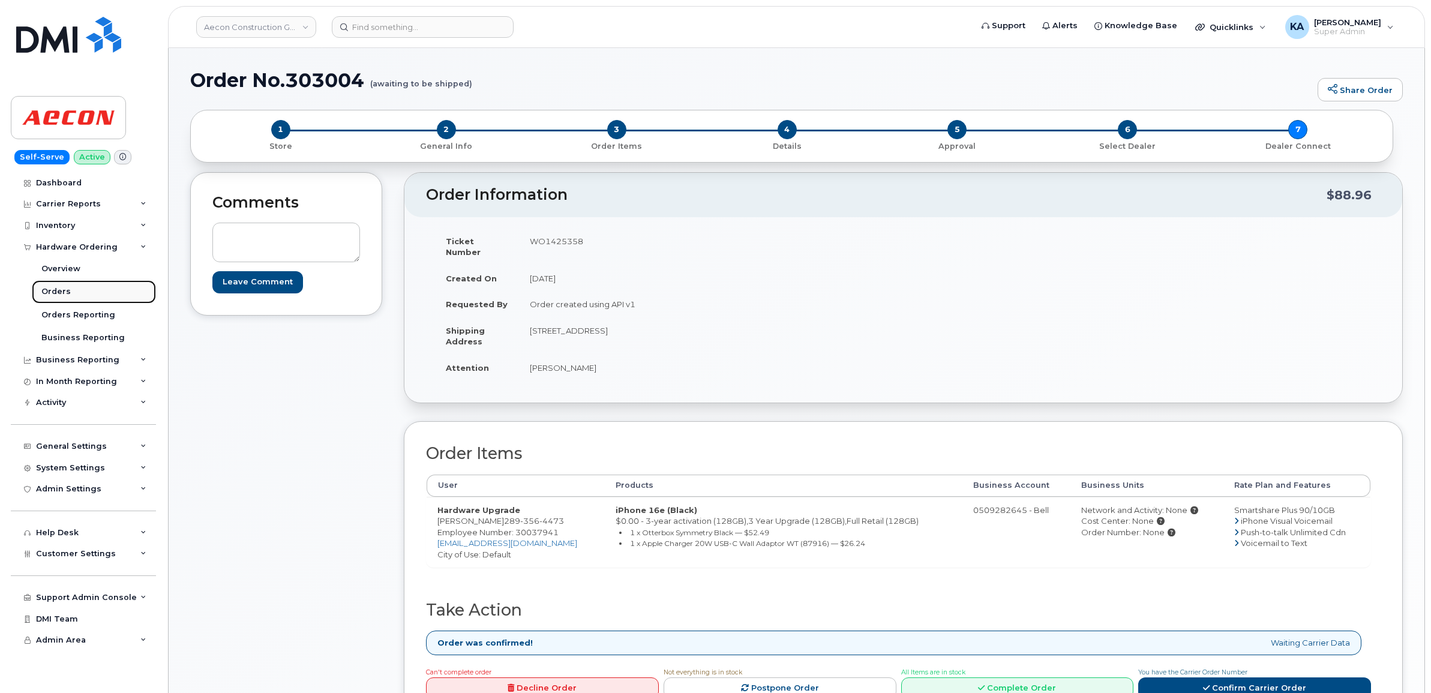
click at [54, 292] on div "Orders" at bounding box center [55, 291] width 29 height 11
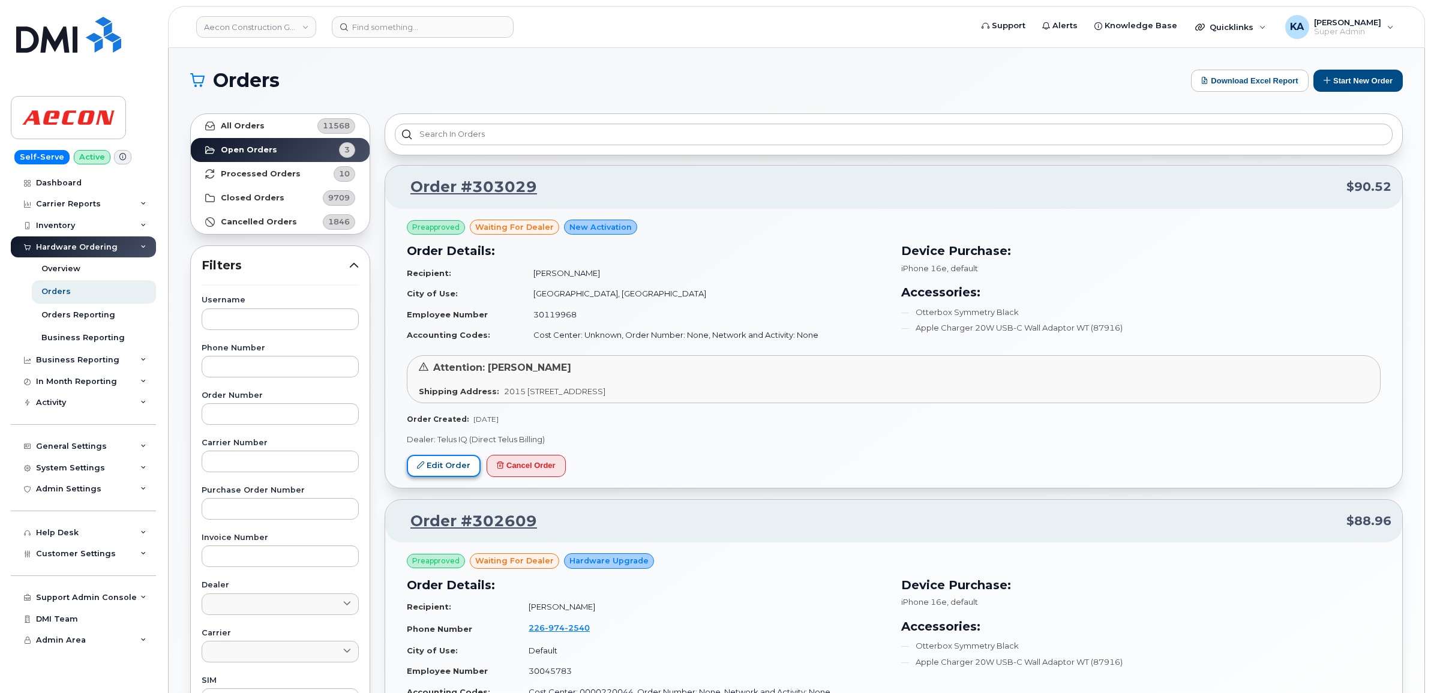
click at [442, 455] on link "Edit Order" at bounding box center [444, 466] width 74 height 22
click at [441, 464] on link "Edit Order" at bounding box center [444, 466] width 74 height 22
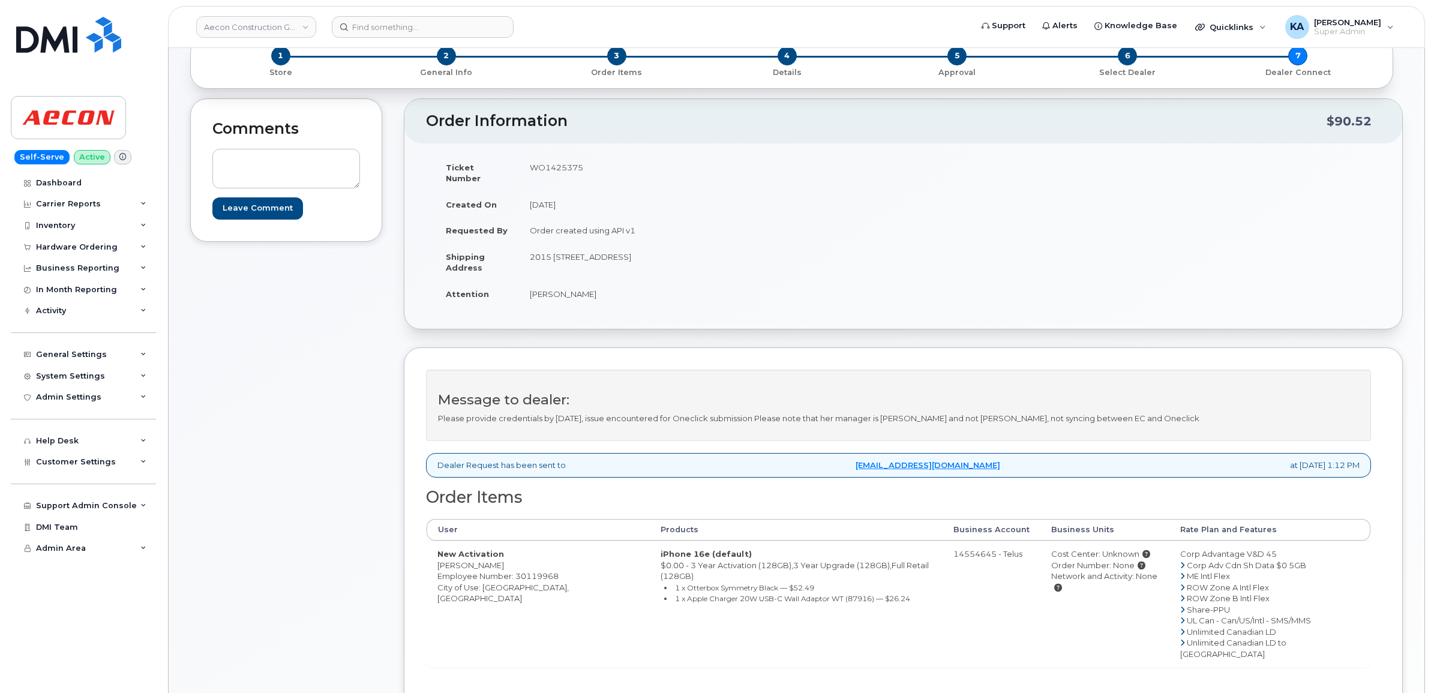
scroll to position [75, 0]
drag, startPoint x: 434, startPoint y: 555, endPoint x: 487, endPoint y: 556, distance: 53.4
click at [487, 556] on td "New Activation Aya Faddag Employee Number: 30119968 City of Use: [GEOGRAPHIC_DA…" at bounding box center [538, 602] width 223 height 127
copy td "[PERSON_NAME]"
click at [543, 163] on td "WO1425375" at bounding box center [707, 171] width 376 height 37
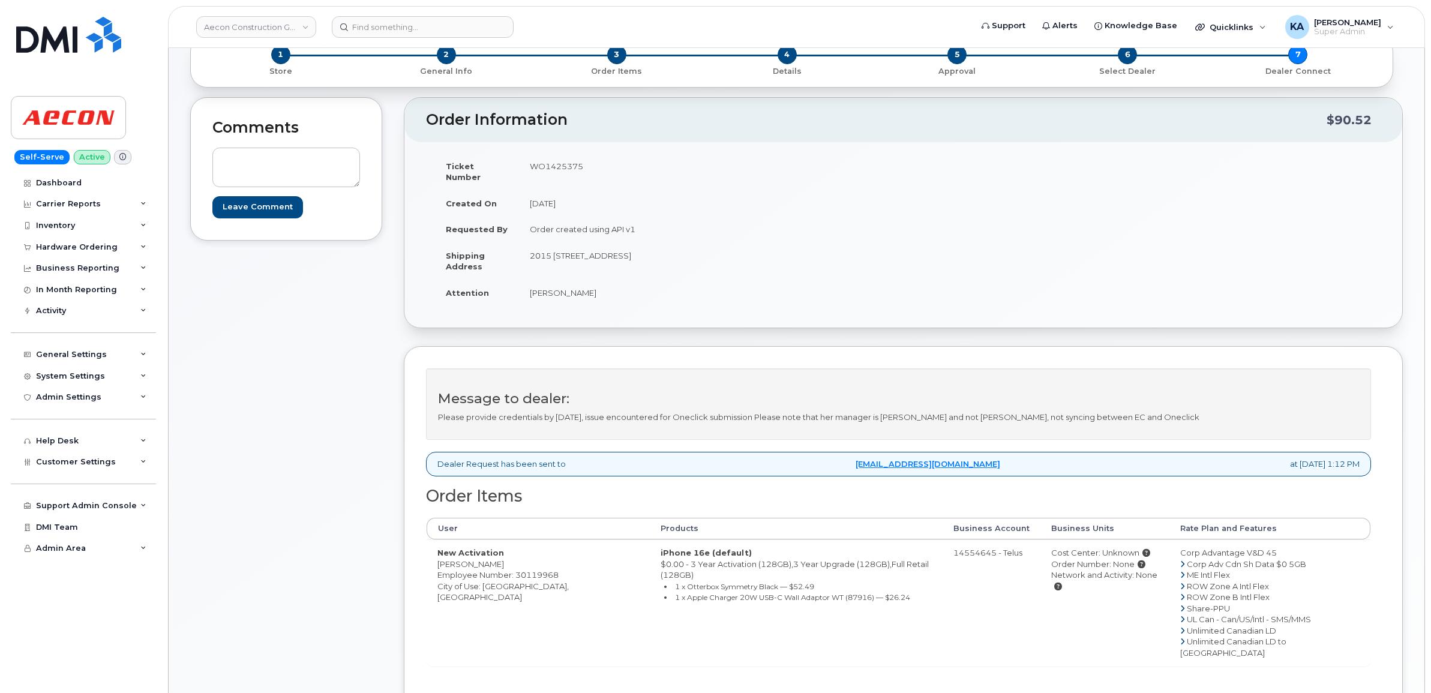
click at [544, 163] on td "WO1425375" at bounding box center [707, 171] width 376 height 37
copy td "WO1425375"
drag, startPoint x: 434, startPoint y: 553, endPoint x: 496, endPoint y: 557, distance: 62.5
click at [496, 557] on td "New Activation Aya Faddag Employee Number: 30119968 City of Use: Montreal, Queb…" at bounding box center [538, 602] width 223 height 127
copy td "Aya Faddag"
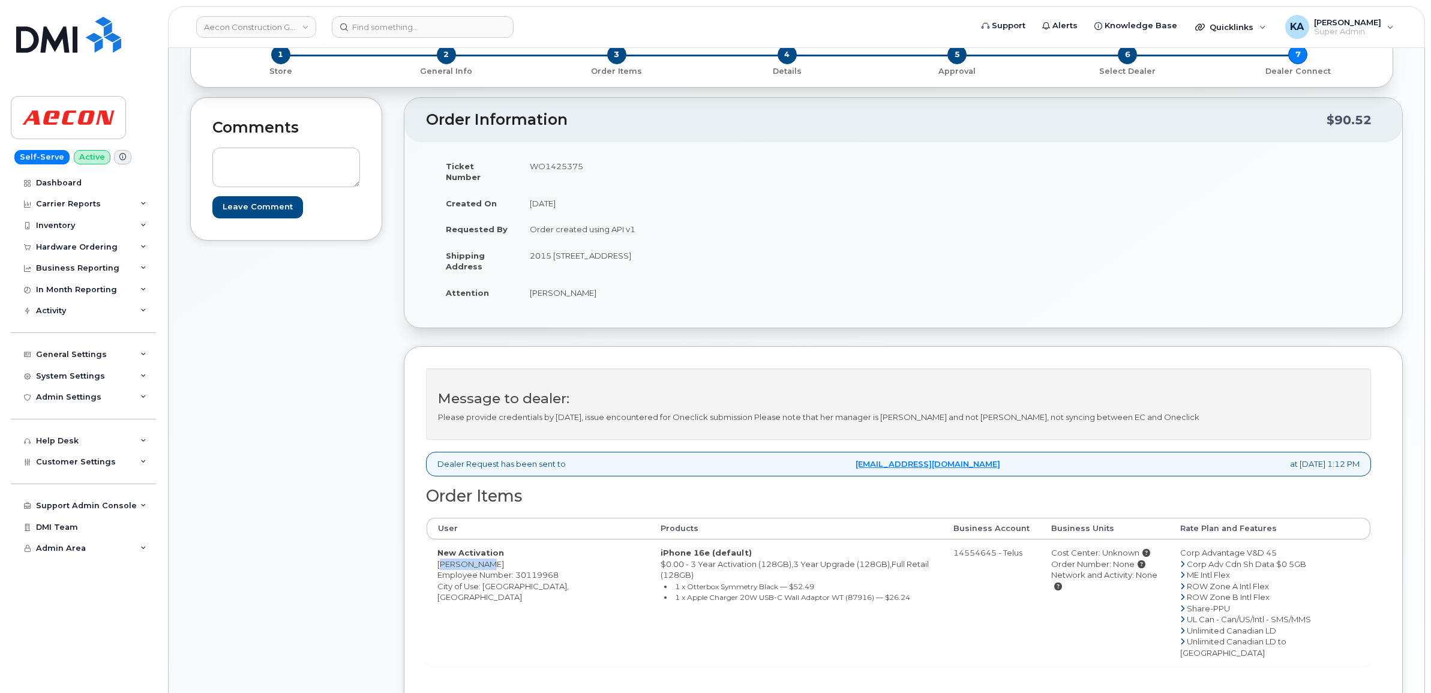
drag, startPoint x: 523, startPoint y: 242, endPoint x: 637, endPoint y: 255, distance: 114.2
click at [637, 255] on td "2015 rue Peel, Bureau 600 Montreal QC H3A 1T8" at bounding box center [707, 260] width 376 height 37
copy td "2015 rue Peel, Bureau 600"
click at [655, 244] on td "2015 rue Peel, Bureau 600 Montreal QC H3A 1T8" at bounding box center [707, 260] width 376 height 37
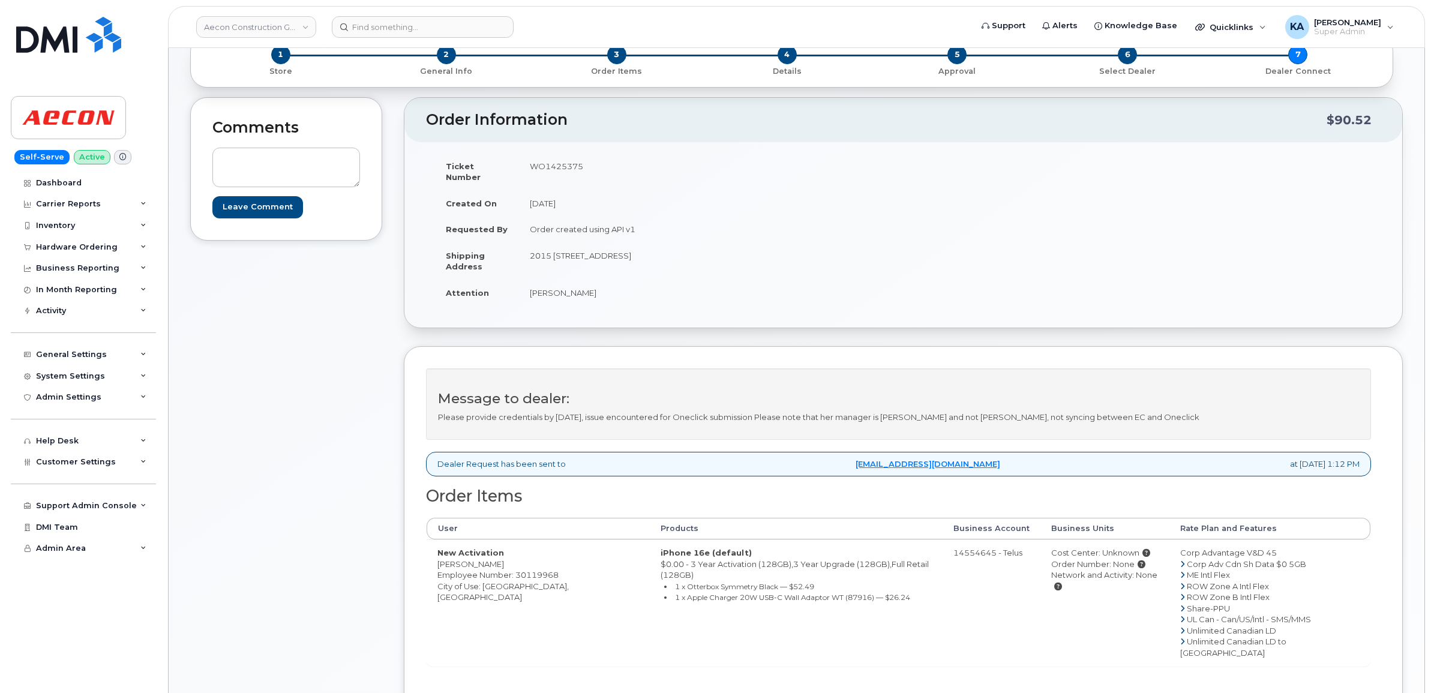
copy td "Montreal"
drag, startPoint x: 691, startPoint y: 246, endPoint x: 728, endPoint y: 248, distance: 36.6
click at [728, 248] on td "2015 rue Peel, Bureau 600 Montreal QC H3A 1T8" at bounding box center [707, 260] width 376 height 37
copy td "H3A 1T8"
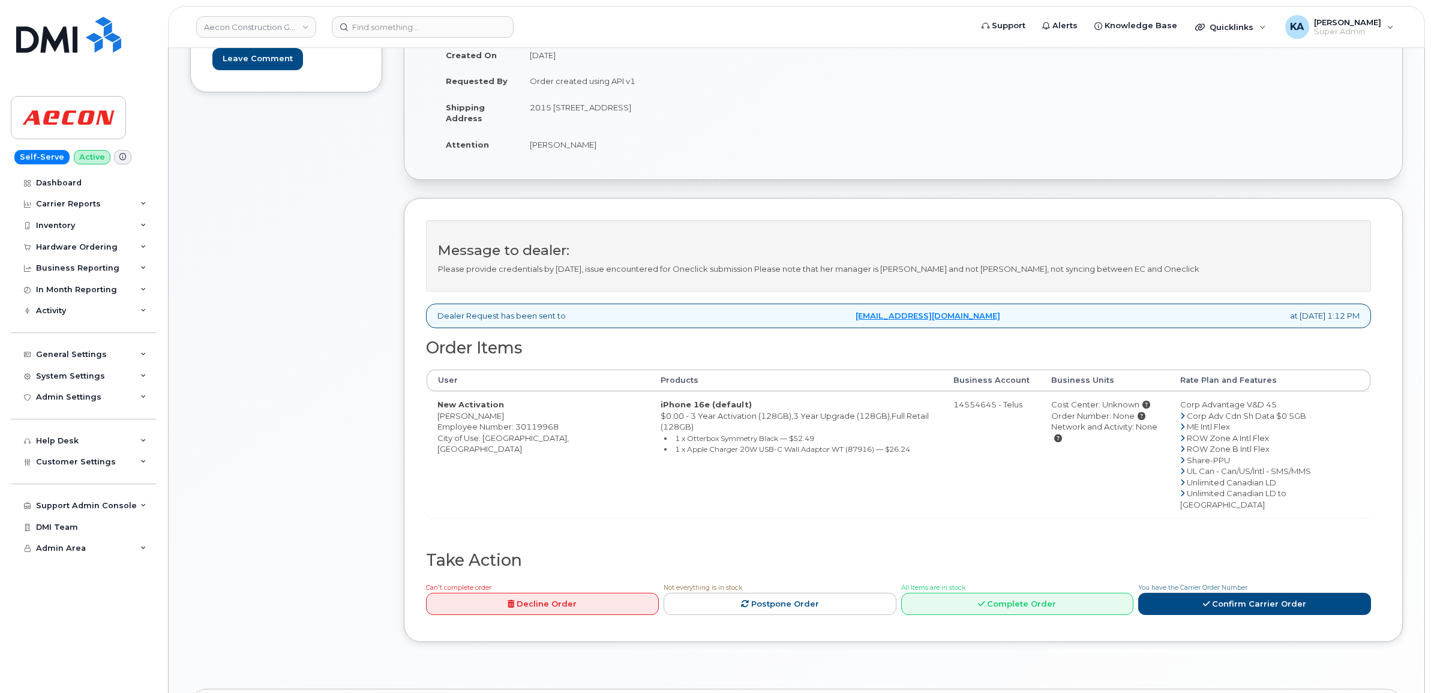
scroll to position [225, 0]
click at [1217, 591] on link "Confirm Carrier Order" at bounding box center [1254, 602] width 233 height 22
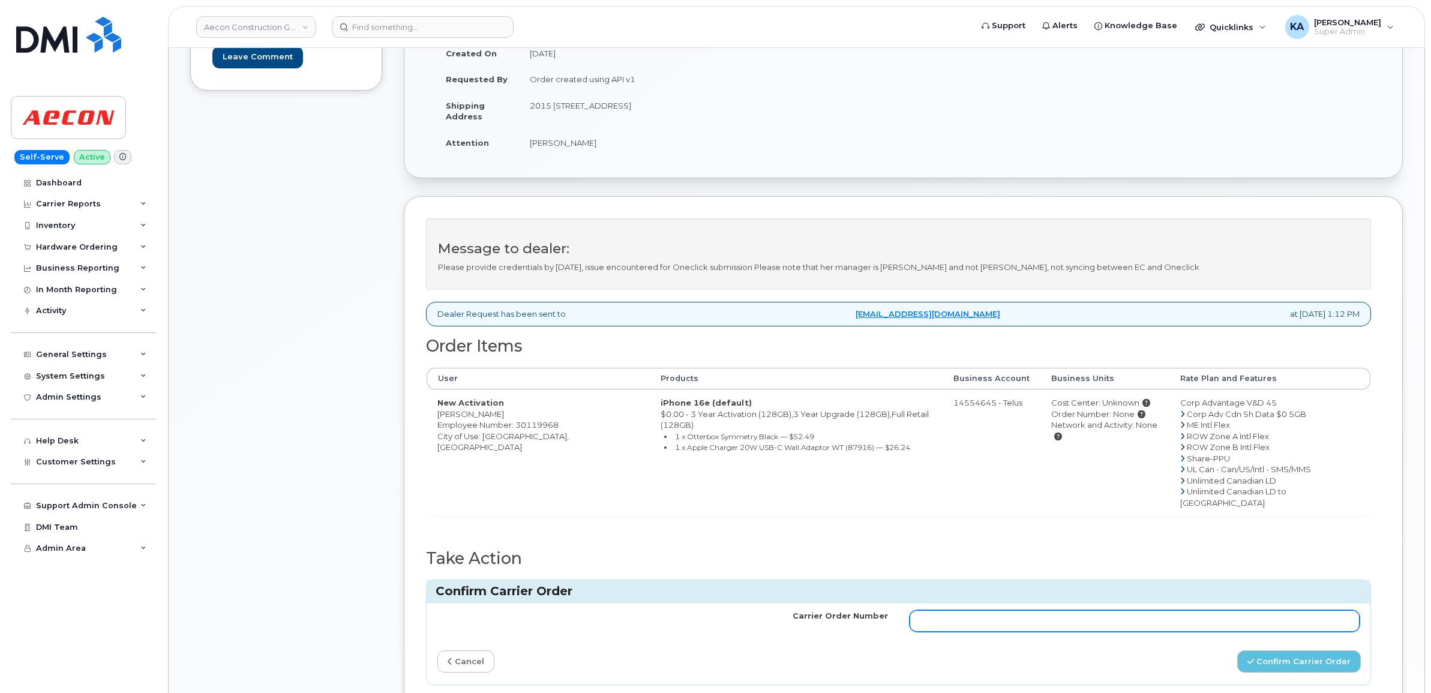
click at [1069, 610] on input "Carrier Order Number" at bounding box center [1135, 621] width 451 height 22
paste input "TL60038219"
type input "TL60038219"
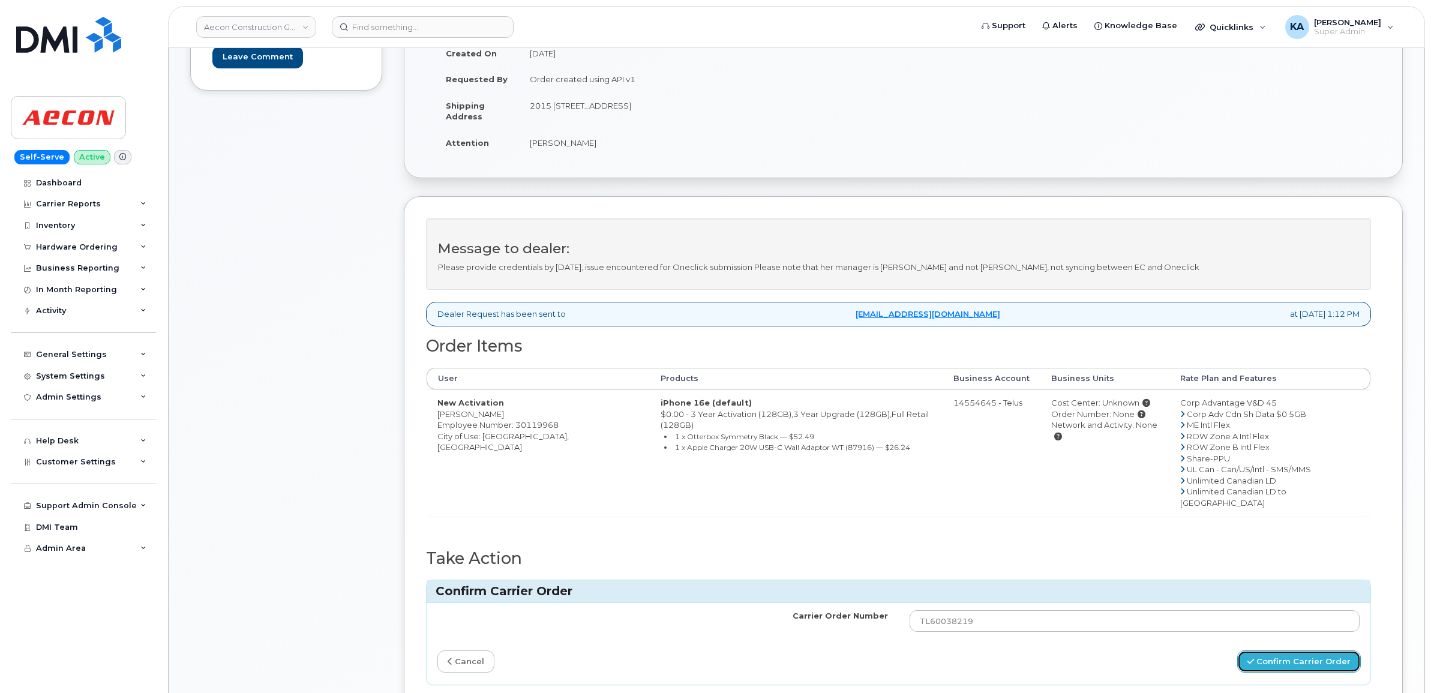
click at [1274, 650] on button "Confirm Carrier Order" at bounding box center [1299, 661] width 124 height 22
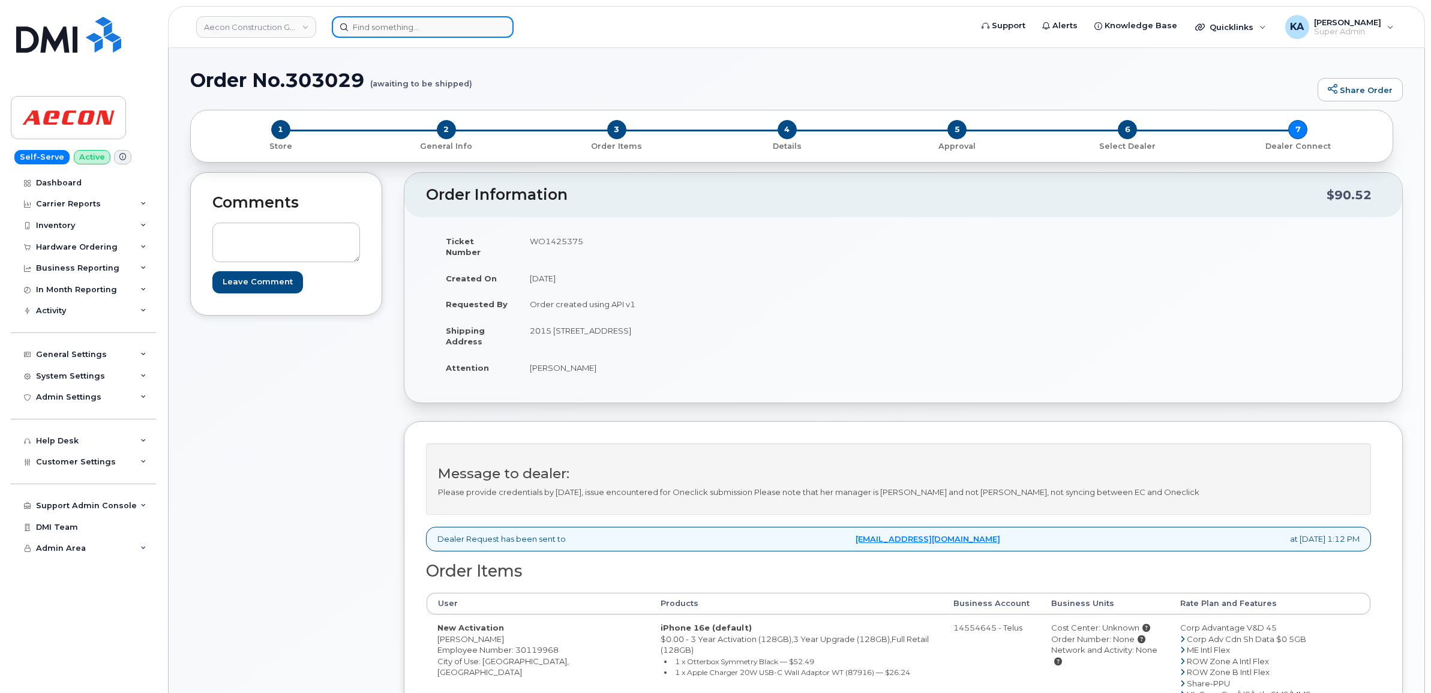
click at [376, 23] on input at bounding box center [423, 27] width 182 height 22
paste input "7802677664"
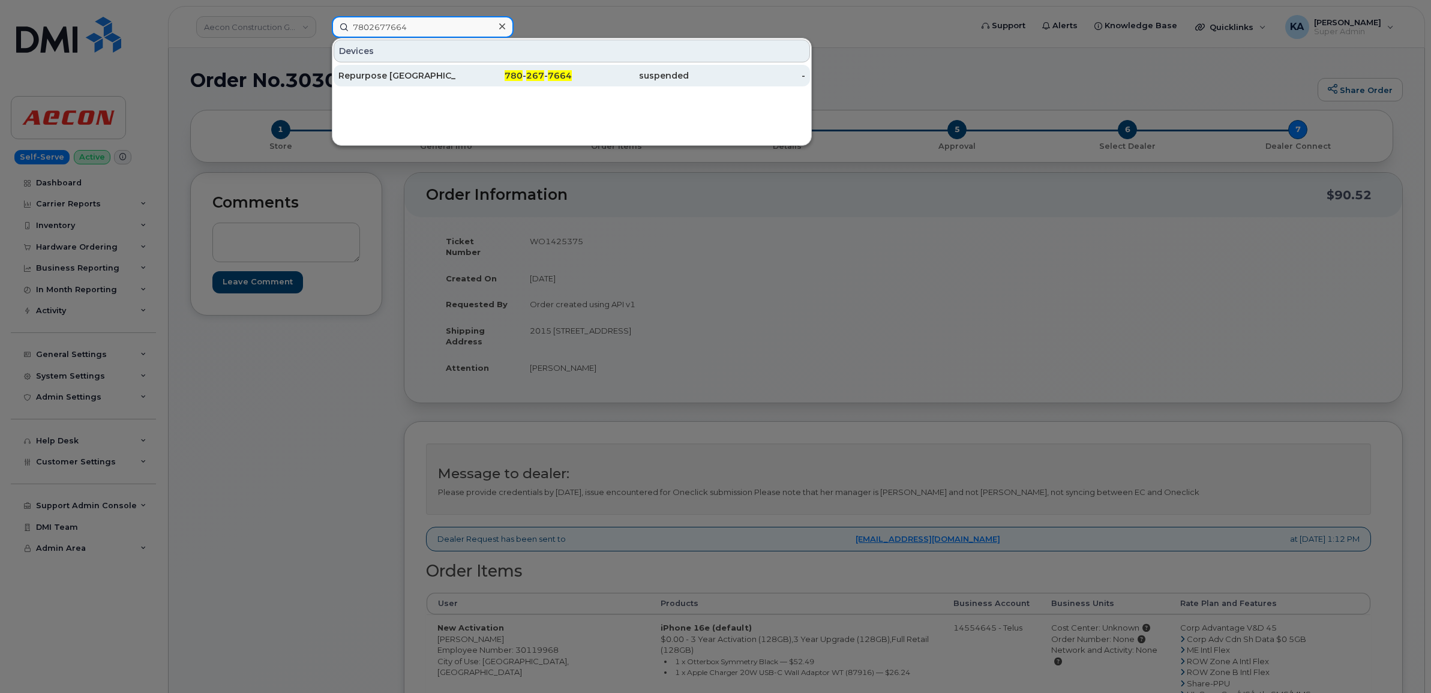
type input "7802677664"
click at [418, 78] on div "Repurpose [GEOGRAPHIC_DATA]" at bounding box center [396, 76] width 117 height 12
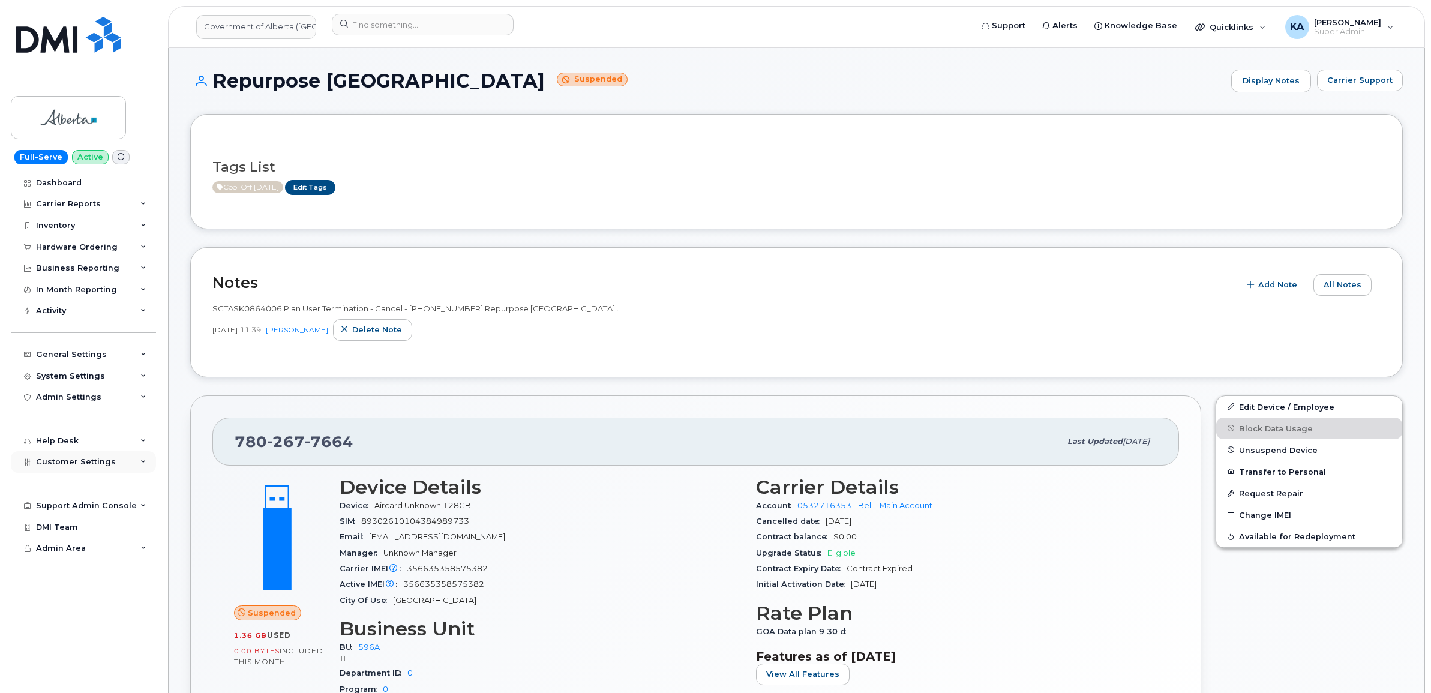
click at [71, 465] on span "Customer Settings" at bounding box center [76, 461] width 80 height 9
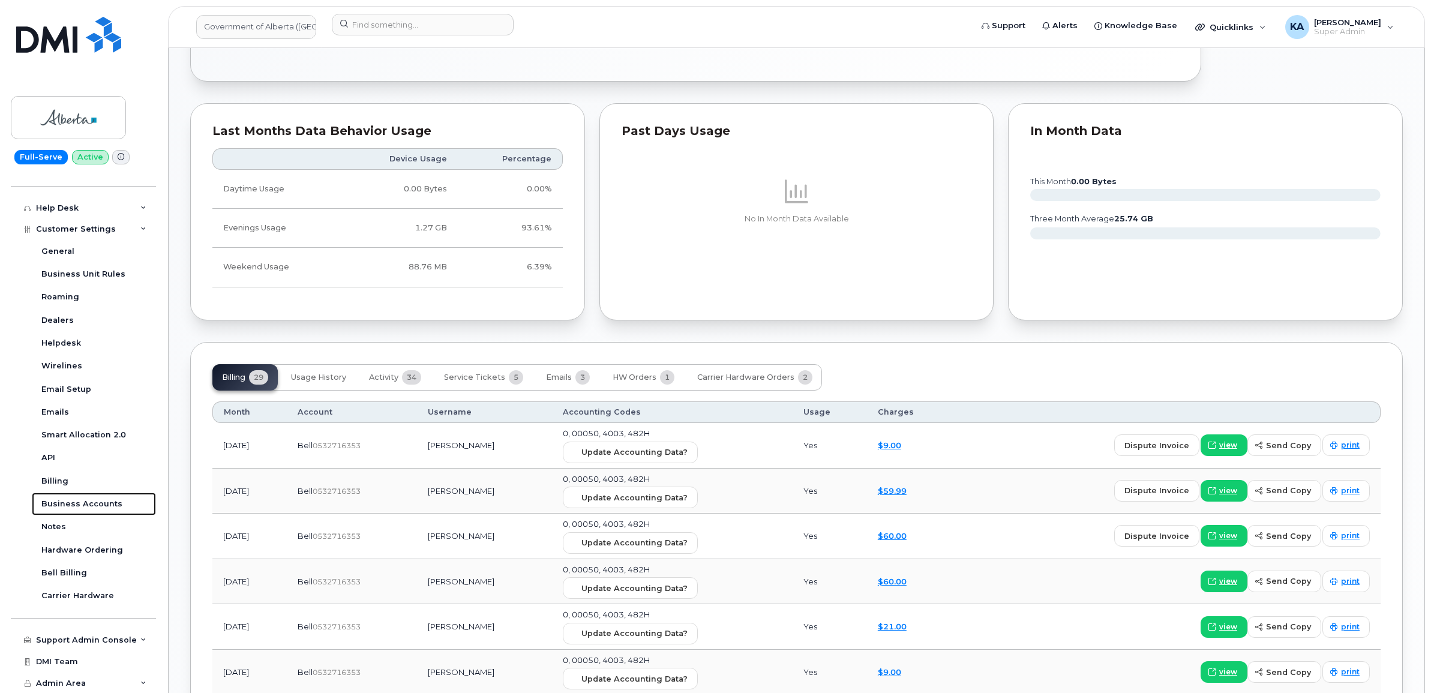
scroll to position [825, 0]
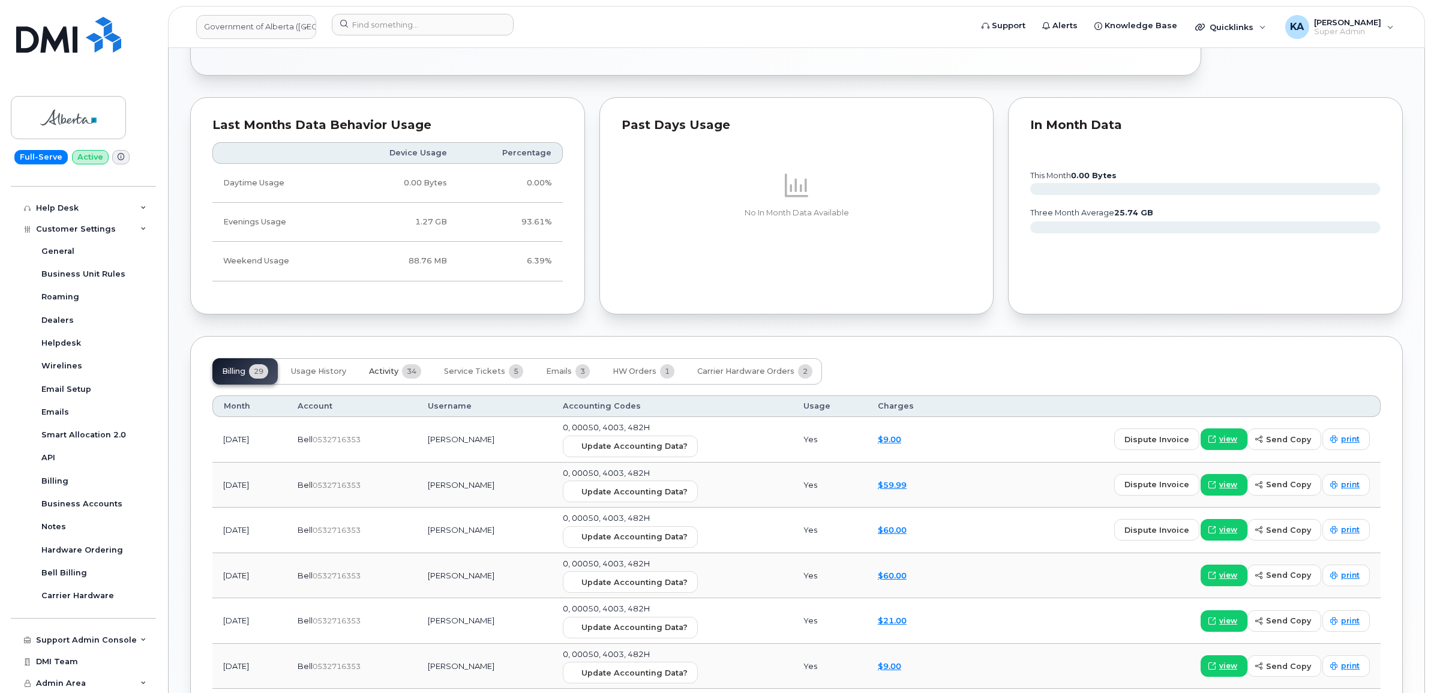
click at [396, 373] on span "Activity" at bounding box center [383, 372] width 29 height 10
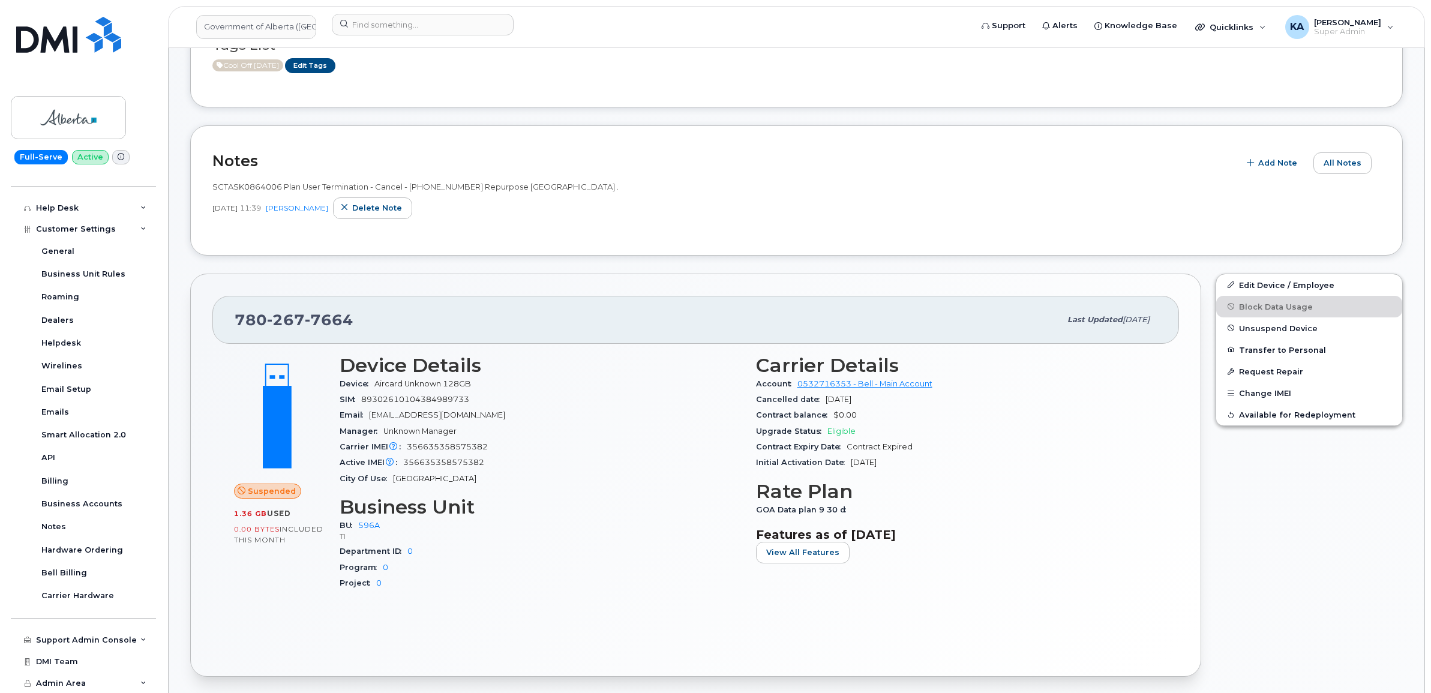
scroll to position [225, 0]
click at [1257, 328] on span "Unsuspend Device" at bounding box center [1278, 326] width 79 height 9
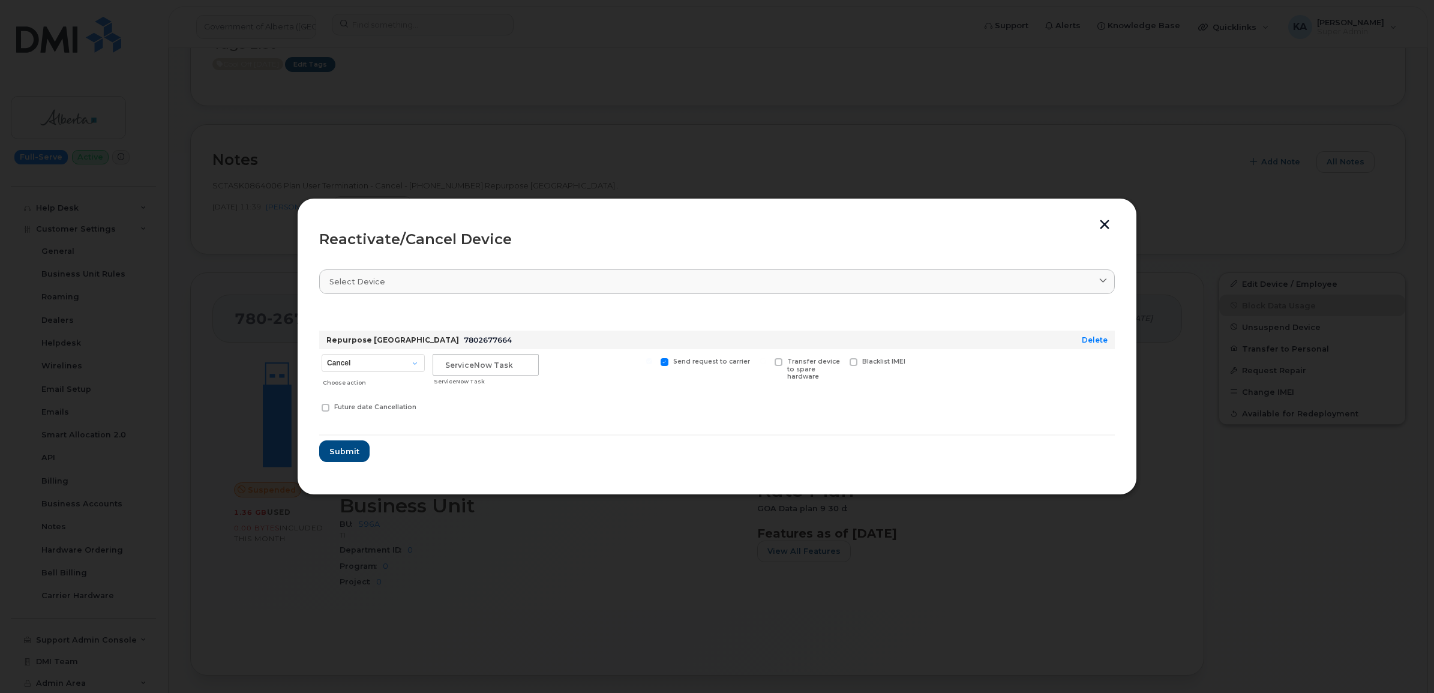
click at [1103, 224] on button "button" at bounding box center [1105, 226] width 18 height 13
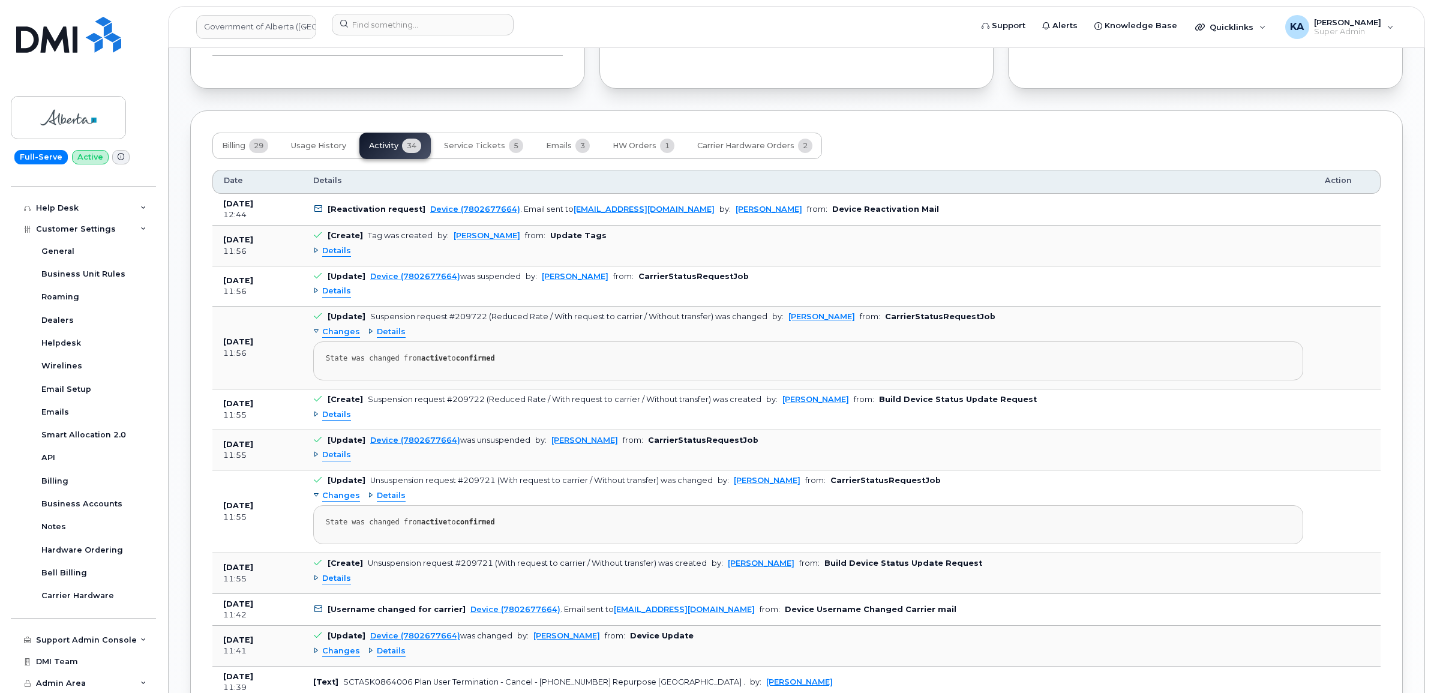
scroll to position [1050, 0]
click at [561, 148] on span "Emails" at bounding box center [559, 147] width 26 height 10
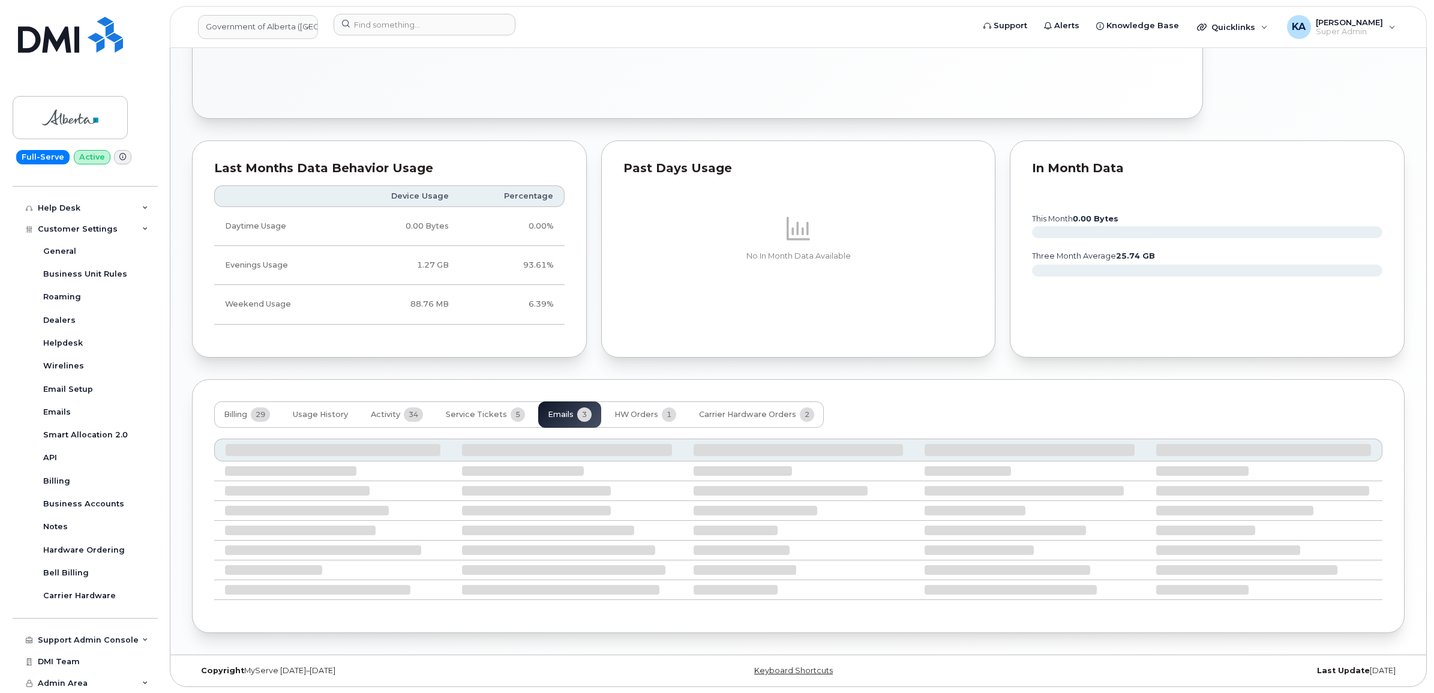
scroll to position [710, 0]
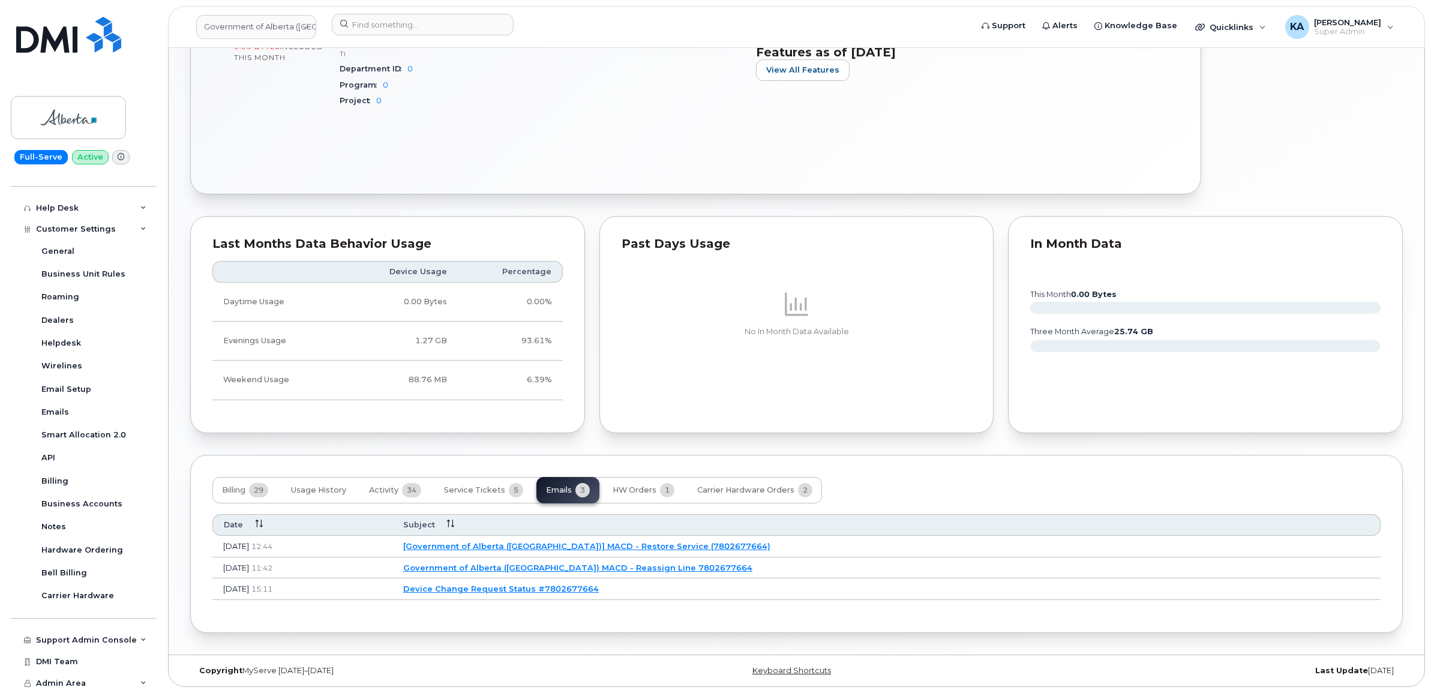
click at [553, 544] on link "[Government of Alberta (GOA)] MACD - Restore Service (7802677664)" at bounding box center [586, 546] width 367 height 10
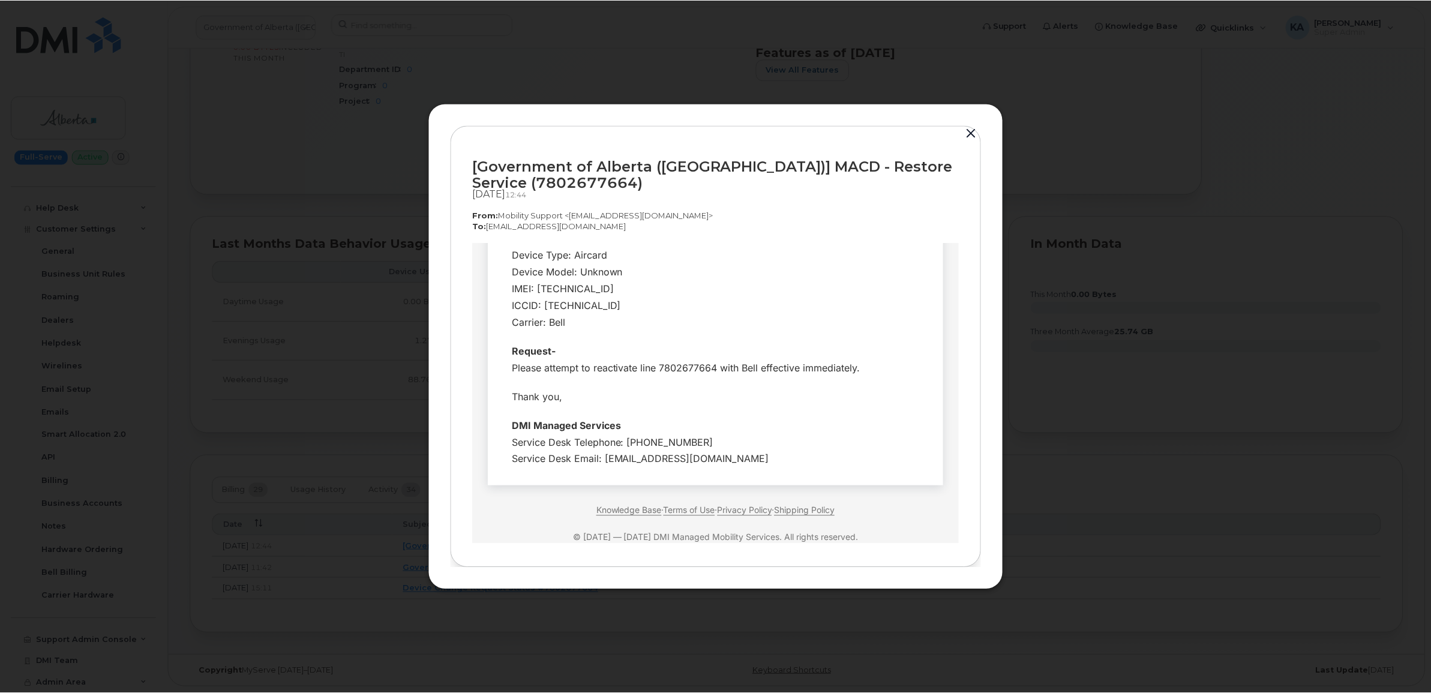
scroll to position [0, 0]
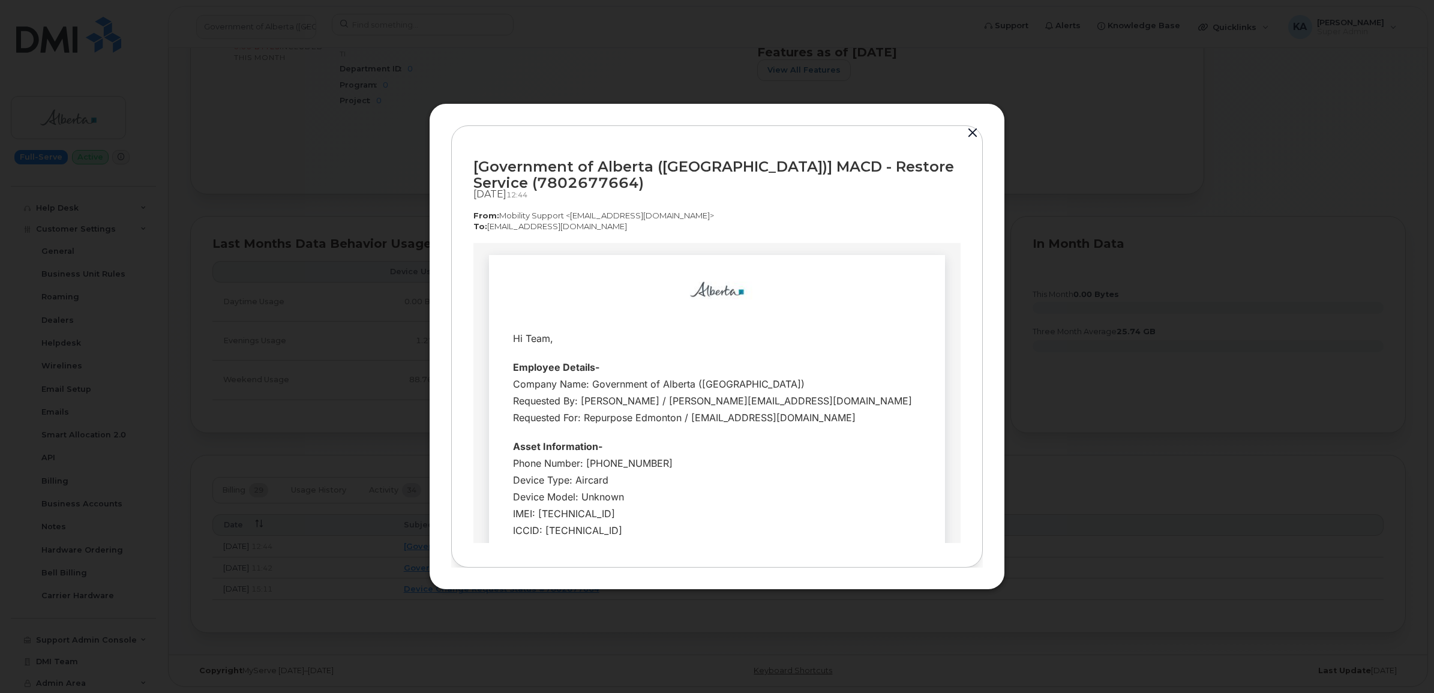
click at [970, 131] on button "button" at bounding box center [973, 133] width 18 height 17
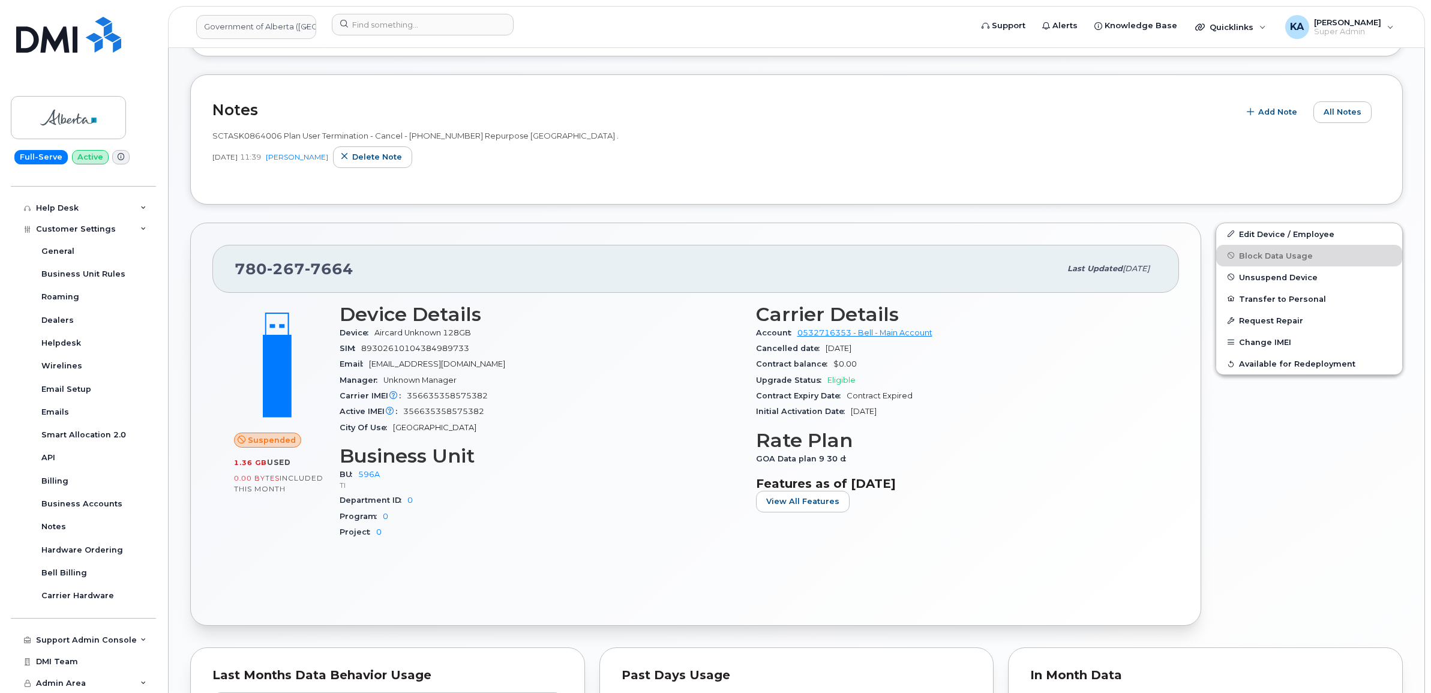
scroll to position [260, 0]
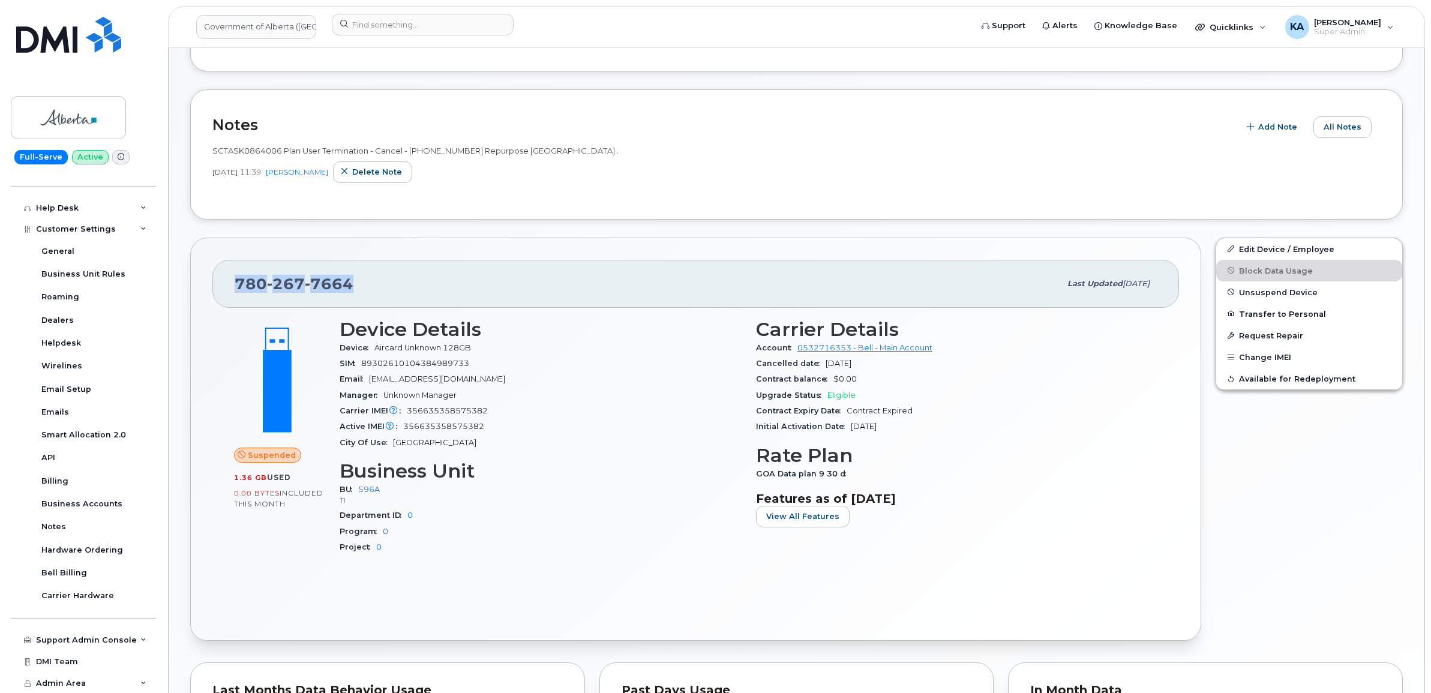
drag, startPoint x: 369, startPoint y: 283, endPoint x: 238, endPoint y: 280, distance: 130.8
click at [238, 280] on div "780 267 7664" at bounding box center [648, 283] width 826 height 25
copy span "780 267 7664"
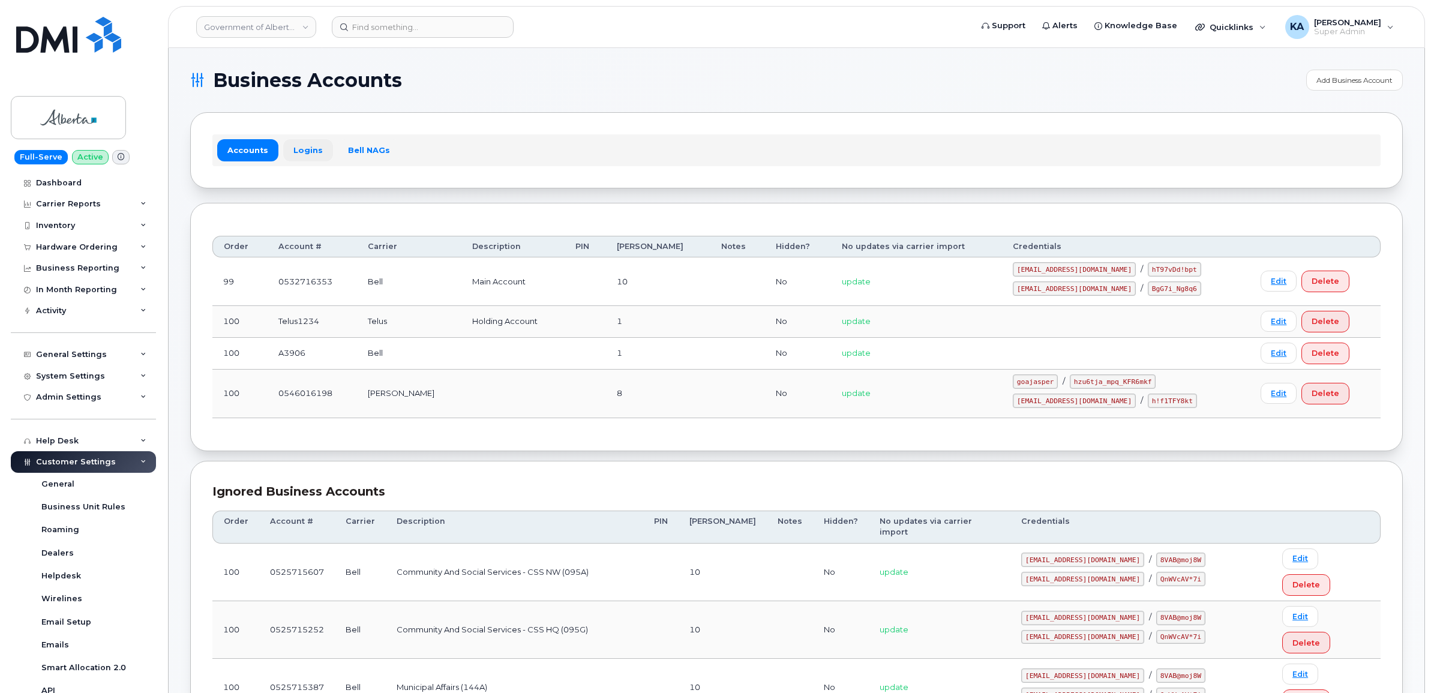
click at [301, 149] on link "Logins" at bounding box center [308, 150] width 50 height 22
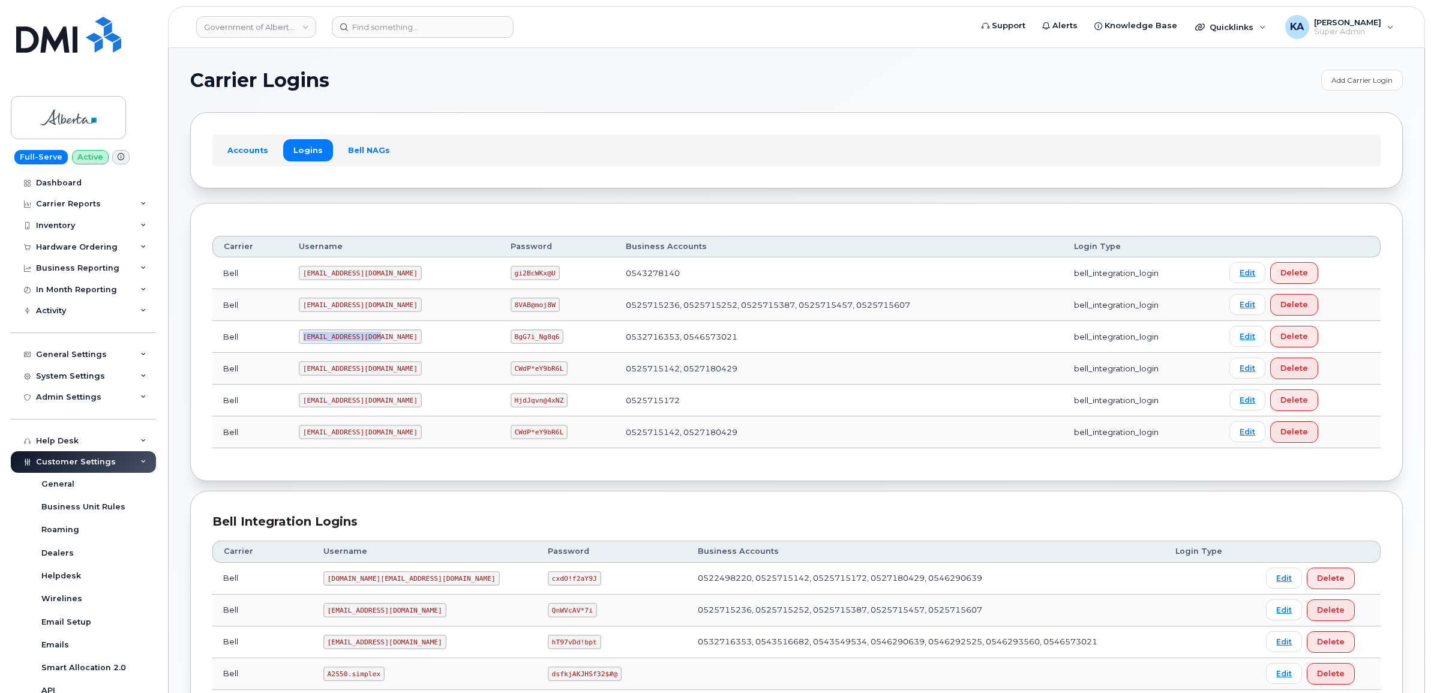
drag, startPoint x: 303, startPoint y: 338, endPoint x: 385, endPoint y: 346, distance: 82.6
click at [385, 346] on td "[EMAIL_ADDRESS][DOMAIN_NAME]" at bounding box center [394, 337] width 212 height 32
copy code "[EMAIL_ADDRESS][DOMAIN_NAME]"
drag, startPoint x: 475, startPoint y: 340, endPoint x: 523, endPoint y: 345, distance: 48.3
click at [523, 345] on td "BgG7i_Ng8q6" at bounding box center [558, 337] width 116 height 32
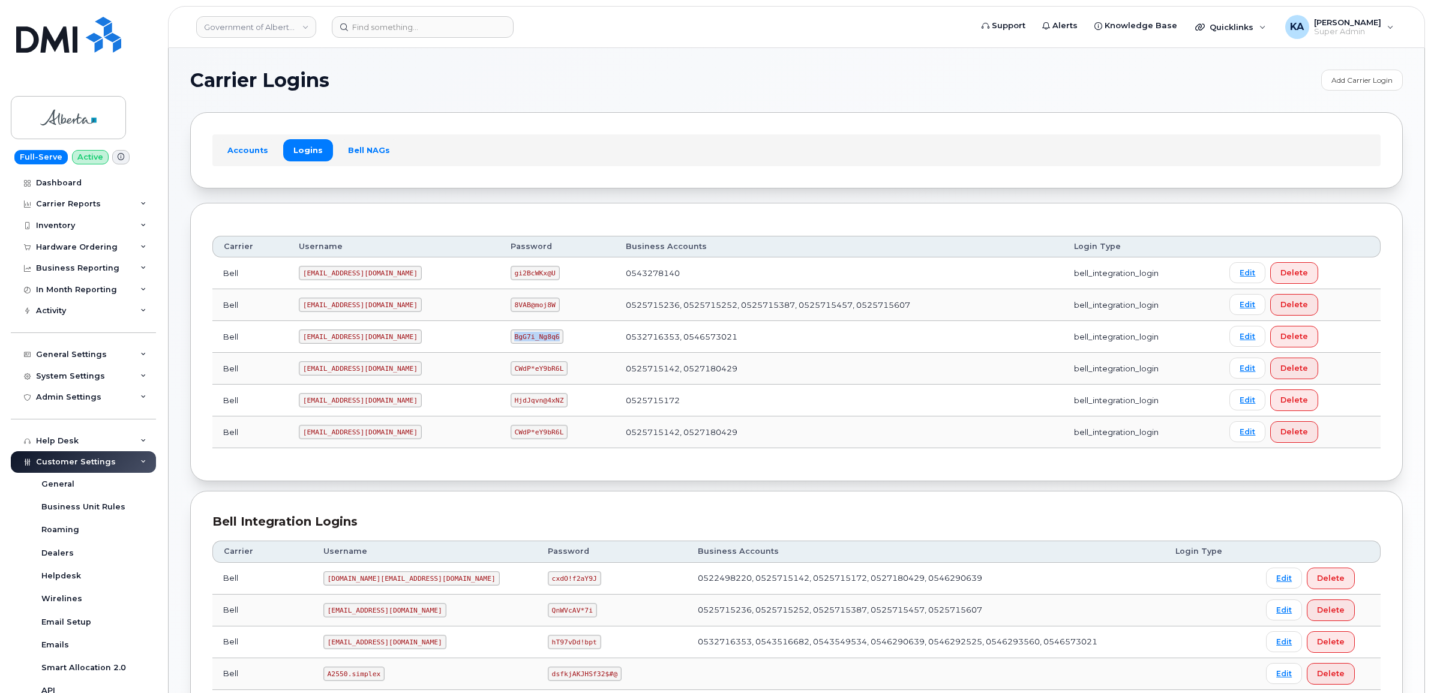
copy code "BgG7i_Ng8q6"
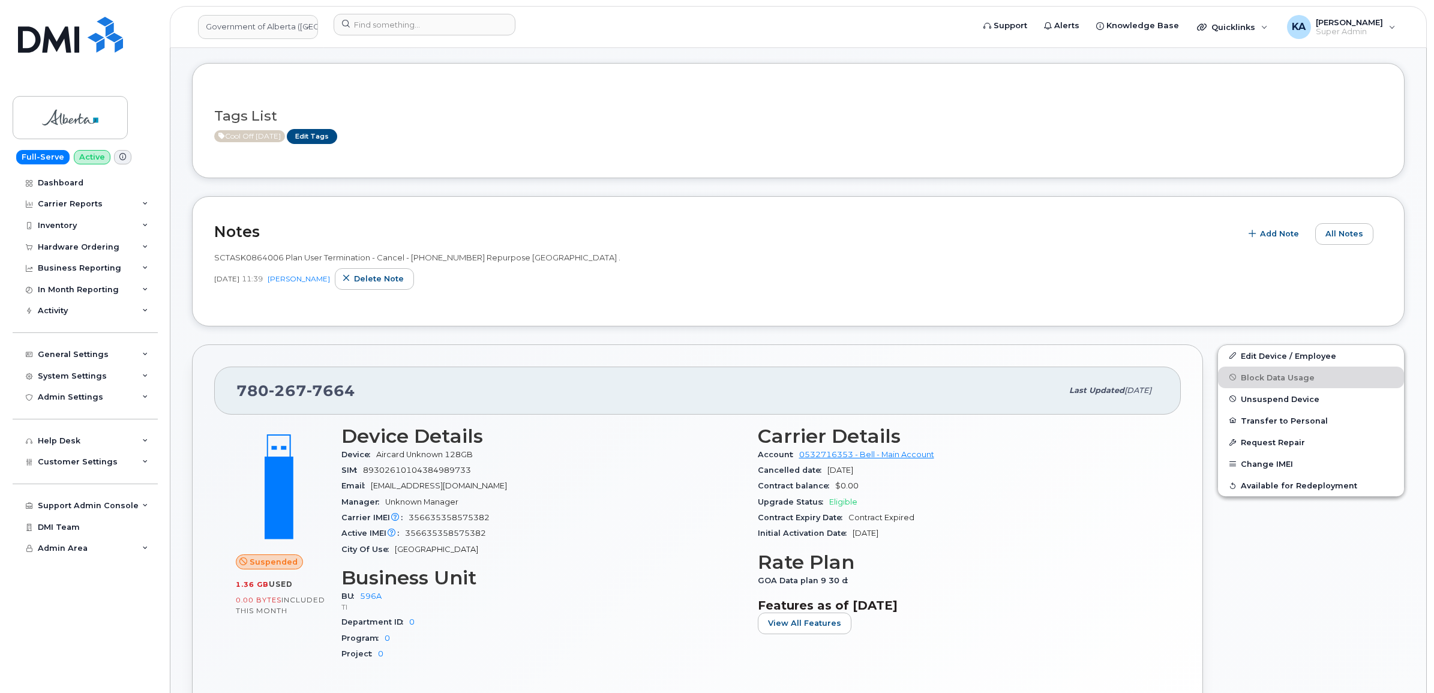
scroll to position [75, 0]
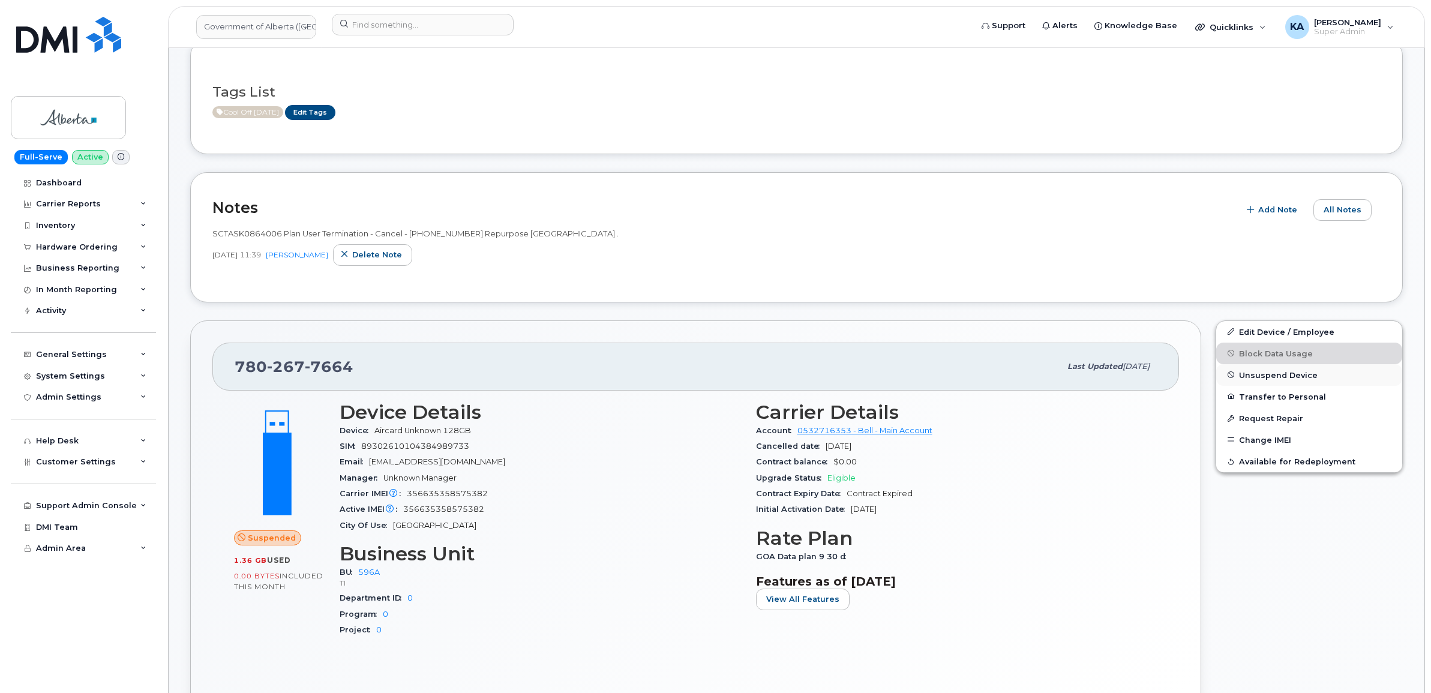
click at [1269, 372] on span "Unsuspend Device" at bounding box center [1278, 374] width 79 height 9
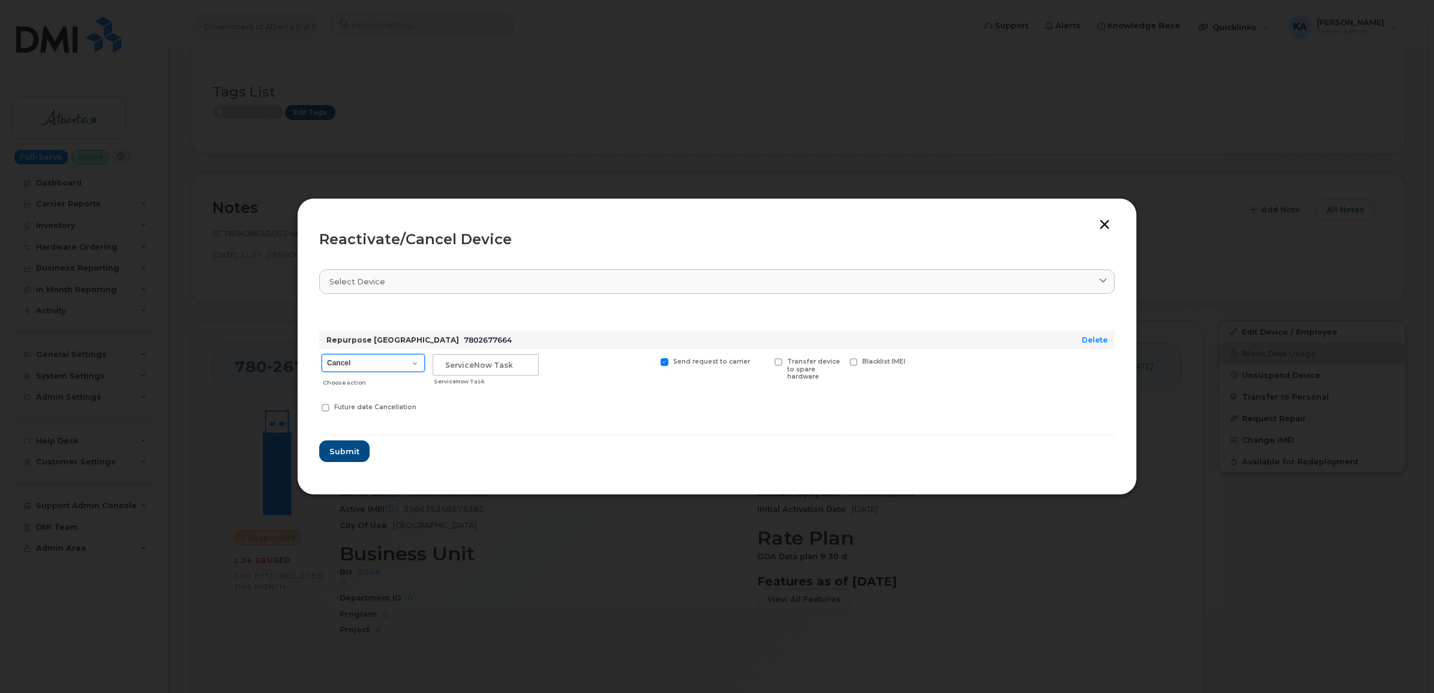
click at [414, 362] on select "Cancel Suspend - Extend Suspension Reactivate" at bounding box center [373, 363] width 103 height 18
select select "[object Object]"
click at [322, 354] on select "Cancel Suspend - Extend Suspension Reactivate" at bounding box center [373, 363] width 103 height 18
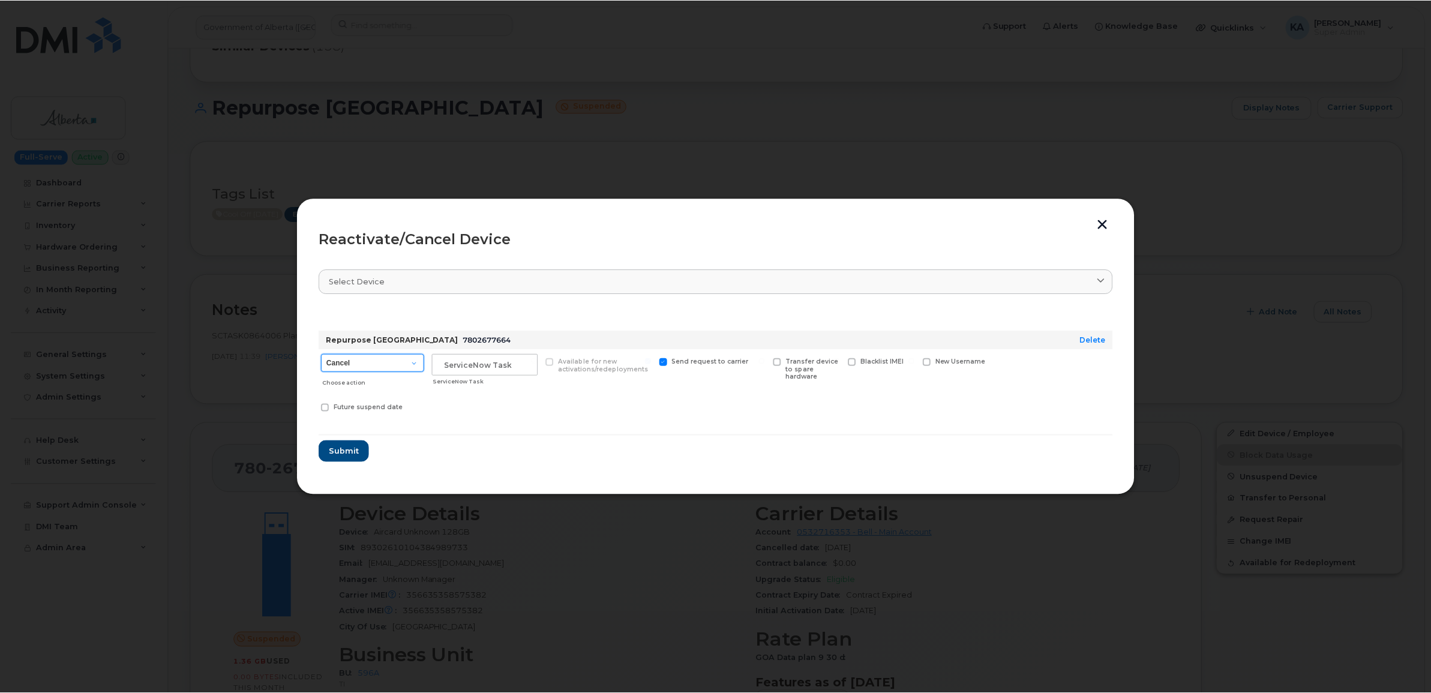
scroll to position [177, 0]
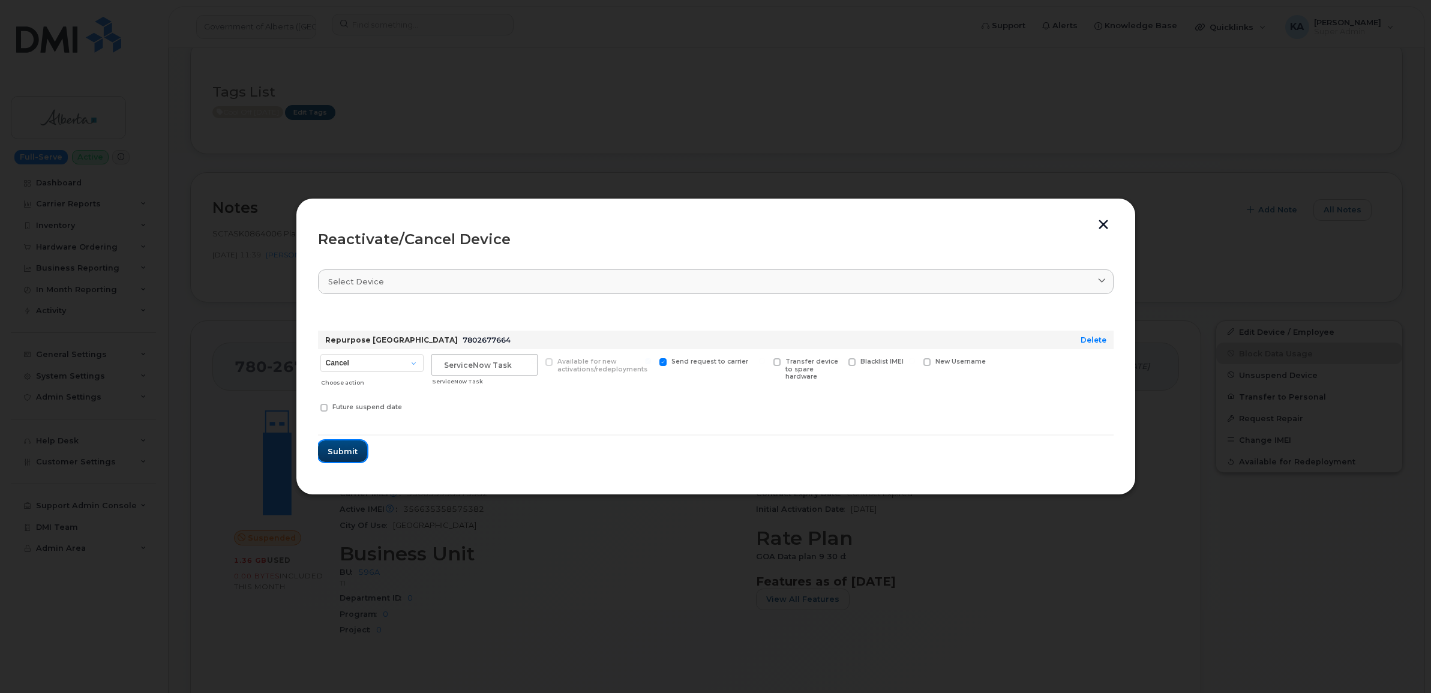
click at [339, 449] on span "Submit" at bounding box center [343, 451] width 30 height 11
click at [495, 363] on input "text" at bounding box center [484, 365] width 106 height 22
click at [504, 364] on input "text" at bounding box center [484, 365] width 106 height 22
drag, startPoint x: 505, startPoint y: 364, endPoint x: 423, endPoint y: 364, distance: 81.6
click at [423, 364] on div "Cancel Suspend - Extend Suspension Reactivate Choose action ServiceNow Task Ava…" at bounding box center [716, 384] width 796 height 71
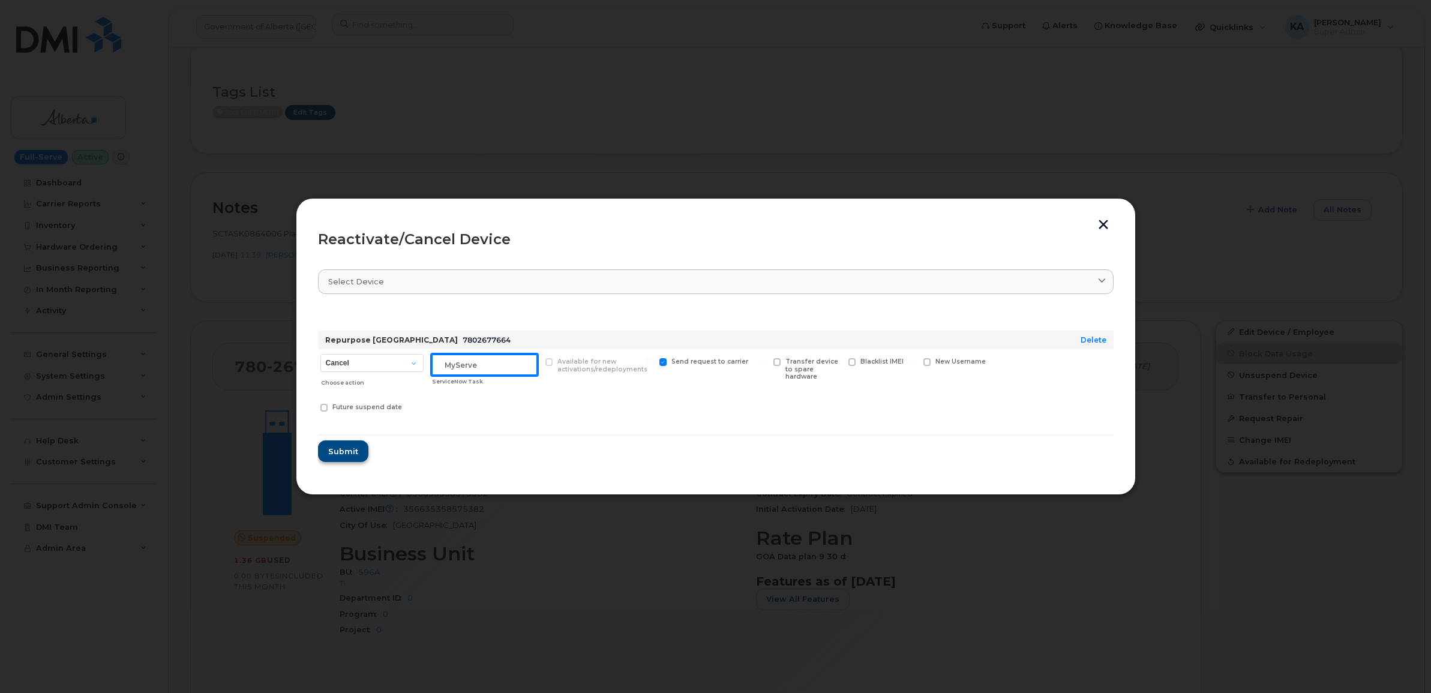
type input "MyServe"
click at [338, 451] on span "Submit" at bounding box center [343, 451] width 30 height 11
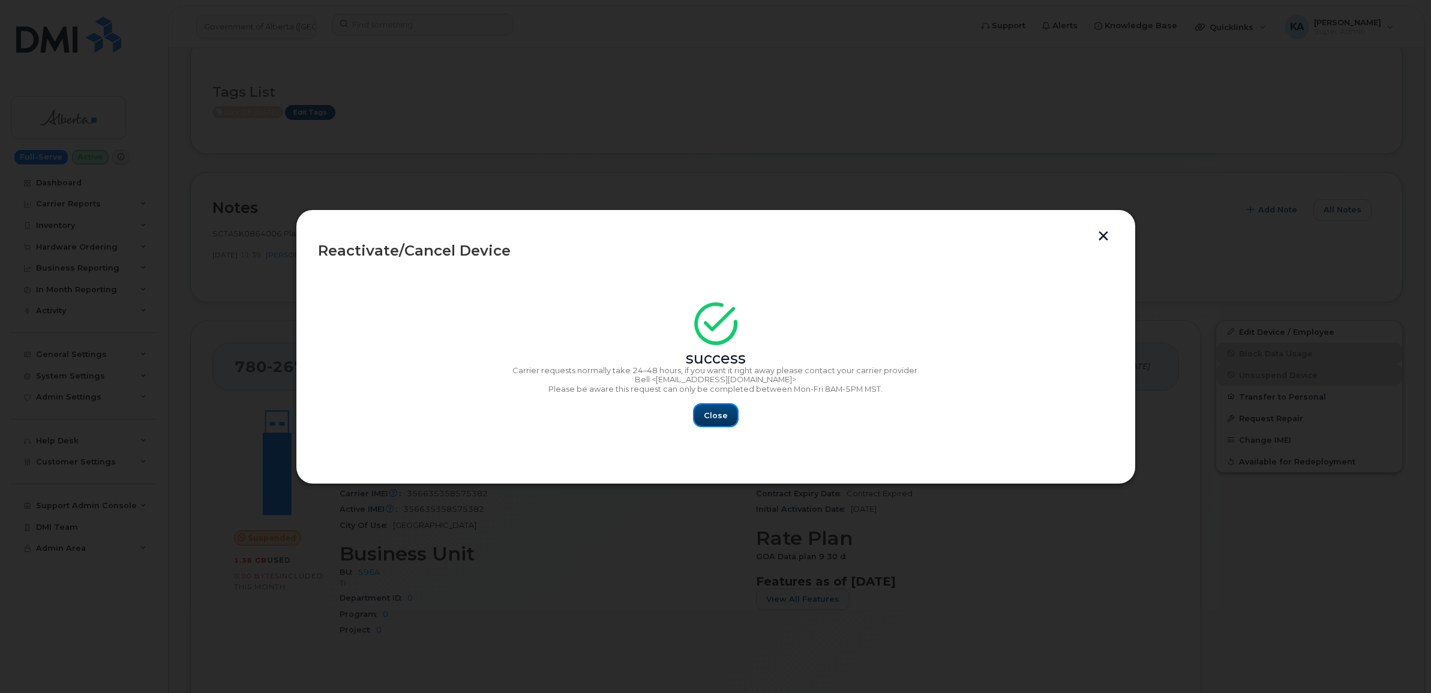
click at [709, 415] on span "Close" at bounding box center [716, 415] width 24 height 11
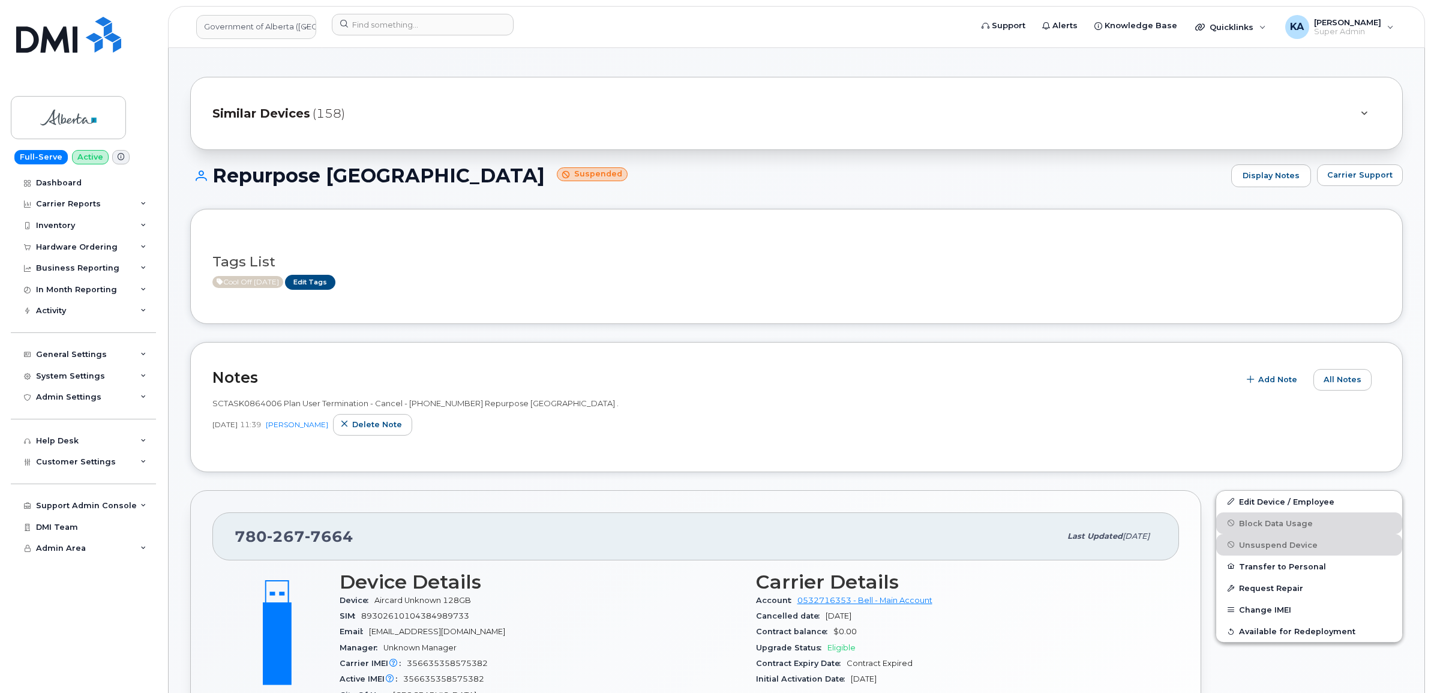
scroll to position [0, 0]
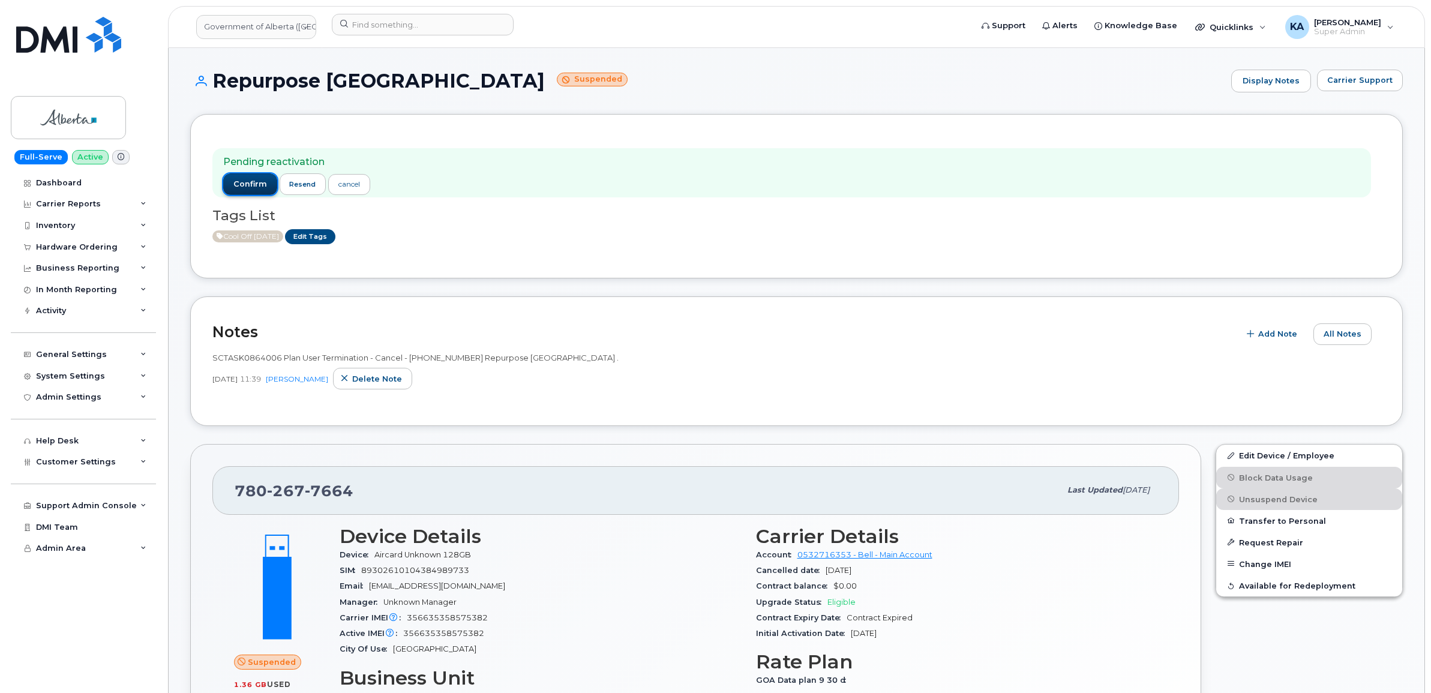
click at [245, 180] on span "confirm" at bounding box center [250, 184] width 34 height 11
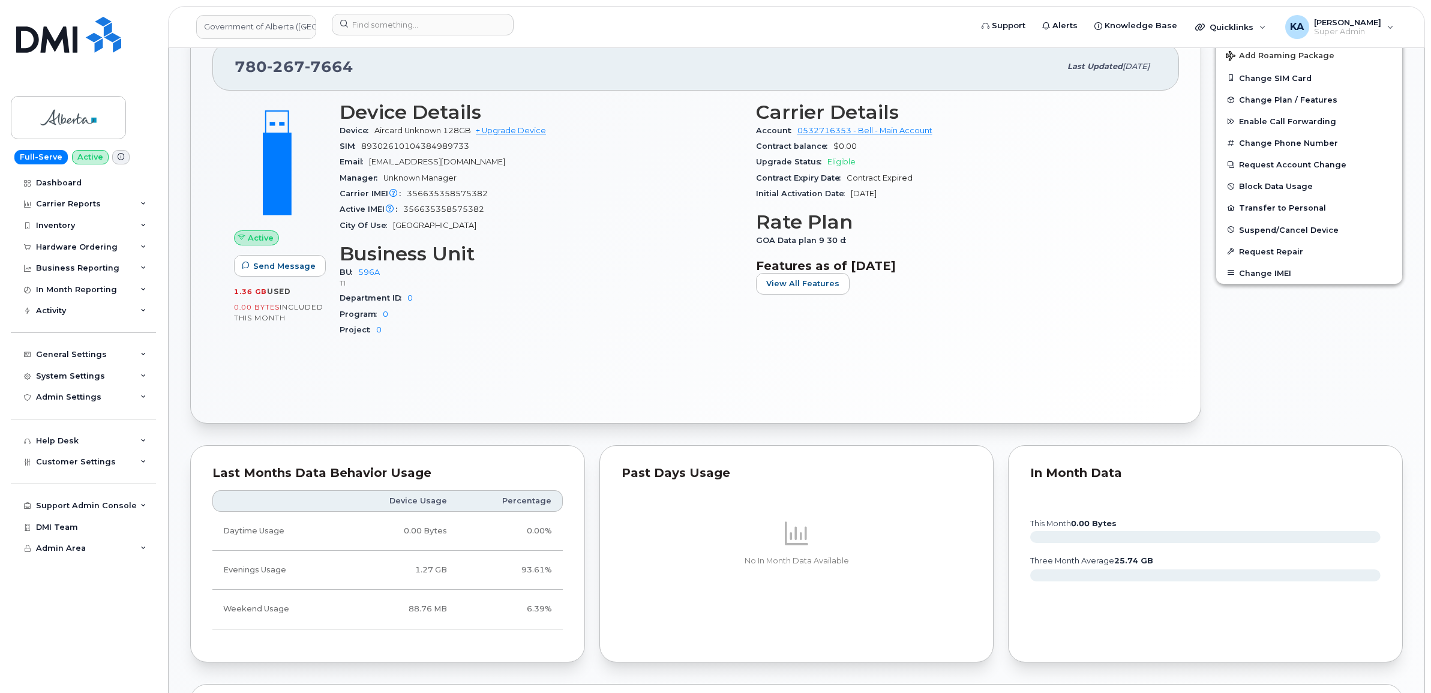
scroll to position [750, 0]
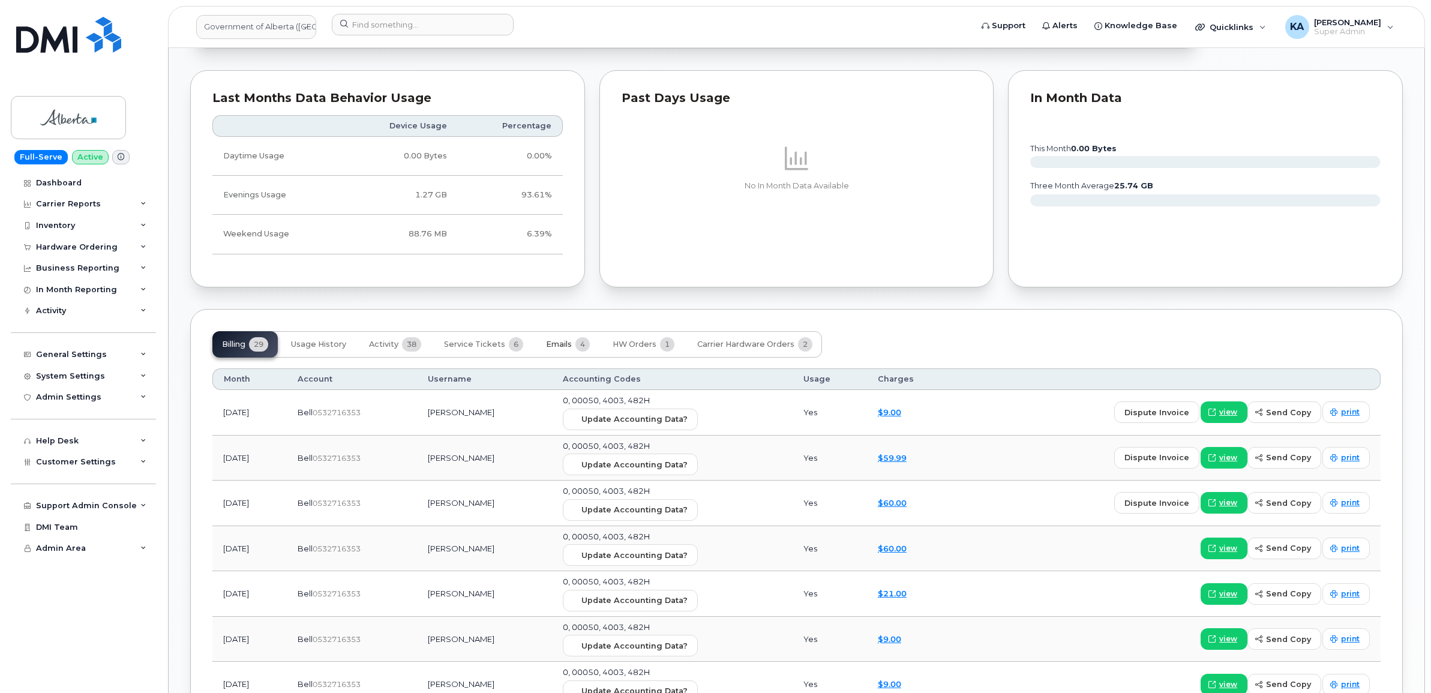
click at [550, 343] on span "Emails" at bounding box center [559, 345] width 26 height 10
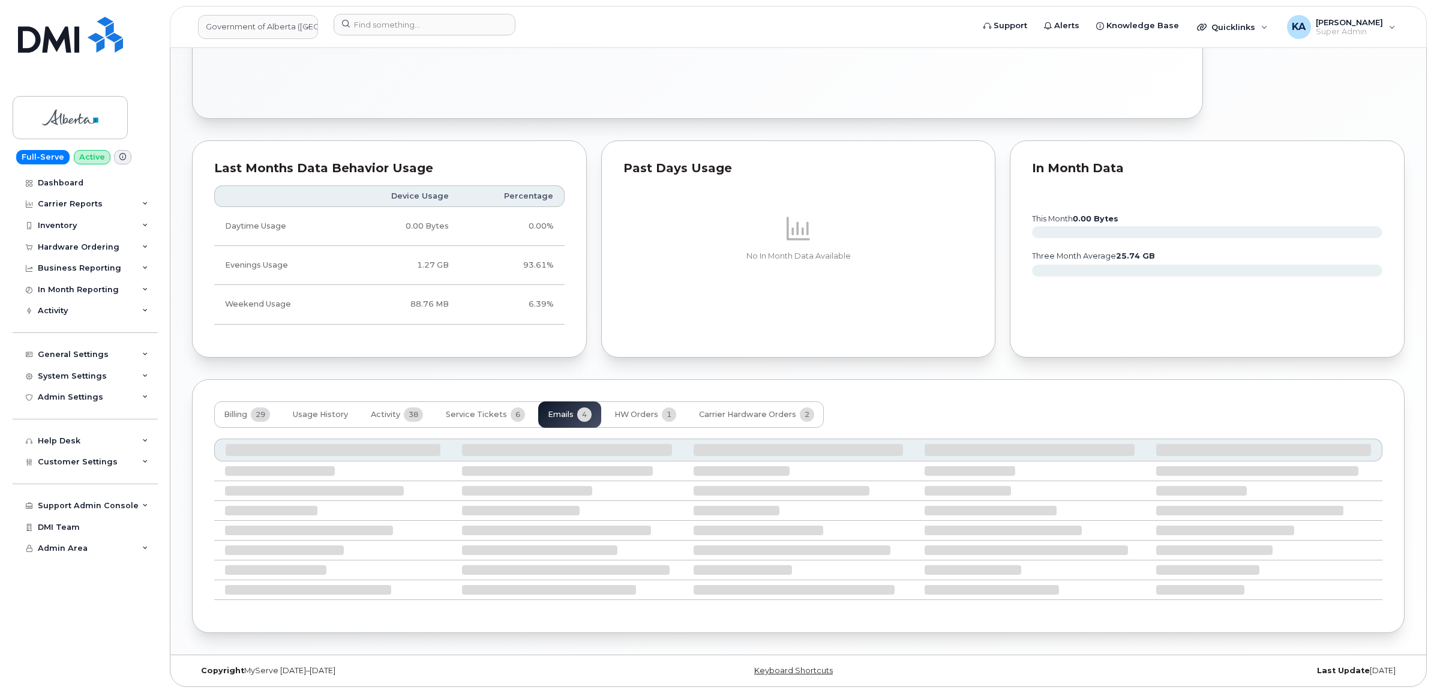
scroll to position [630, 0]
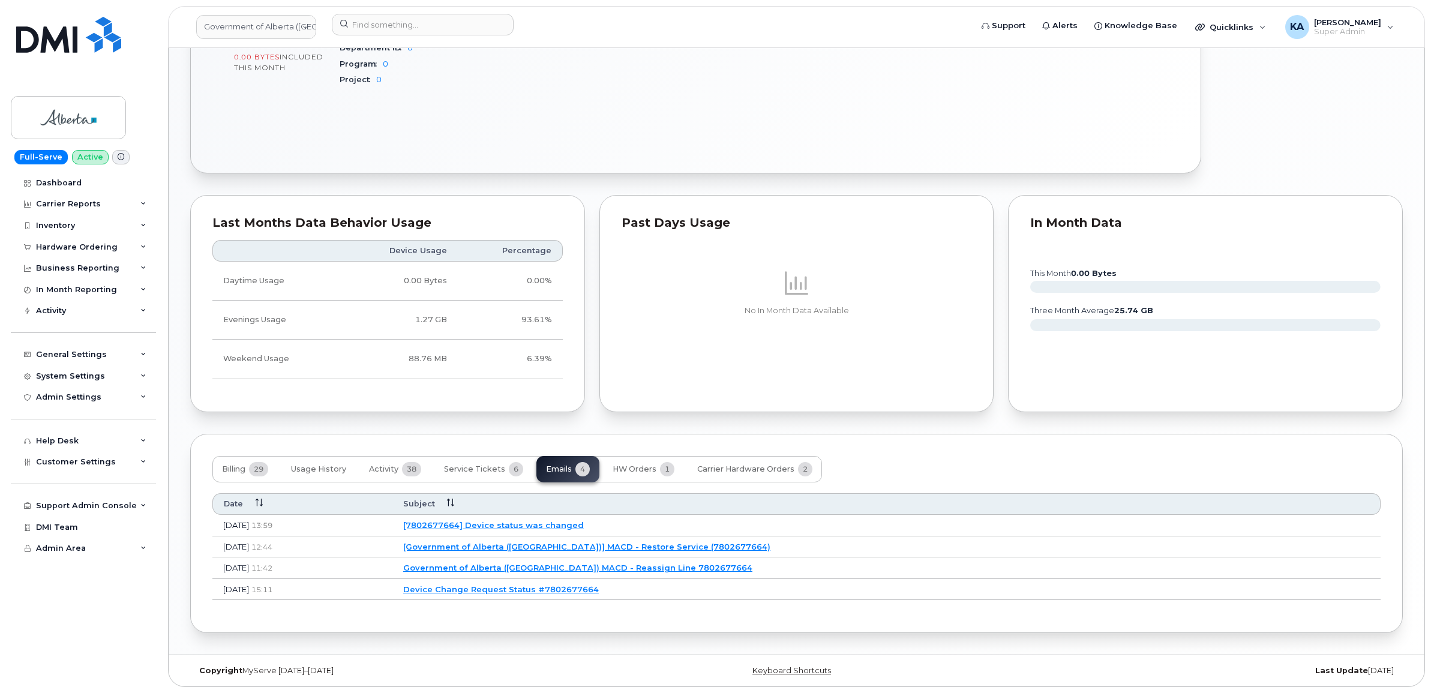
click at [584, 521] on link "[7802677664] Device status was changed" at bounding box center [493, 525] width 181 height 10
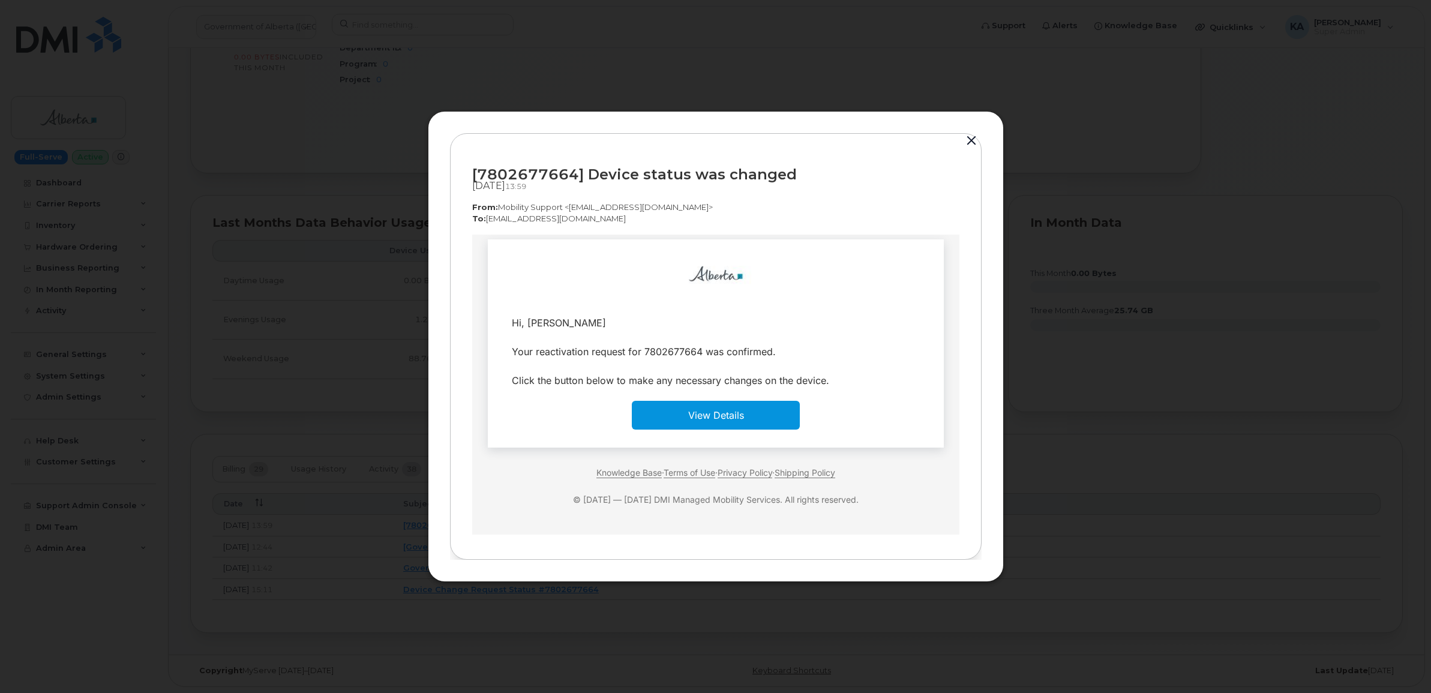
scroll to position [10, 0]
click at [971, 138] on button "button" at bounding box center [971, 141] width 18 height 17
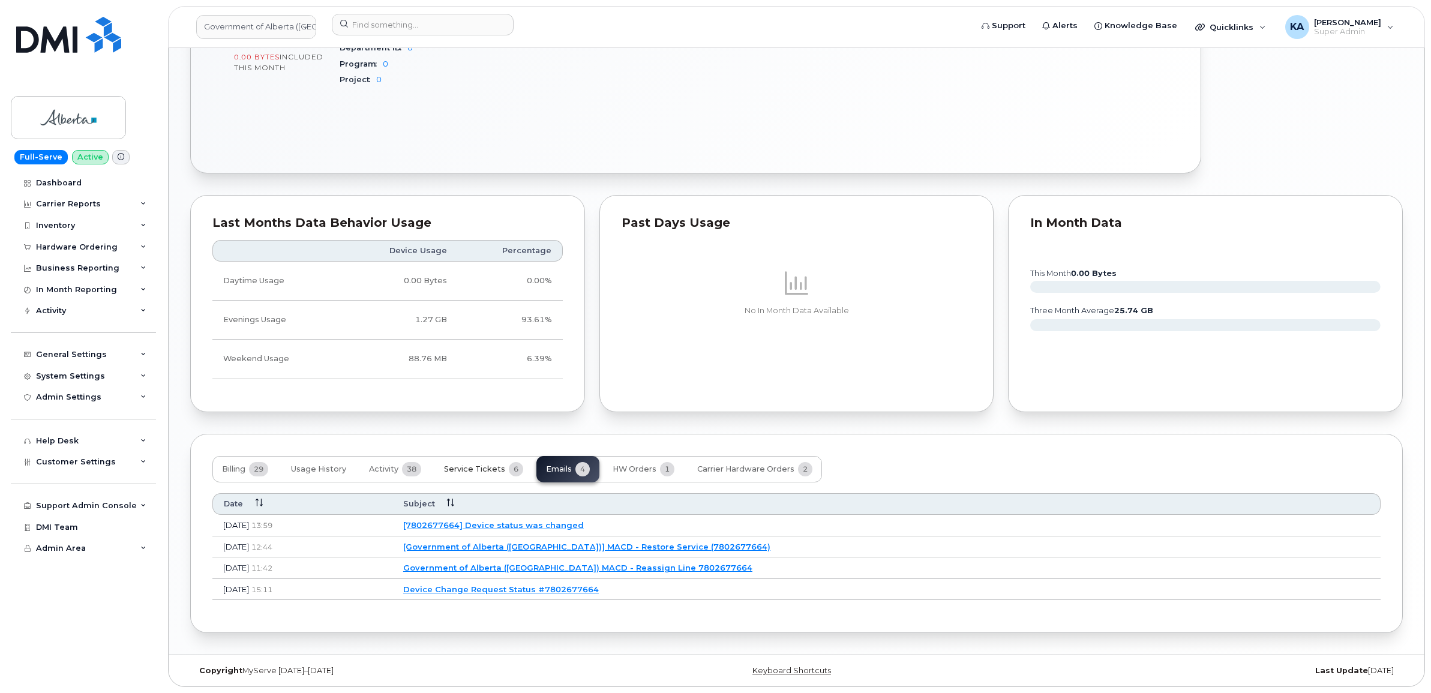
click at [490, 466] on span "Service Tickets" at bounding box center [474, 469] width 61 height 10
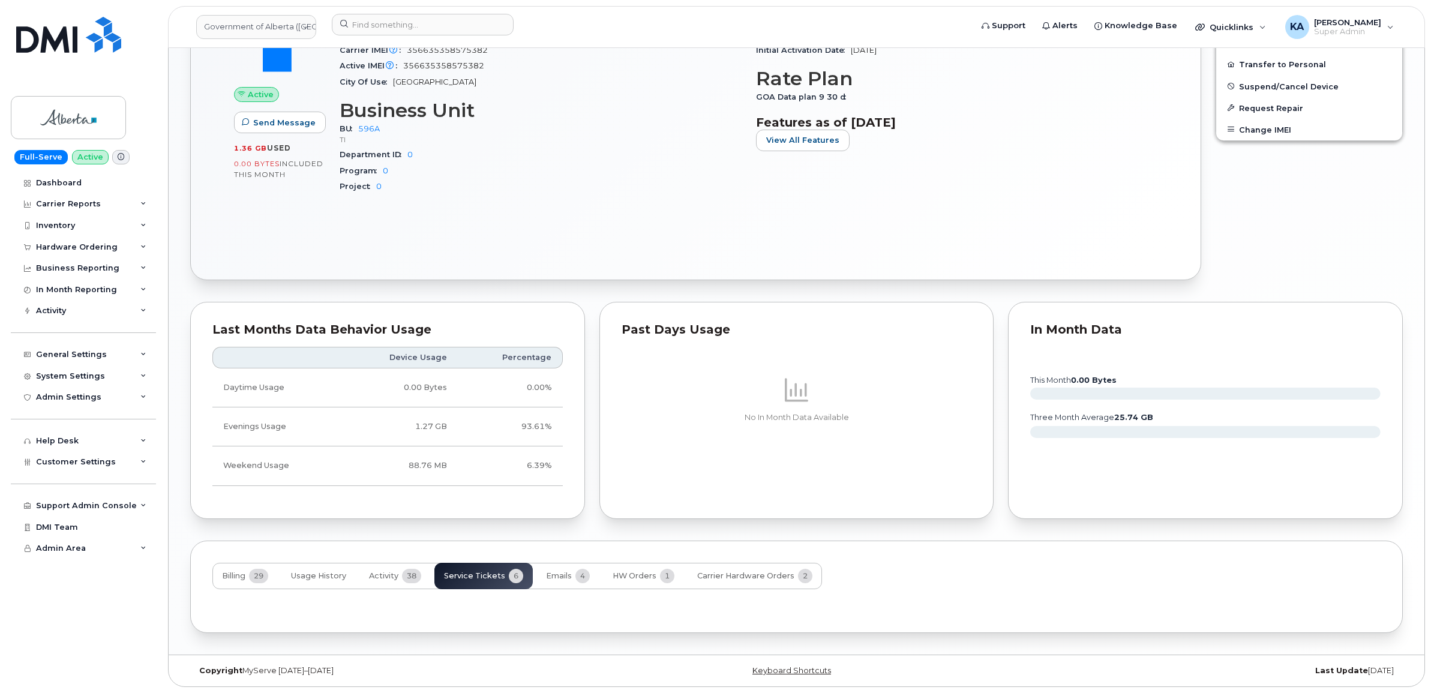
scroll to position [732, 0]
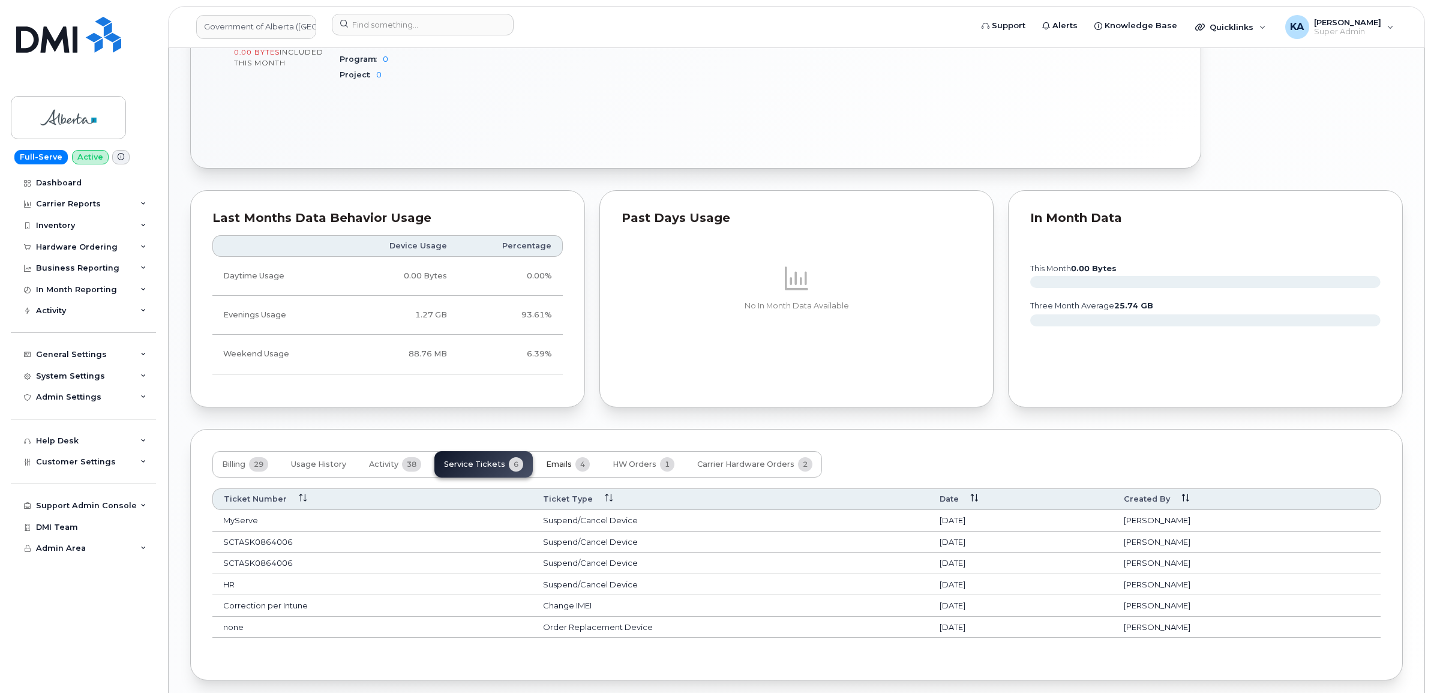
click at [553, 466] on span "Emails" at bounding box center [559, 465] width 26 height 10
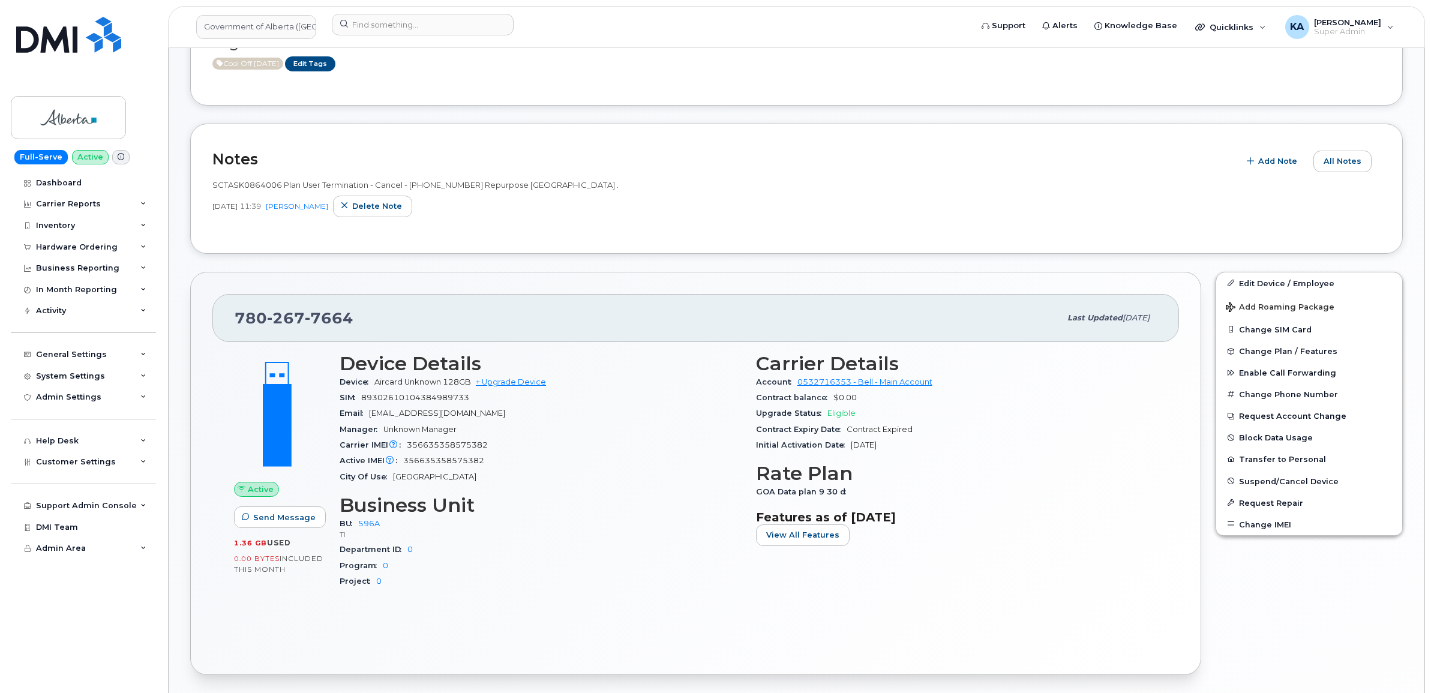
scroll to position [282, 0]
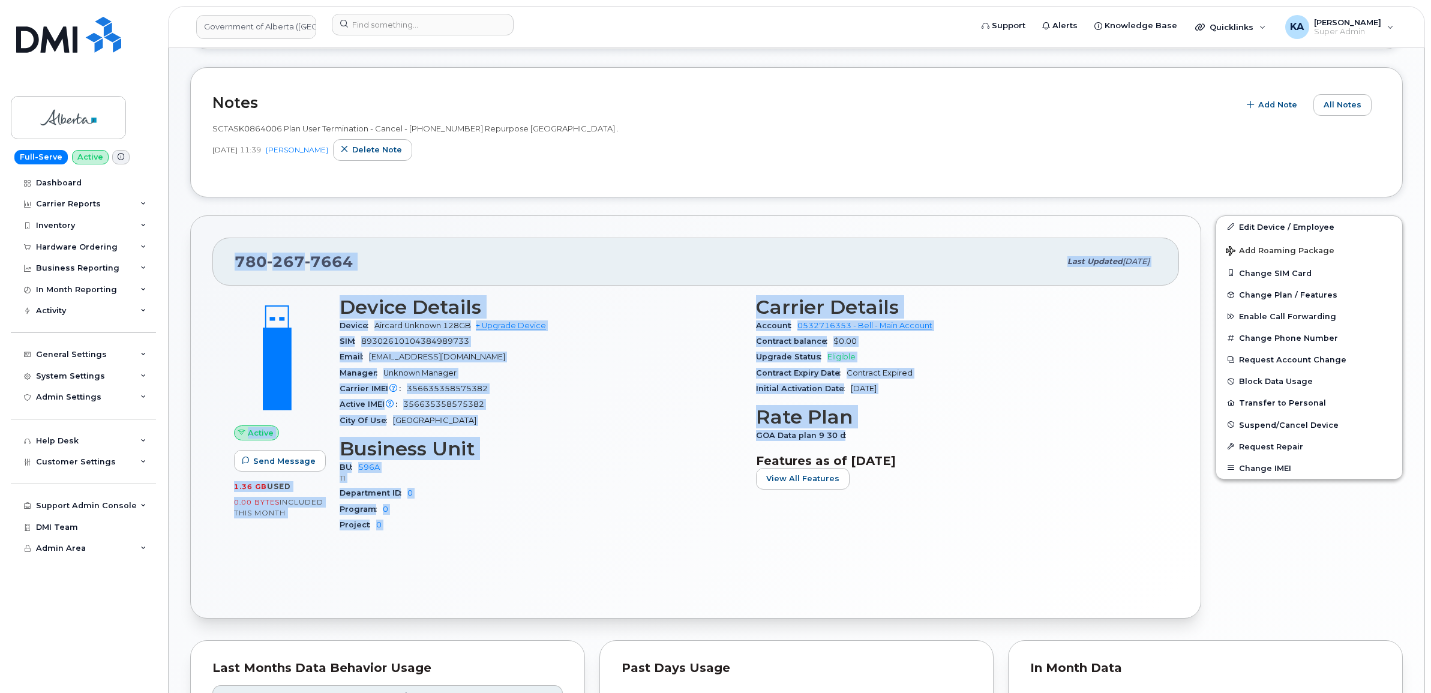
drag, startPoint x: 234, startPoint y: 263, endPoint x: 850, endPoint y: 436, distance: 640.1
click at [850, 436] on div "780 267 7664 Last updated Oct 09, 2025 Active Send Message 1.36 GB  used 0.00 B…" at bounding box center [695, 417] width 1011 height 404
copy div "780 267 7664 Last updated Oct 09, 2025 Active Send Message 1.36 GB  used 0.00 B…"
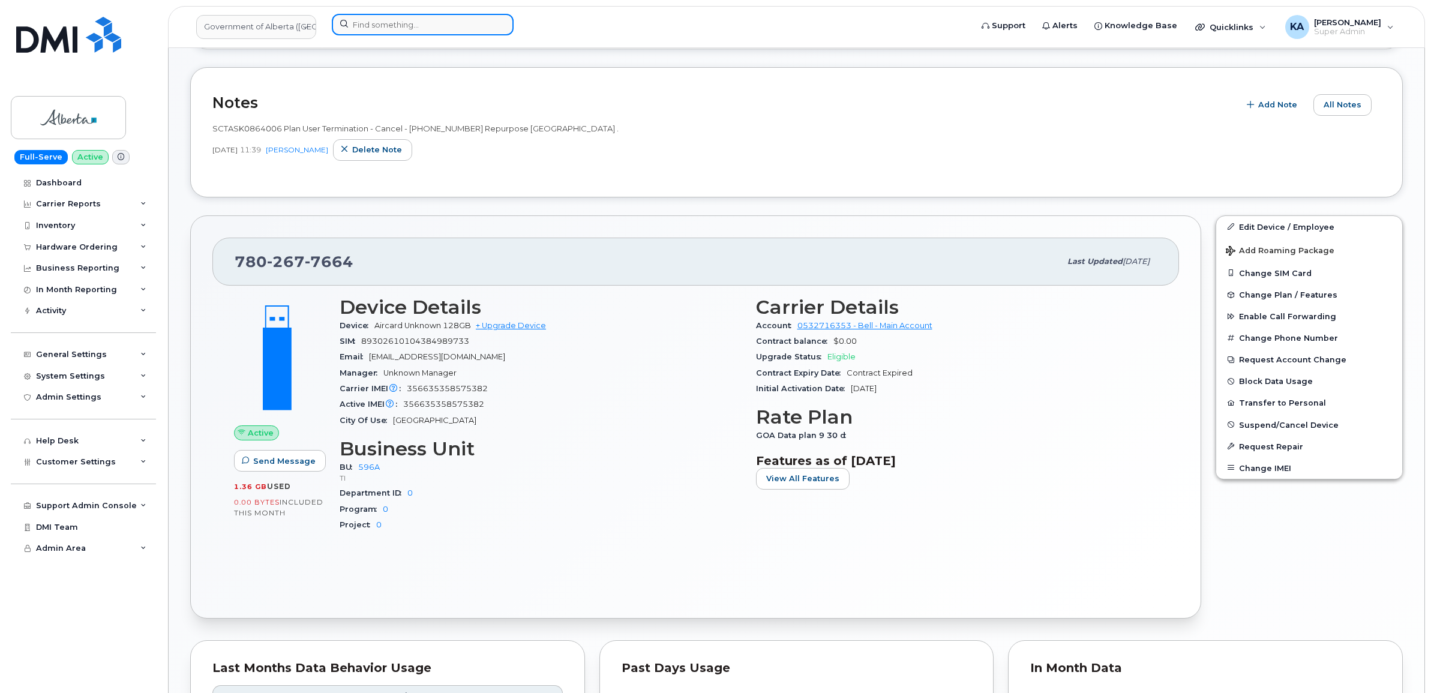
click at [389, 26] on input at bounding box center [423, 25] width 182 height 22
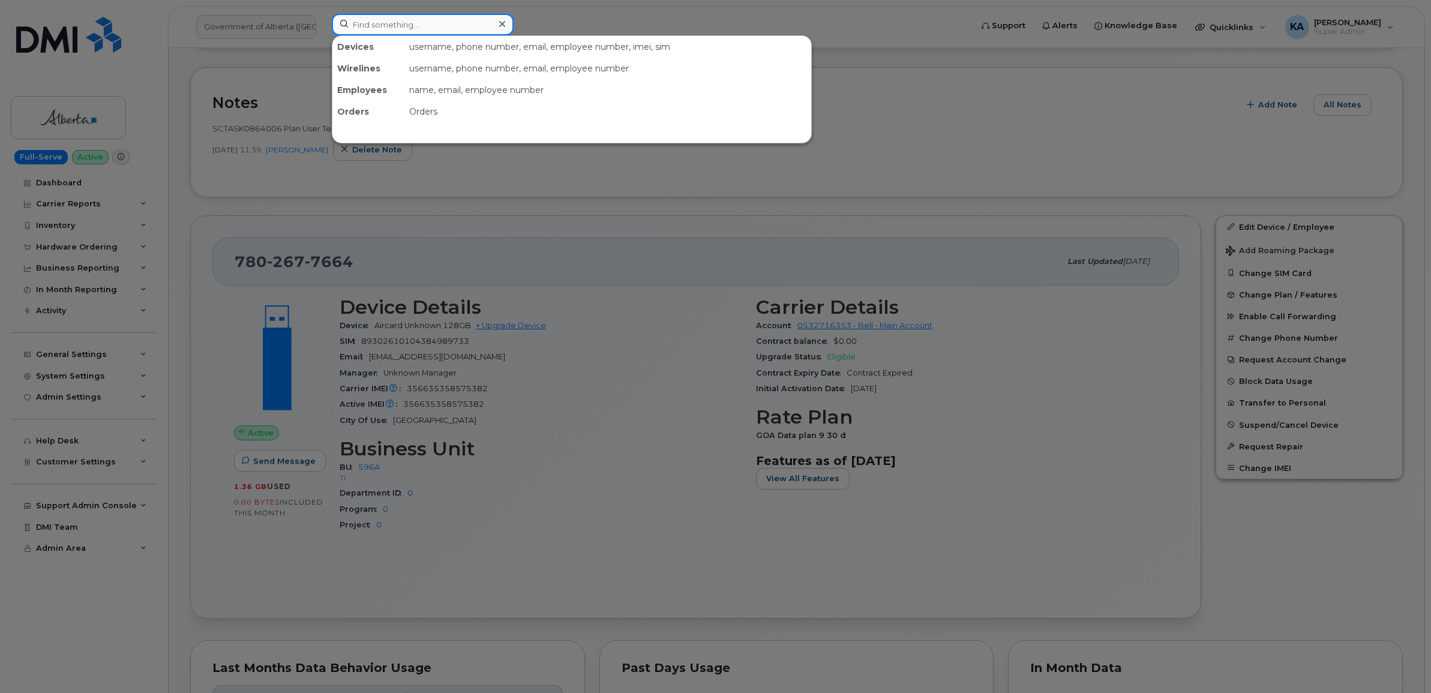
paste input "7805366686"
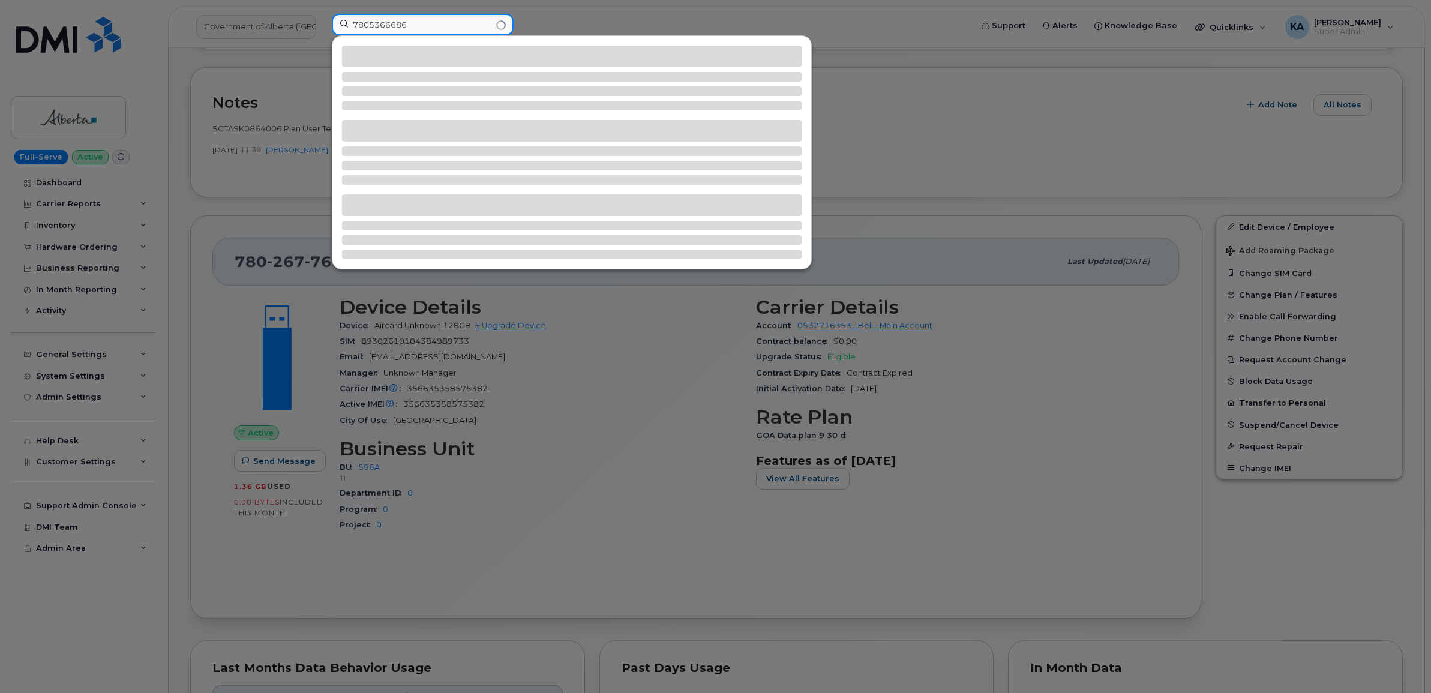
type input "7805366686"
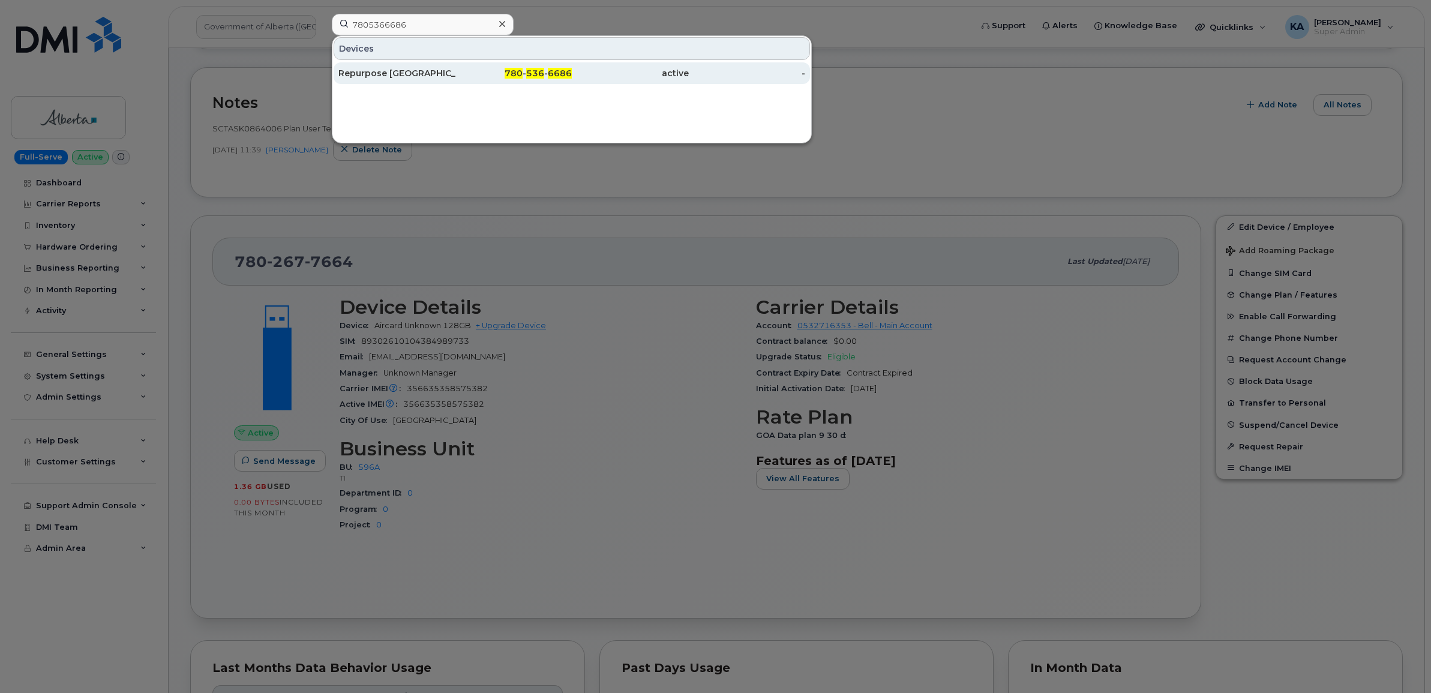
click at [378, 72] on div "Repurpose [GEOGRAPHIC_DATA]" at bounding box center [396, 73] width 117 height 12
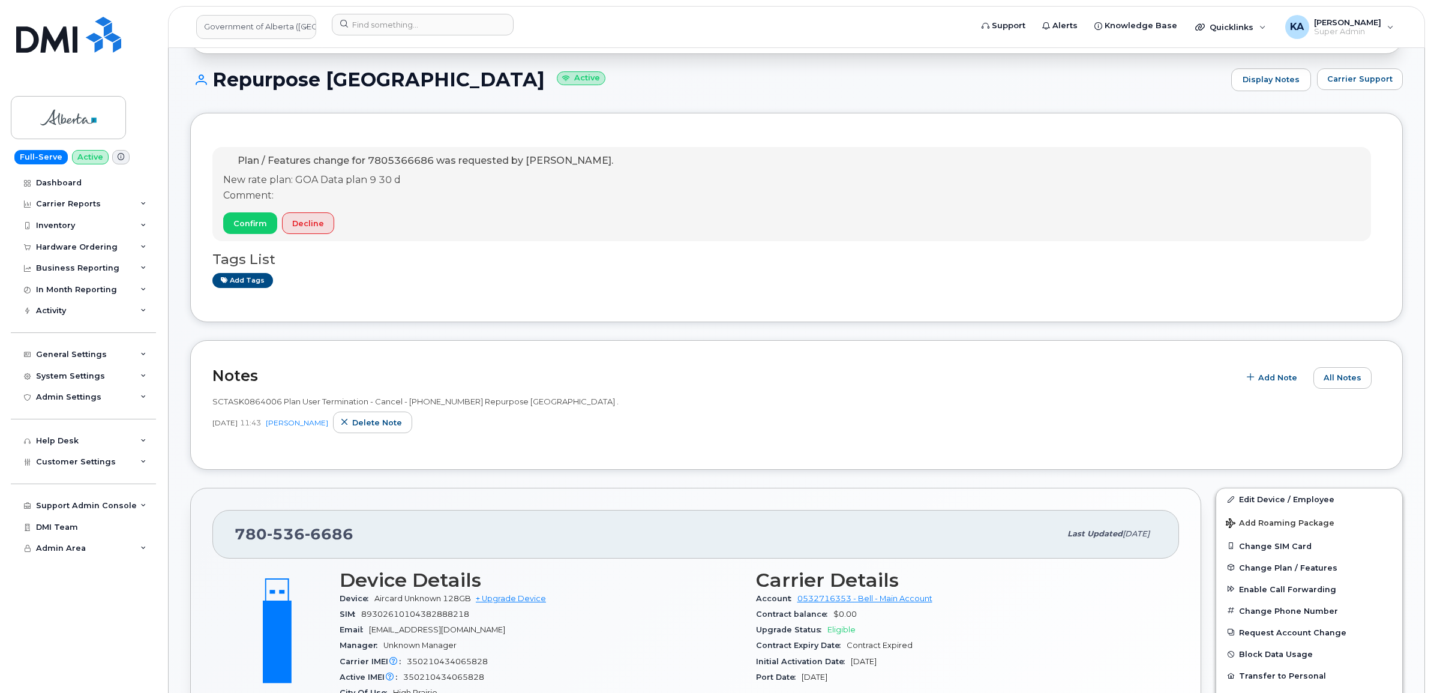
scroll to position [75, 0]
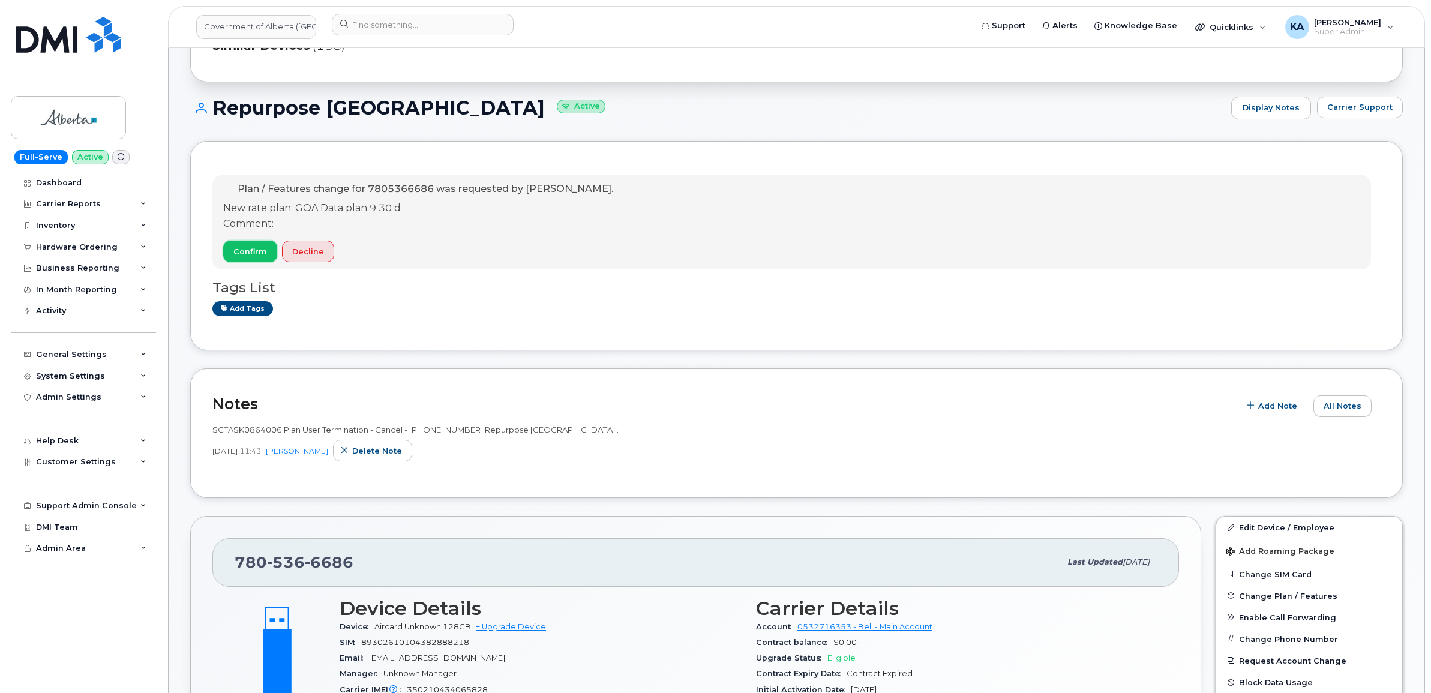
click at [246, 254] on span "Confirm" at bounding box center [250, 251] width 34 height 11
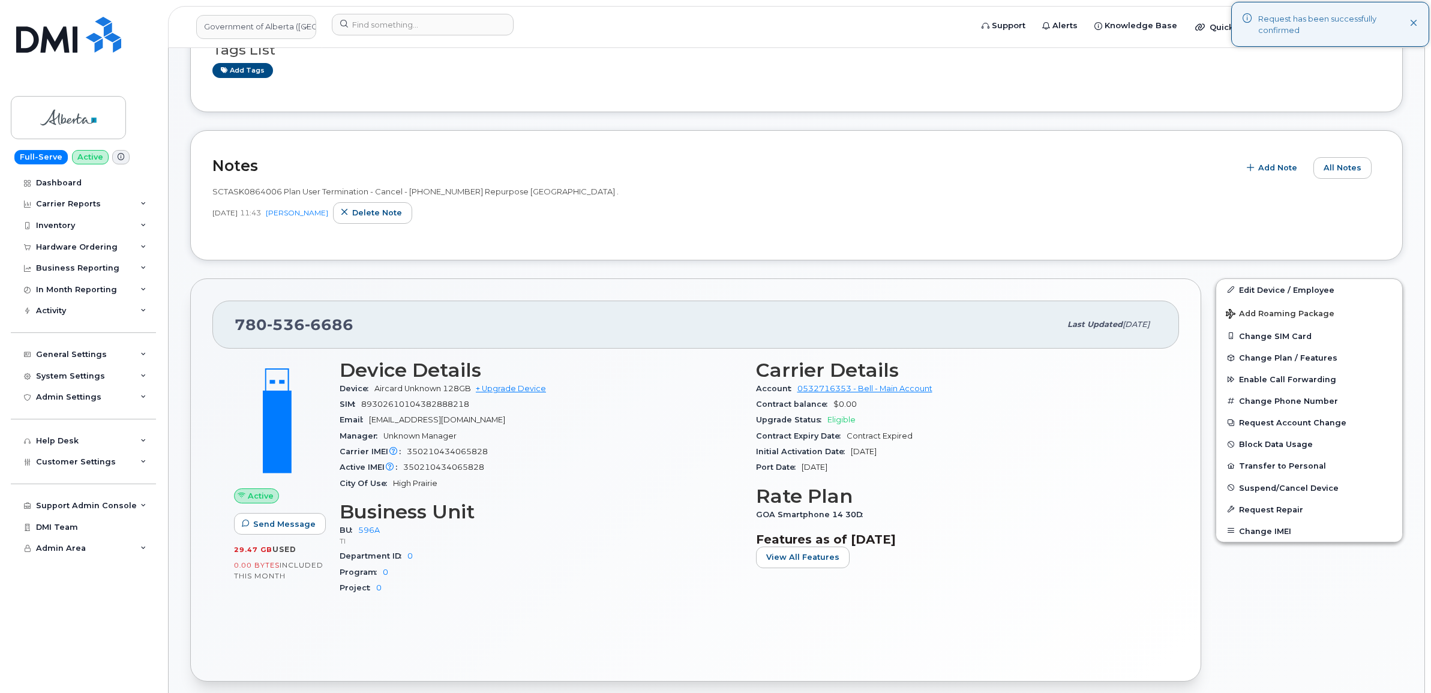
scroll to position [225, 0]
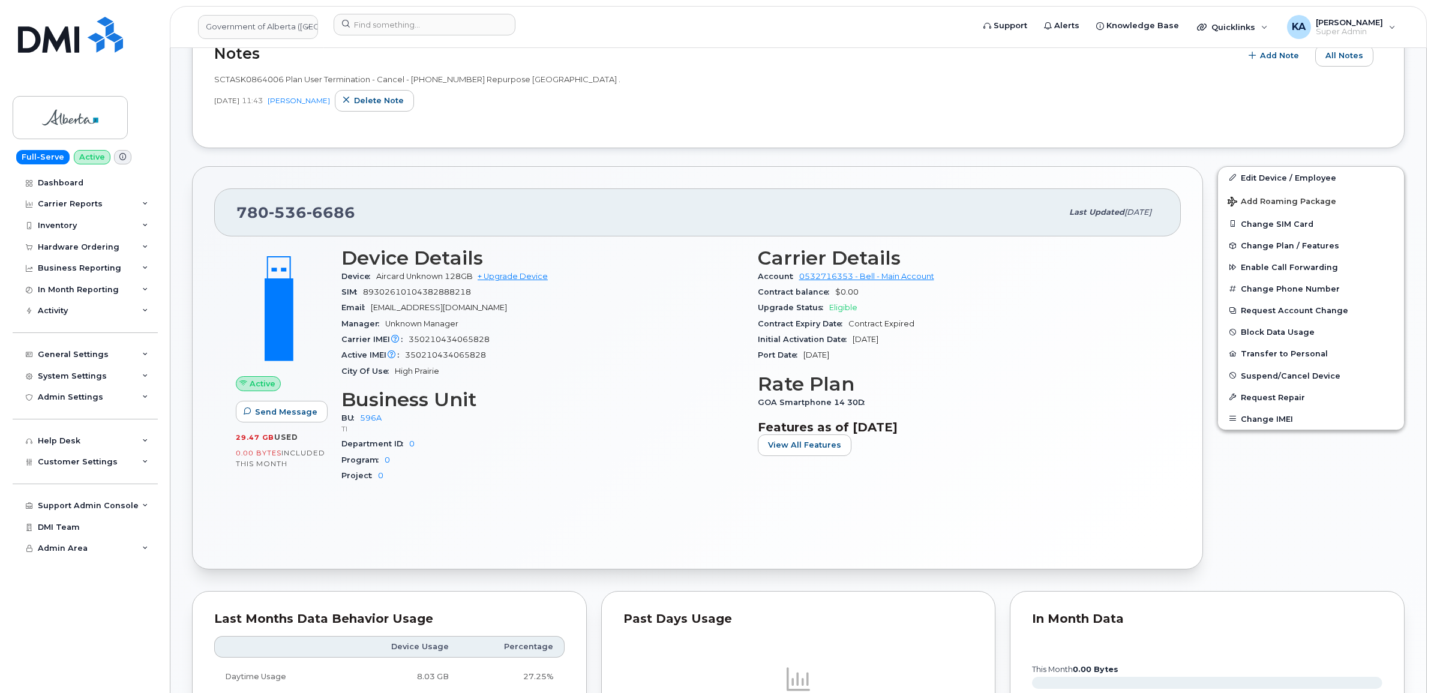
scroll to position [300, 0]
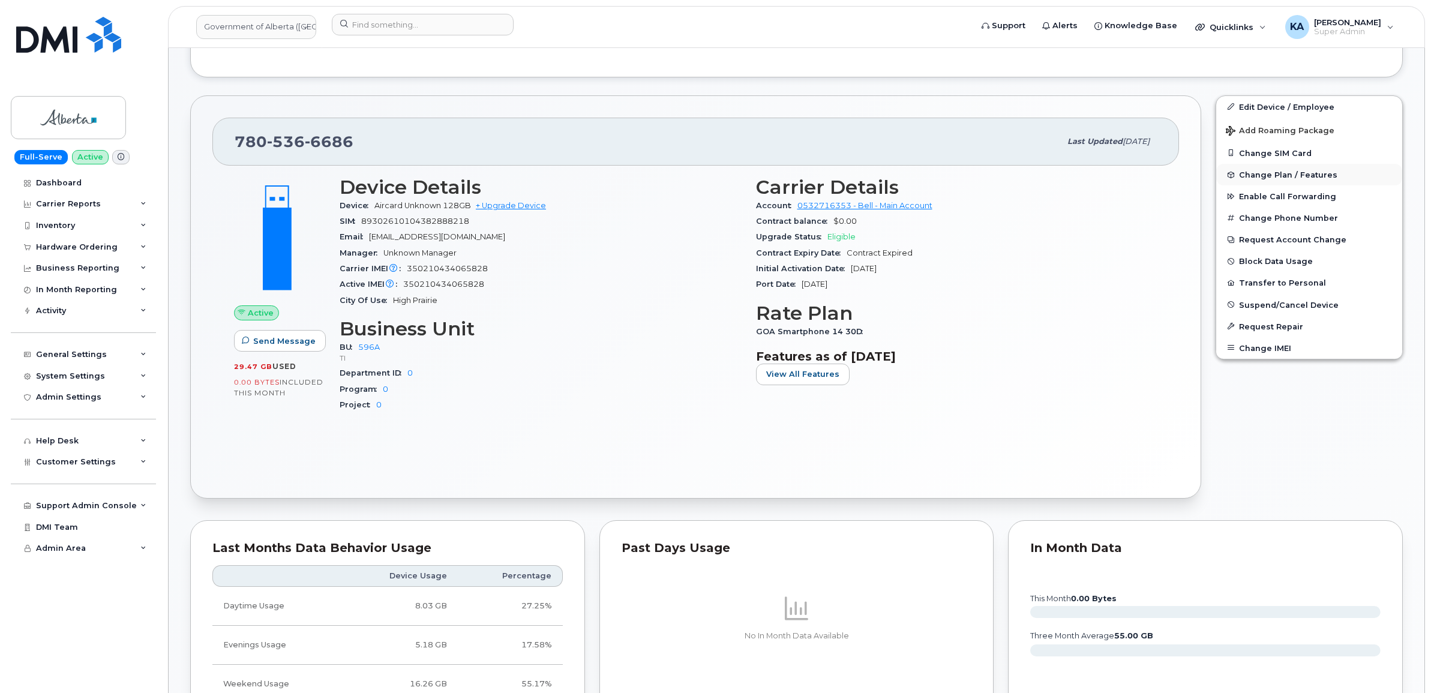
click at [1256, 174] on span "Change Plan / Features" at bounding box center [1288, 174] width 98 height 9
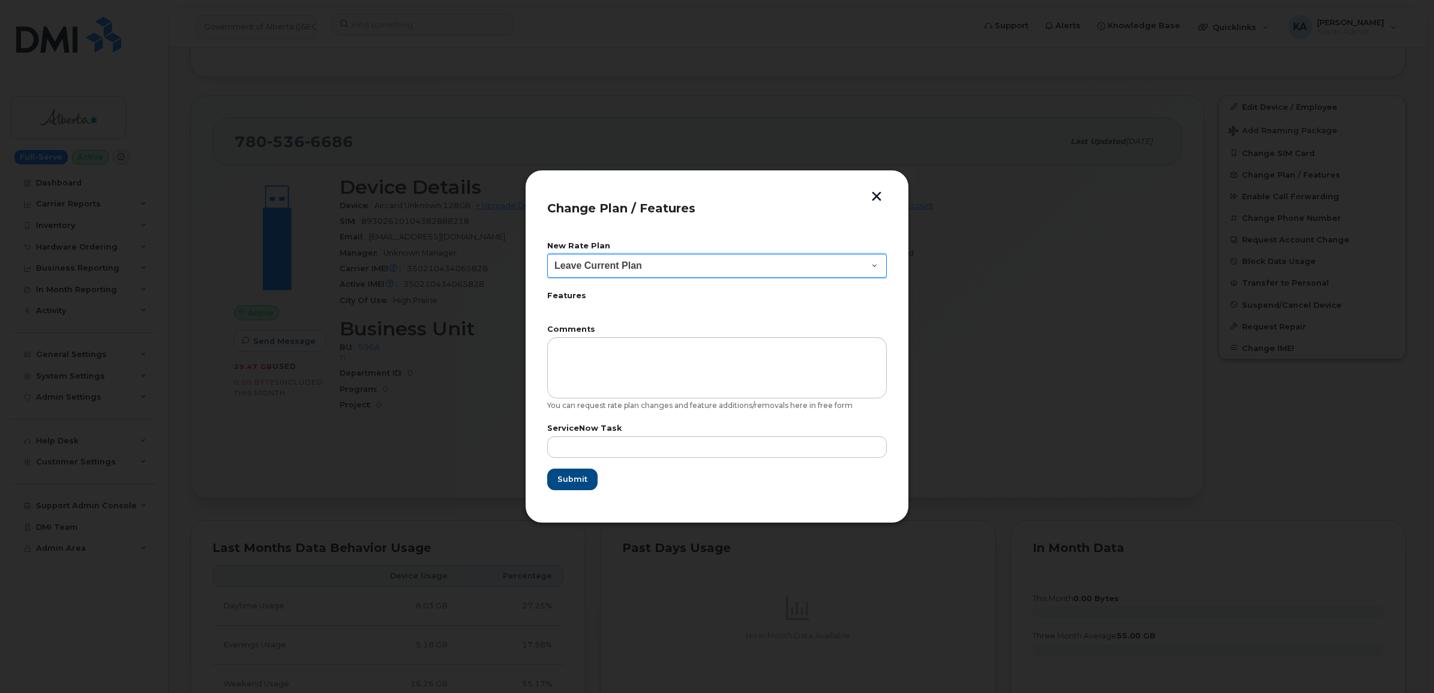
click at [782, 265] on select "Leave Current Plan GOA–Unlimited Data Plan 9" at bounding box center [717, 266] width 340 height 24
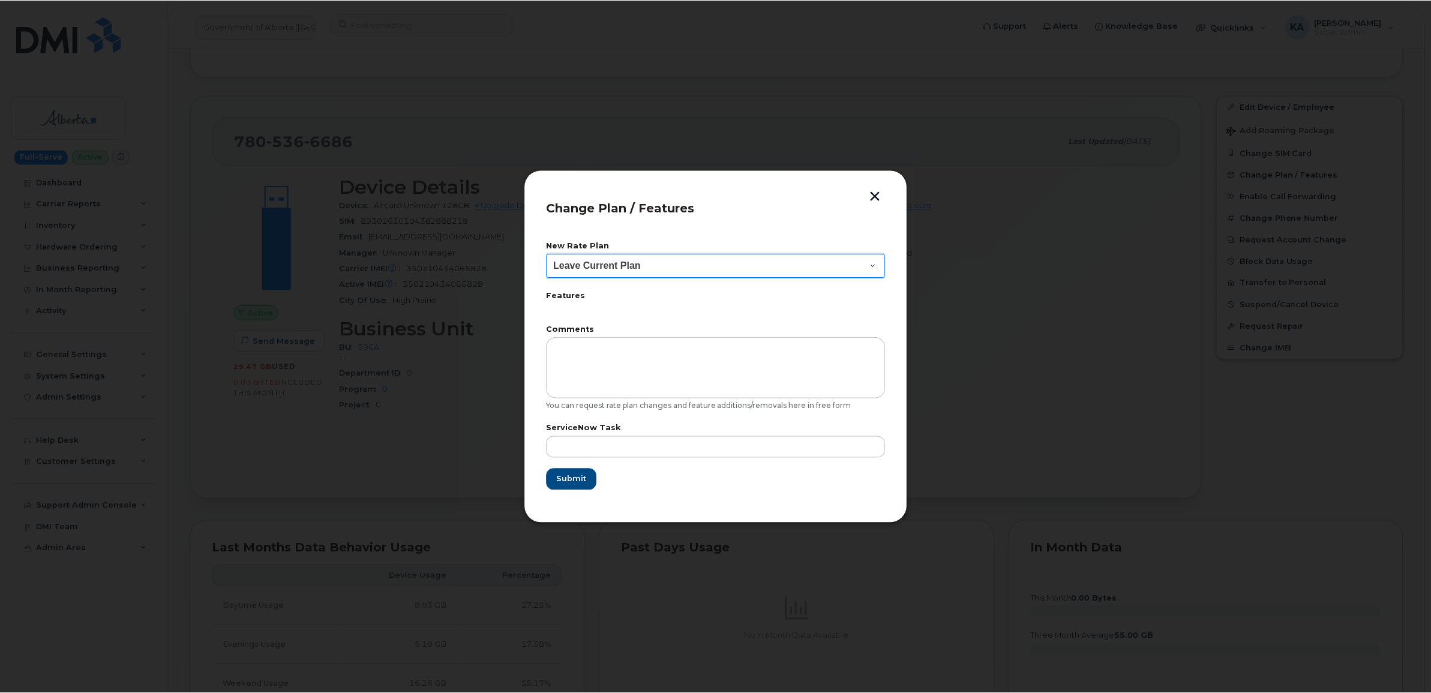
scroll to position [403, 0]
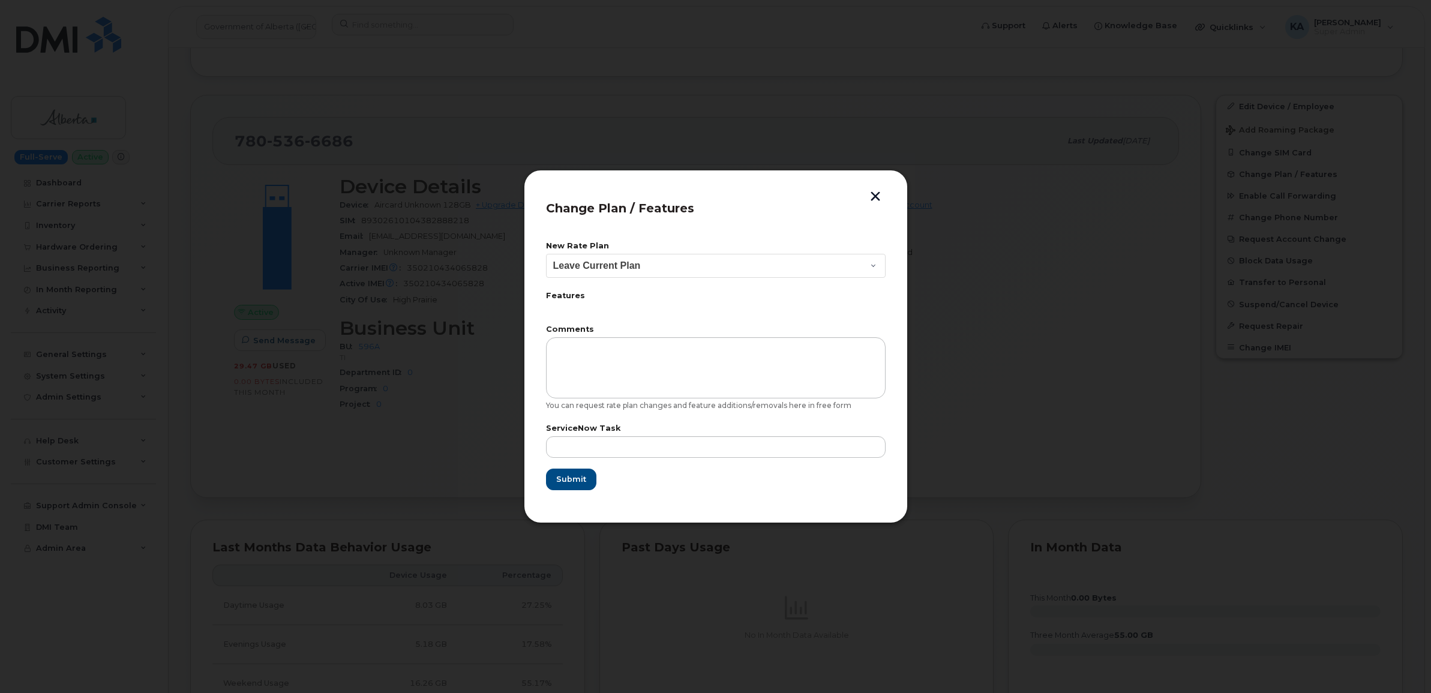
click at [772, 209] on header "Change Plan / Features" at bounding box center [716, 212] width 340 height 40
click at [870, 195] on button "button" at bounding box center [875, 197] width 18 height 13
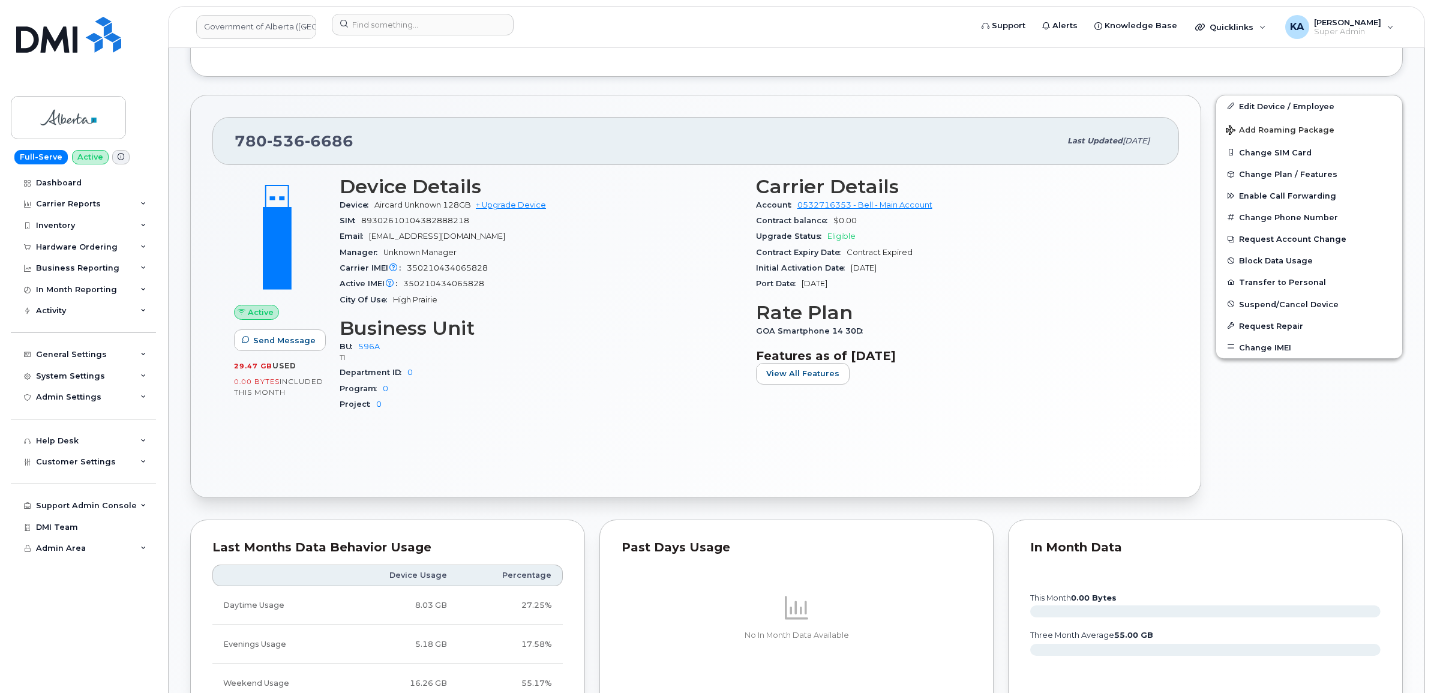
click at [975, 176] on div "Carrier Details Account 0532716353 - Bell - Main Account Contract balance $0.00…" at bounding box center [957, 299] width 416 height 260
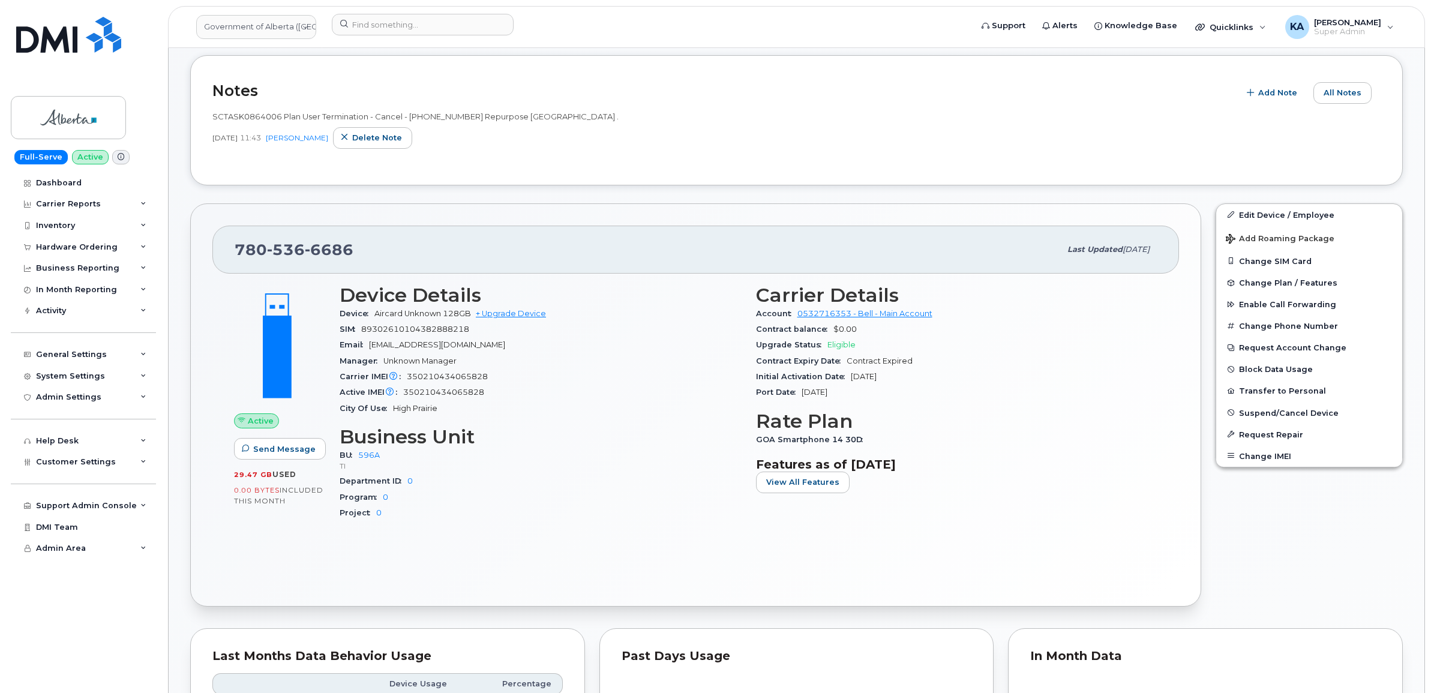
scroll to position [253, 0]
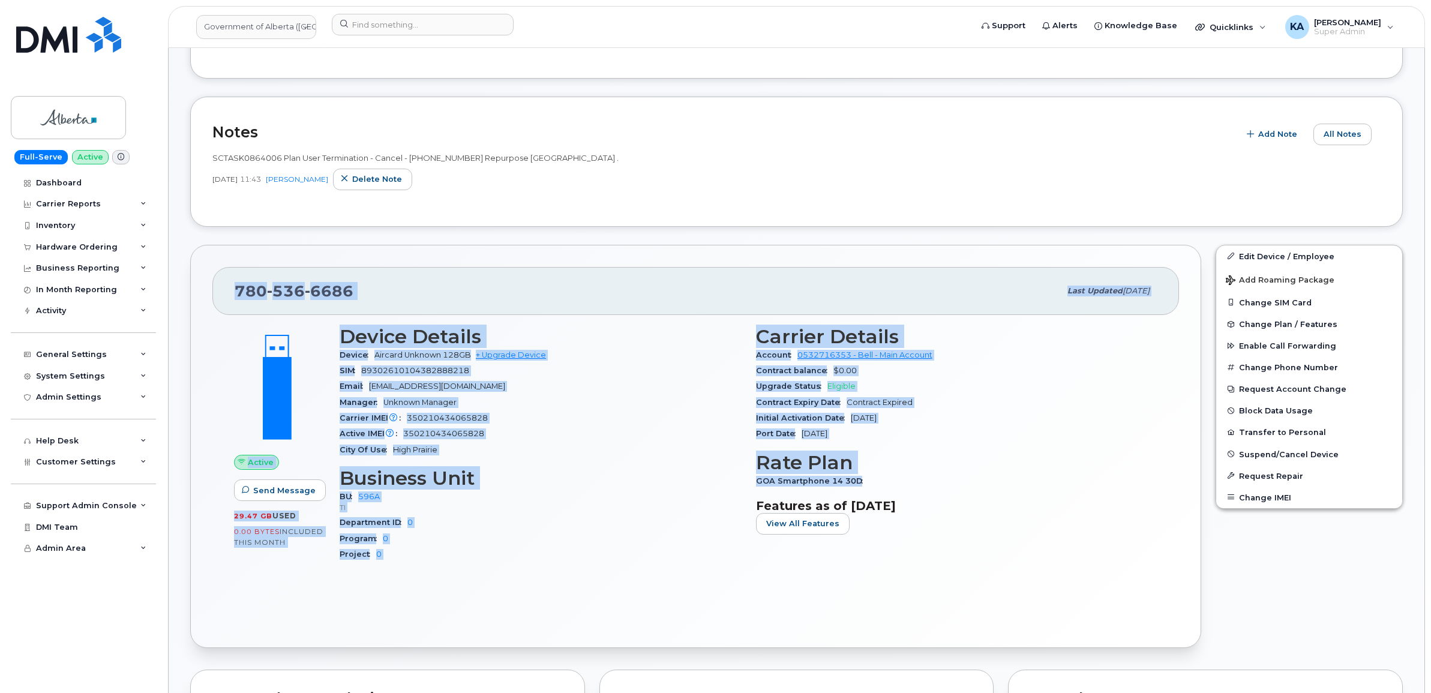
drag, startPoint x: 228, startPoint y: 292, endPoint x: 938, endPoint y: 480, distance: 734.2
click at [938, 480] on div "780 536 6686 Last updated Oct 09, 2025 Active Send Message 29.47 GB  used 0.00 …" at bounding box center [695, 447] width 1011 height 404
copy div "780 536 6686 Last updated Oct 09, 2025 Active Send Message 29.47 GB  used 0.00 …"
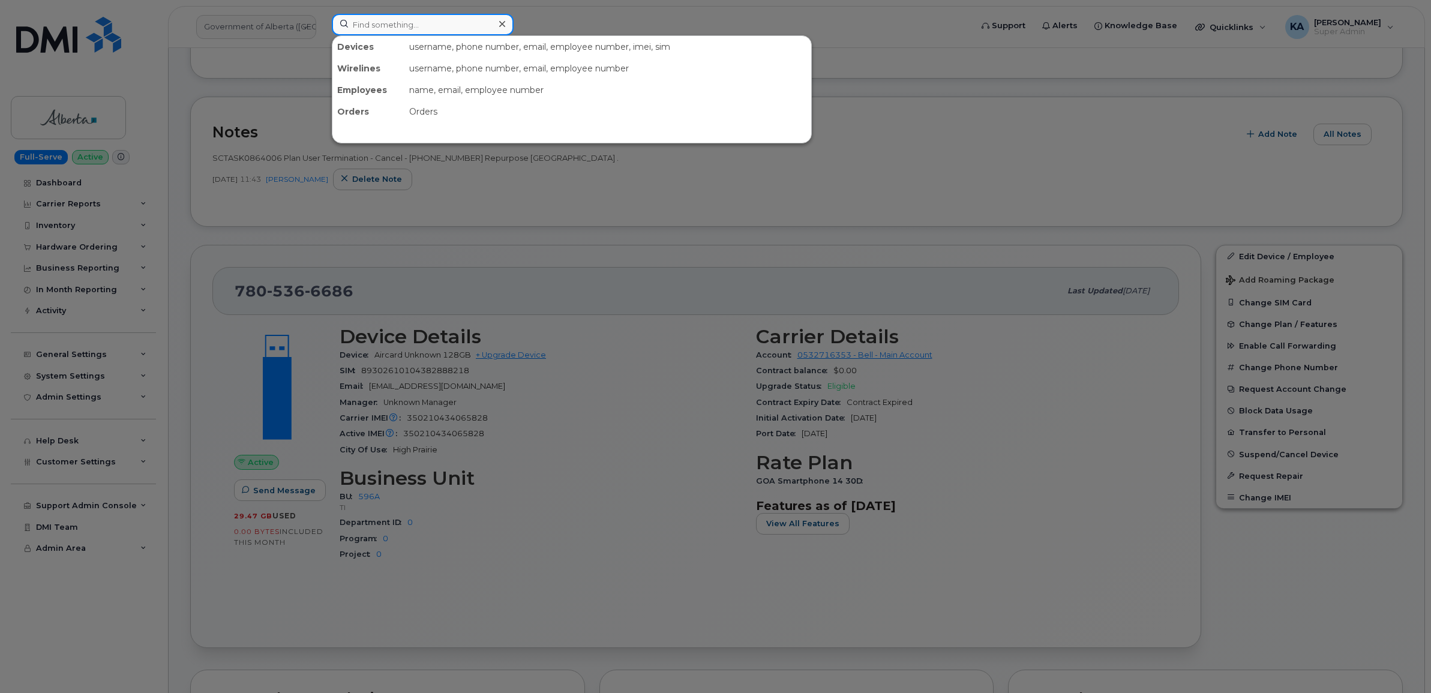
click at [473, 25] on input at bounding box center [423, 25] width 182 height 22
paste input "5873353323"
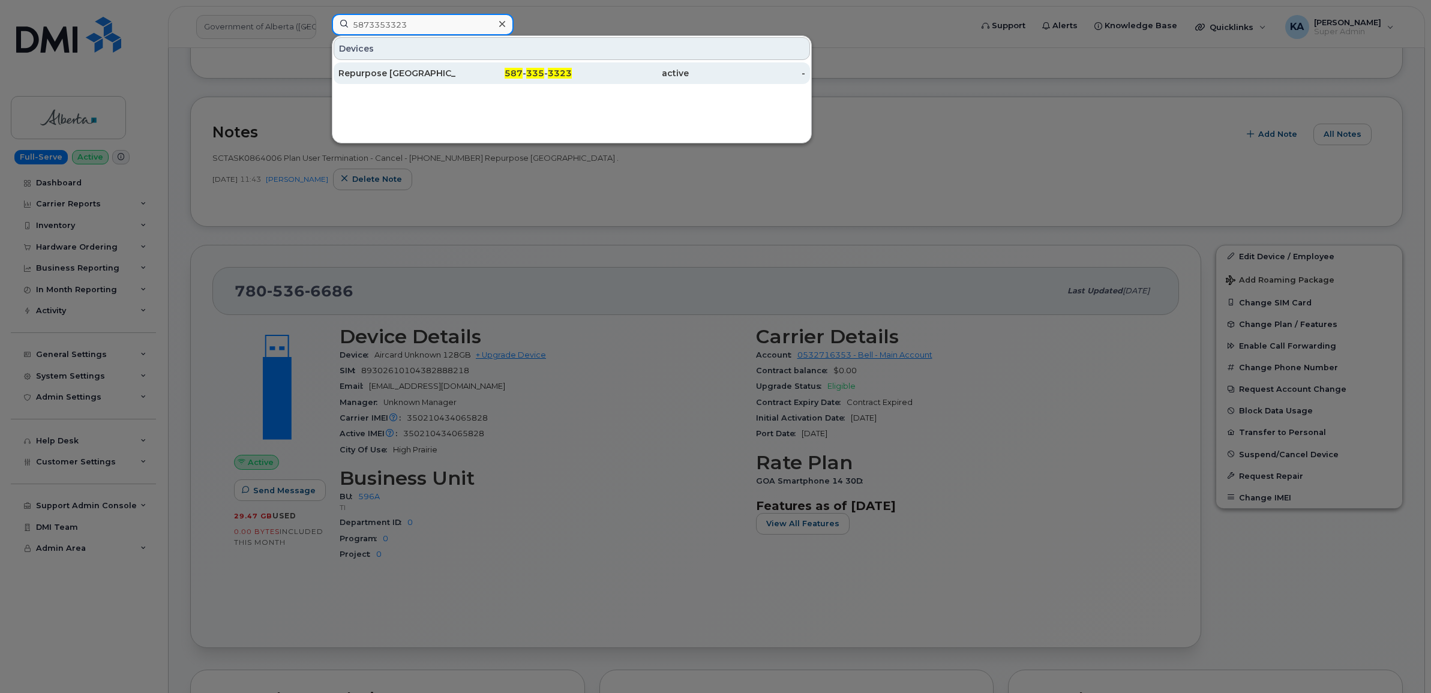
type input "5873353323"
click at [394, 73] on div "Repurpose Edmonton" at bounding box center [396, 73] width 117 height 12
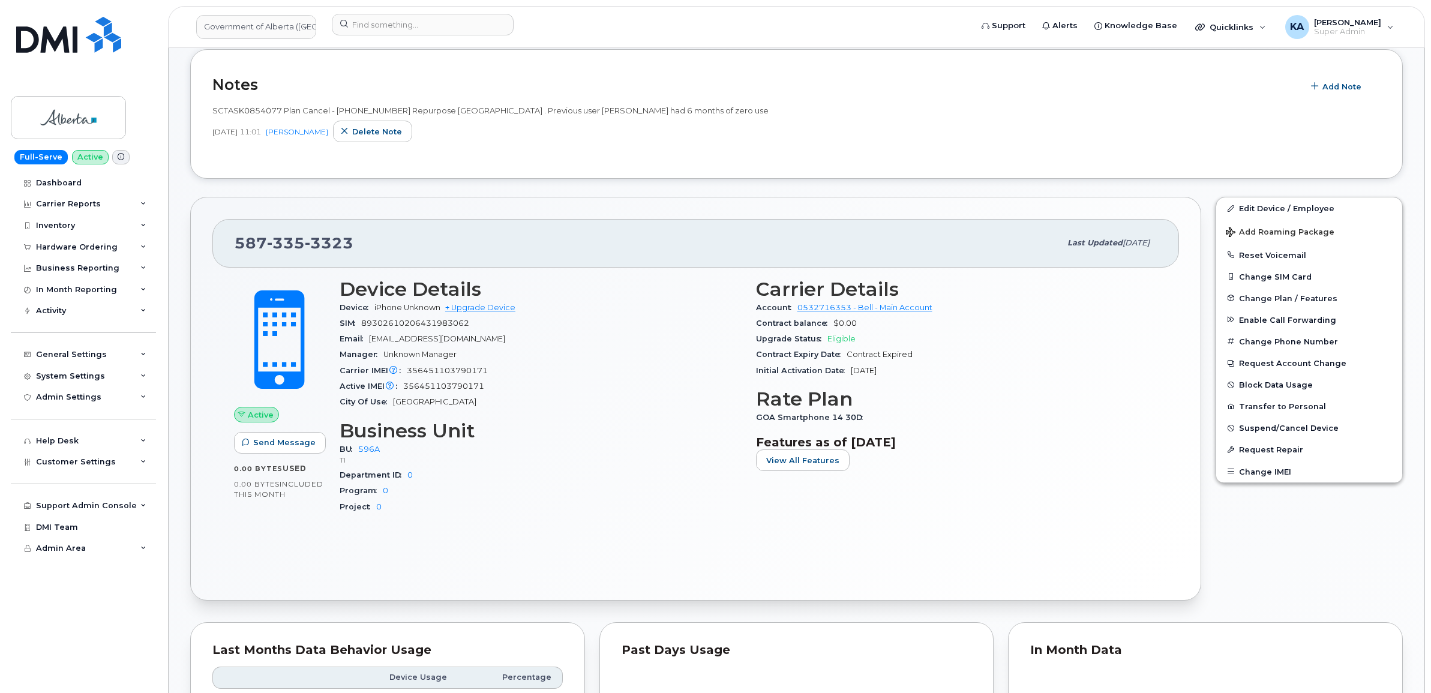
scroll to position [375, 0]
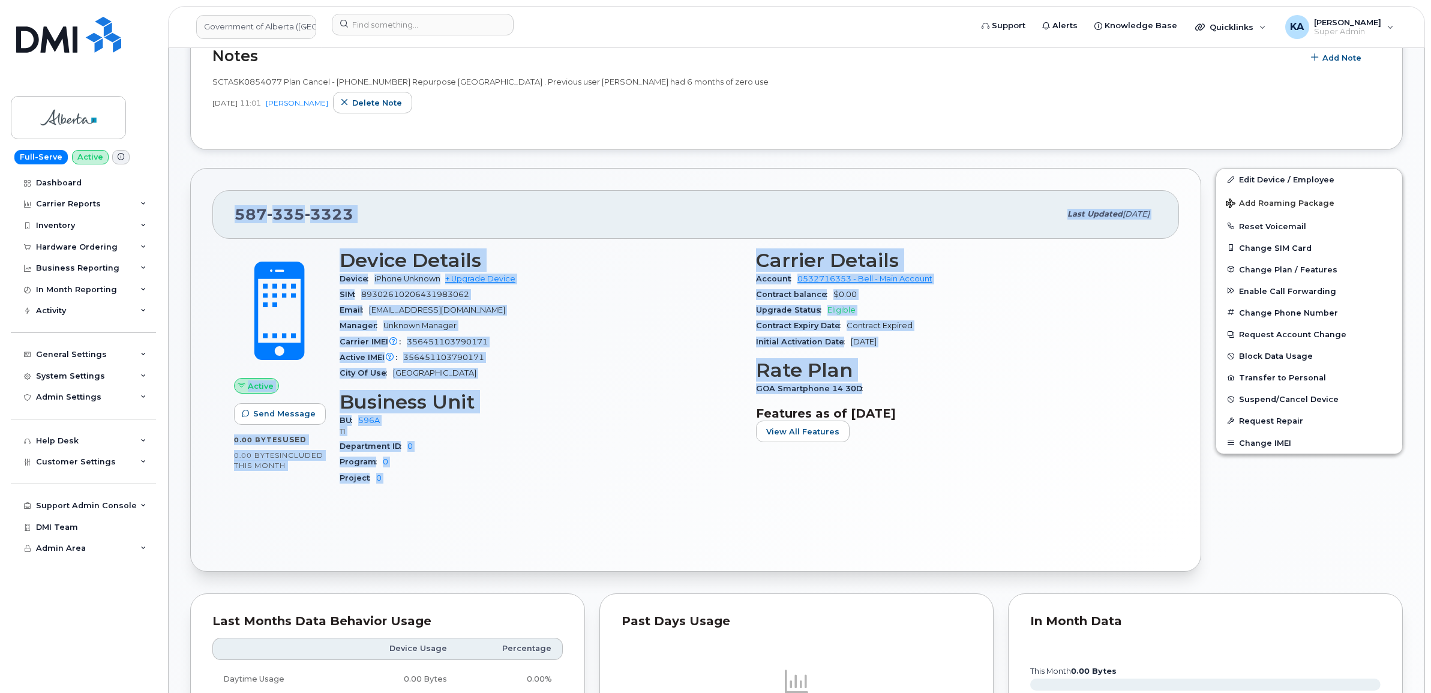
drag, startPoint x: 234, startPoint y: 217, endPoint x: 870, endPoint y: 389, distance: 658.7
click at [870, 389] on div "587 335 3323 Last updated Oct 09, 2025 Active Send Message 0.00 Bytes  used 0.0…" at bounding box center [695, 370] width 1011 height 404
copy div "587 335 3323 Last updated Oct 09, 2025 Active Send Message 0.00 Bytes  used 0.0…"
click at [429, 28] on input at bounding box center [423, 25] width 182 height 22
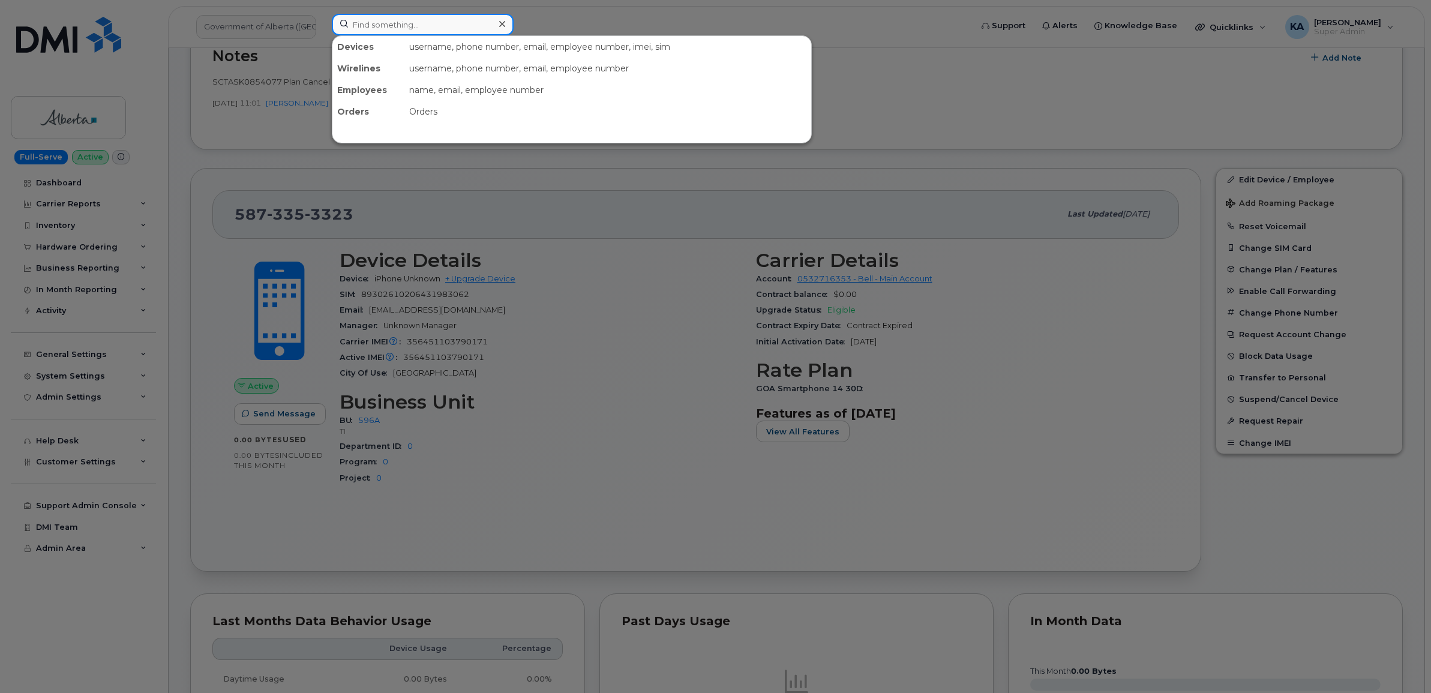
paste input "5879917542"
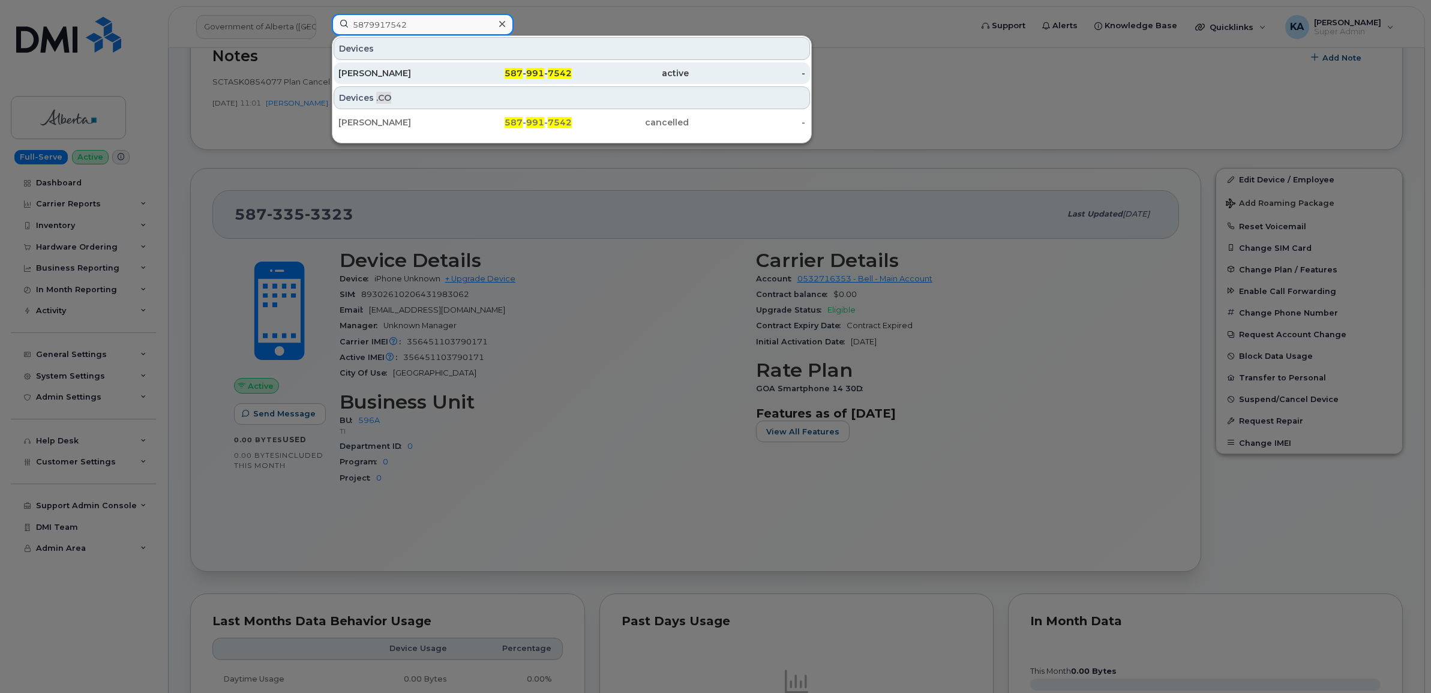
type input "5879917542"
click at [395, 71] on div "[PERSON_NAME]" at bounding box center [396, 73] width 117 height 12
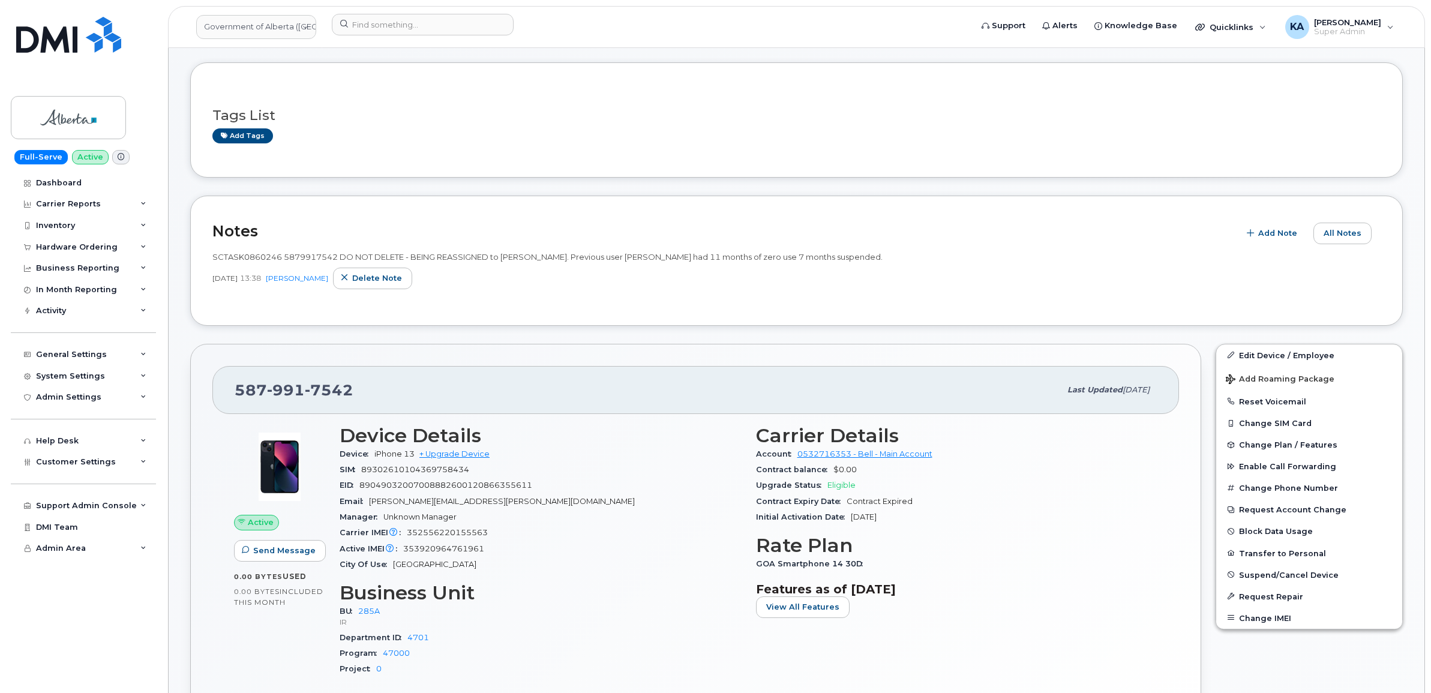
scroll to position [75, 0]
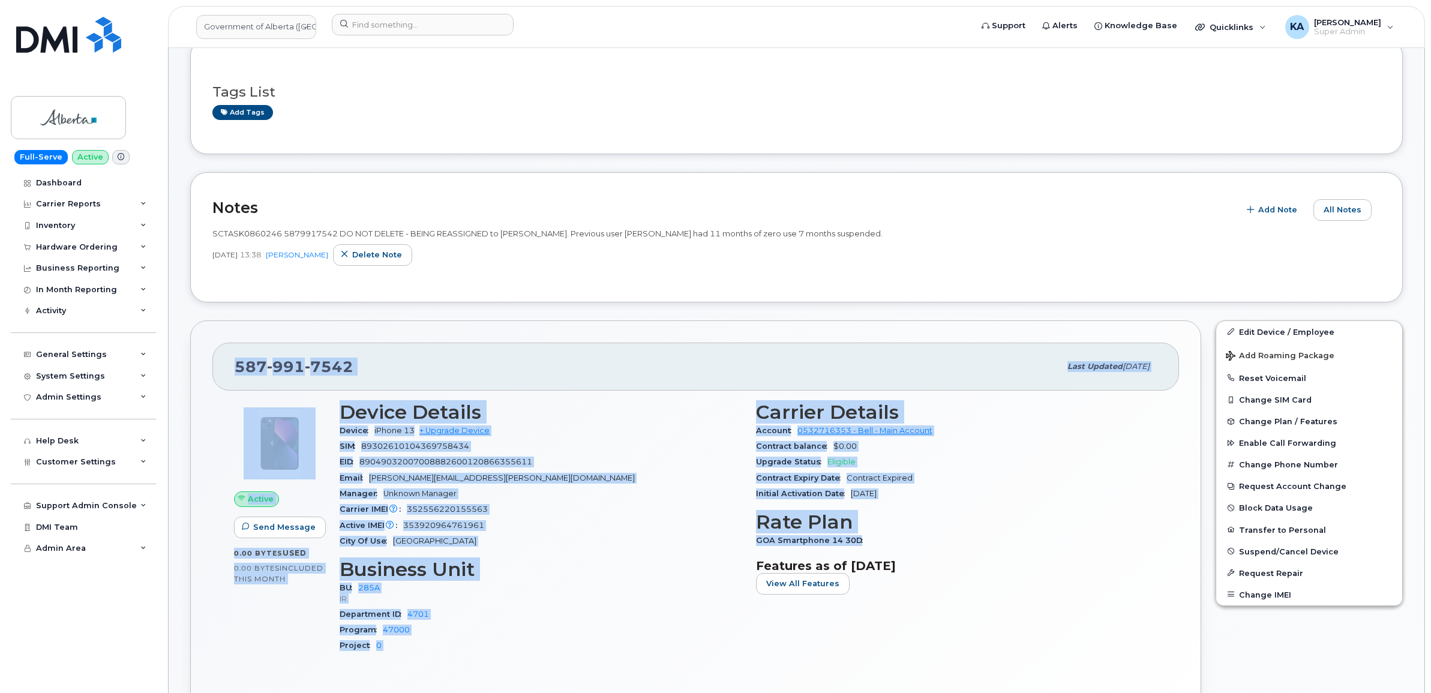
drag, startPoint x: 231, startPoint y: 367, endPoint x: 862, endPoint y: 541, distance: 654.9
click at [862, 541] on div "[PHONE_NUMBER] Last updated [DATE] Active Send Message 0.00 Bytes  used 0.00 By…" at bounding box center [695, 529] width 1011 height 419
copy div "[PHONE_NUMBER] Last updated [DATE] Active Send Message 0.00 Bytes  used 0.00 By…"
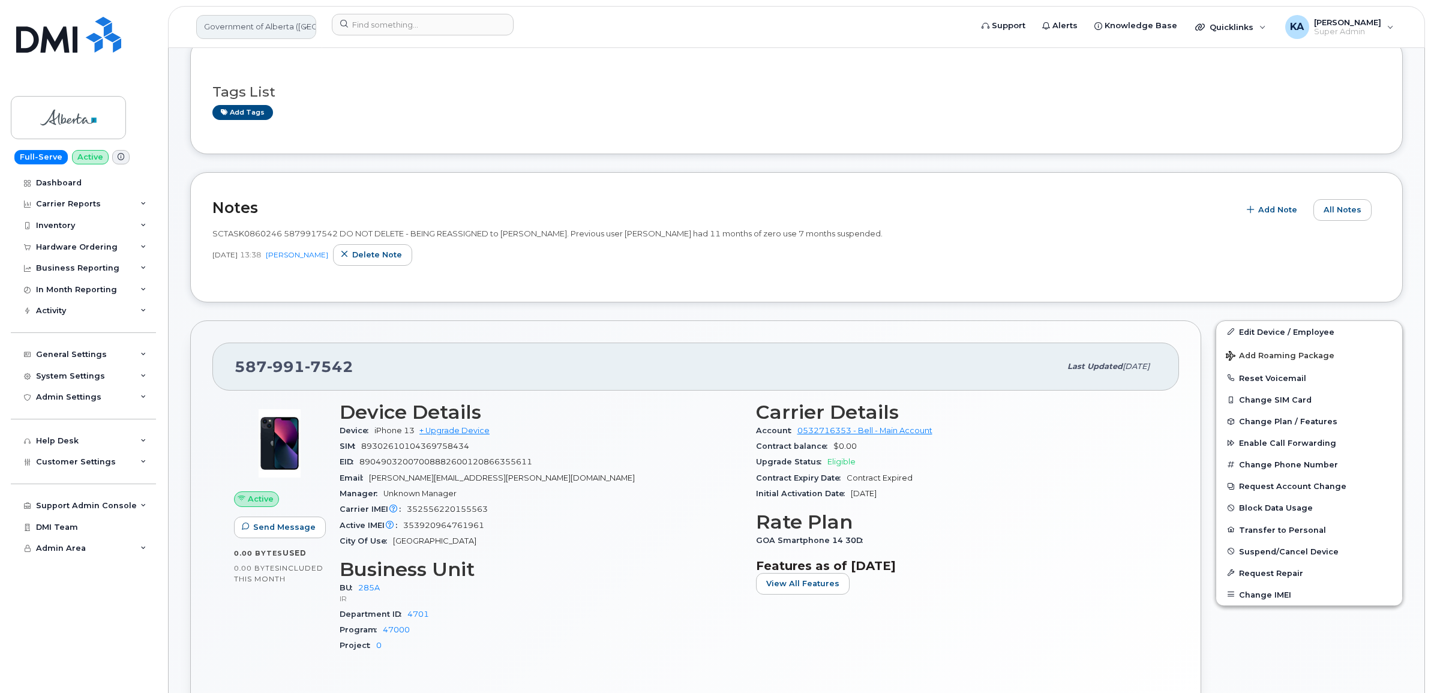
click at [244, 28] on link "Government of Alberta ([GEOGRAPHIC_DATA])" at bounding box center [256, 27] width 120 height 24
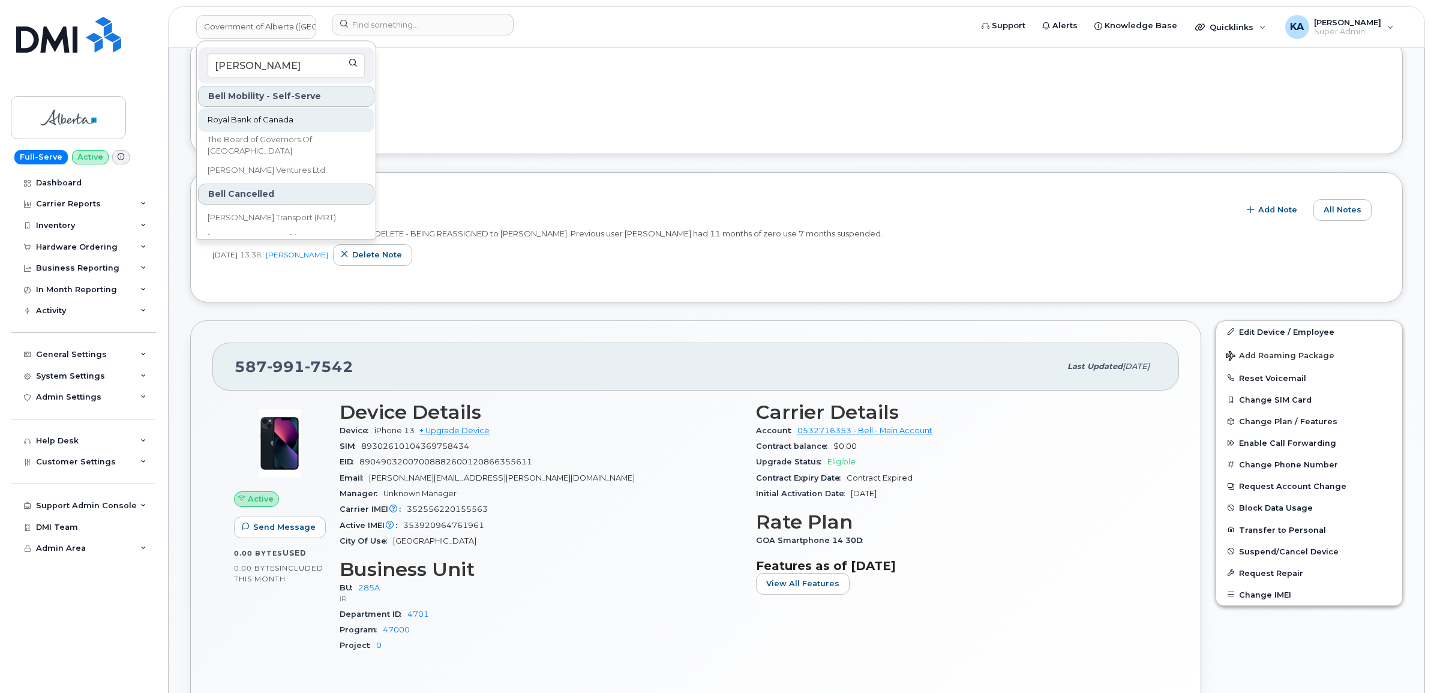
type input "[PERSON_NAME]"
click at [238, 122] on span "Royal Bank of Canada" at bounding box center [251, 120] width 86 height 12
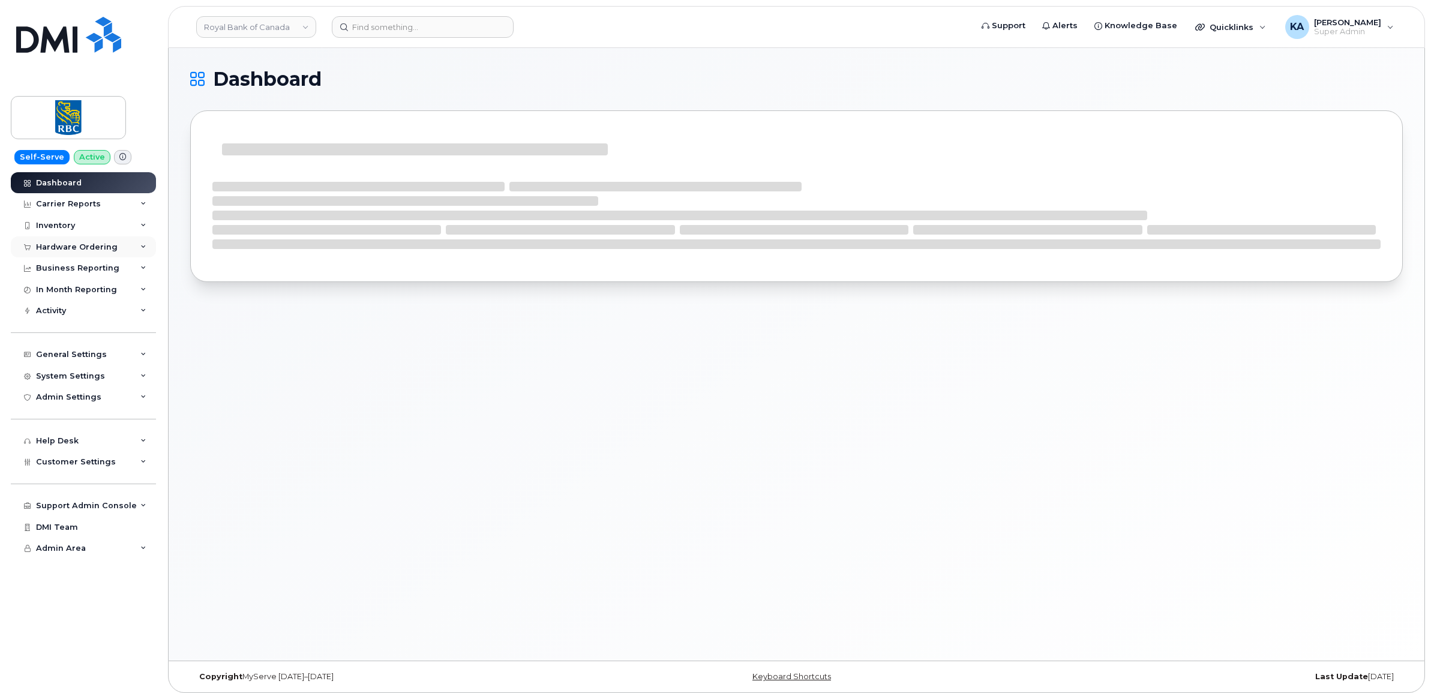
click at [80, 250] on div "Hardware Ordering" at bounding box center [77, 247] width 82 height 10
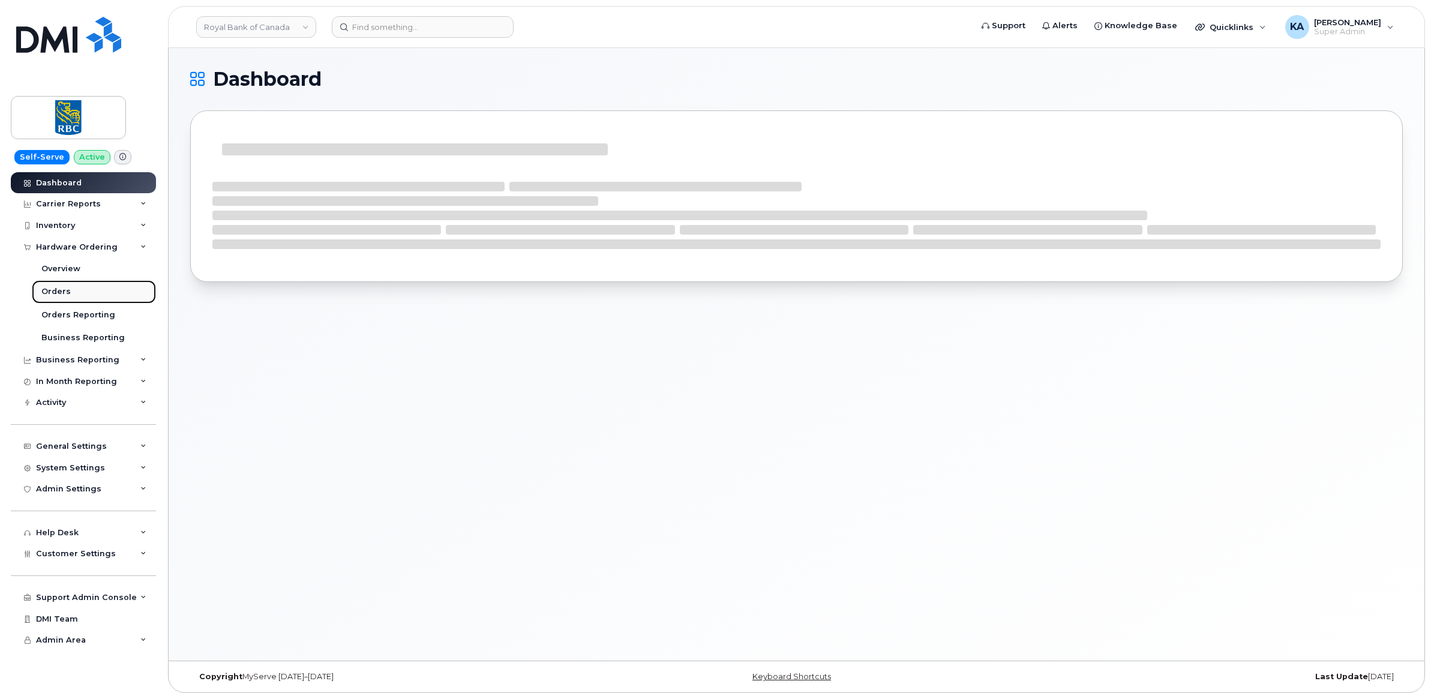
click at [58, 288] on div "Orders" at bounding box center [55, 291] width 29 height 11
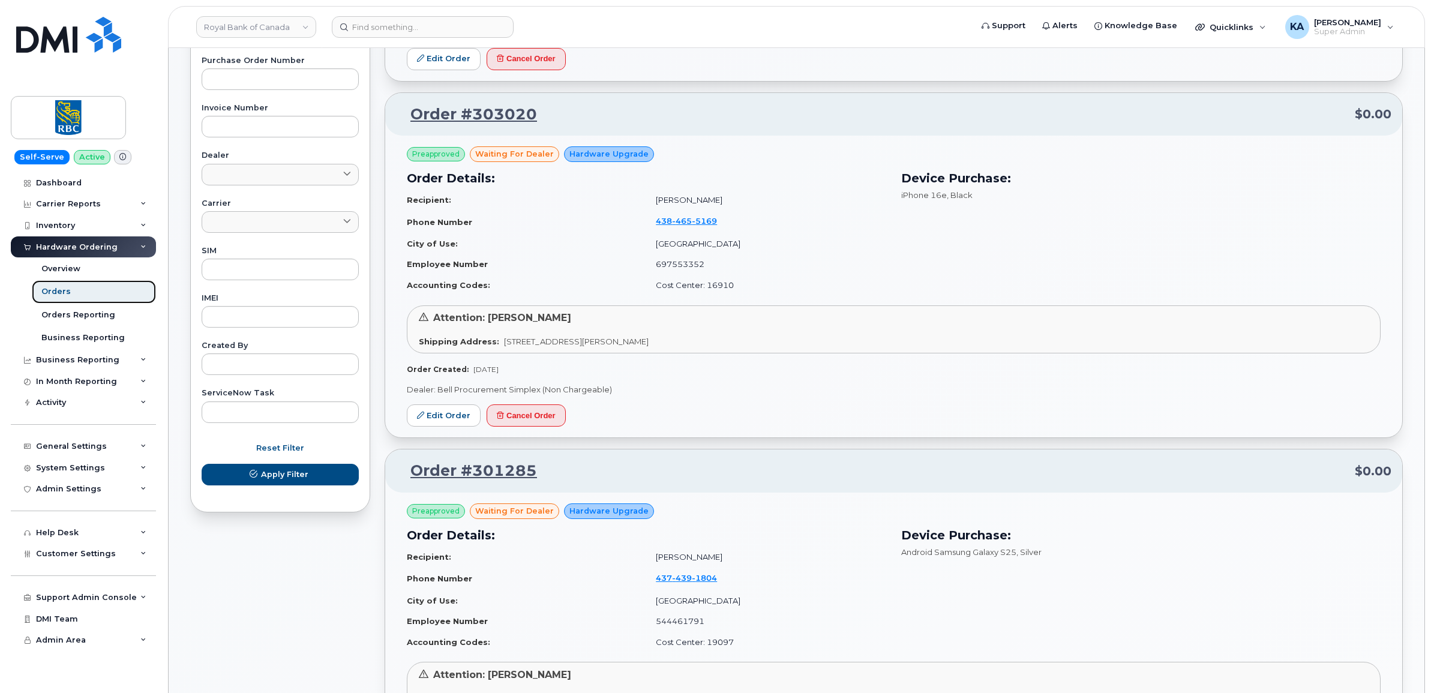
scroll to position [450, 0]
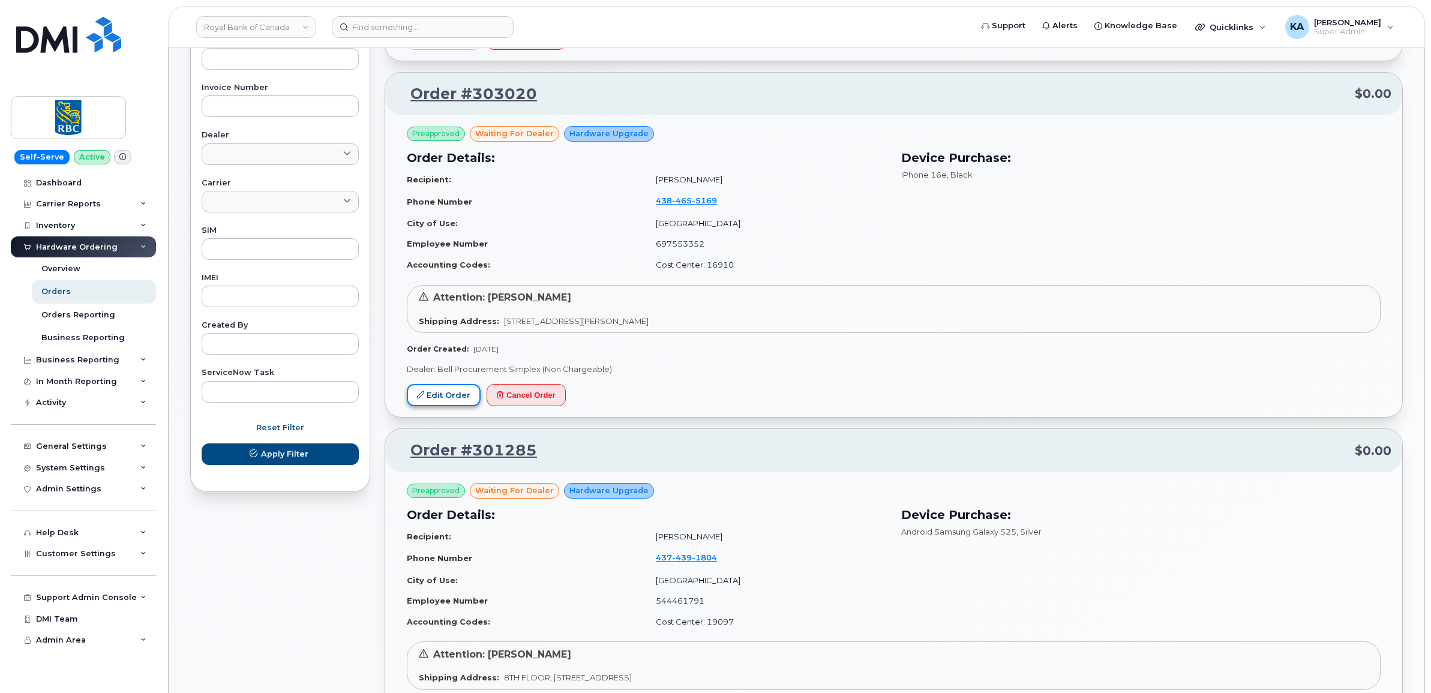
click at [447, 394] on link "Edit Order" at bounding box center [444, 395] width 74 height 22
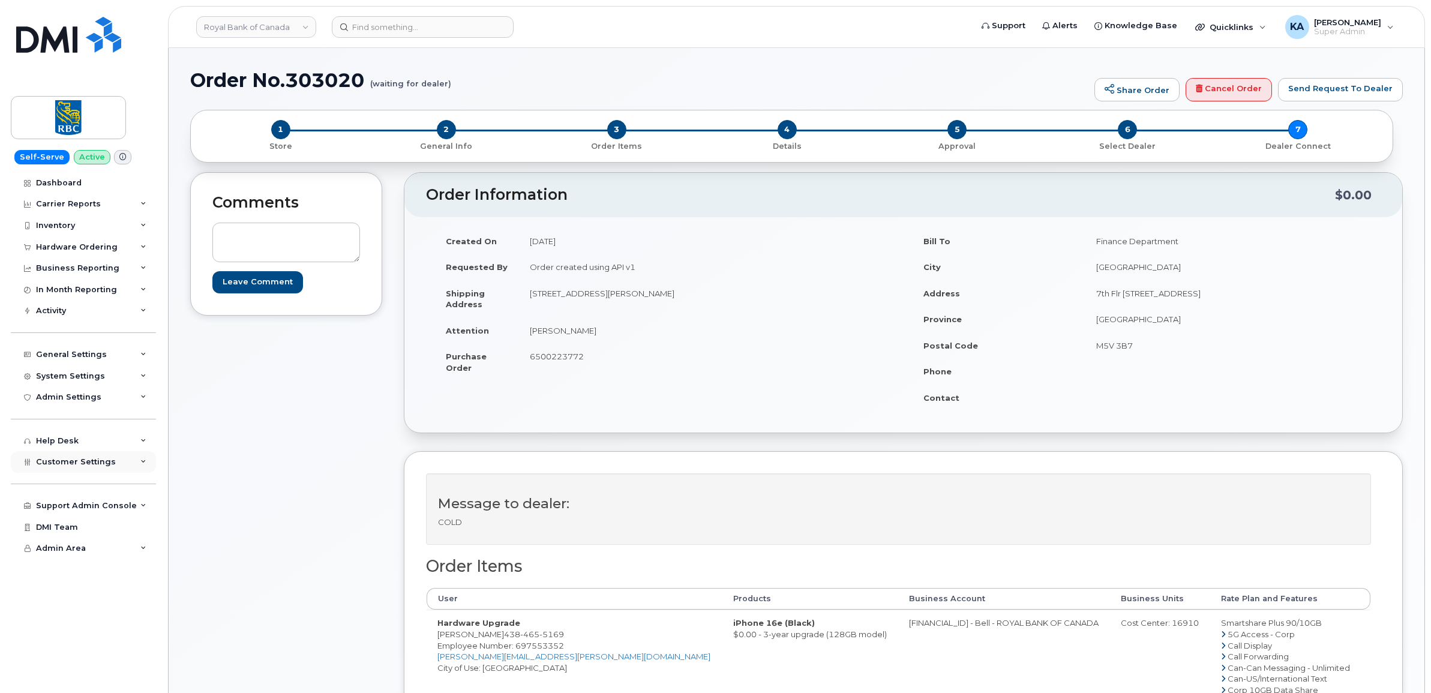
click at [78, 466] on span "Customer Settings" at bounding box center [76, 461] width 80 height 9
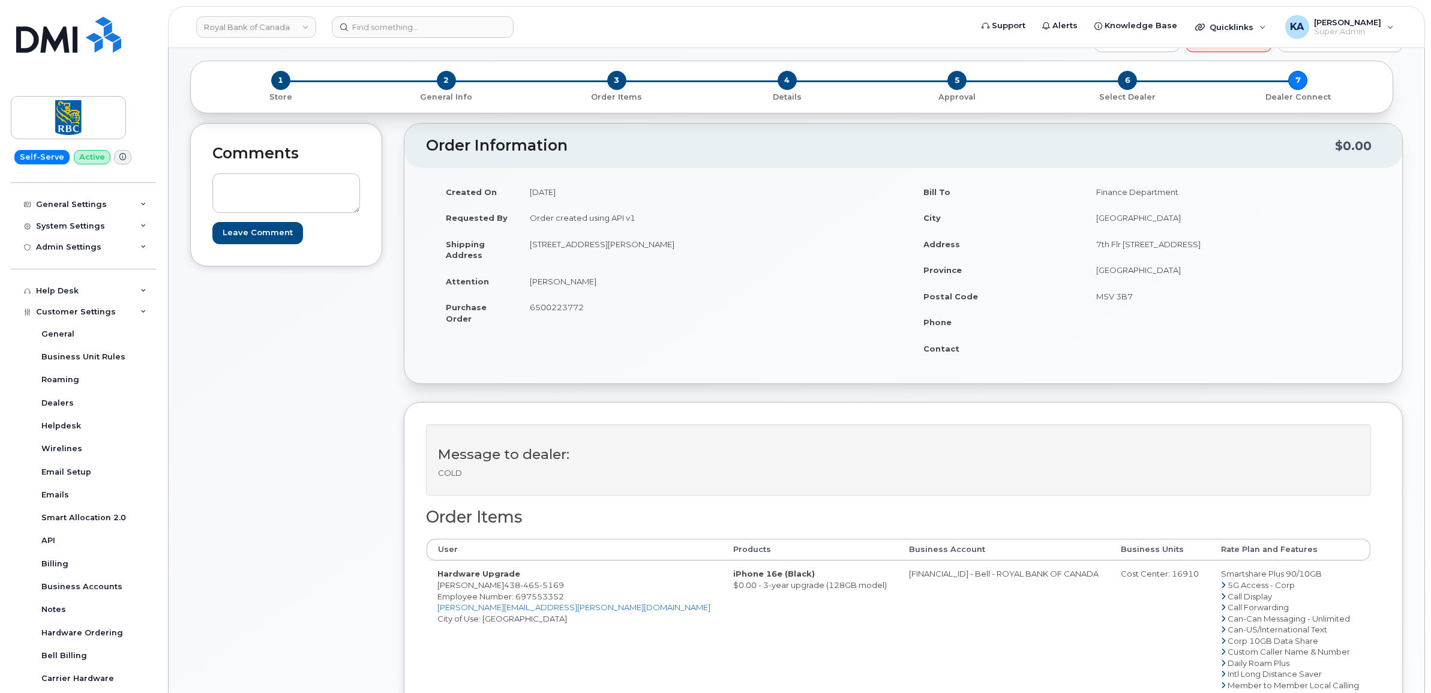
scroll to position [75, 0]
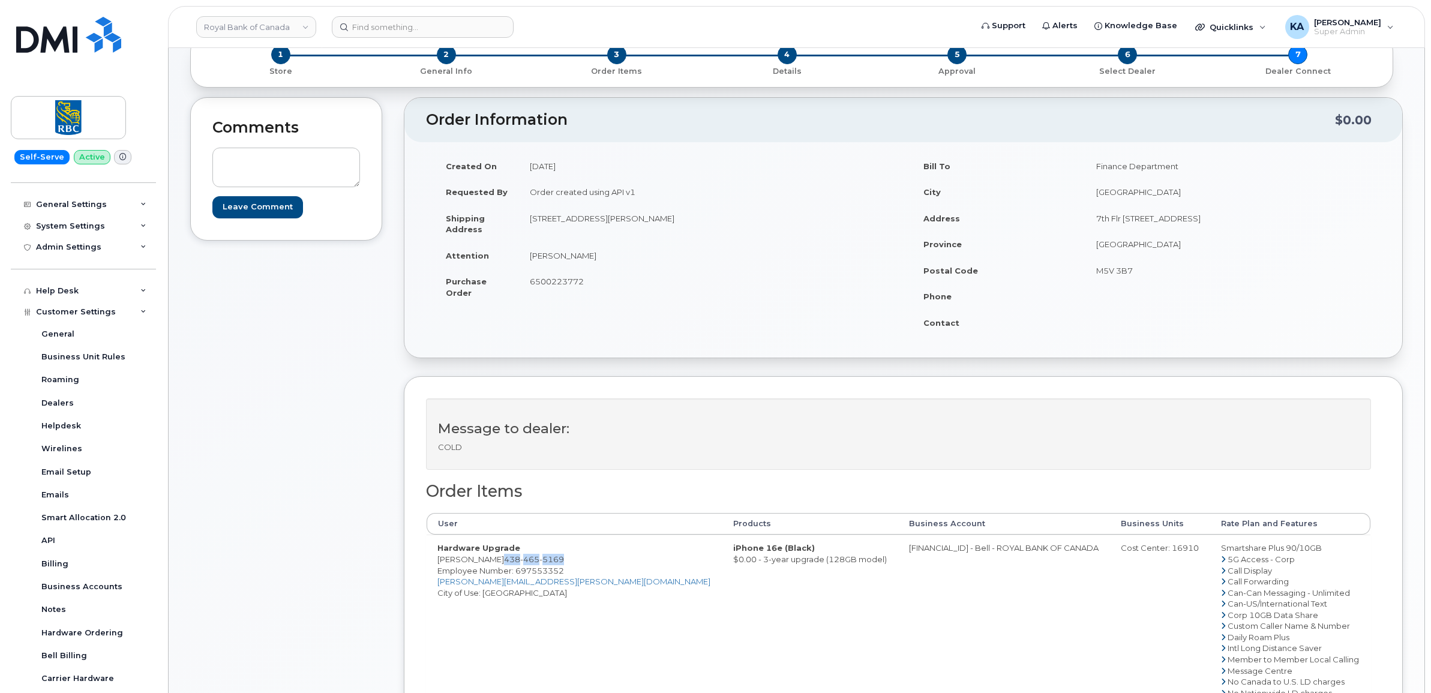
drag, startPoint x: 494, startPoint y: 560, endPoint x: 555, endPoint y: 564, distance: 61.3
click at [555, 564] on span "438 465 5169" at bounding box center [534, 559] width 60 height 10
copy span "438 465 5169"
click at [534, 573] on span "Employee Number: 697553352" at bounding box center [500, 571] width 127 height 10
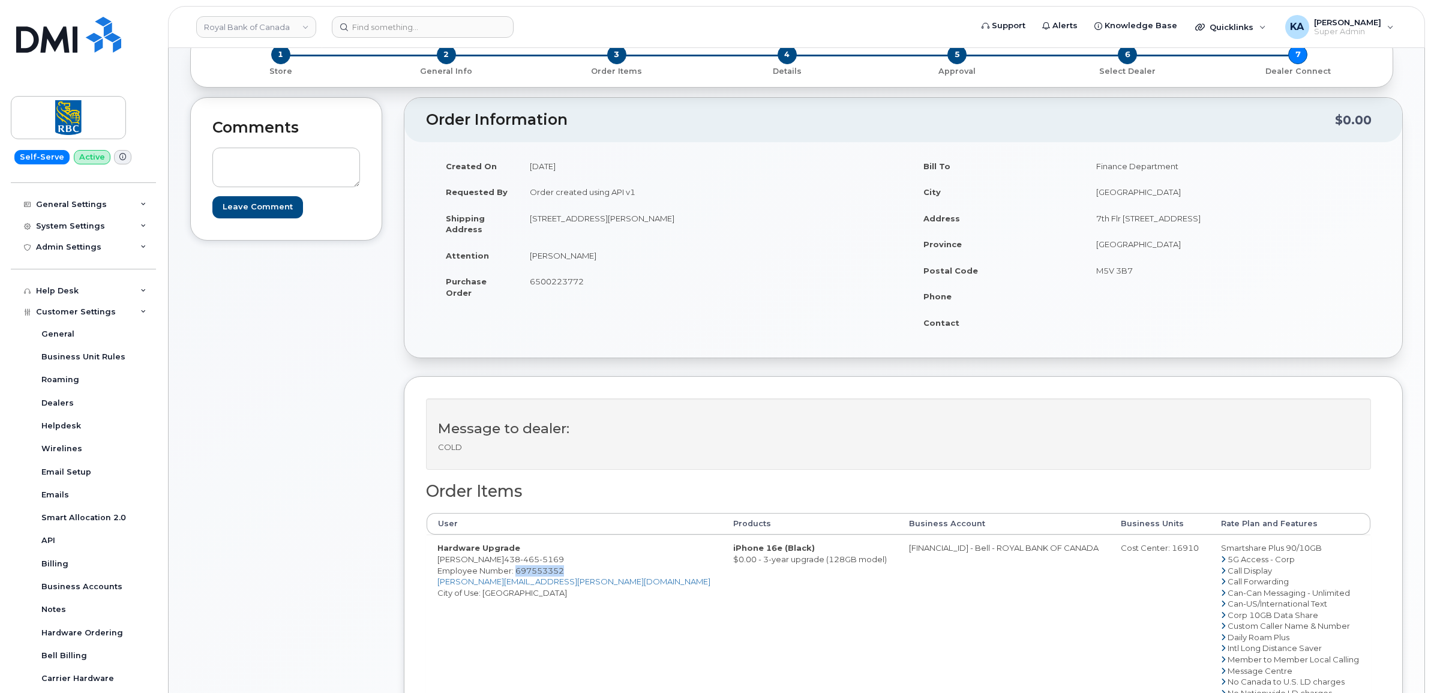
copy span "697553352"
drag, startPoint x: 524, startPoint y: 219, endPoint x: 614, endPoint y: 229, distance: 90.6
click at [614, 229] on td "4851 AV VAN HORNE MONTRÉAL, QC, CANADA, H3W 1J2" at bounding box center [707, 223] width 376 height 37
copy td "4851 AV VAN HORNE"
drag, startPoint x: 724, startPoint y: 213, endPoint x: 761, endPoint y: 220, distance: 37.9
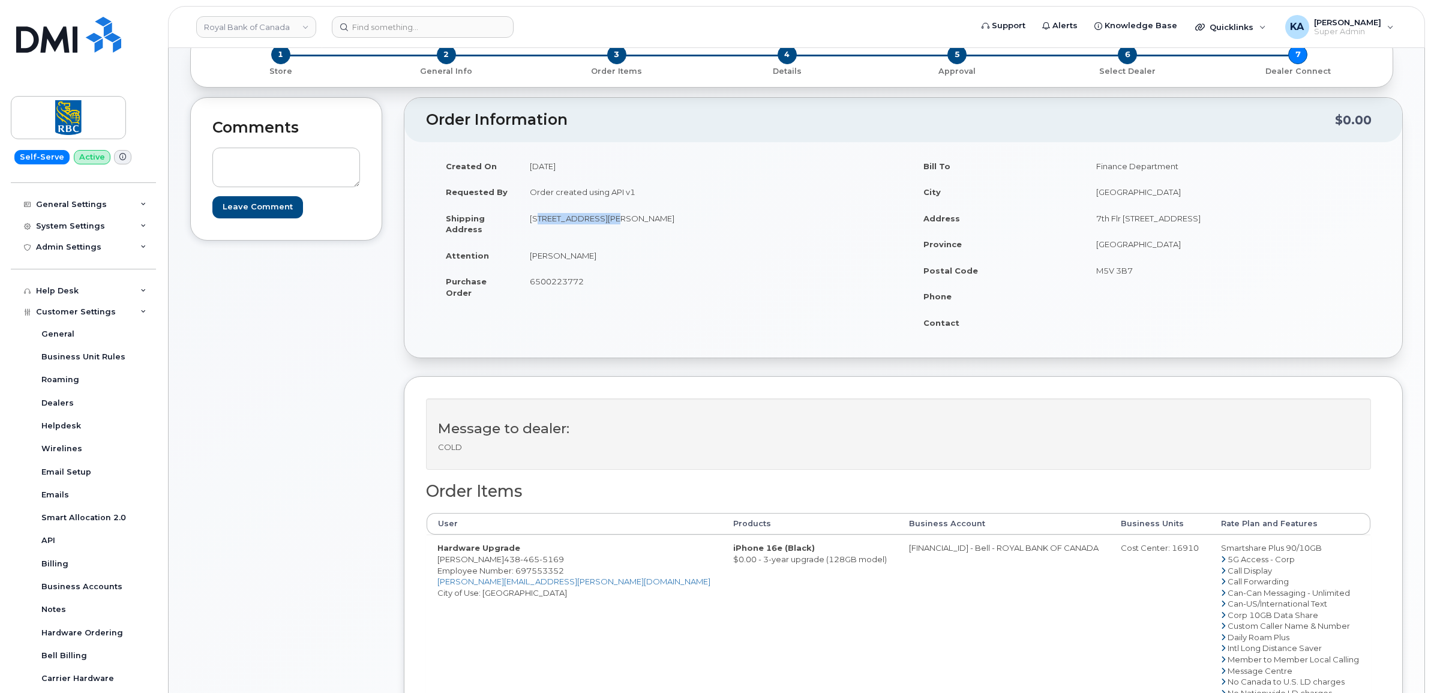
click at [761, 220] on td "4851 AV VAN HORNE MONTRÉAL, QC, CANADA, H3W 1J2" at bounding box center [707, 223] width 376 height 37
copy td "H3W 1J2"
drag, startPoint x: 523, startPoint y: 253, endPoint x: 587, endPoint y: 259, distance: 63.9
click at [587, 259] on td "John Wozniak" at bounding box center [707, 255] width 376 height 26
copy td "John Wozniak"
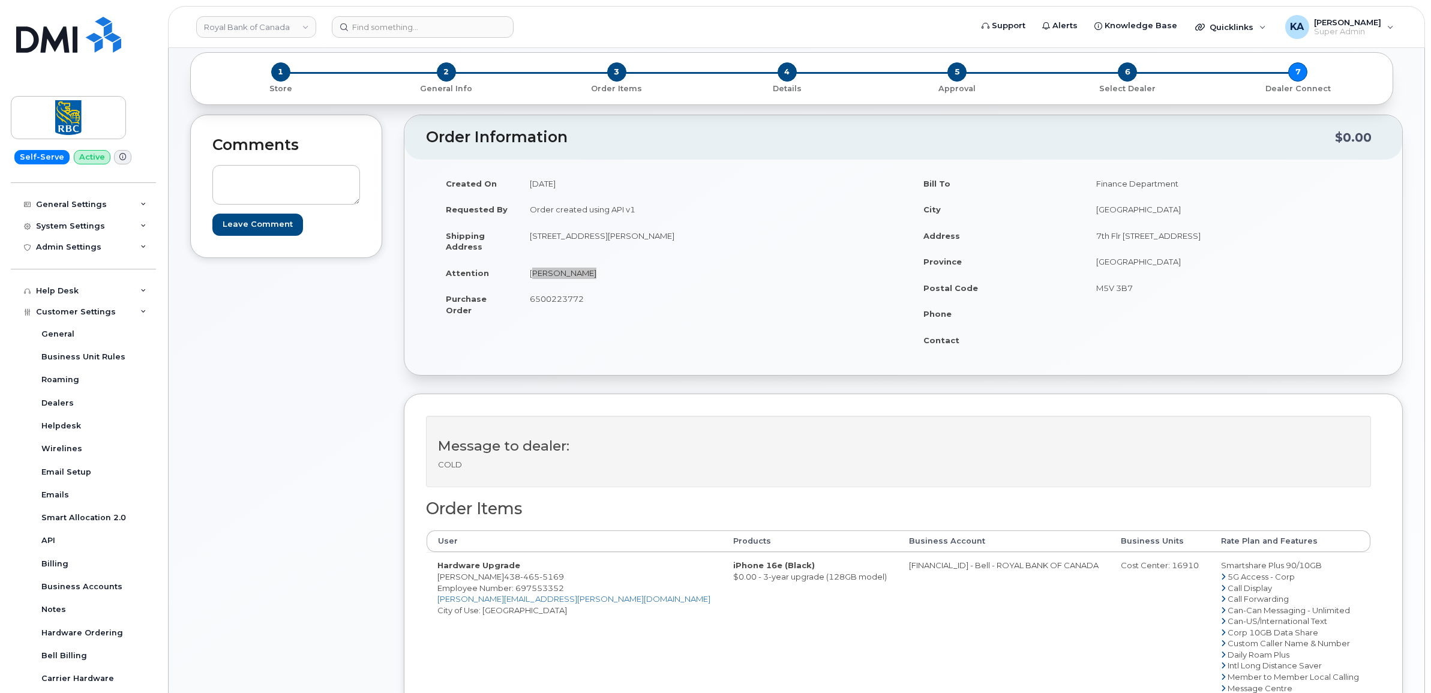
scroll to position [150, 0]
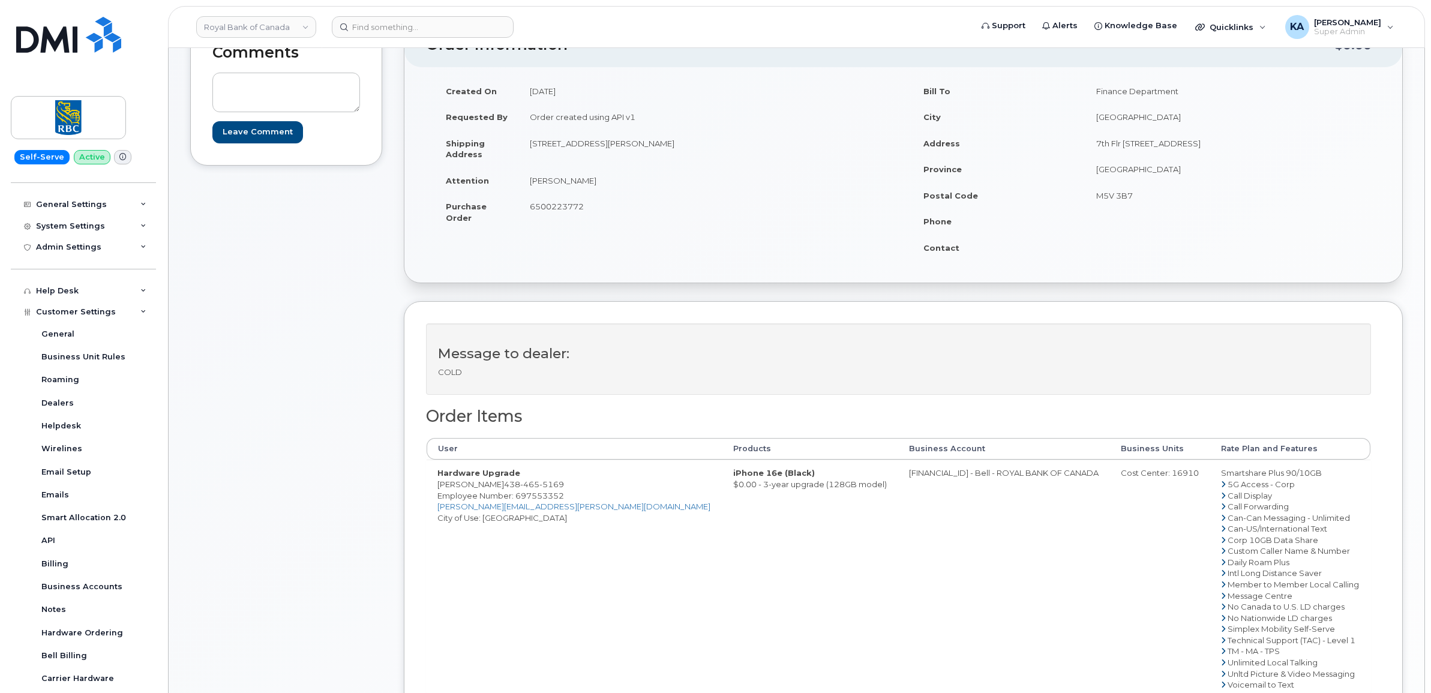
click at [898, 473] on td "0526299293 - Bell - ROYAL BANK OF CANADA" at bounding box center [1004, 579] width 212 height 238
copy td "0526299293"
click at [1138, 472] on div "Cost Center: 16910" at bounding box center [1160, 472] width 79 height 11
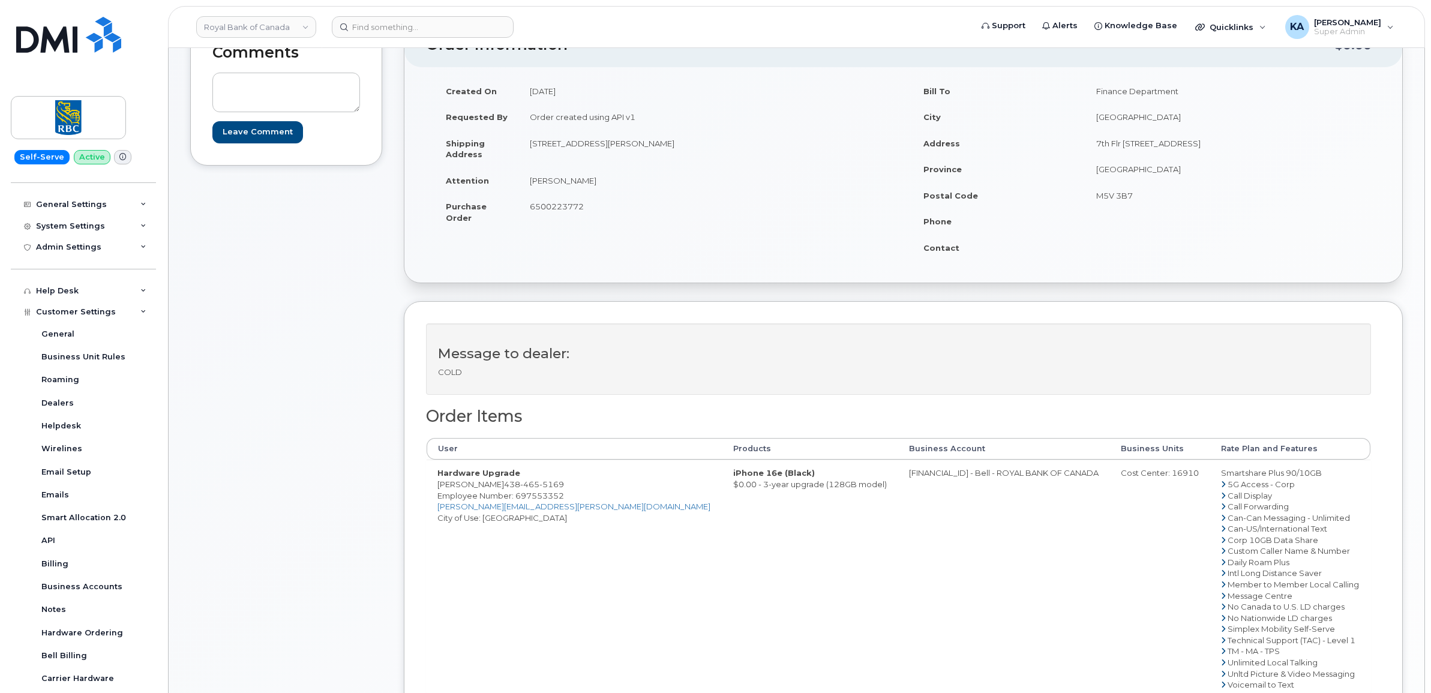
copy div "16910"
click at [547, 495] on span "Employee Number: 697553352" at bounding box center [500, 496] width 127 height 10
copy span "697553352"
drag, startPoint x: 433, startPoint y: 488, endPoint x: 492, endPoint y: 490, distance: 58.8
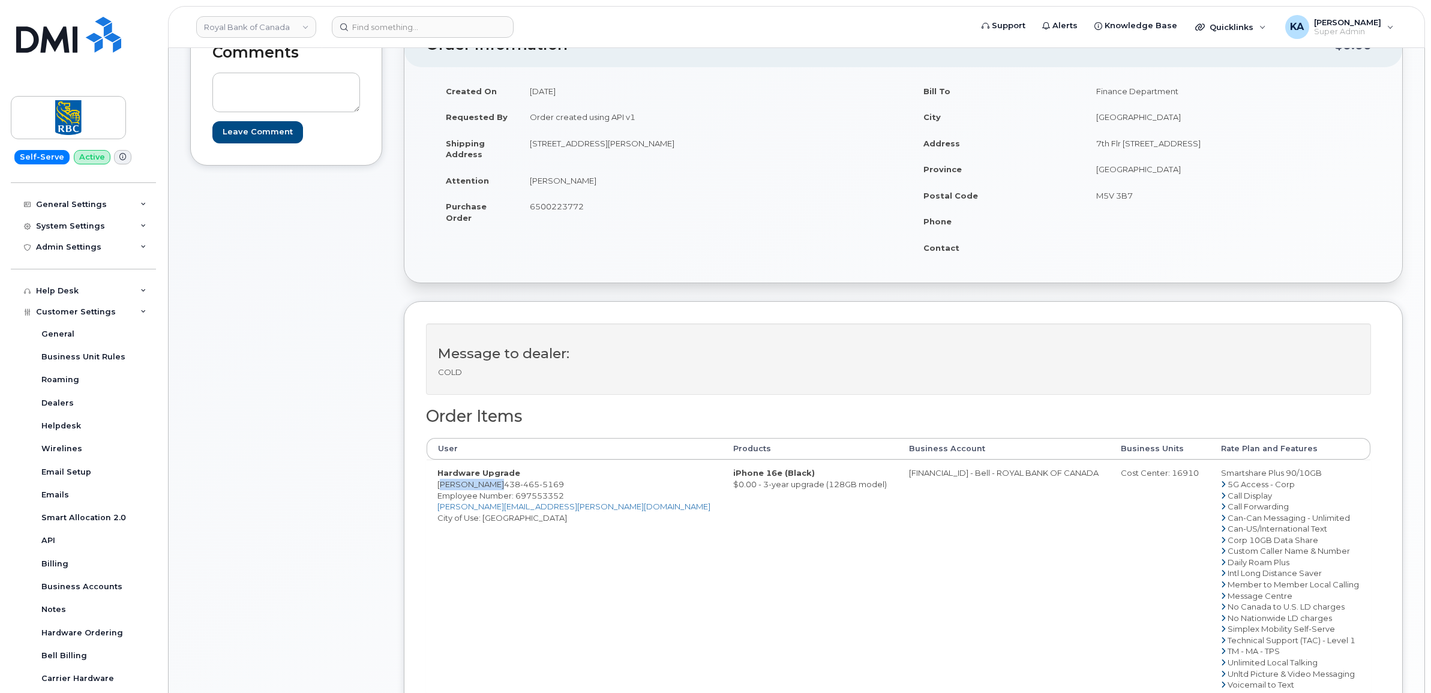
click at [492, 490] on td "Hardware Upgrade John Wozniak 438 465 5169 Employee Number: 697553352 john.wozn…" at bounding box center [575, 579] width 296 height 238
copy td "John Wozniak"
drag, startPoint x: 1189, startPoint y: 472, endPoint x: 1294, endPoint y: 472, distance: 105.6
click at [1294, 472] on td "Smartshare Plus 90/10GB 5G Access - Corp Call Display Call Forwarding Can-Can M…" at bounding box center [1290, 579] width 160 height 238
copy td "Smartshare Plus 90/10GB"
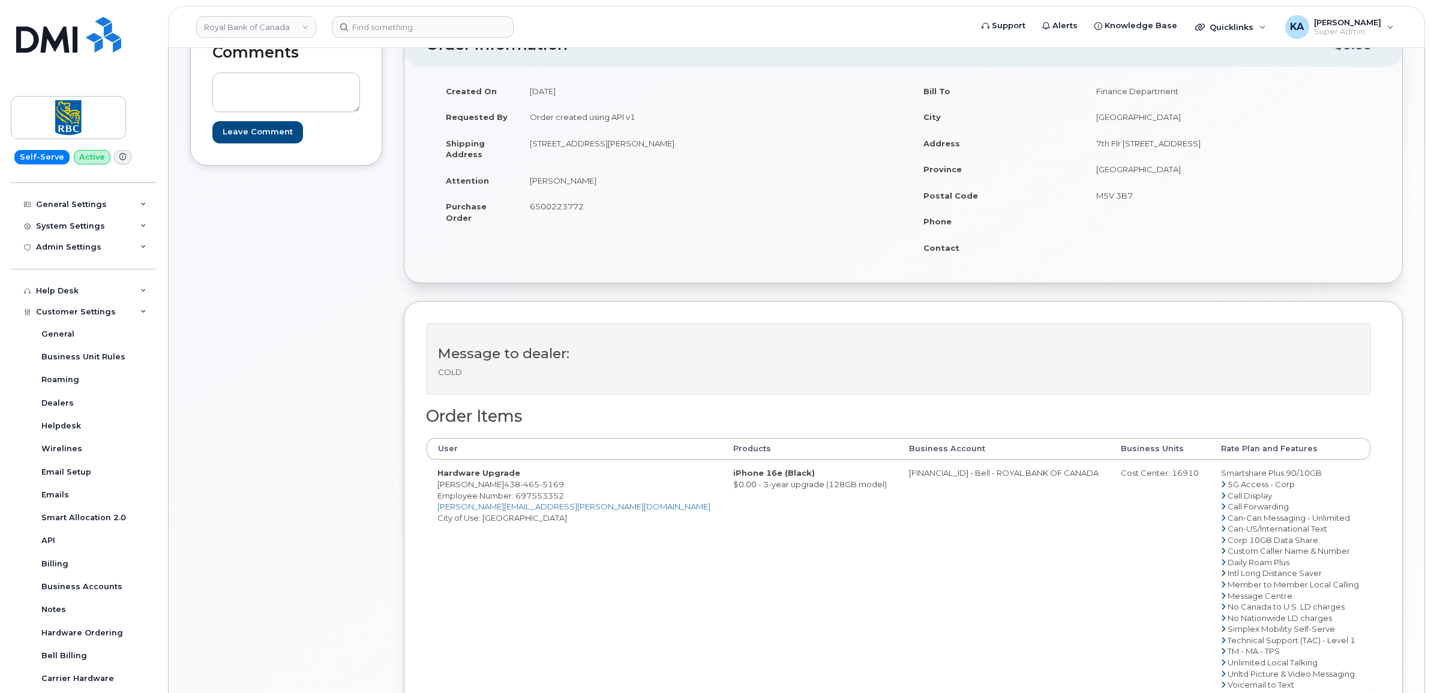
click at [558, 208] on span "6500223772" at bounding box center [557, 207] width 54 height 10
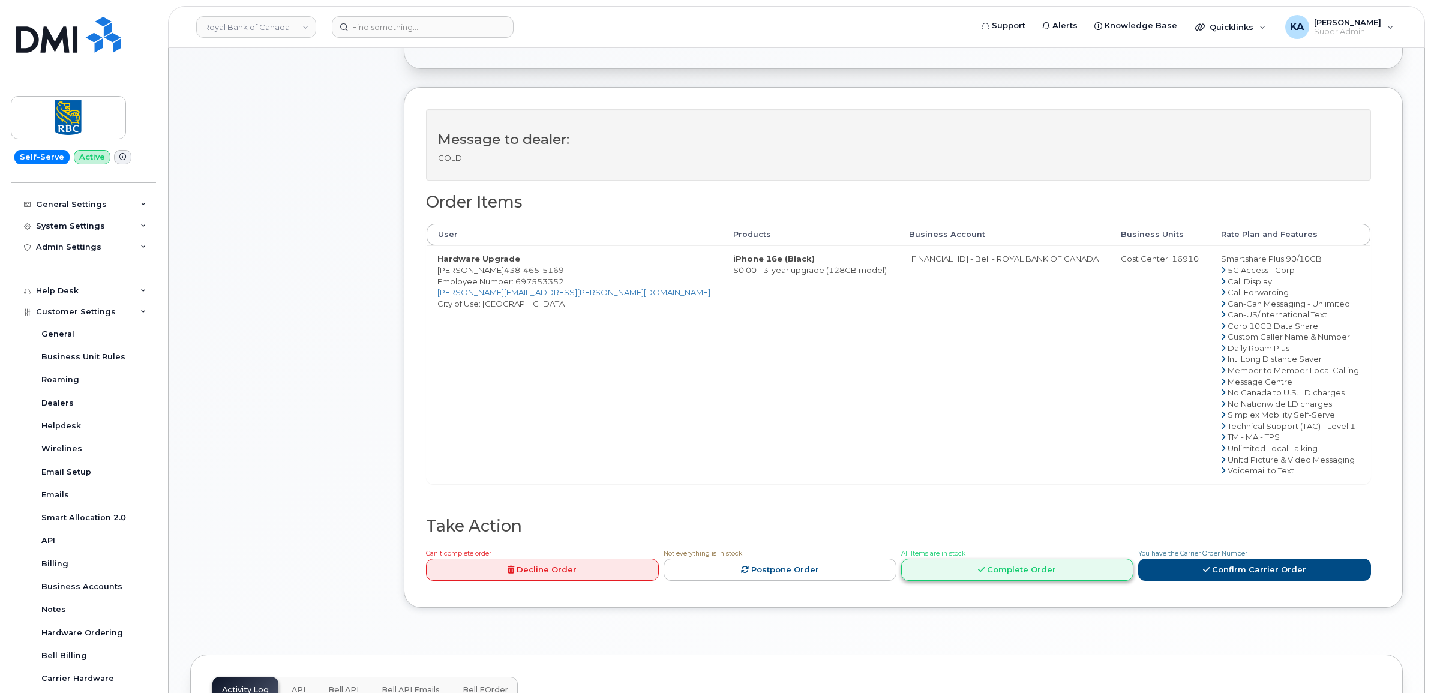
scroll to position [375, 0]
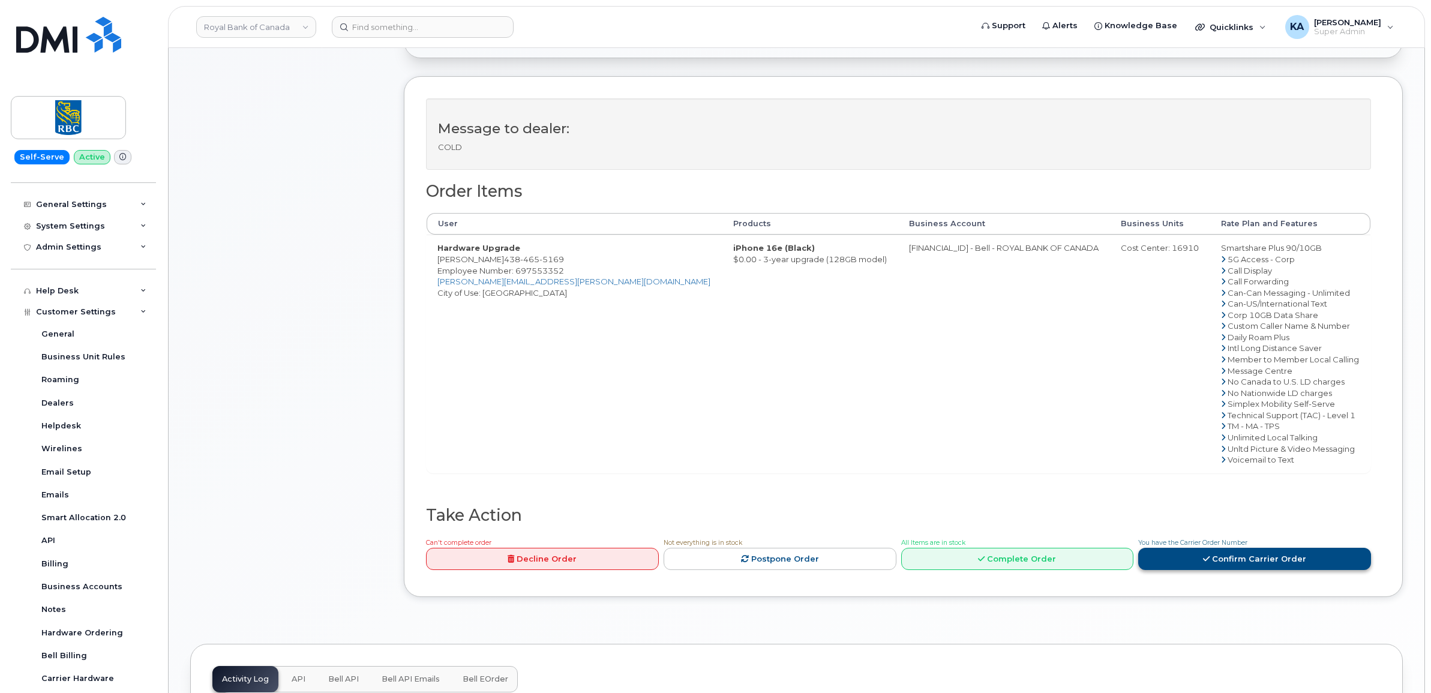
click at [1189, 563] on link "Confirm Carrier Order" at bounding box center [1254, 559] width 233 height 22
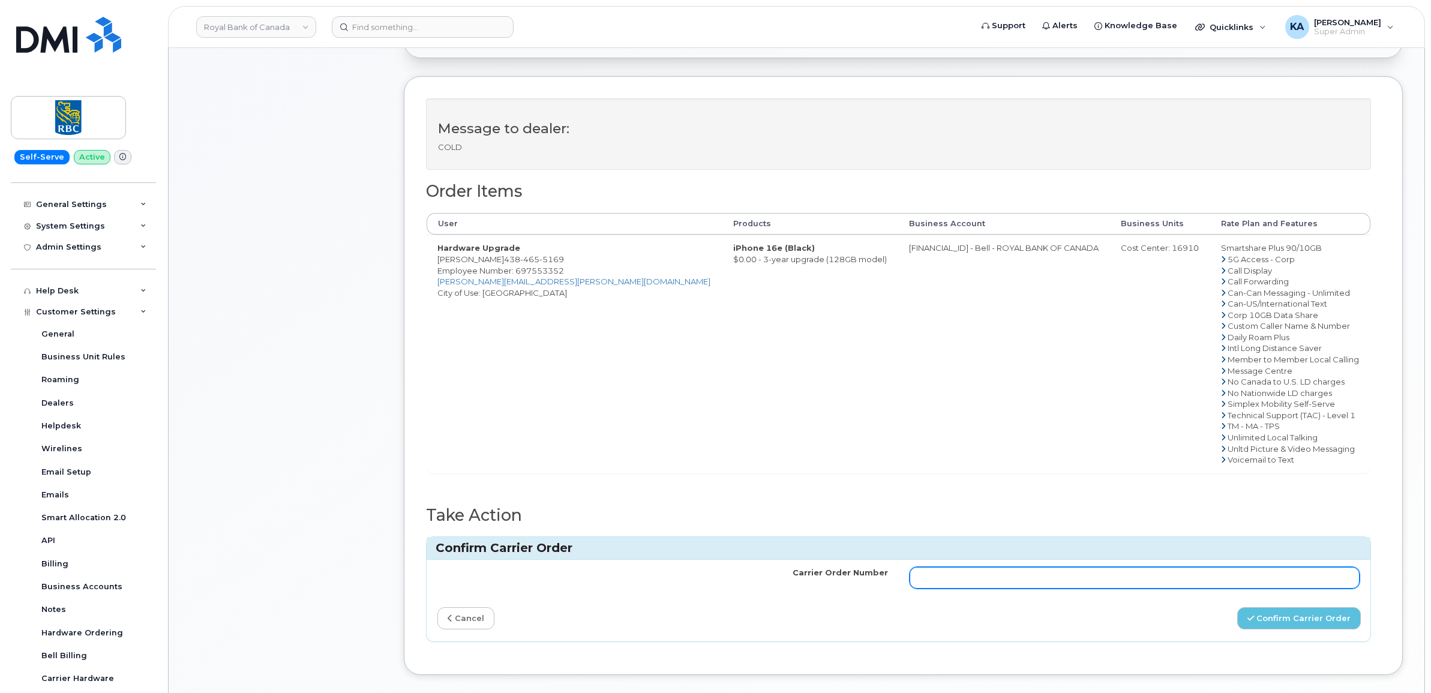
click at [991, 572] on input "Carrier Order Number" at bounding box center [1135, 578] width 451 height 22
paste input "3027877"
type input "3027877"
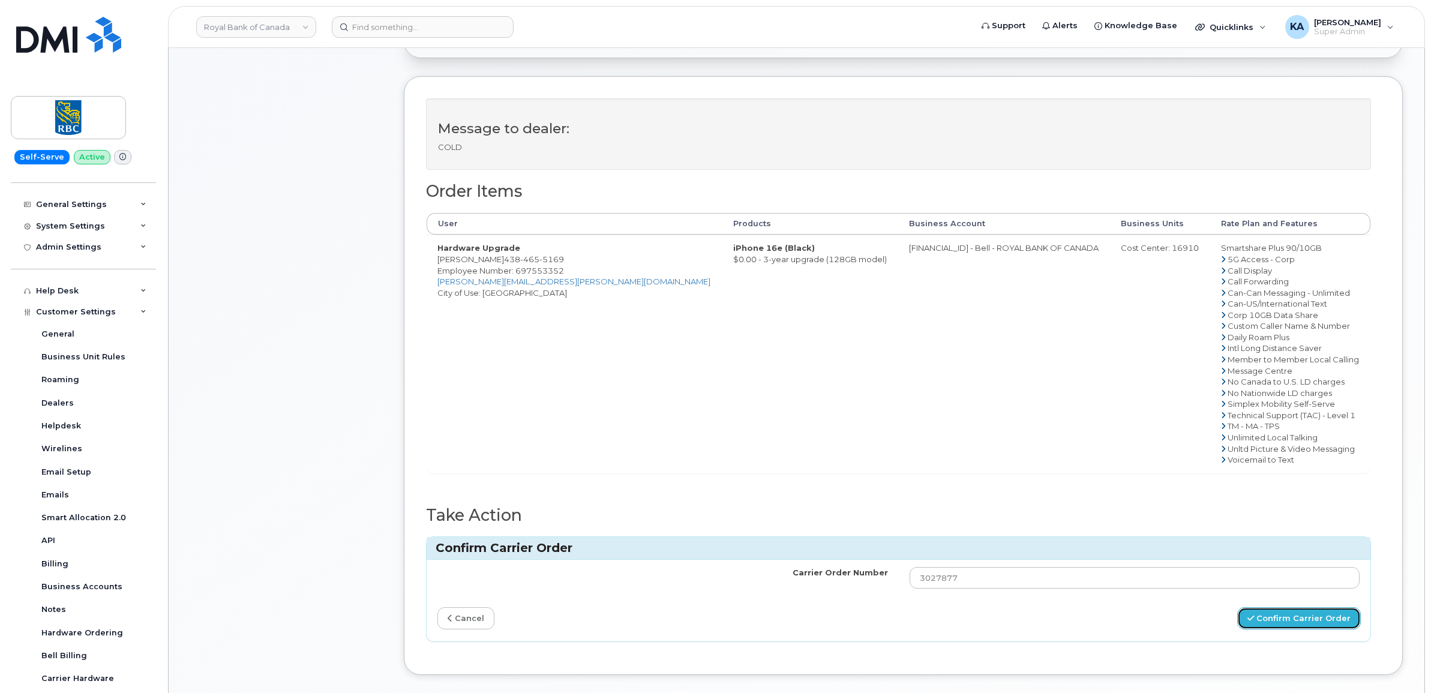
click at [1267, 621] on button "Confirm Carrier Order" at bounding box center [1299, 618] width 124 height 22
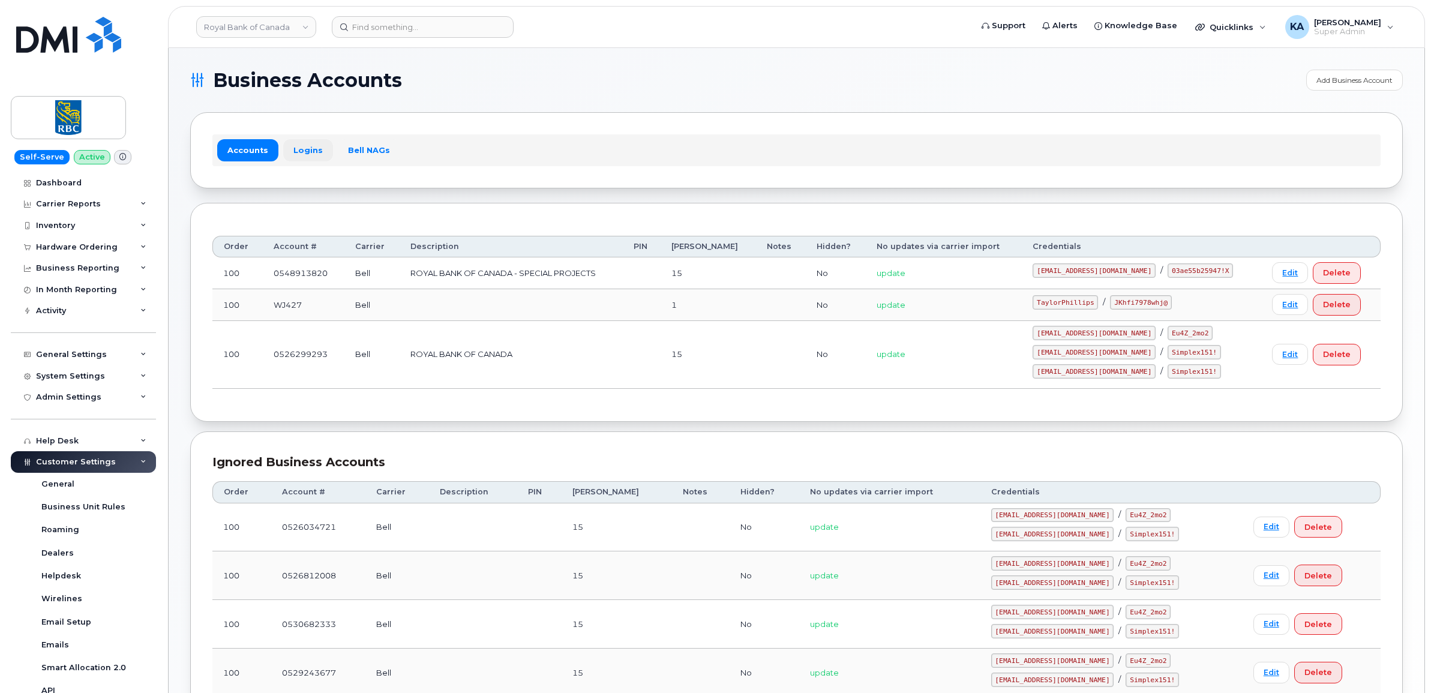
click at [307, 148] on link "Logins" at bounding box center [308, 150] width 50 height 22
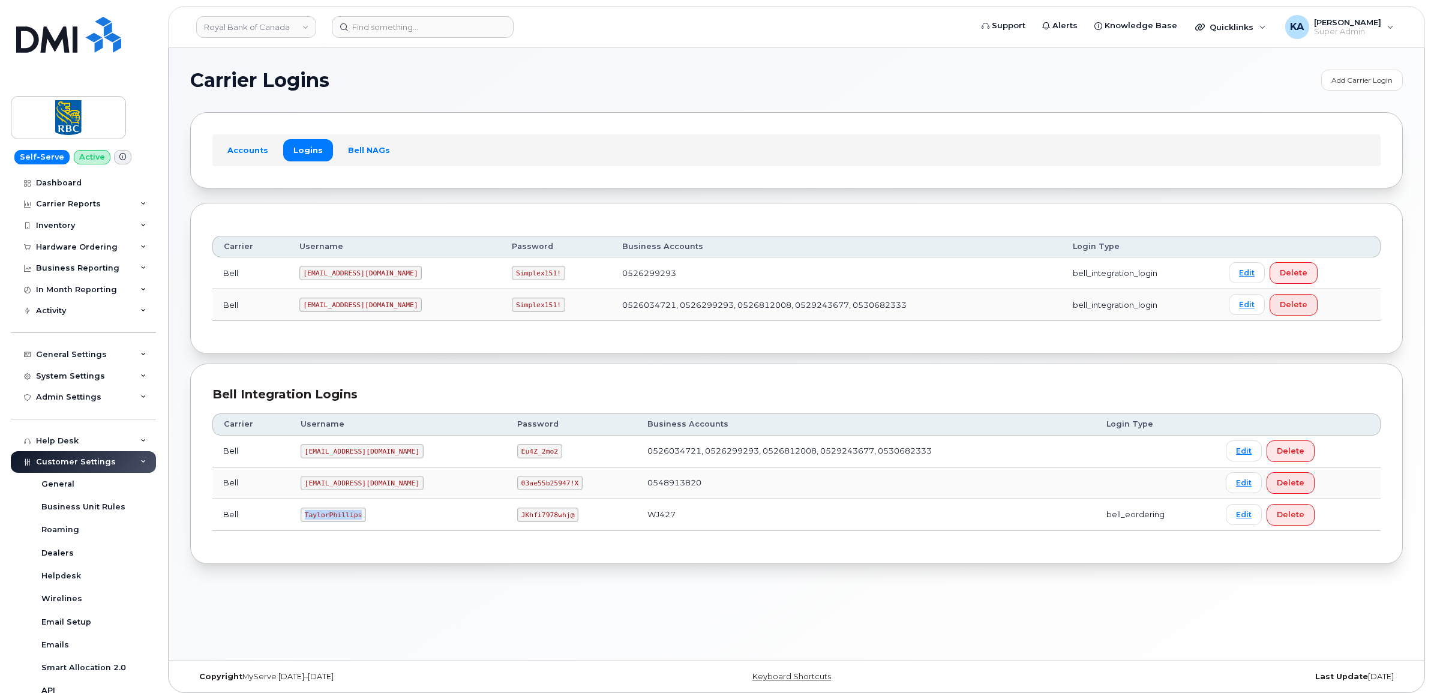
drag, startPoint x: 304, startPoint y: 519, endPoint x: 355, endPoint y: 529, distance: 52.0
click at [354, 530] on td "TaylorPhillips" at bounding box center [398, 515] width 217 height 32
copy code "TaylorPhillips"
drag, startPoint x: 479, startPoint y: 515, endPoint x: 533, endPoint y: 527, distance: 55.3
click at [533, 527] on td "JKhfi7978whj@" at bounding box center [571, 515] width 131 height 32
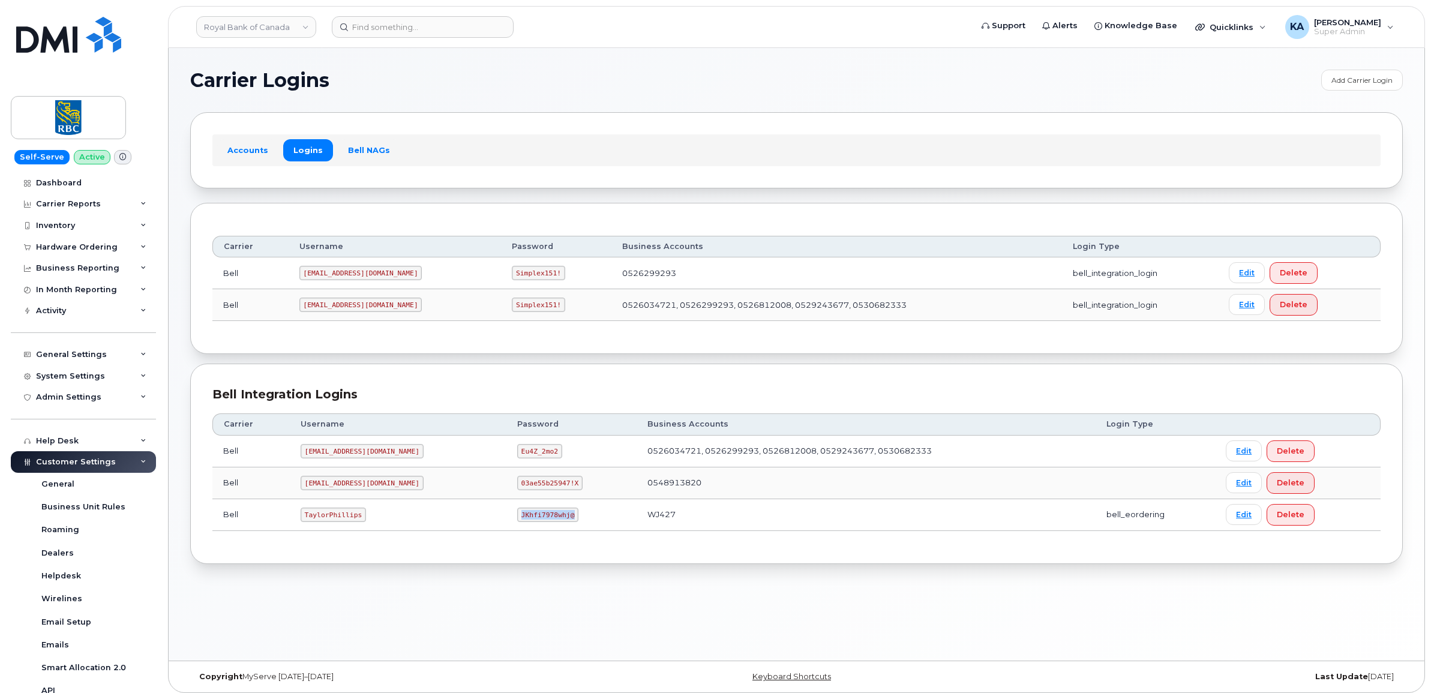
copy code "JKhfi7978whj@"
drag, startPoint x: 303, startPoint y: 515, endPoint x: 355, endPoint y: 528, distance: 53.3
click at [355, 528] on td "TaylorPhillips" at bounding box center [398, 515] width 217 height 32
copy code "TaylorPhillips"
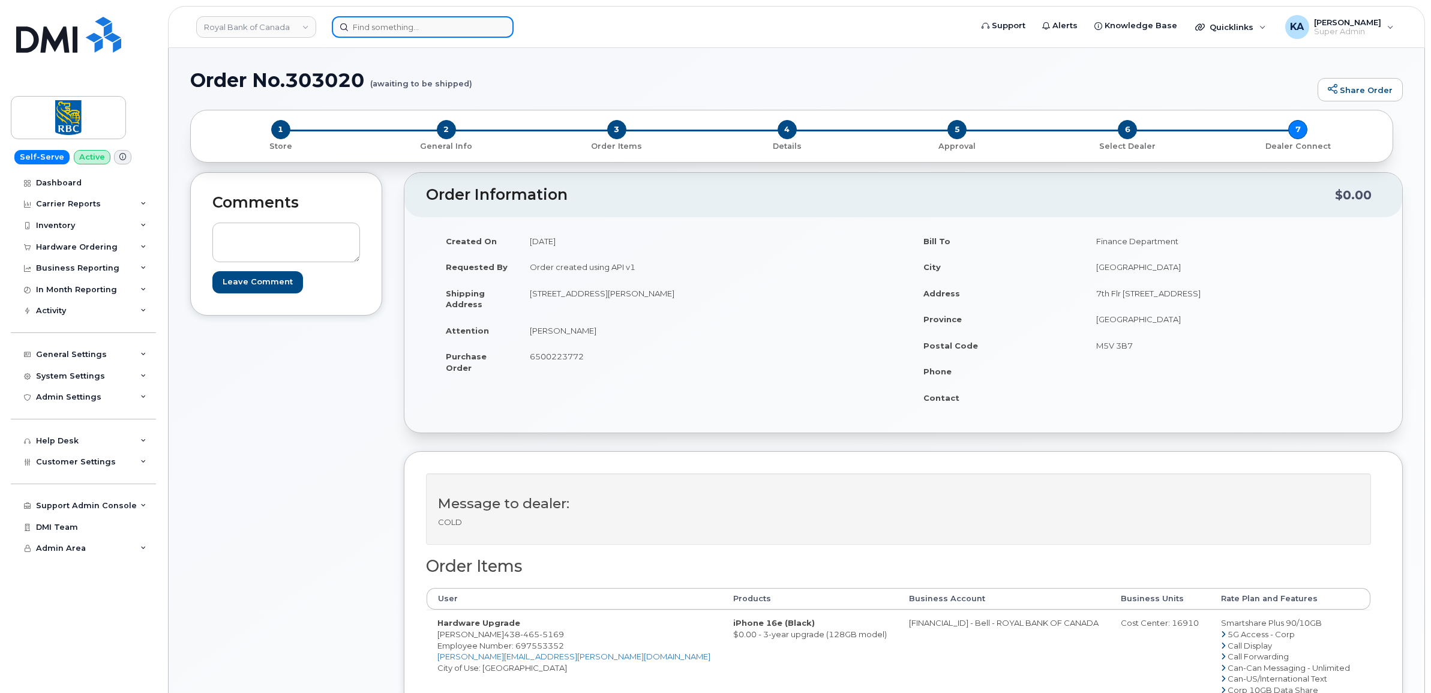
click at [408, 26] on input at bounding box center [423, 27] width 182 height 22
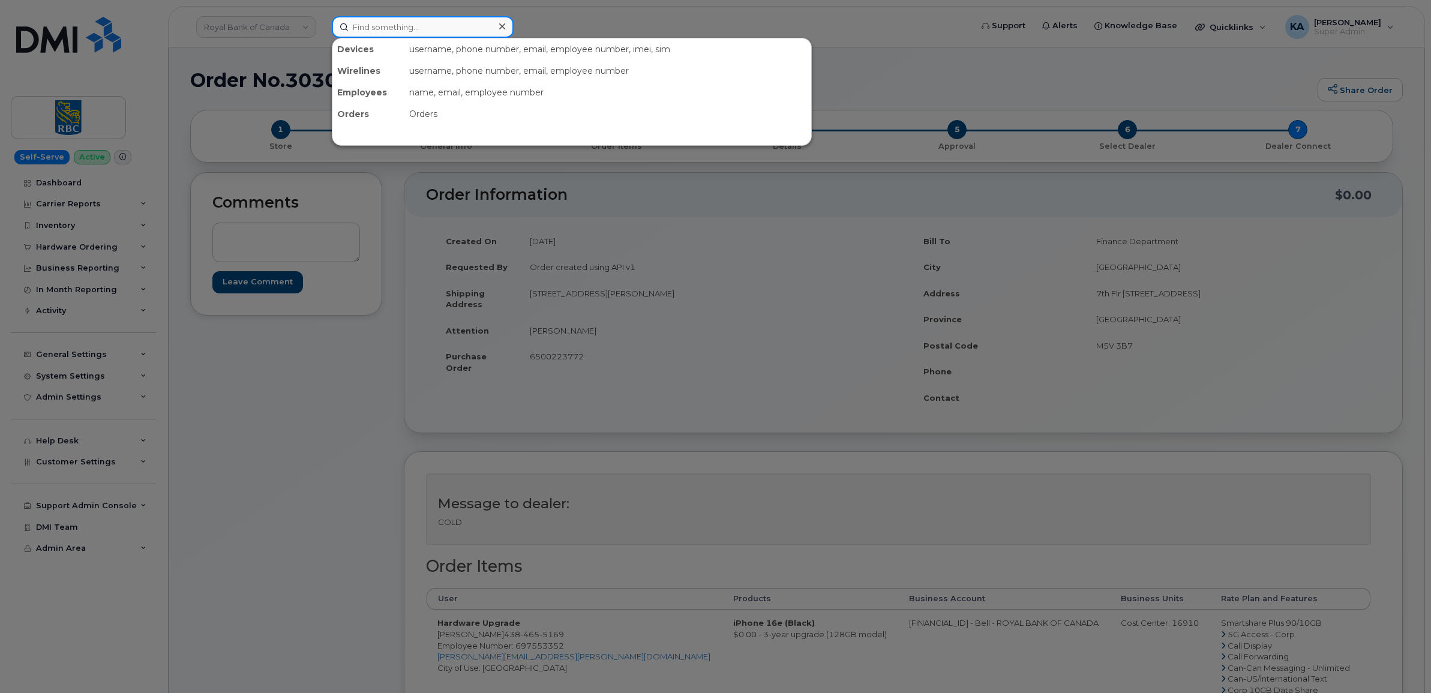
paste input "5065661932"
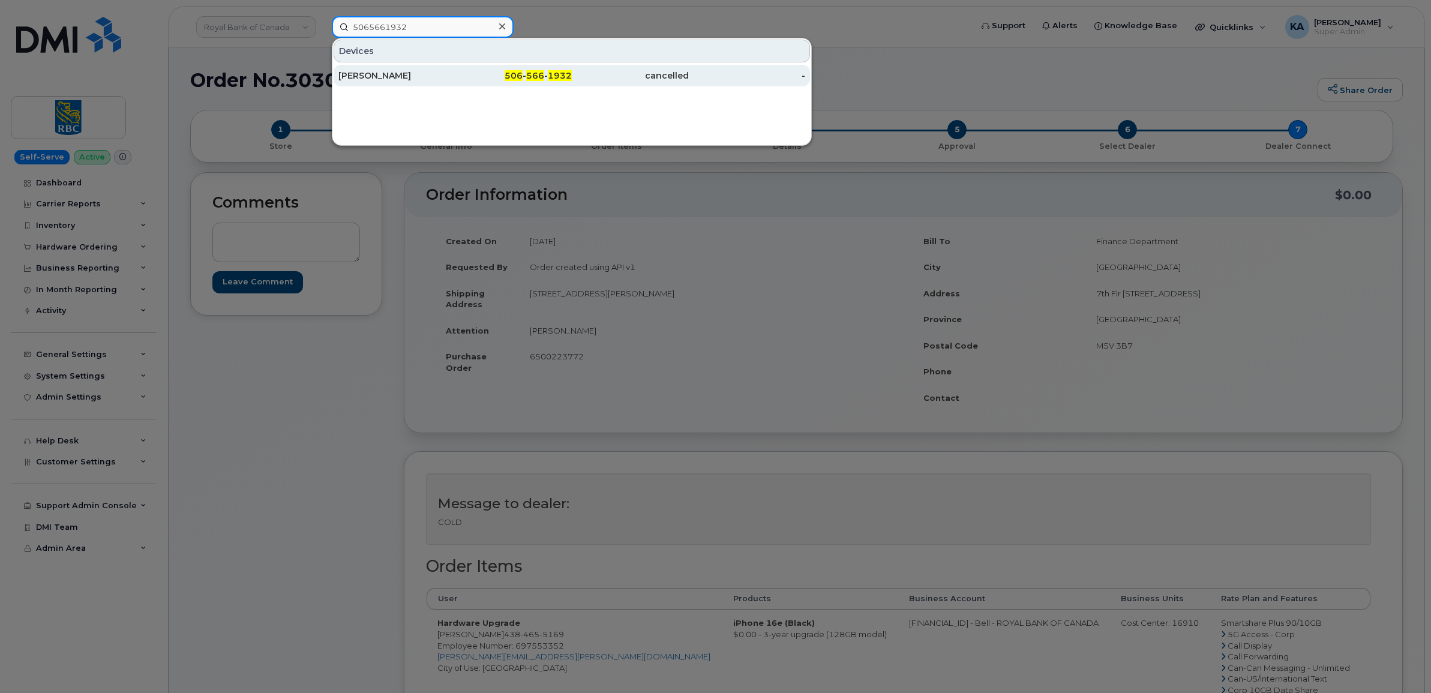
type input "5065661932"
click at [388, 75] on div "[PERSON_NAME]" at bounding box center [396, 76] width 117 height 12
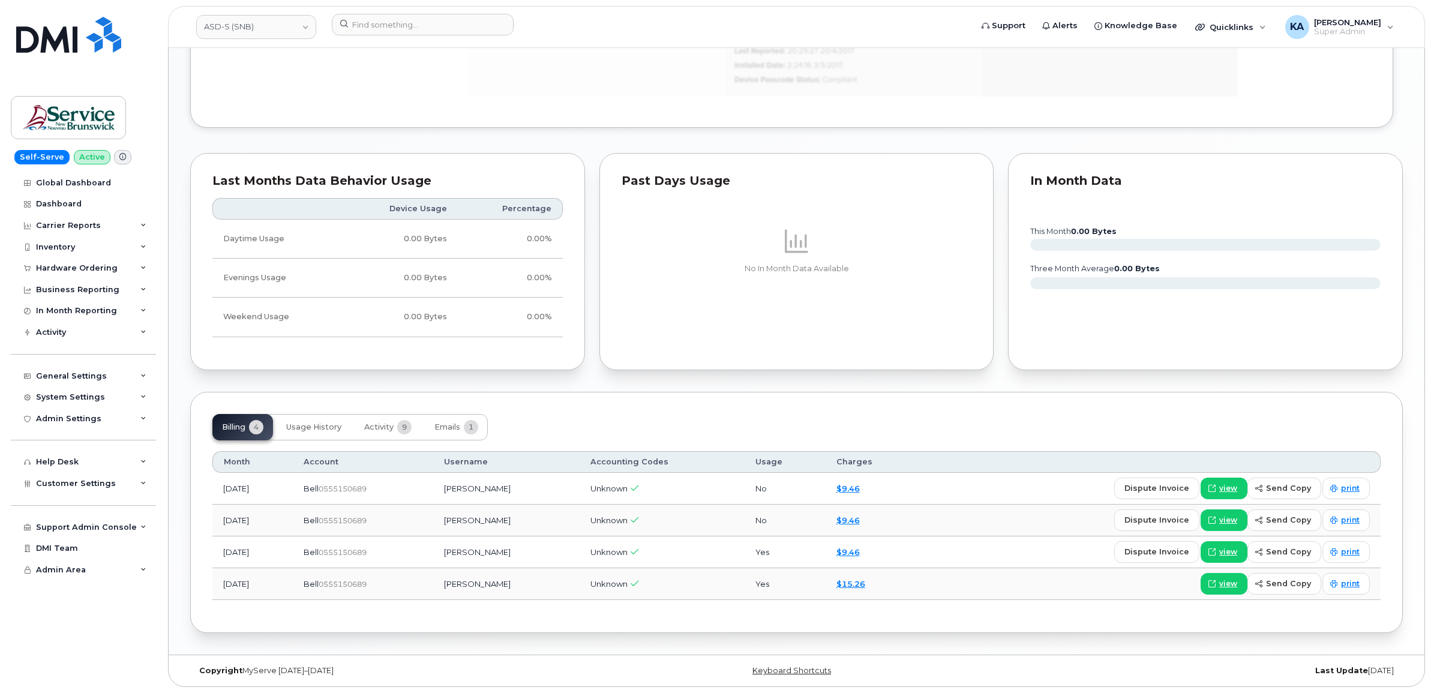
scroll to position [853, 0]
click at [378, 427] on span "Activity" at bounding box center [378, 427] width 29 height 10
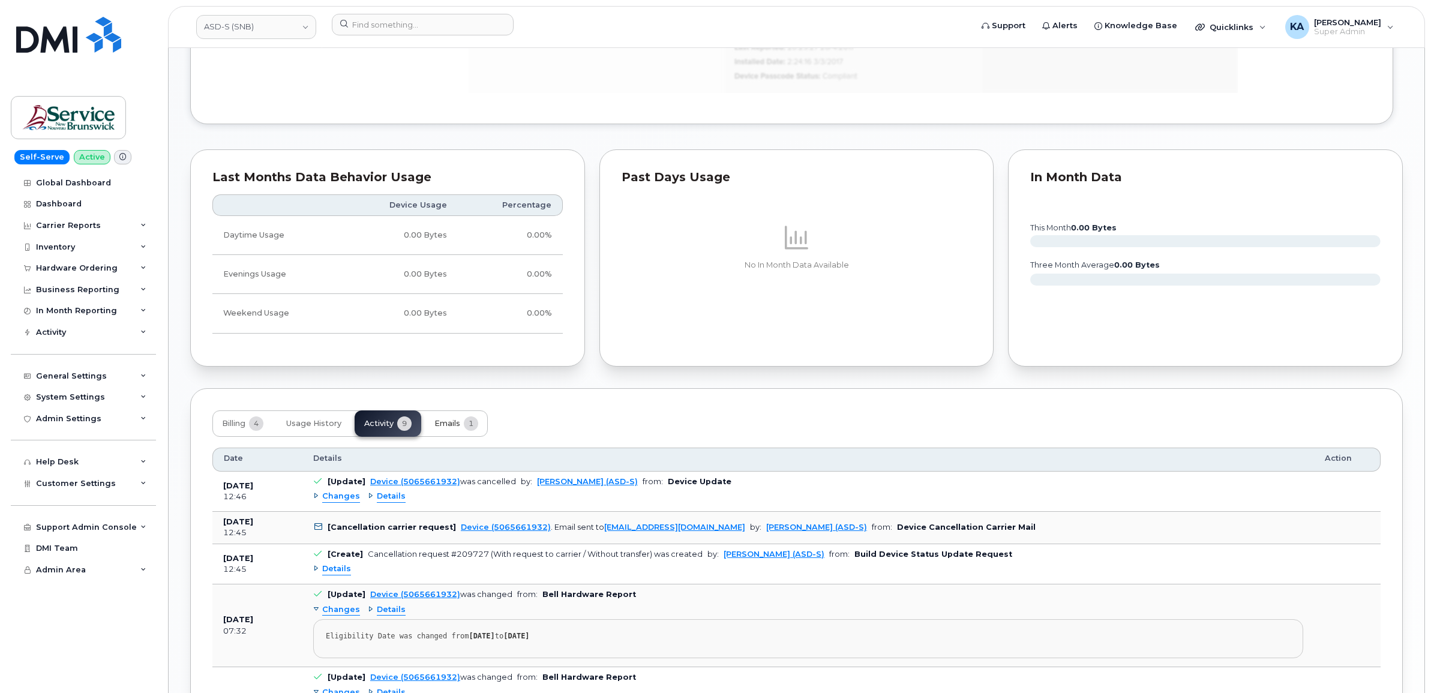
click at [459, 426] on span "Emails" at bounding box center [447, 424] width 26 height 10
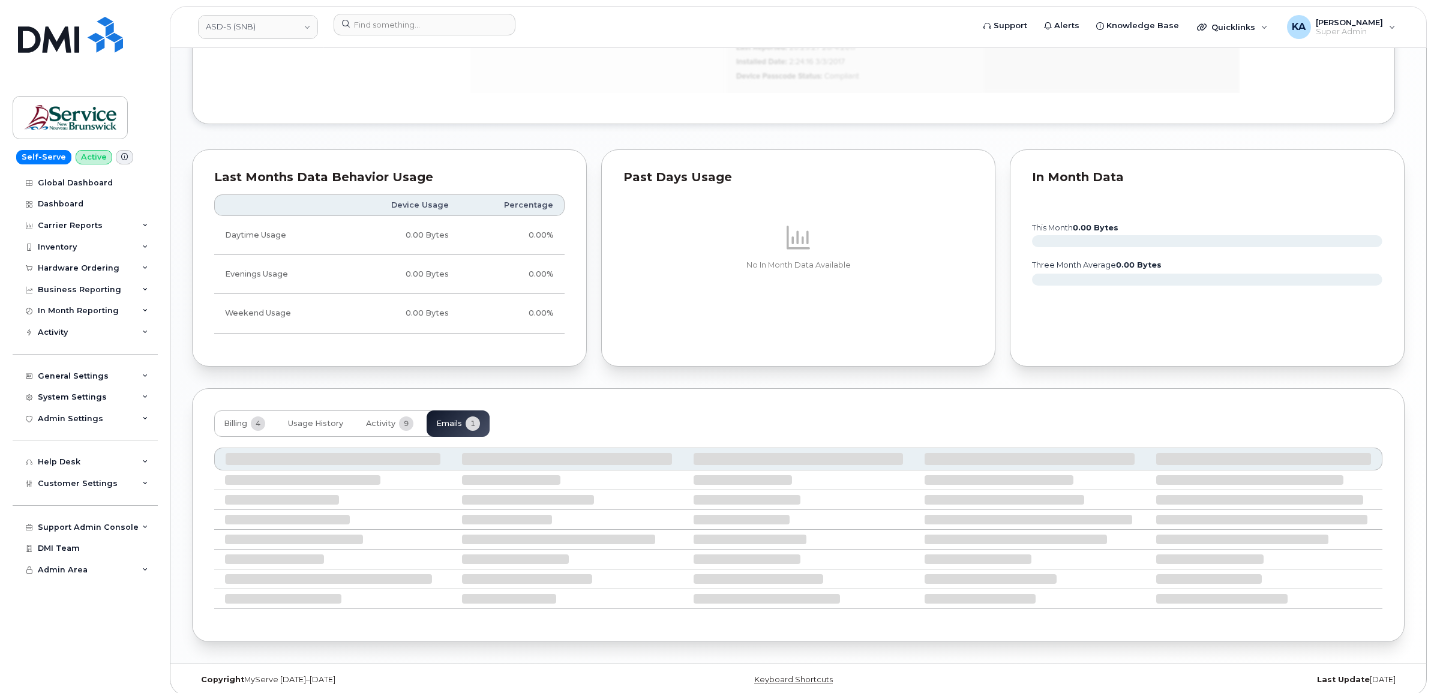
scroll to position [747, 0]
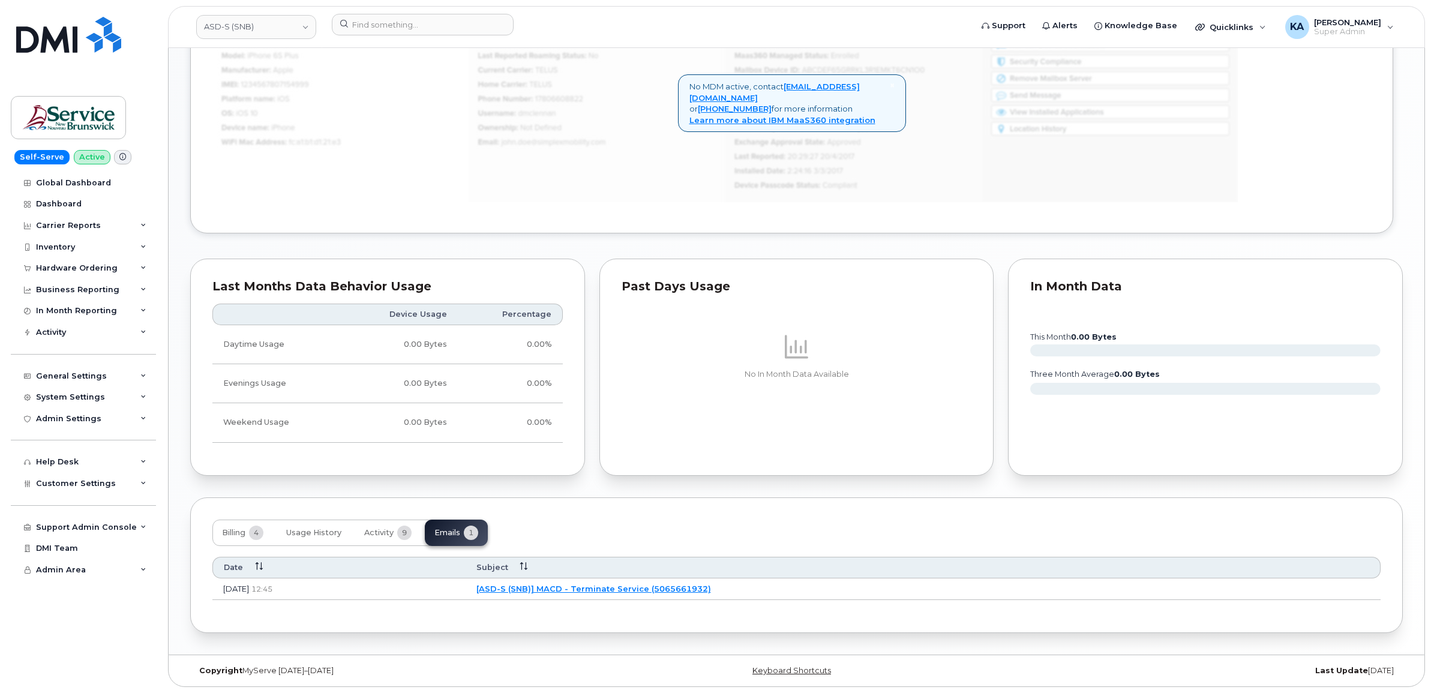
click at [606, 587] on link "[ASD-S (SNB)] MACD - Terminate Service (5065661932)" at bounding box center [593, 589] width 235 height 10
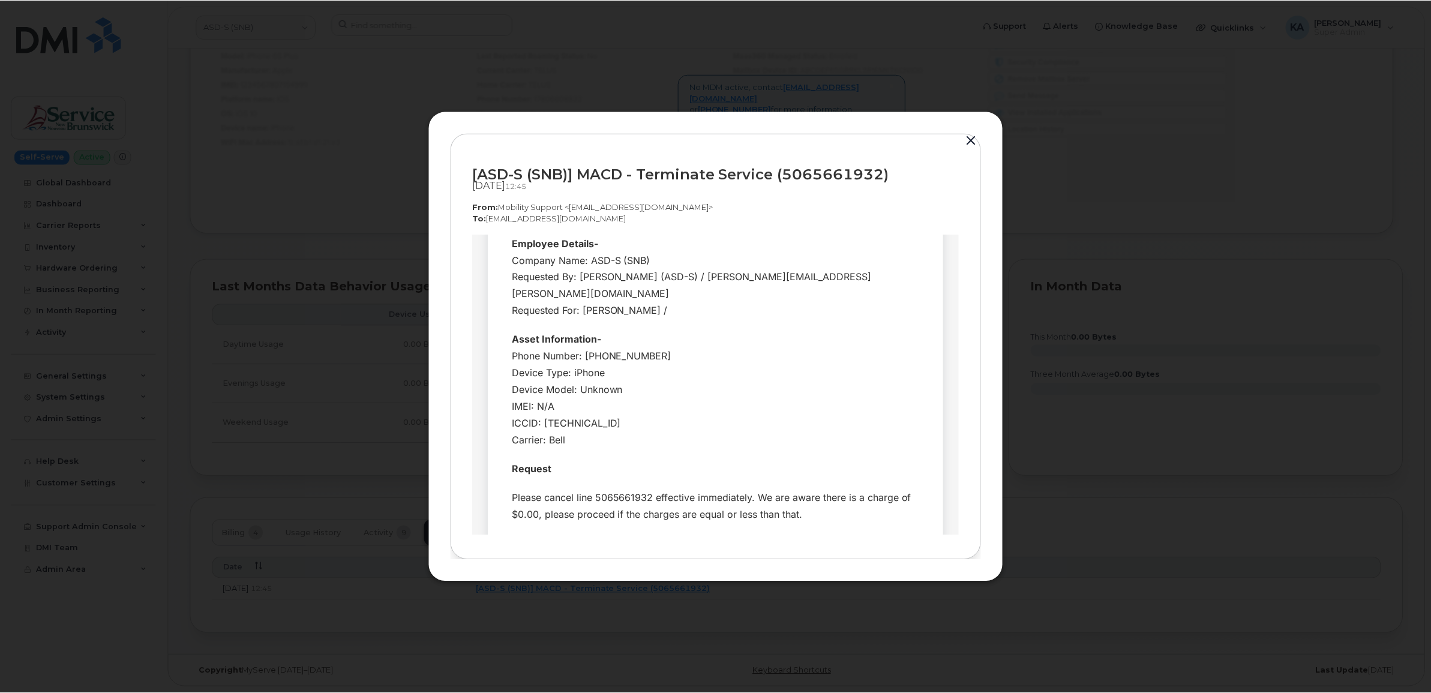
scroll to position [0, 0]
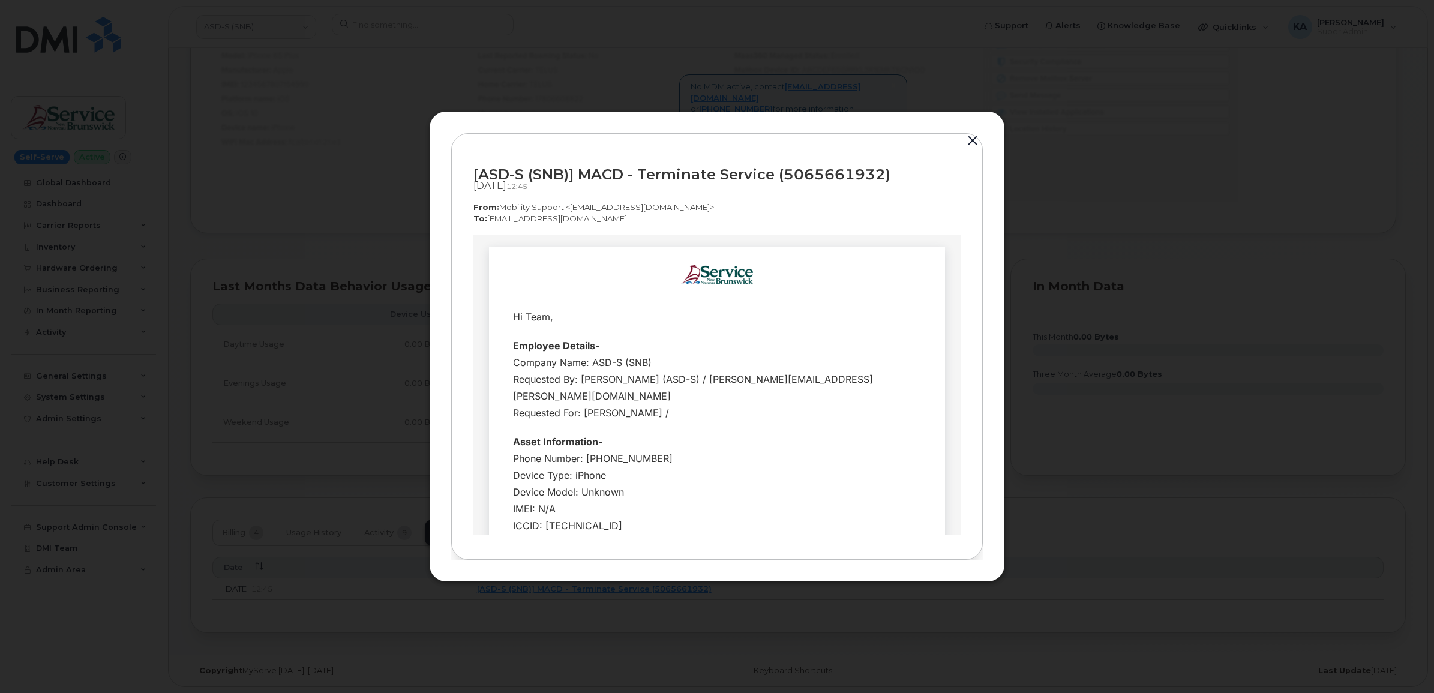
drag, startPoint x: 974, startPoint y: 139, endPoint x: 819, endPoint y: 191, distance: 163.2
click at [974, 139] on button "button" at bounding box center [973, 141] width 18 height 17
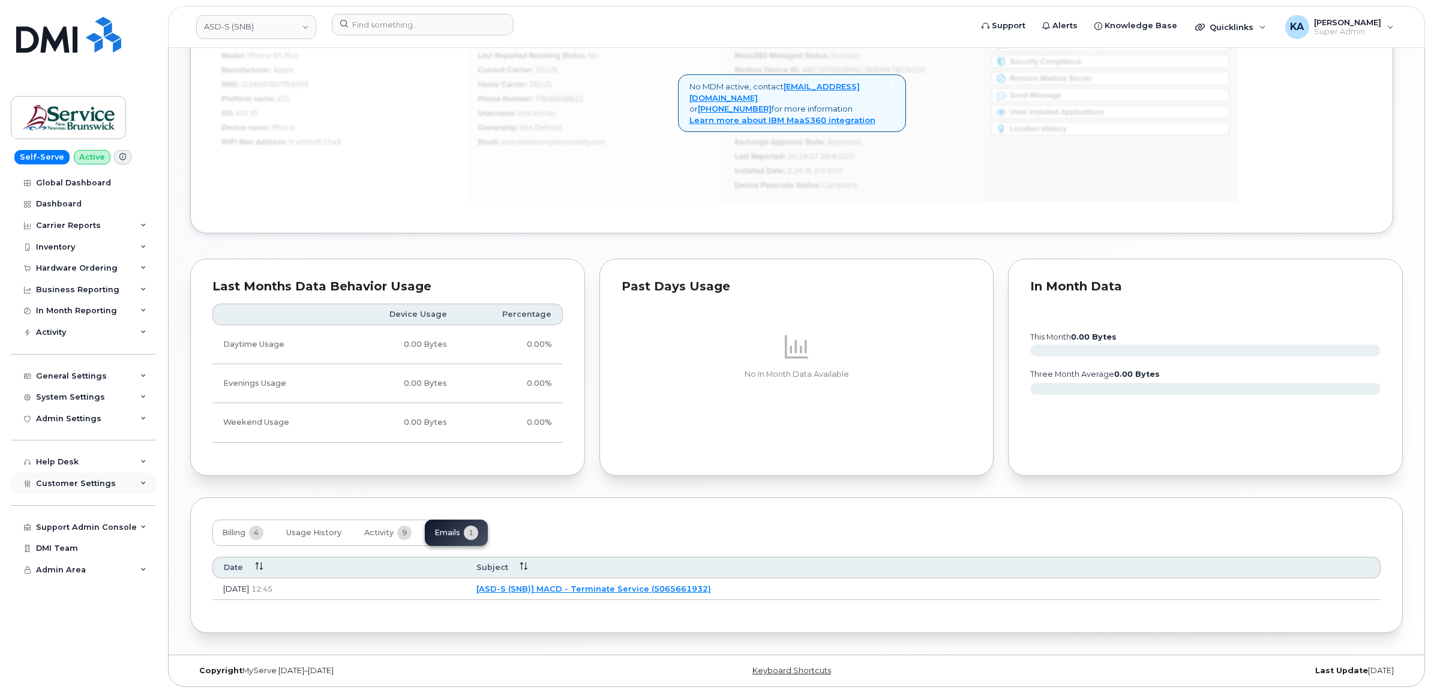
click at [61, 488] on span "Customer Settings" at bounding box center [76, 483] width 80 height 9
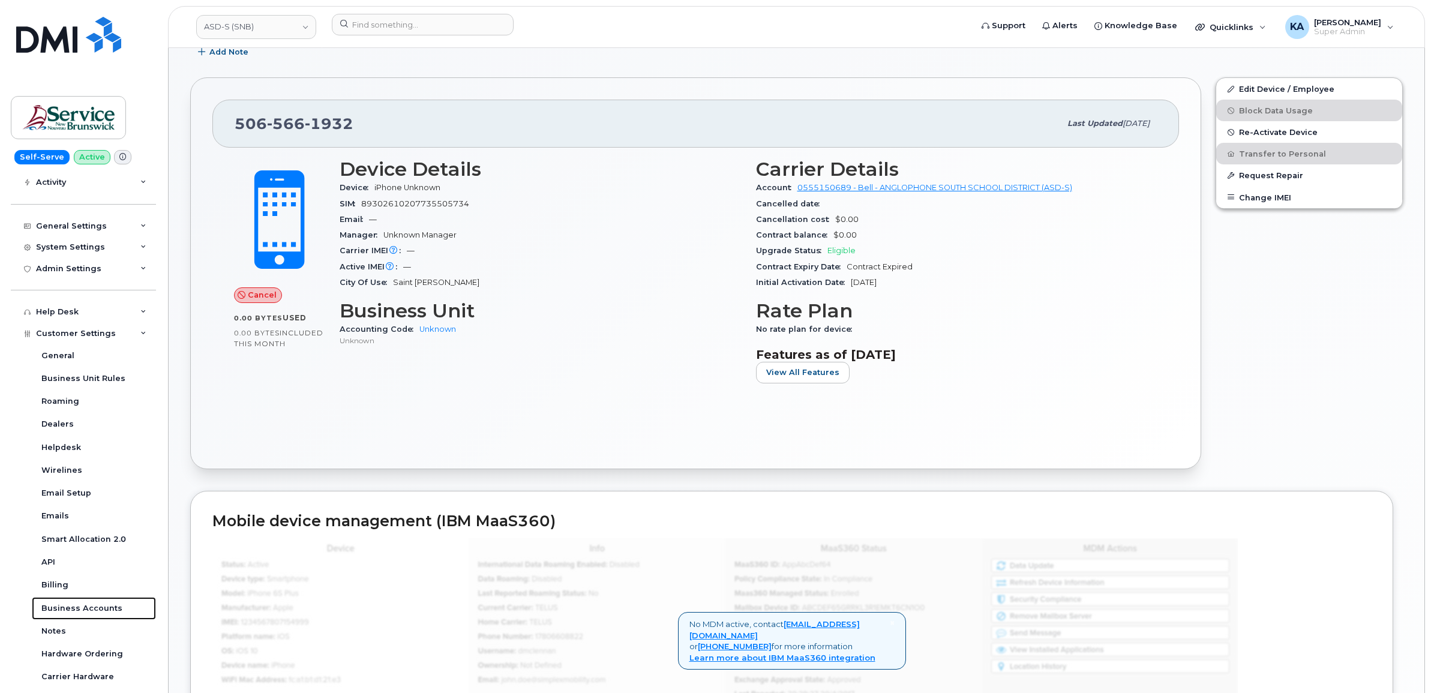
scroll to position [72, 0]
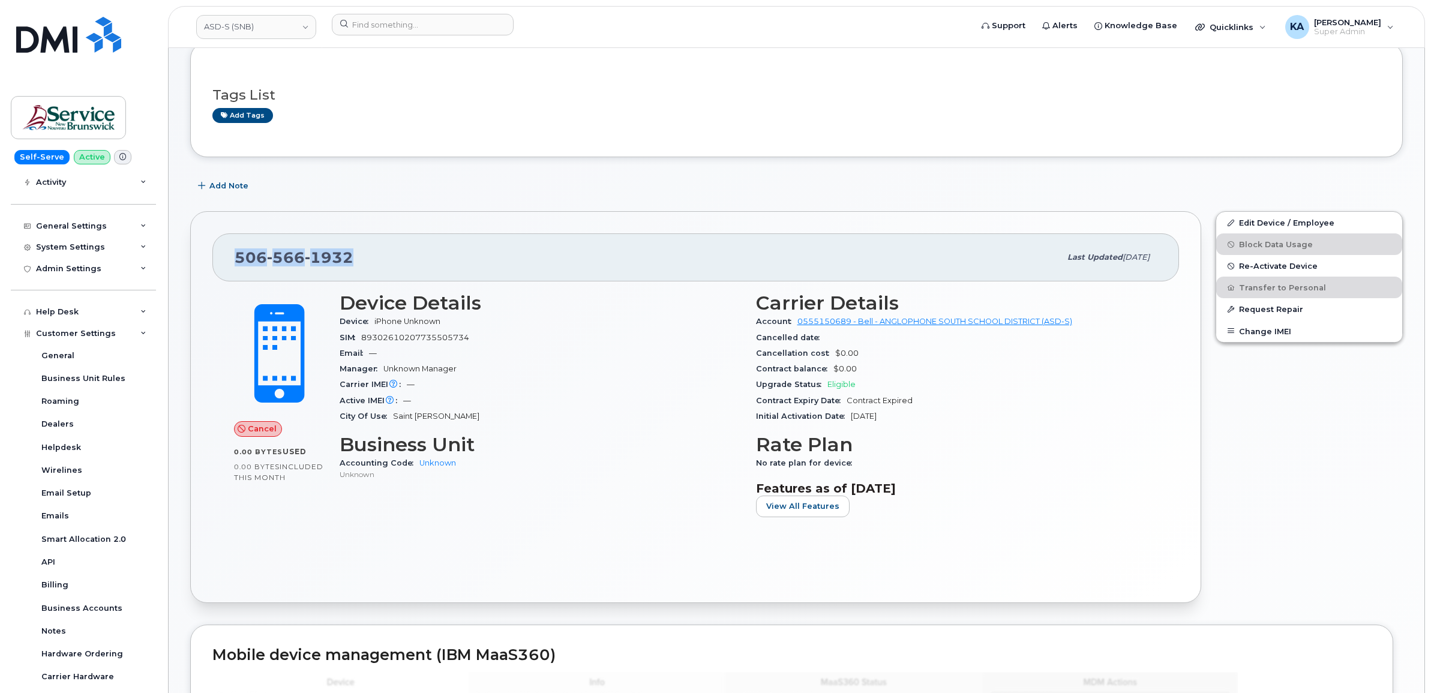
drag, startPoint x: 361, startPoint y: 258, endPoint x: 238, endPoint y: 259, distance: 123.0
click at [238, 259] on div "506 566 1932" at bounding box center [648, 257] width 826 height 25
copy span "506 566 1932"
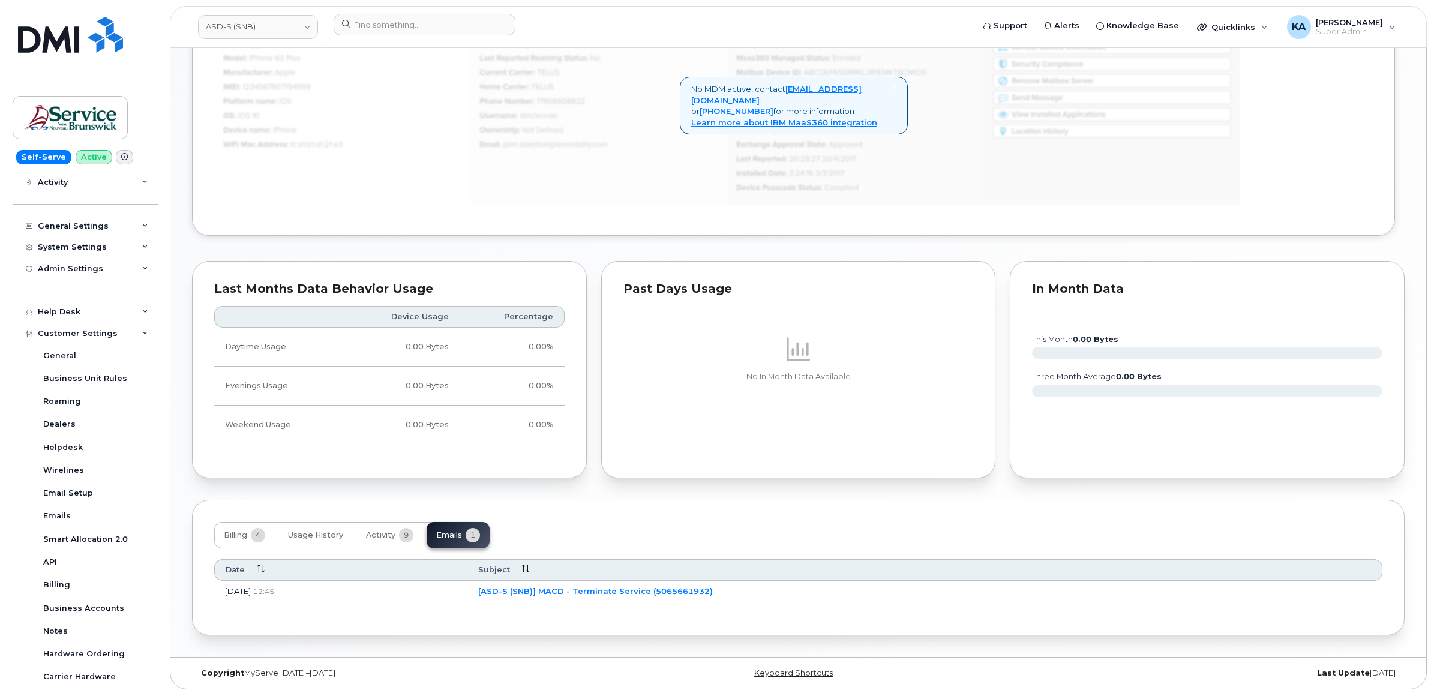
scroll to position [747, 0]
click at [654, 584] on link "[ASD-S (SNB)] MACD - Terminate Service (5065661932)" at bounding box center [593, 589] width 235 height 10
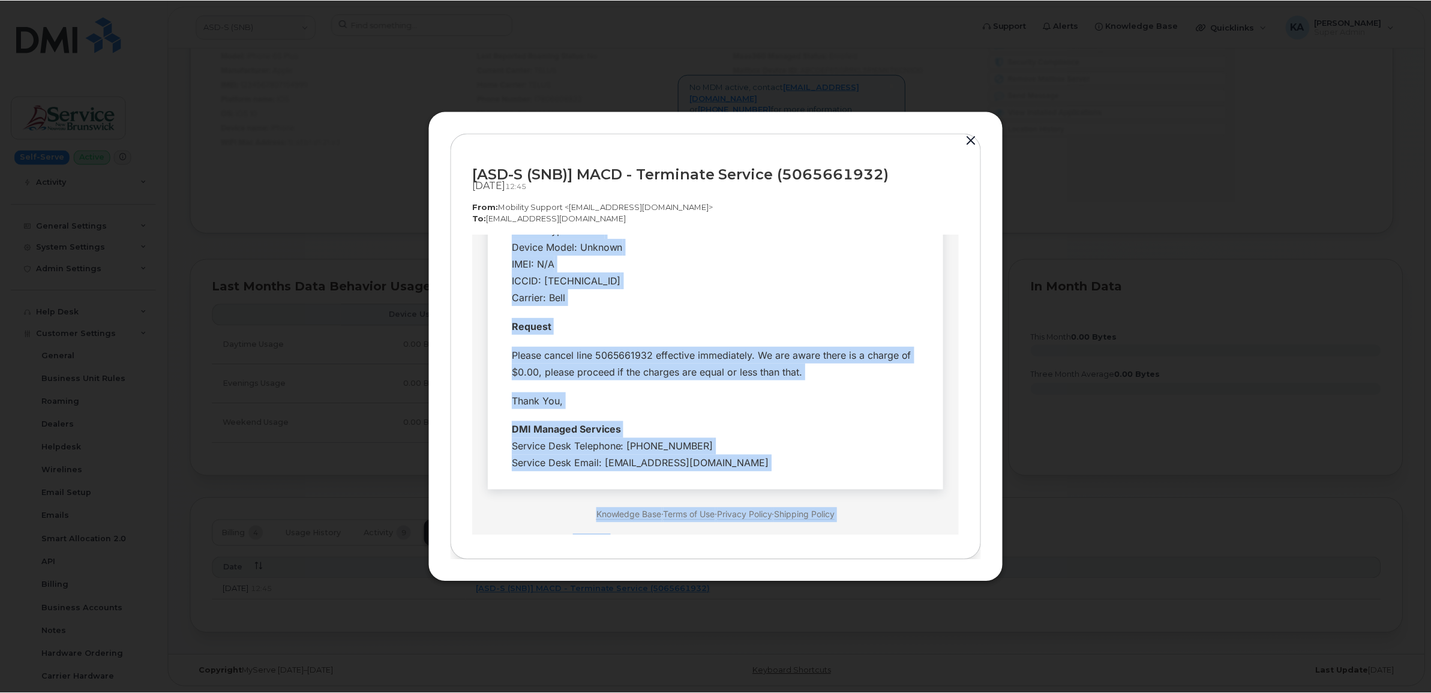
scroll to position [302, 0]
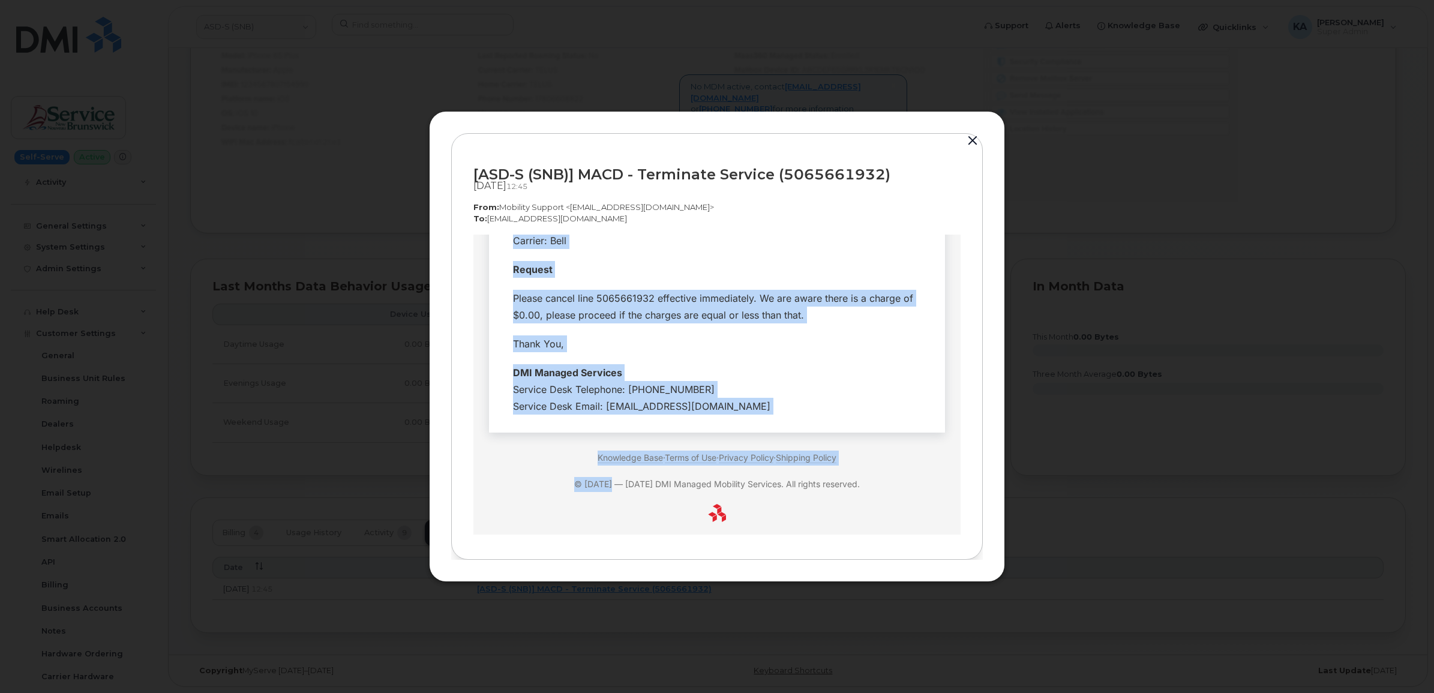
drag, startPoint x: 503, startPoint y: 315, endPoint x: 767, endPoint y: 396, distance: 275.6
click at [767, 396] on tbody "Hi Team, Employee Details- Company Name: ASD-S (SNB) Requested By: Hueser, Wend…" at bounding box center [717, 211] width 438 height 420
copy tbody "Hi Team, Employee Details- Company Name: ASD-S (SNB) Requested By: Hueser, Wend…"
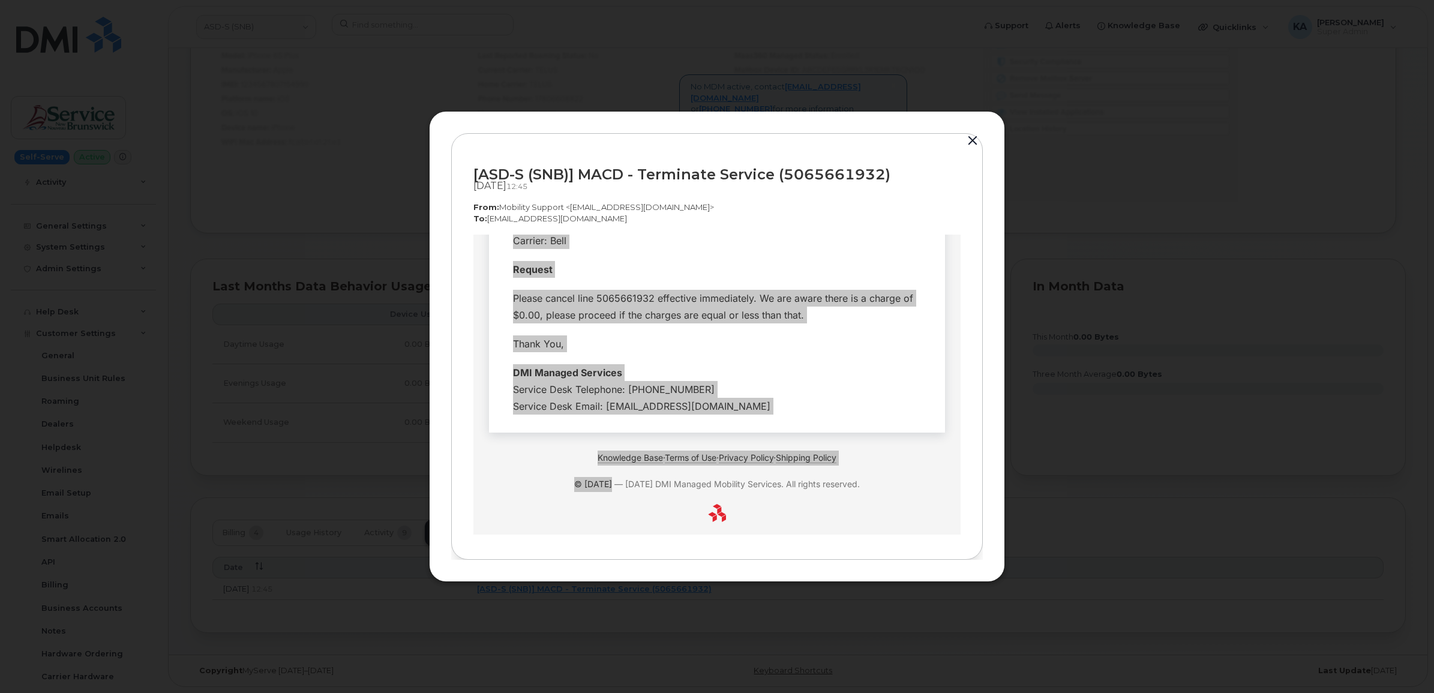
click at [972, 137] on button "button" at bounding box center [973, 141] width 18 height 17
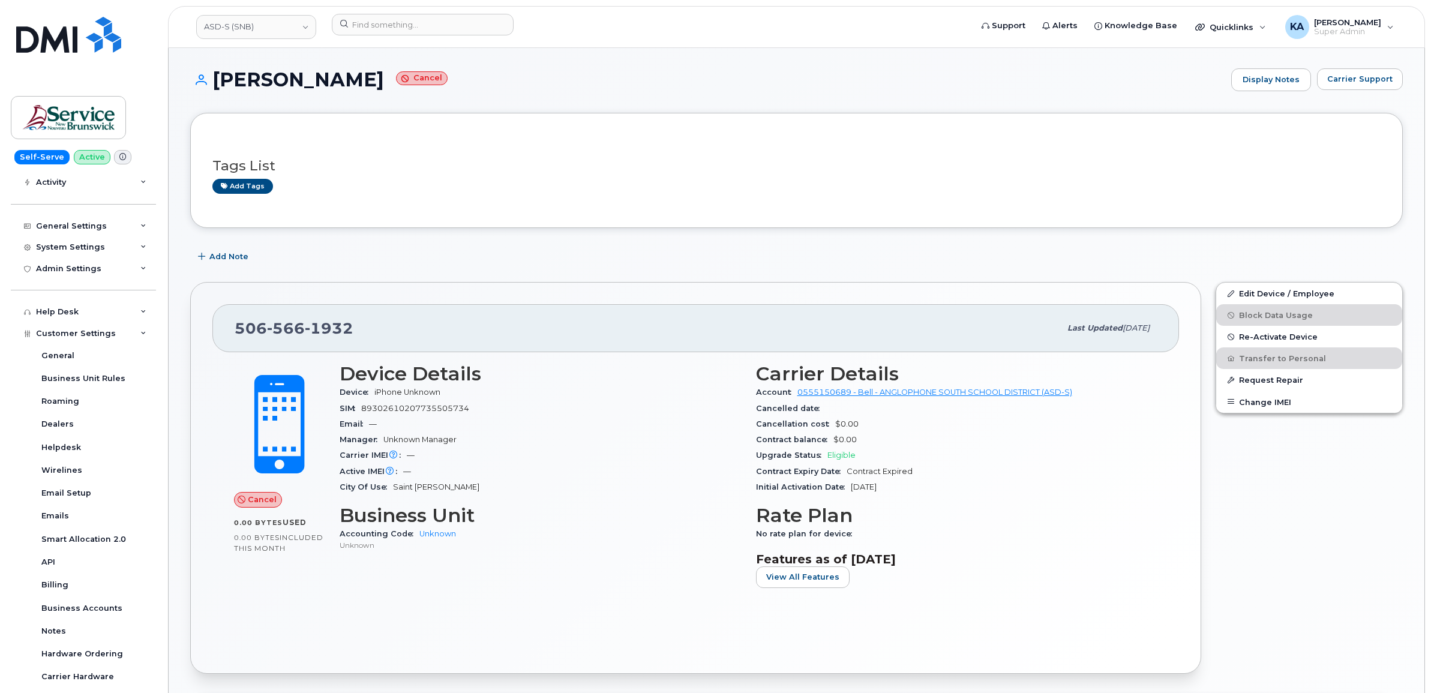
scroll to position [0, 0]
drag, startPoint x: 751, startPoint y: 392, endPoint x: 1071, endPoint y: 397, distance: 319.8
click at [1071, 397] on div "Carrier Details Account 0555150689 - Bell - ANGLOPHONE SOUTH SCHOOL DISTRICT (A…" at bounding box center [957, 481] width 416 height 248
copy div "Account 0555150689 - Bell - ANGLOPHONE SOUTH SCHOOL DISTRICT (ASD-S"
click at [262, 27] on link "ASD-S (SNB)" at bounding box center [256, 27] width 120 height 24
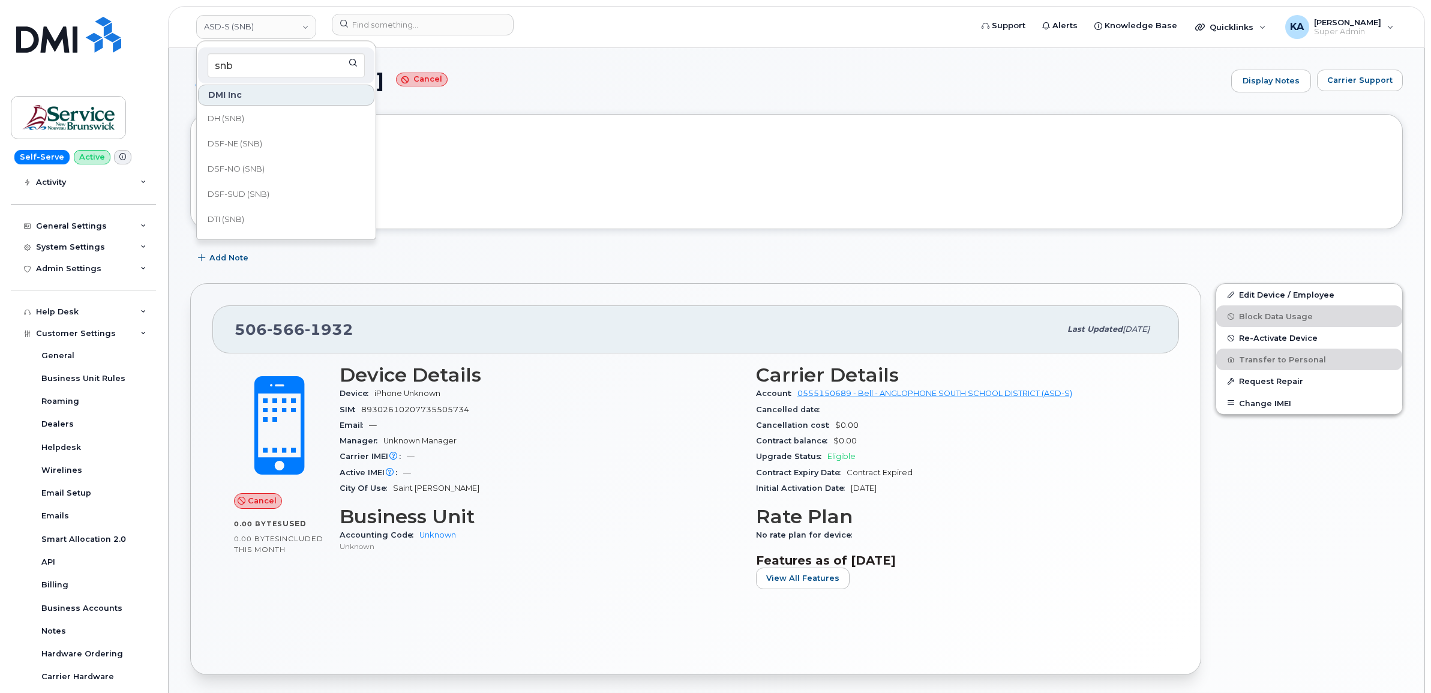
scroll to position [150, 0]
type input "snb"
click at [241, 218] on span "EECD (SNB)" at bounding box center [231, 222] width 46 height 12
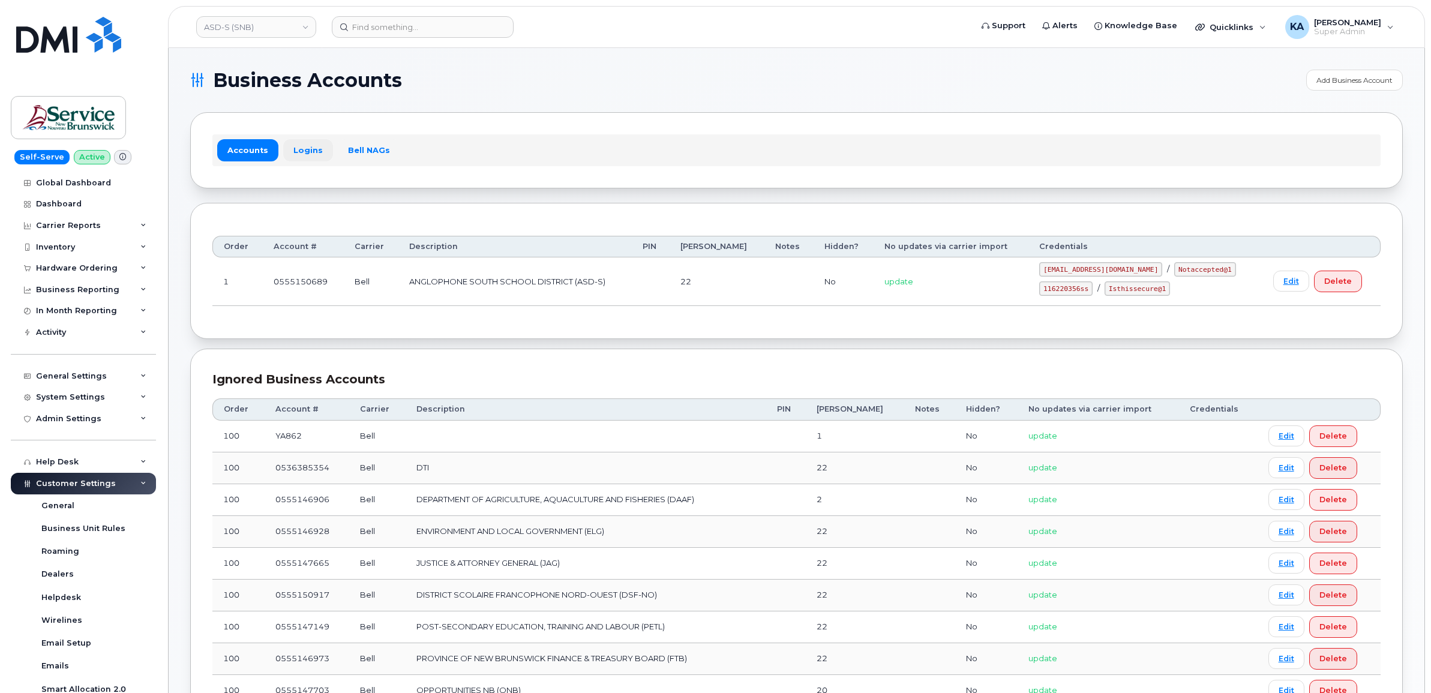
click at [310, 150] on link "Logins" at bounding box center [308, 150] width 50 height 22
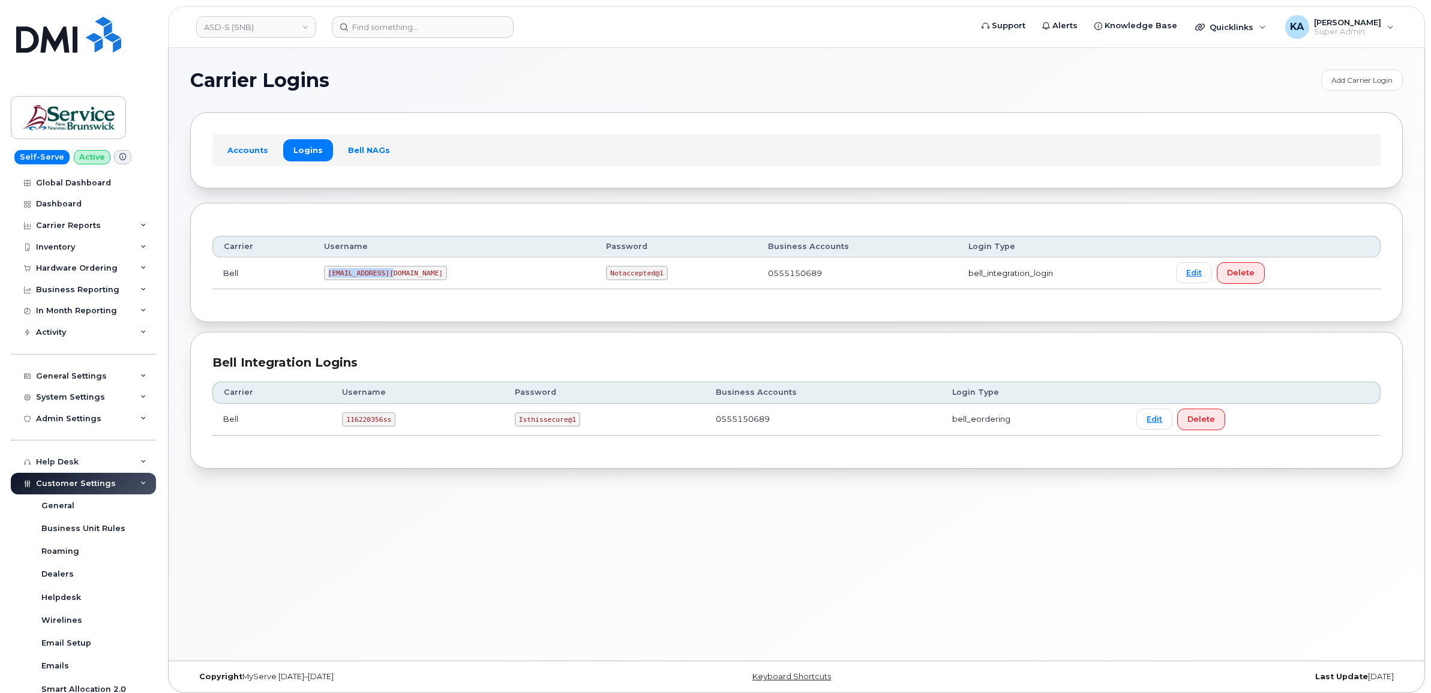
drag, startPoint x: 335, startPoint y: 276, endPoint x: 401, endPoint y: 282, distance: 66.3
click at [401, 282] on td "[EMAIL_ADDRESS][DOMAIN_NAME]" at bounding box center [454, 273] width 282 height 32
copy code "[EMAIL_ADDRESS][DOMAIN_NAME]"
drag, startPoint x: 532, startPoint y: 275, endPoint x: 593, endPoint y: 280, distance: 60.8
click at [595, 280] on td "Notaccepted@1" at bounding box center [676, 273] width 162 height 32
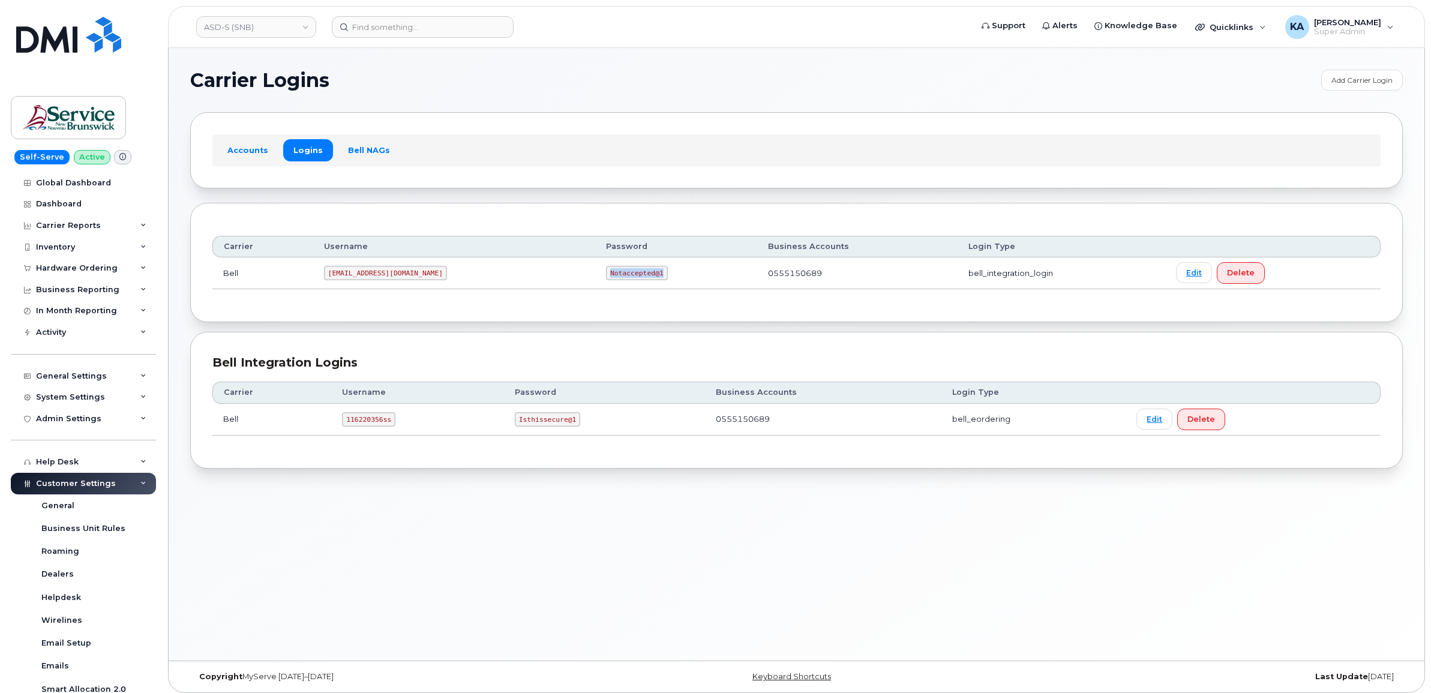
copy code "Notaccepted@1"
drag, startPoint x: 343, startPoint y: 421, endPoint x: 394, endPoint y: 427, distance: 51.4
click at [394, 427] on td "116220356ss" at bounding box center [417, 420] width 173 height 32
copy code "116220356ss"
drag, startPoint x: 514, startPoint y: 421, endPoint x: 576, endPoint y: 430, distance: 63.0
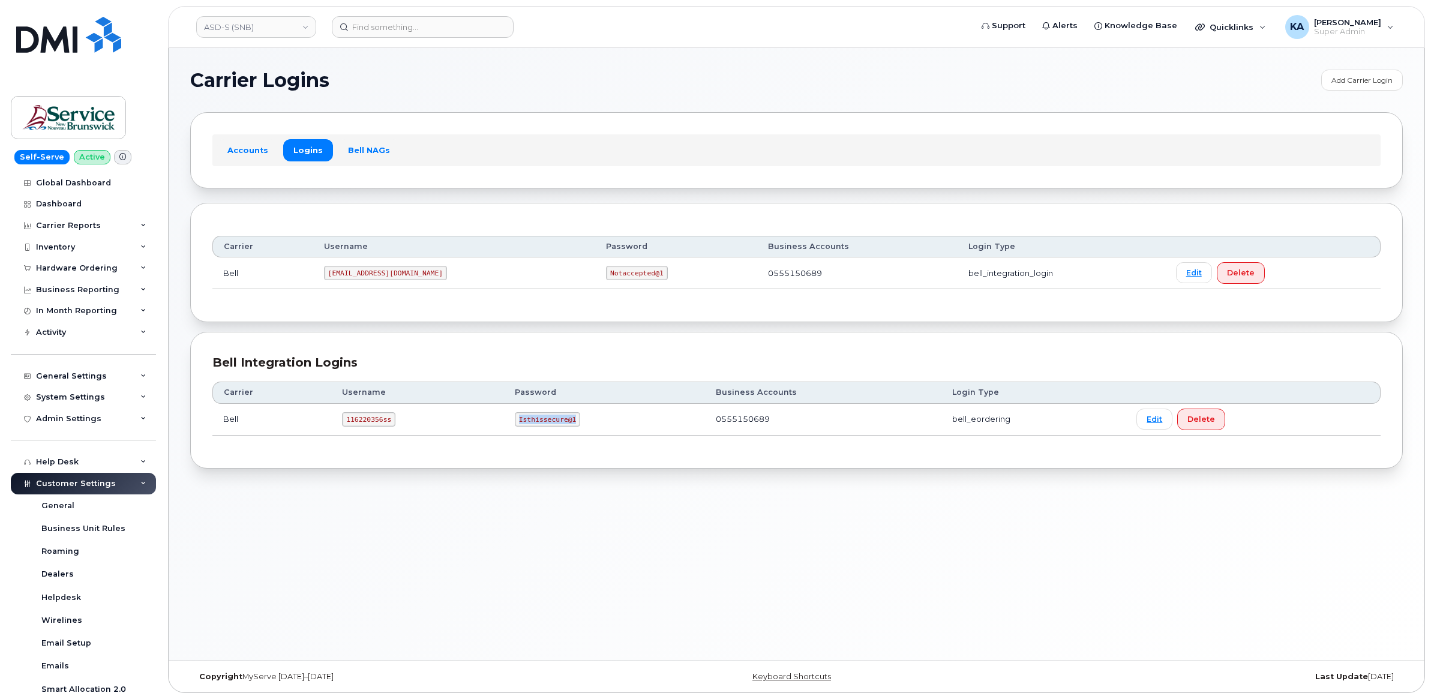
click at [576, 430] on td "Isthissecure@1" at bounding box center [604, 420] width 201 height 32
copy code "Isthissecure@1"
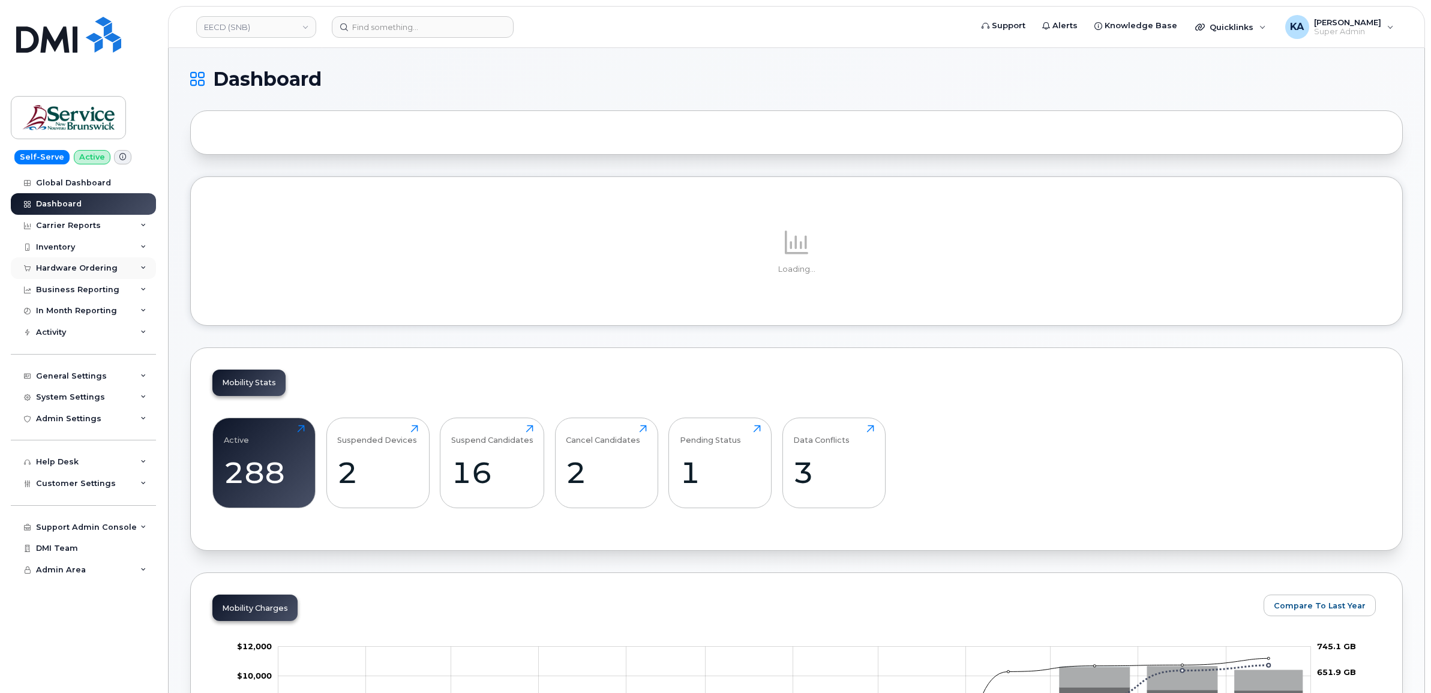
click at [58, 269] on div "Hardware Ordering" at bounding box center [77, 268] width 82 height 10
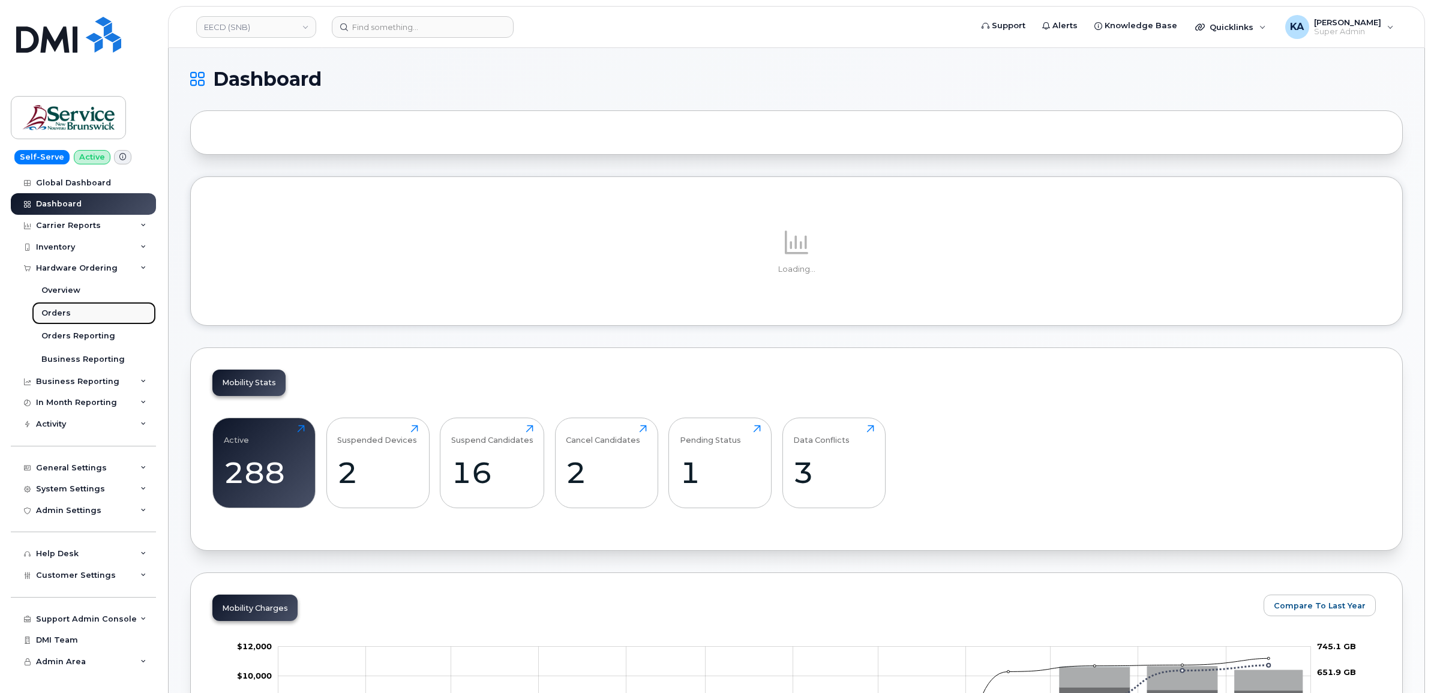
click at [49, 312] on div "Orders" at bounding box center [55, 313] width 29 height 11
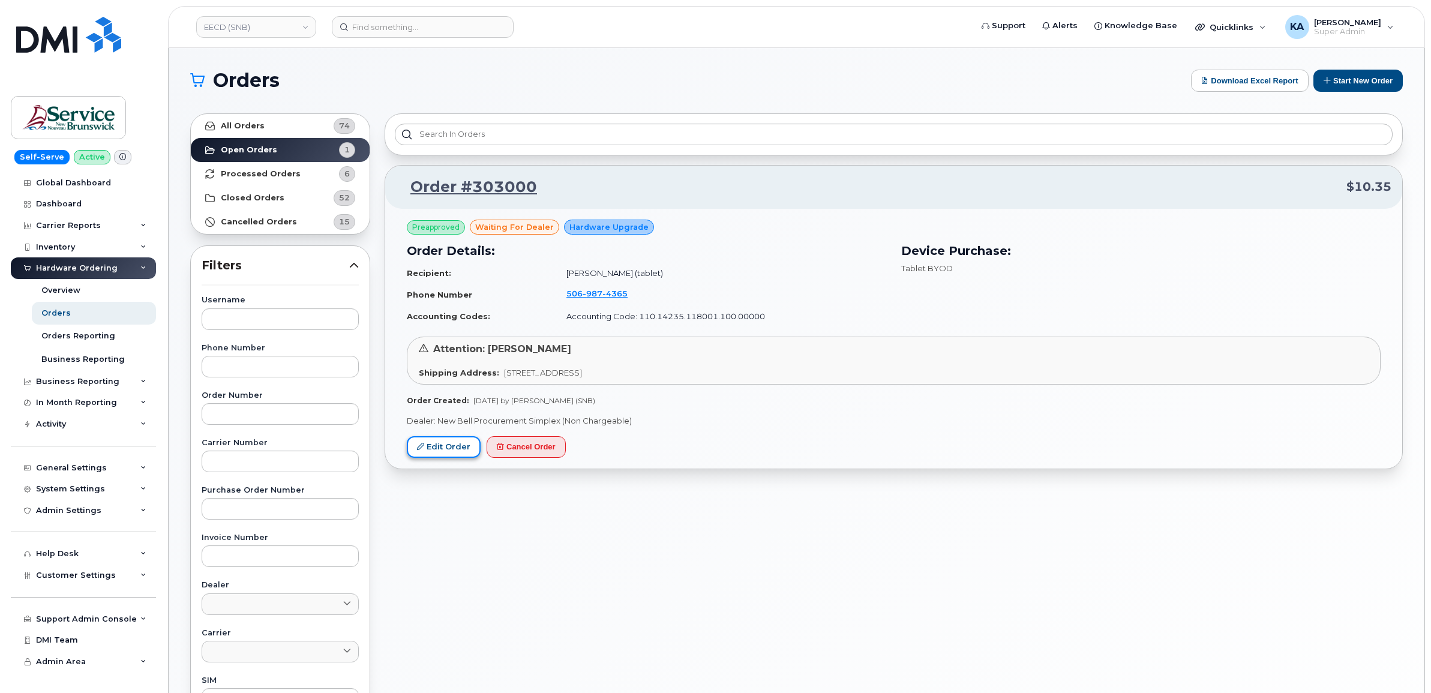
click at [421, 443] on icon at bounding box center [420, 446] width 7 height 7
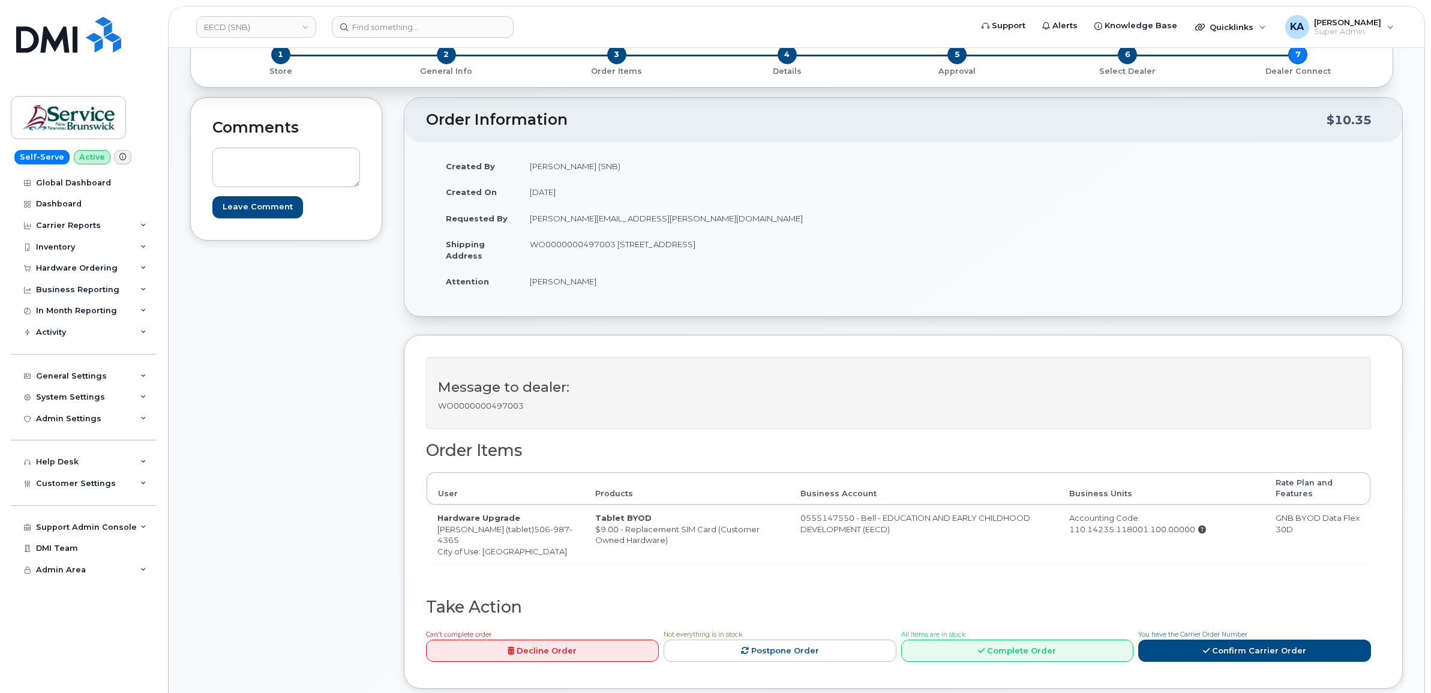
scroll to position [150, 0]
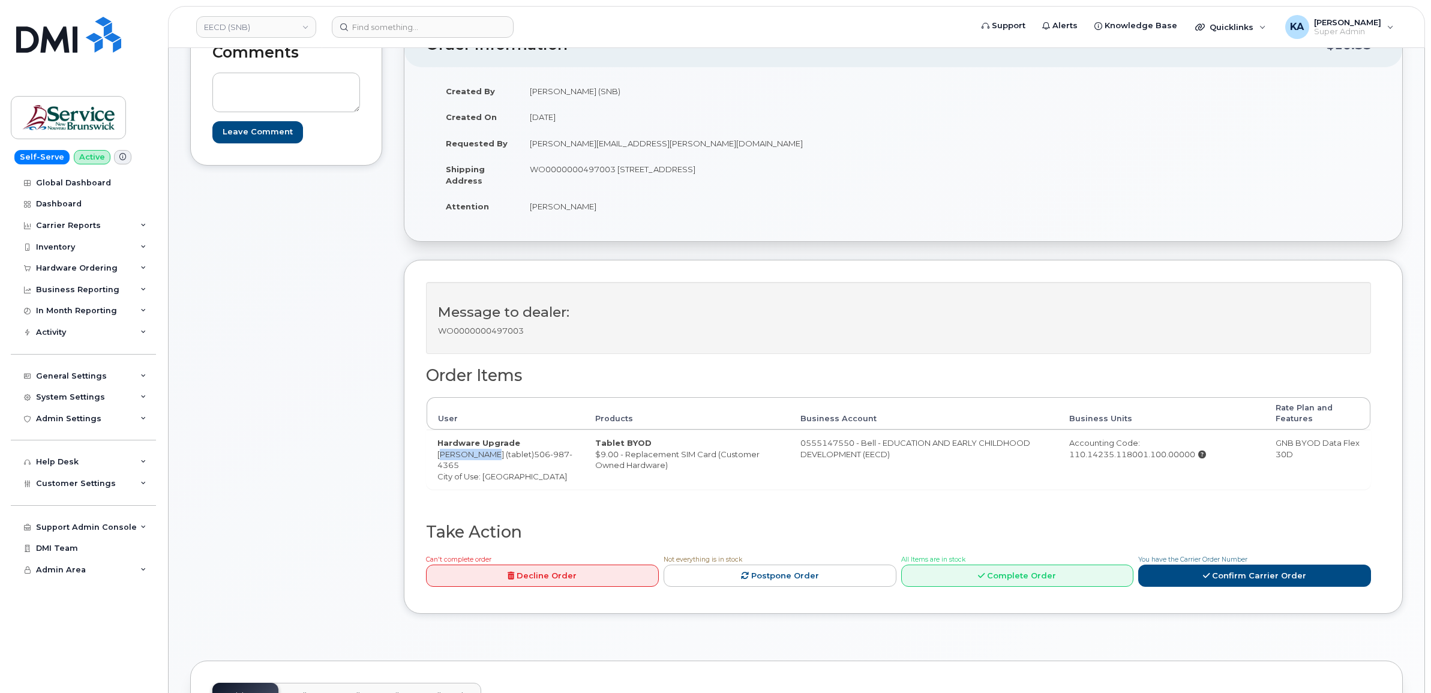
drag, startPoint x: 433, startPoint y: 454, endPoint x: 487, endPoint y: 460, distance: 53.7
click at [487, 460] on td "Hardware Upgrade [PERSON_NAME] (tablet) [PHONE_NUMBER] City of Use: [GEOGRAPHIC…" at bounding box center [506, 459] width 158 height 59
copy td "[PERSON_NAME]"
drag, startPoint x: 521, startPoint y: 454, endPoint x: 523, endPoint y: 463, distance: 9.2
click at [523, 463] on td "Hardware Upgrade Mona Martin (tablet) 506 987 4365 City of Use: Campbellton" at bounding box center [506, 459] width 158 height 59
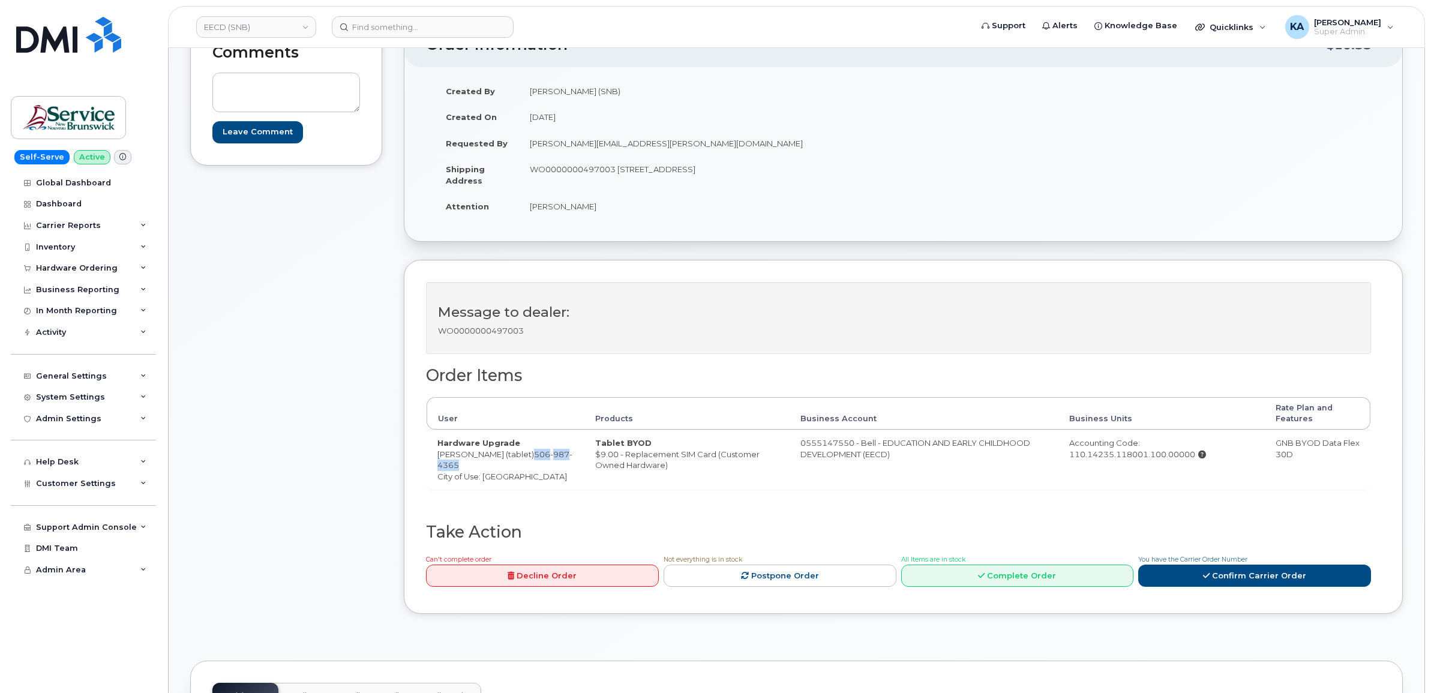
copy span "506 987 4365"
drag, startPoint x: 432, startPoint y: 456, endPoint x: 488, endPoint y: 460, distance: 56.0
click at [488, 460] on td "Hardware Upgrade Mona Martin (tablet) 506 987 4365 City of Use: Campbellton" at bounding box center [506, 459] width 158 height 59
copy td "Mona Martin"
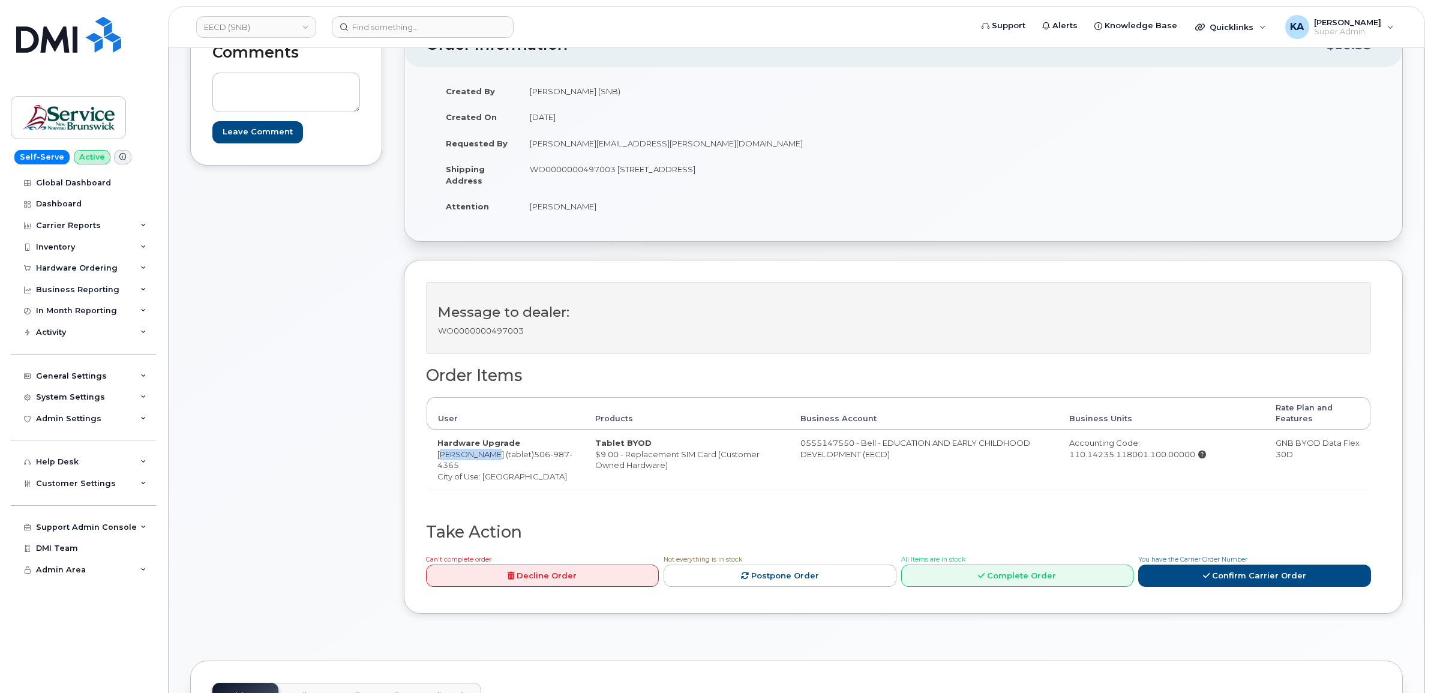
drag, startPoint x: 615, startPoint y: 172, endPoint x: 701, endPoint y: 181, distance: 86.3
click at [701, 181] on td "WO0000000497003 [STREET_ADDRESS]" at bounding box center [707, 174] width 376 height 37
copy td "157 Water St, Unit 8"
drag, startPoint x: 817, startPoint y: 171, endPoint x: 850, endPoint y: 176, distance: 33.3
click at [850, 176] on td "WO0000000497003 [STREET_ADDRESS]" at bounding box center [707, 174] width 376 height 37
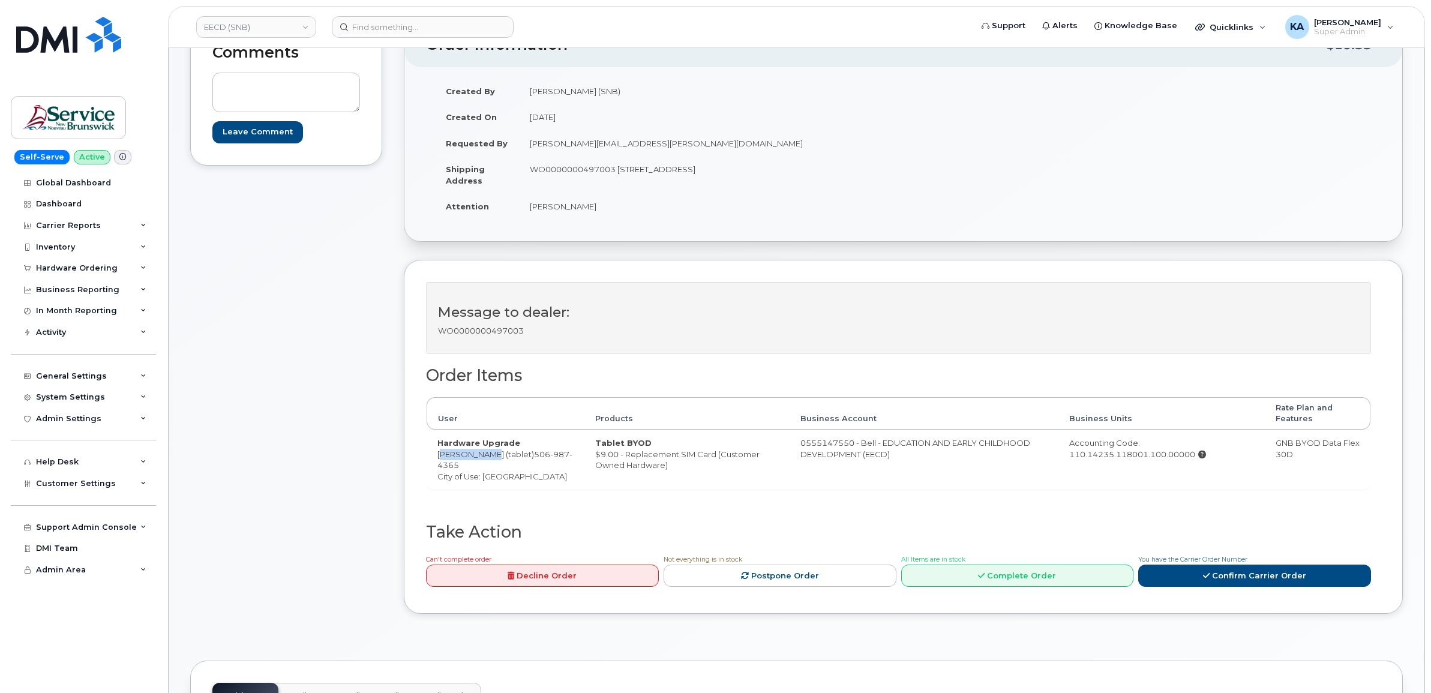
copy td "E3N 3L4"
drag, startPoint x: 529, startPoint y: 209, endPoint x: 581, endPoint y: 211, distance: 51.7
click at [581, 211] on td "[PERSON_NAME]" at bounding box center [707, 206] width 376 height 26
copy td "[PERSON_NAME]"
drag, startPoint x: 436, startPoint y: 456, endPoint x: 518, endPoint y: 458, distance: 82.2
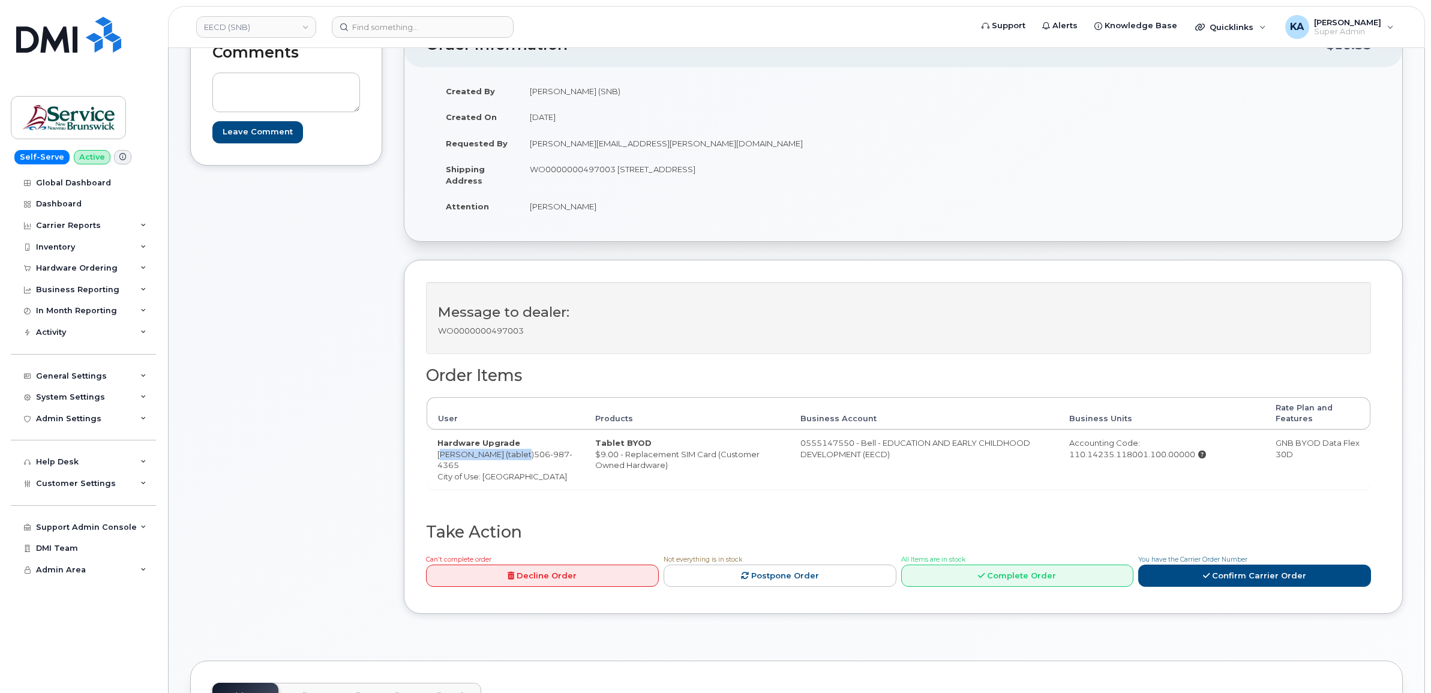
click at [518, 458] on td "Hardware Upgrade Mona Martin (tablet) 506 987 4365 City of Use: Campbellton" at bounding box center [506, 459] width 158 height 59
copy td "[PERSON_NAME] (tablet)"
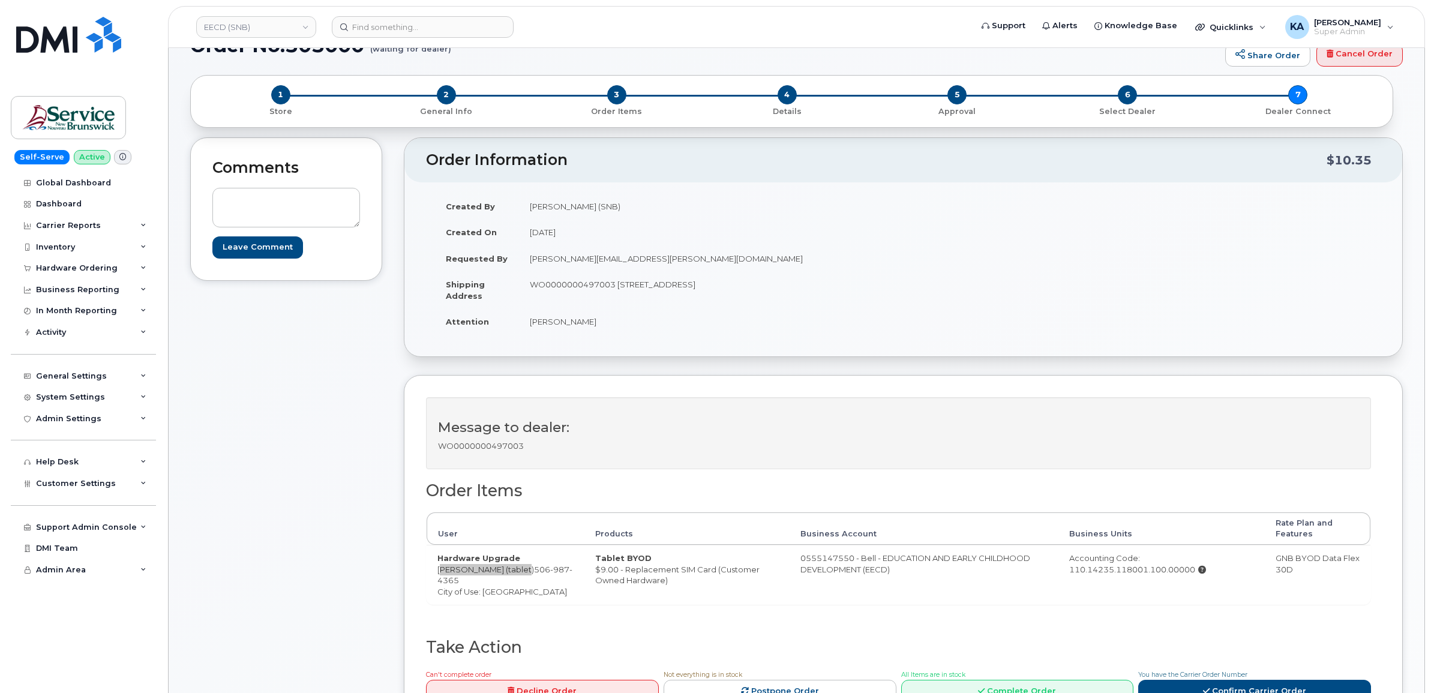
scroll to position [0, 0]
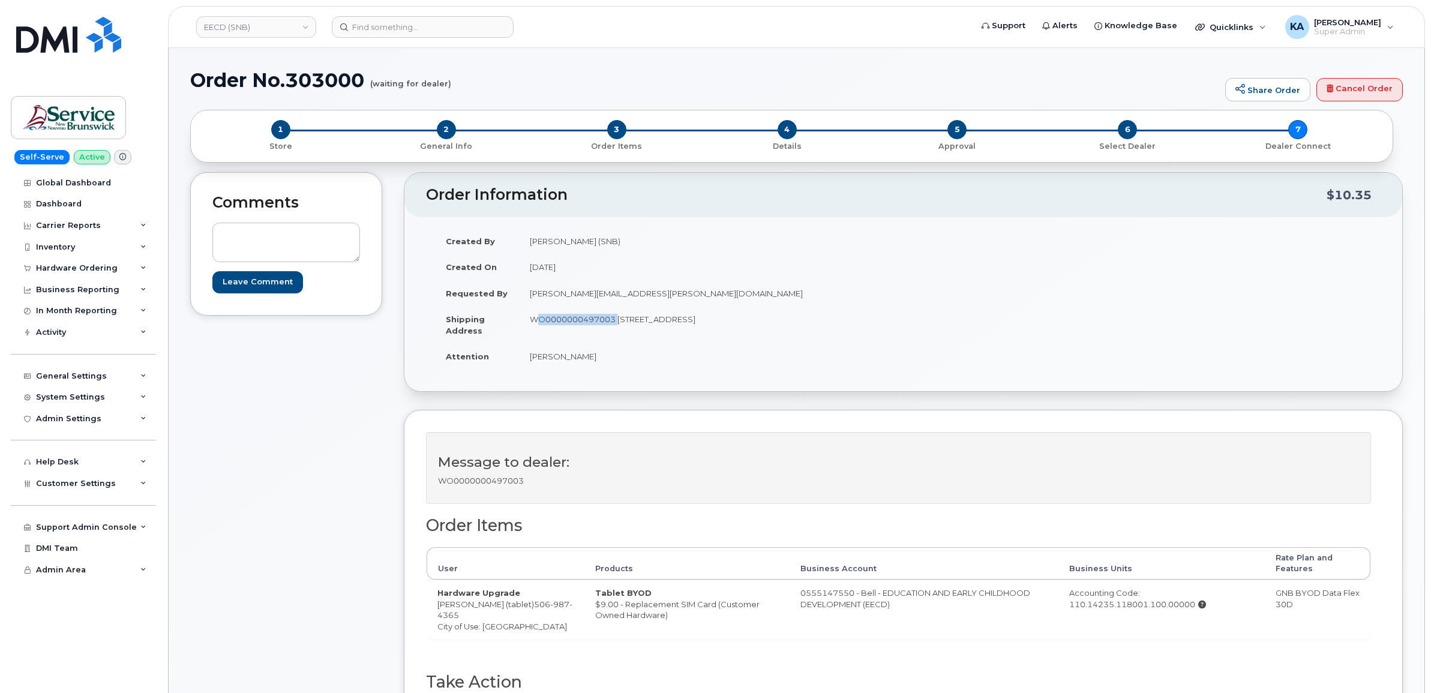
drag, startPoint x: 530, startPoint y: 320, endPoint x: 614, endPoint y: 327, distance: 84.3
click at [614, 327] on td "WO0000000497003 [STREET_ADDRESS]" at bounding box center [707, 324] width 376 height 37
copy td "WO0000000497003"
drag, startPoint x: 1064, startPoint y: 593, endPoint x: 1192, endPoint y: 611, distance: 129.7
click at [1192, 611] on td "Accounting Code: 110.14235.118001.100.00000" at bounding box center [1161, 609] width 206 height 59
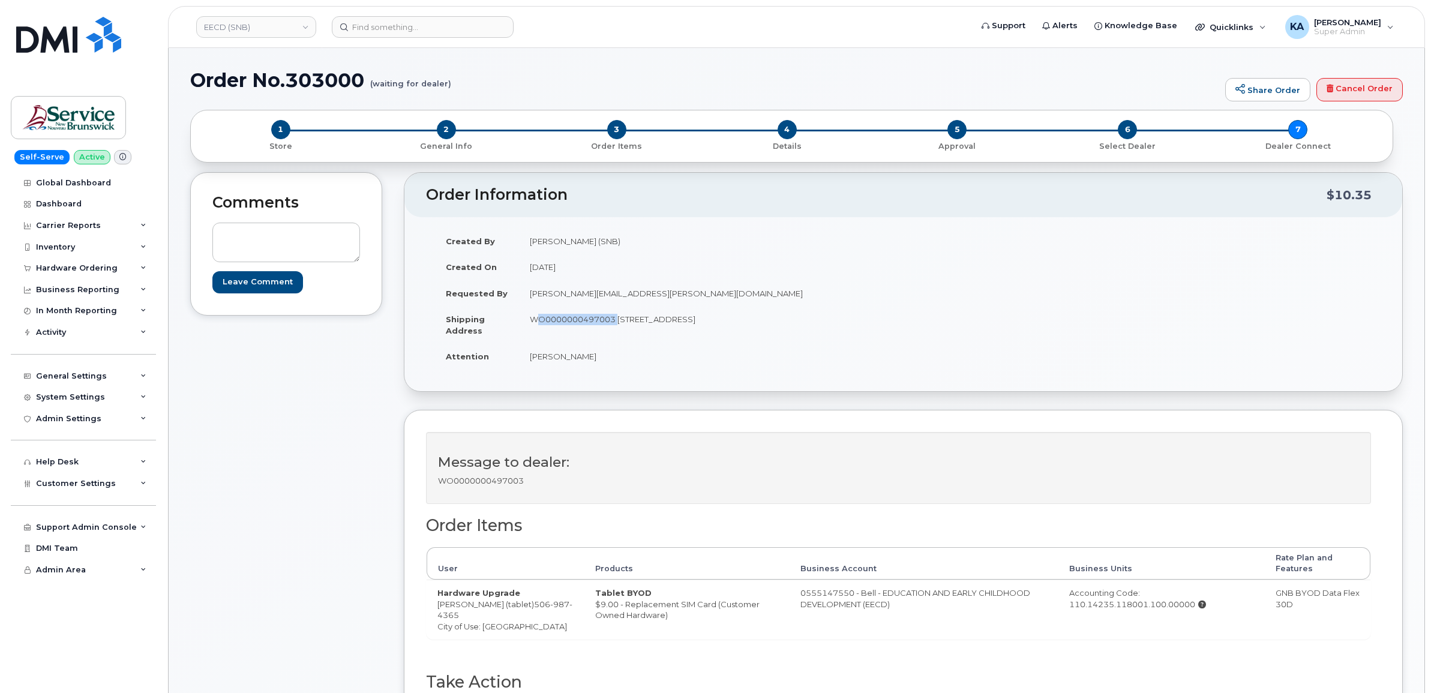
copy div "Accounting Code: 110.14235.118001.100.00000"
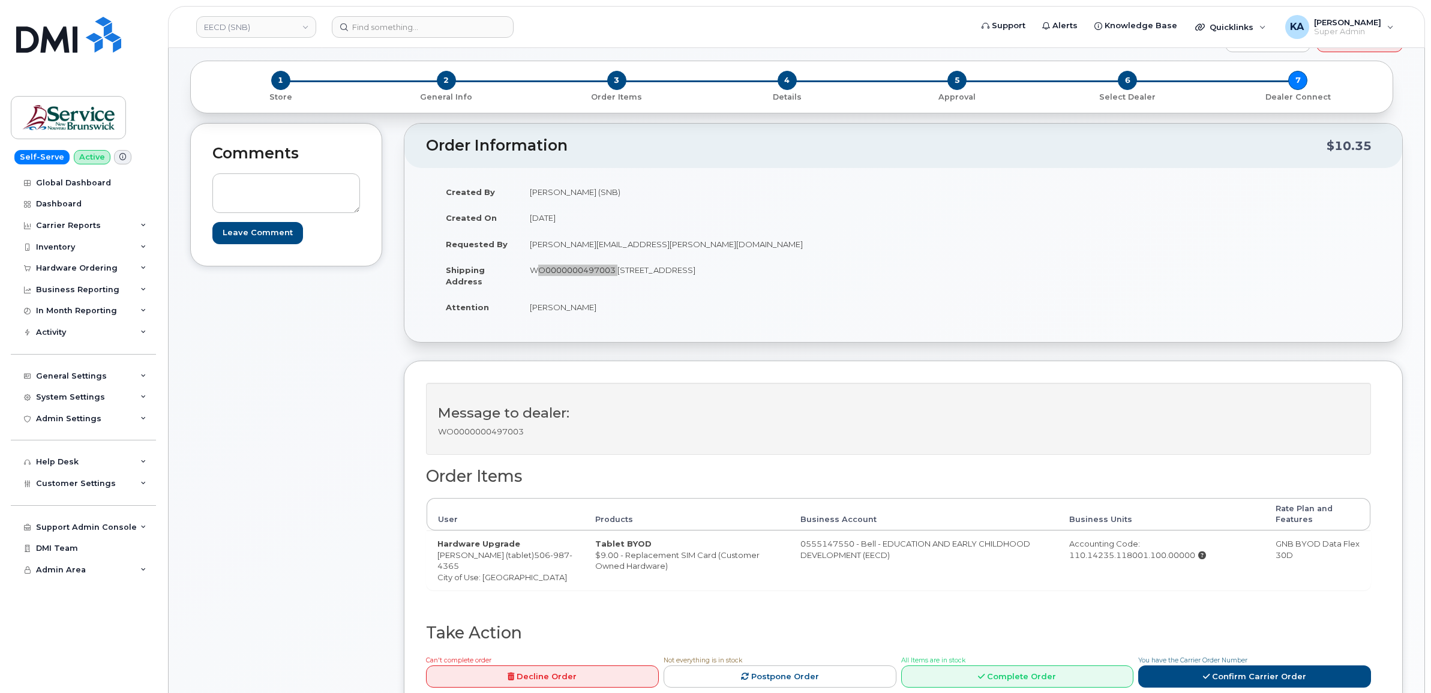
scroll to position [300, 0]
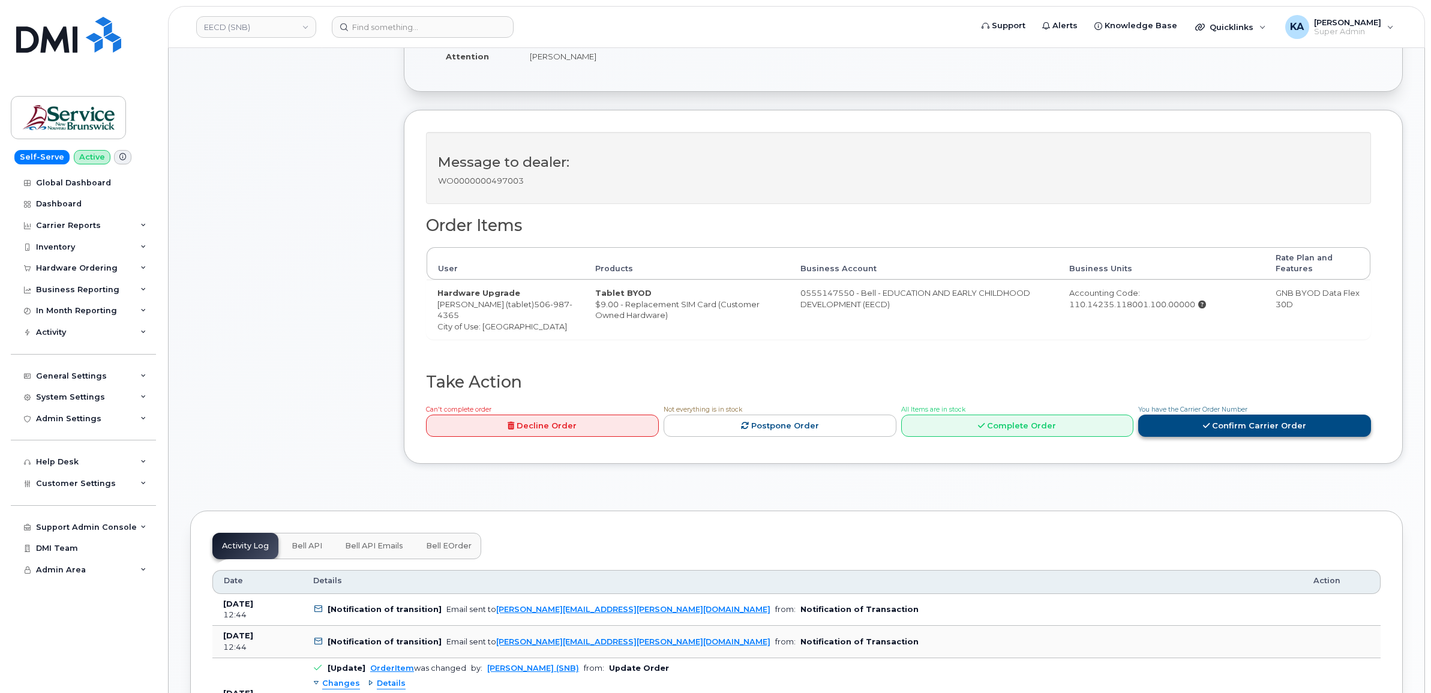
click at [1194, 422] on link "Confirm Carrier Order" at bounding box center [1254, 426] width 233 height 22
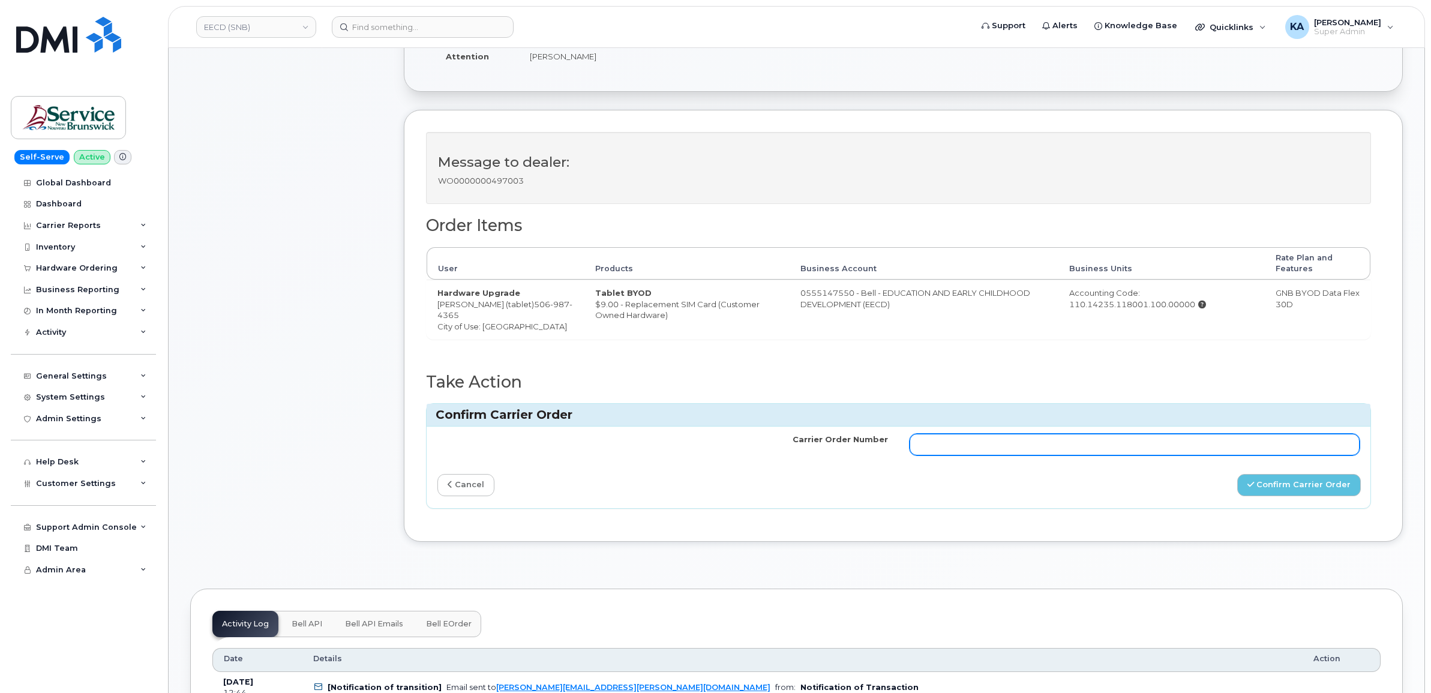
click at [1167, 450] on input "Carrier Order Number" at bounding box center [1135, 445] width 451 height 22
paste input "3027883"
type input "3027883"
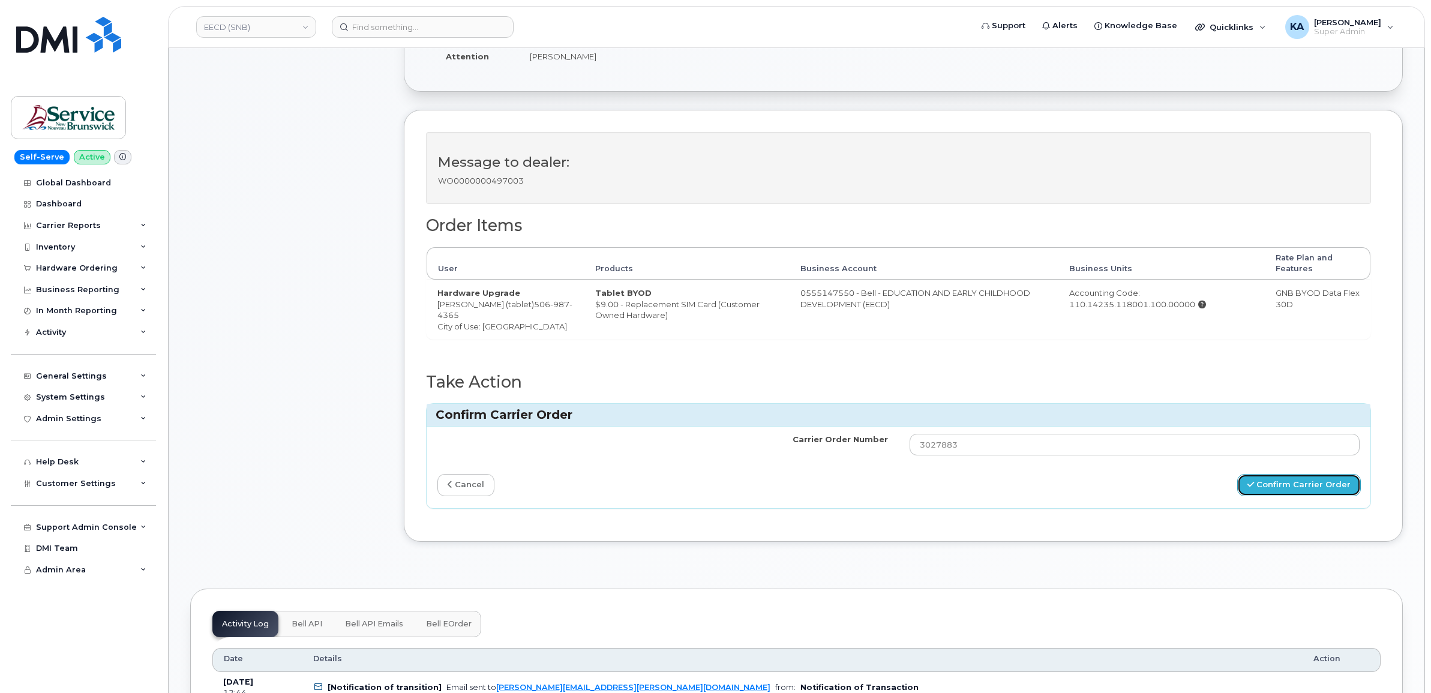
click at [1292, 484] on button "Confirm Carrier Order" at bounding box center [1299, 485] width 124 height 22
